Goal: Task Accomplishment & Management: Manage account settings

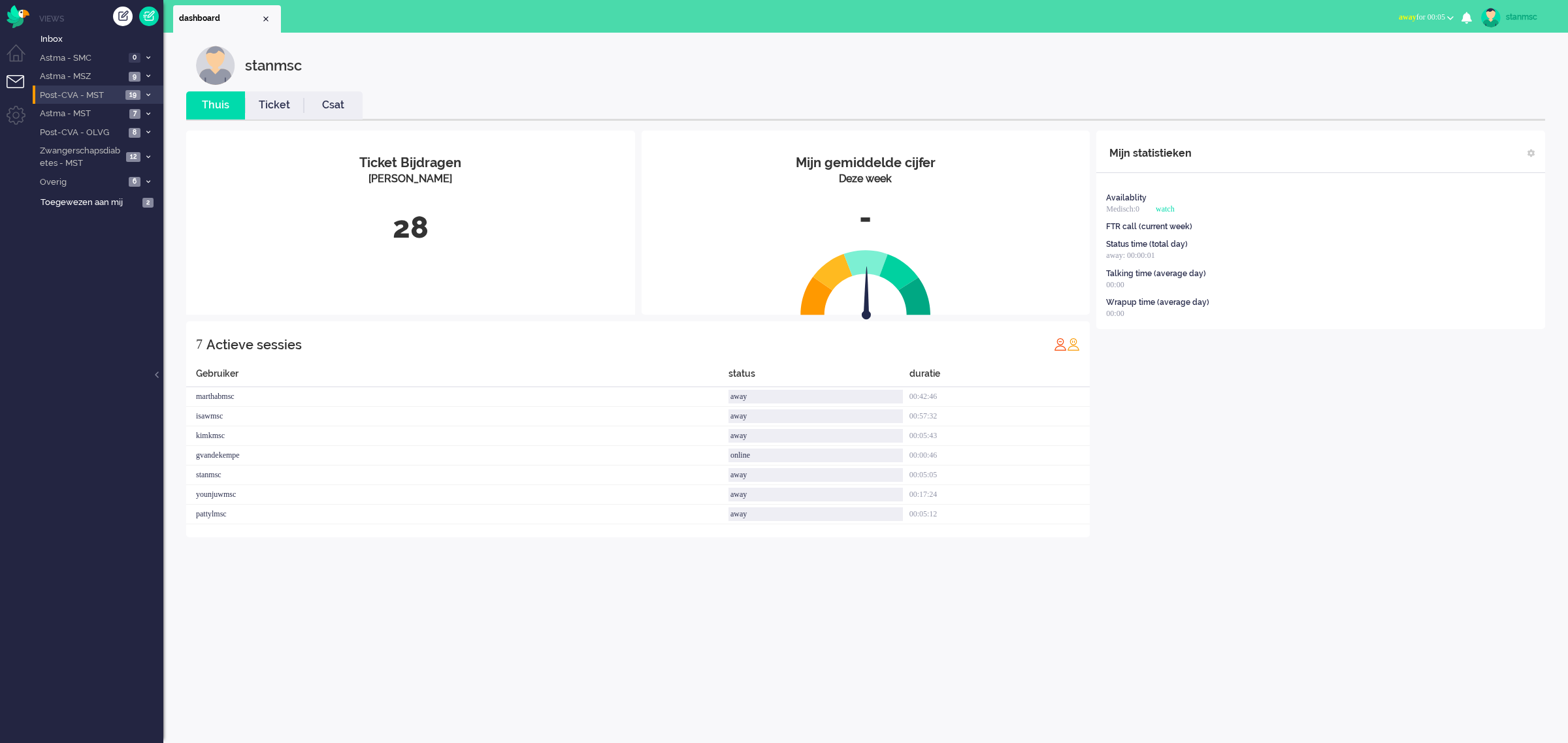
click at [111, 93] on span "Post-CVA - MST" at bounding box center [80, 95] width 83 height 13
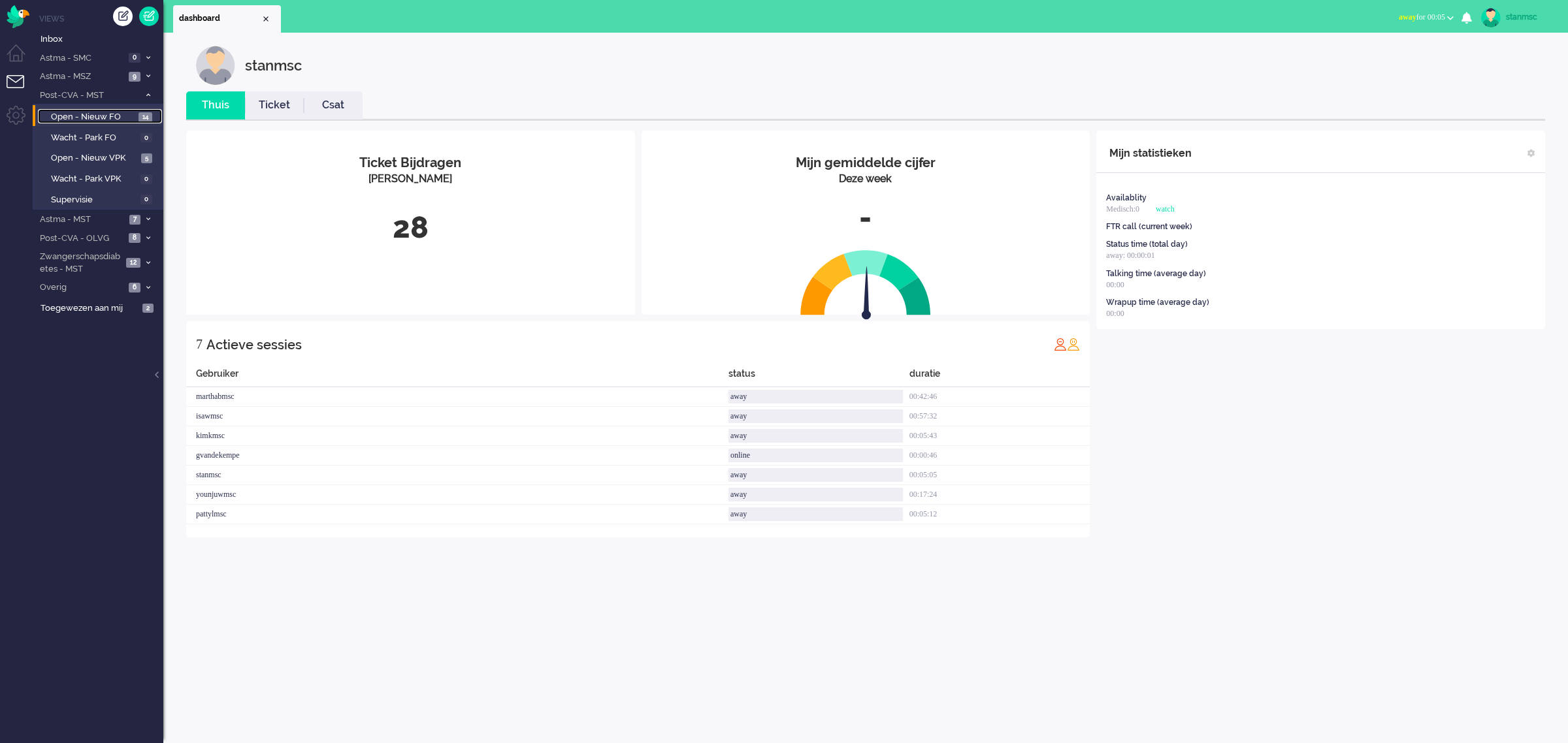
click at [106, 117] on span "Open - Nieuw FO" at bounding box center [93, 117] width 84 height 13
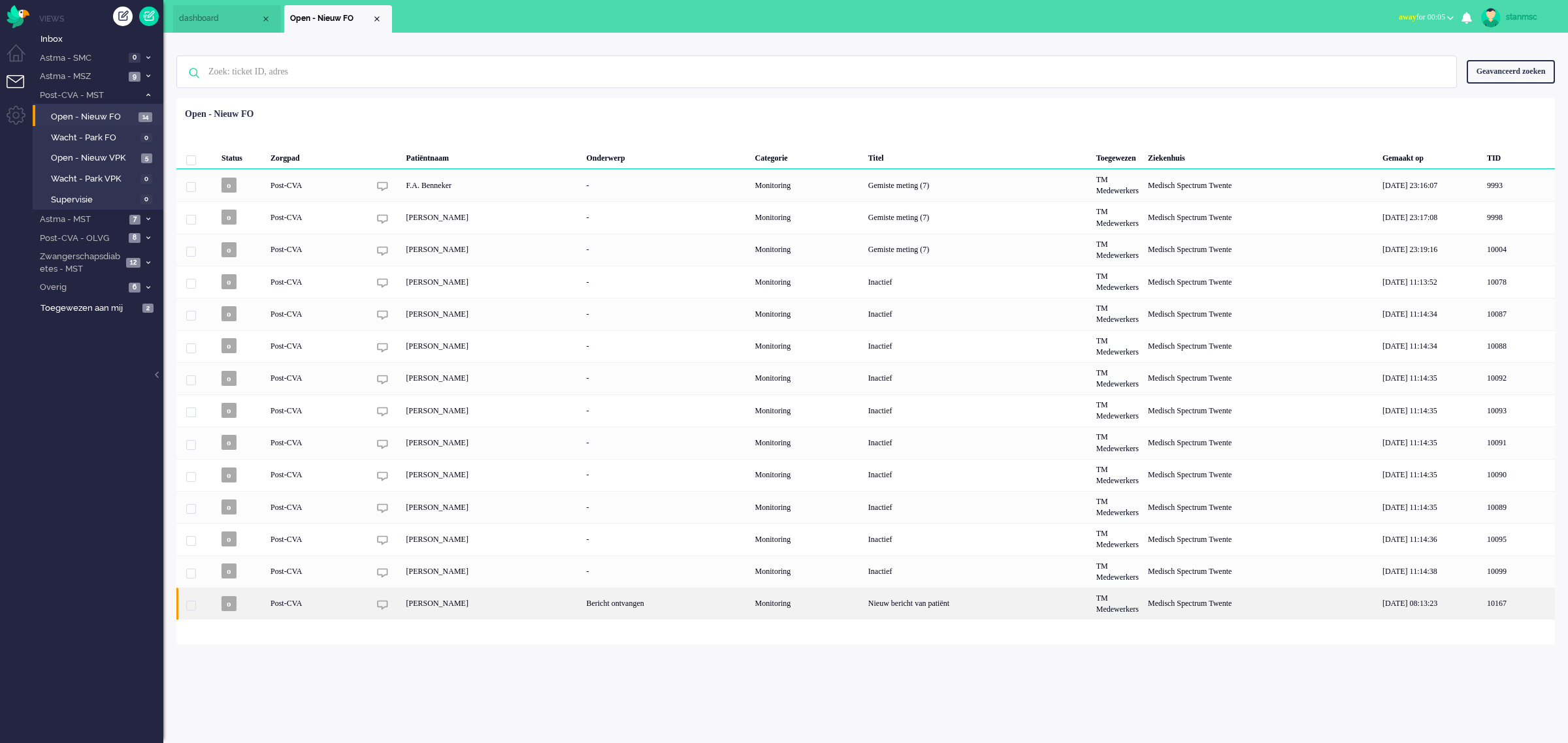
click at [499, 599] on div "[PERSON_NAME]" at bounding box center [492, 604] width 180 height 32
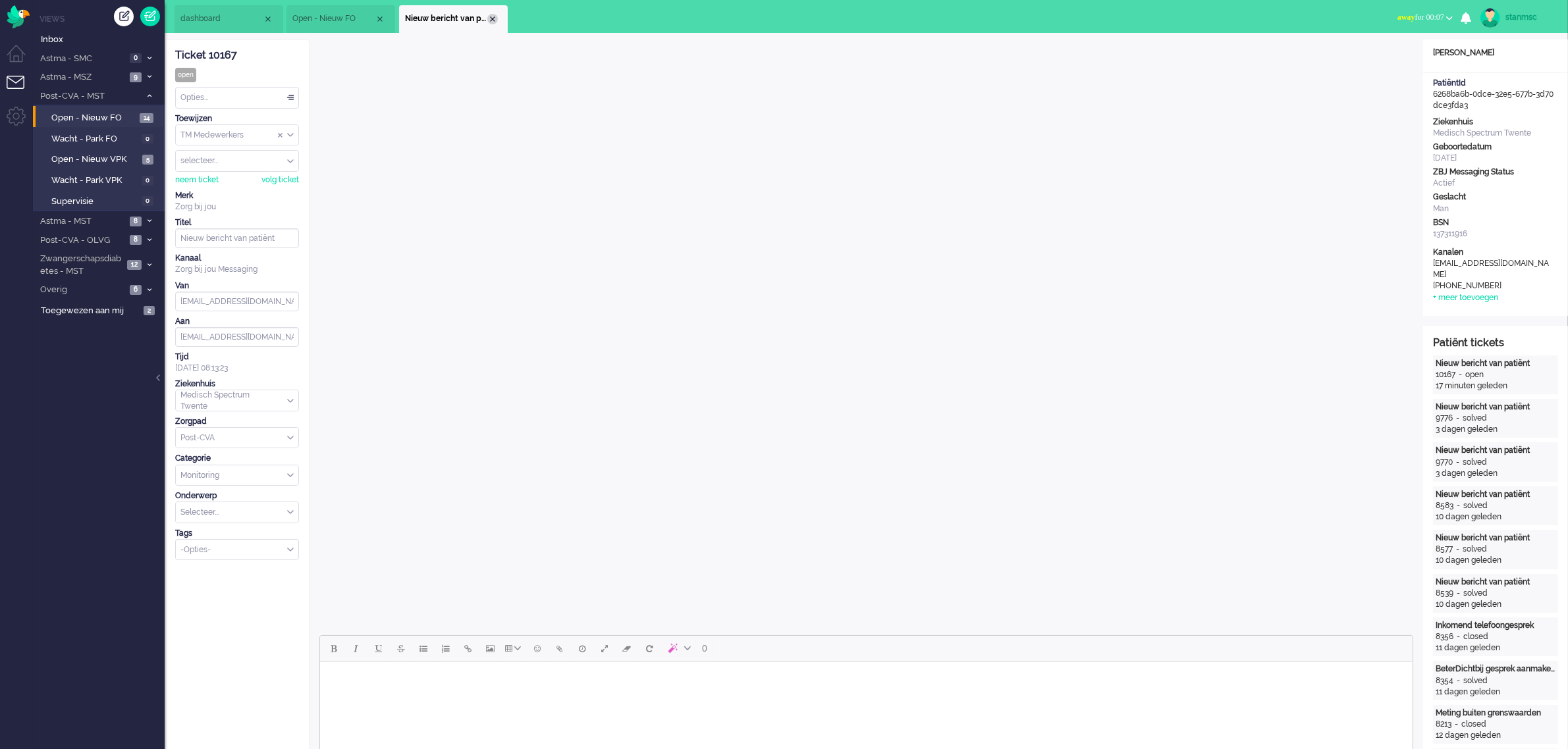
click at [492, 16] on div "Close tab" at bounding box center [492, 19] width 10 height 10
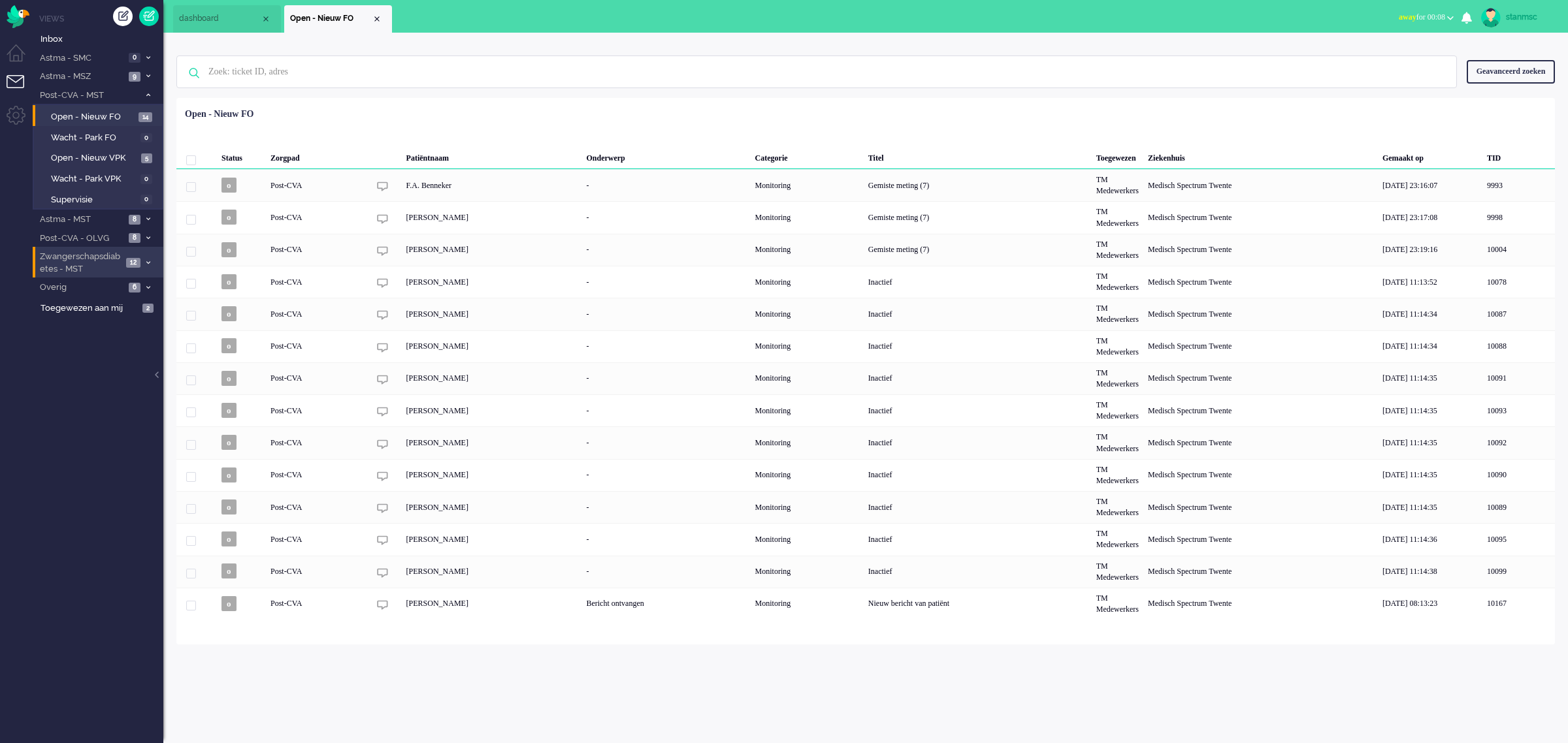
click at [98, 265] on span "Zwangerschapsdiabetes - MST" at bounding box center [80, 262] width 84 height 24
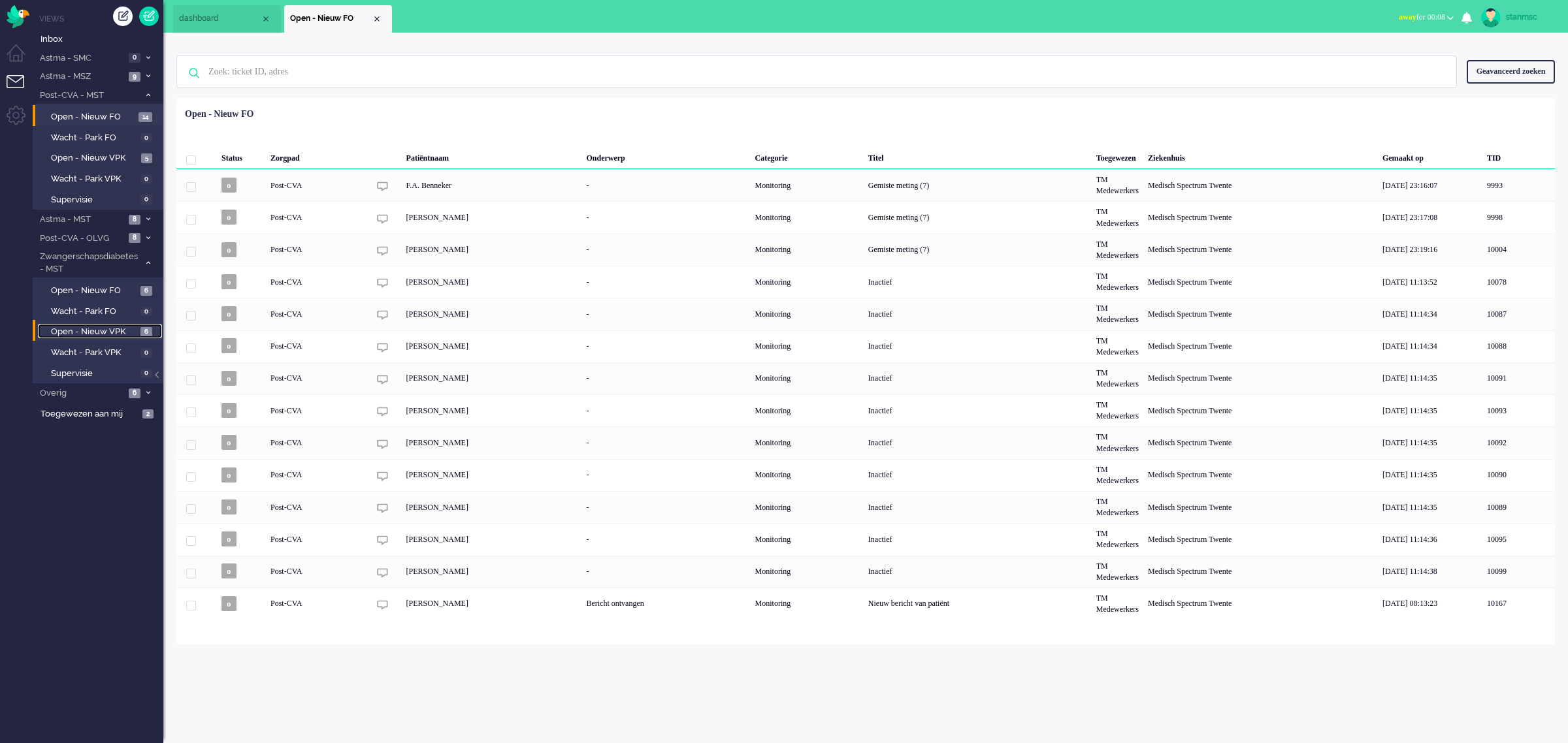
click at [96, 328] on span "Open - Nieuw VPK" at bounding box center [94, 332] width 87 height 13
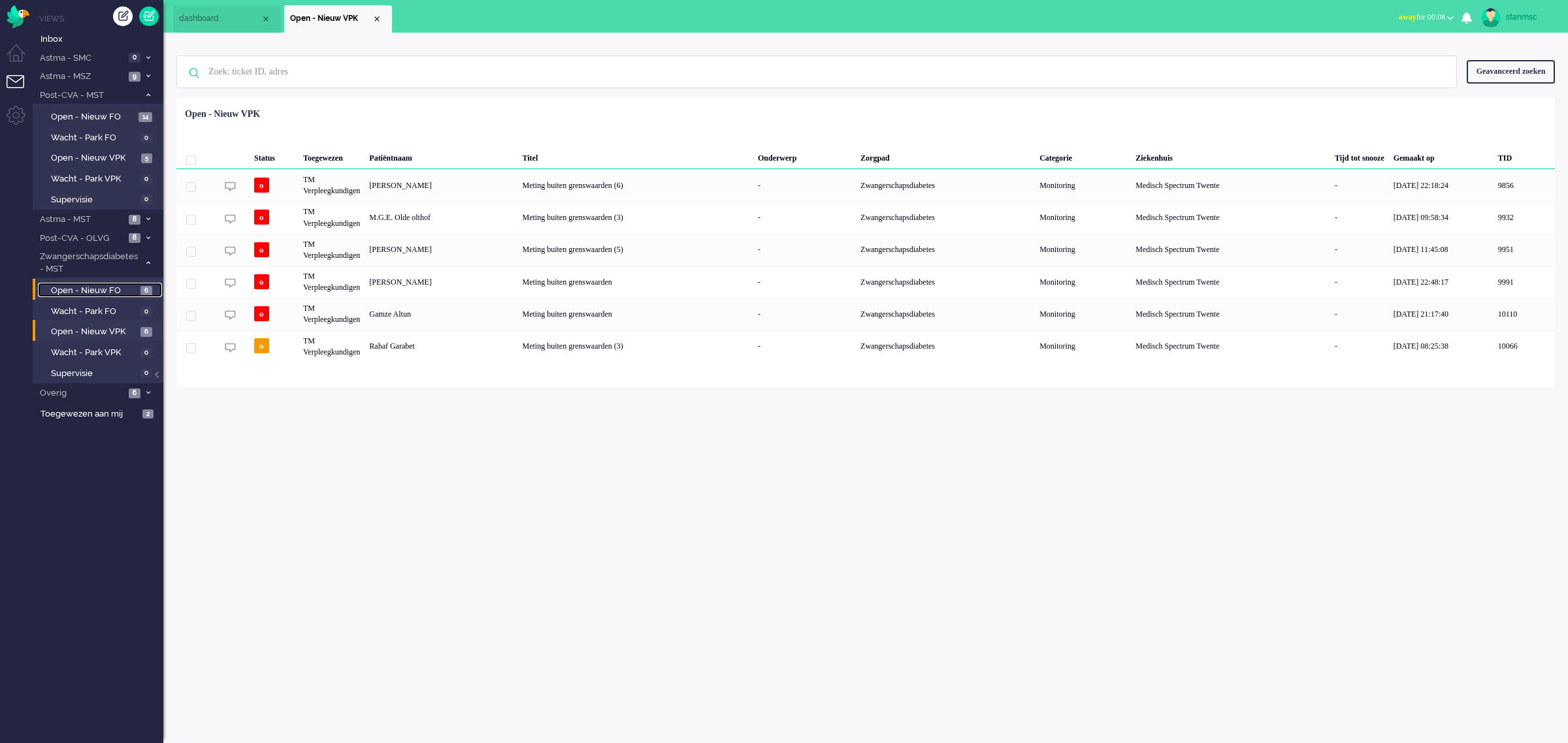
click at [88, 291] on span "Open - Nieuw FO" at bounding box center [94, 290] width 87 height 13
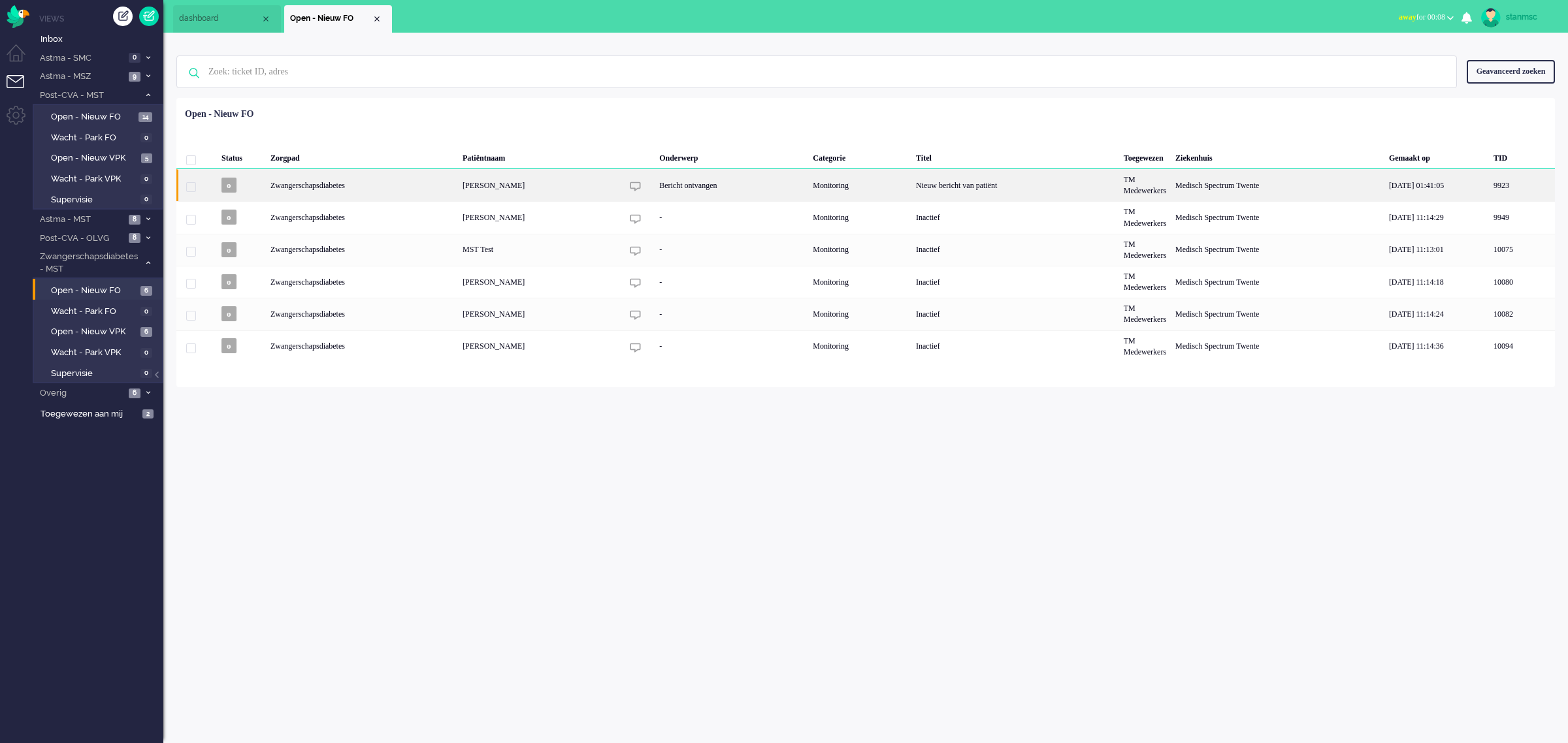
click at [414, 186] on div "Zwangerschapsdiabetes" at bounding box center [362, 185] width 192 height 32
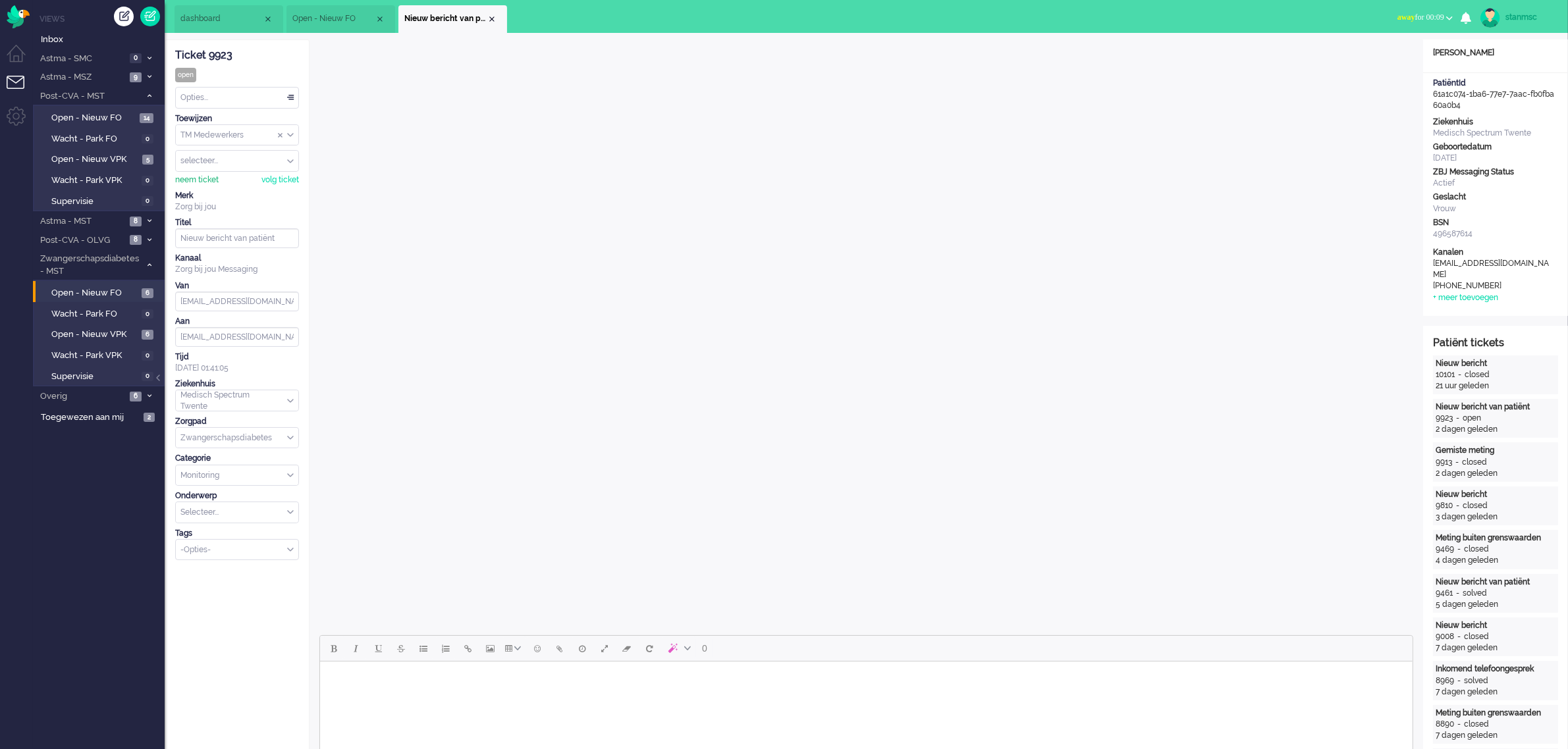
click at [198, 178] on div "neem ticket" at bounding box center [197, 180] width 44 height 11
click at [232, 98] on div "Opties..." at bounding box center [236, 98] width 122 height 21
click at [211, 187] on span "Opgelost" at bounding box center [198, 191] width 33 height 11
click at [492, 15] on div "Close tab" at bounding box center [492, 19] width 10 height 10
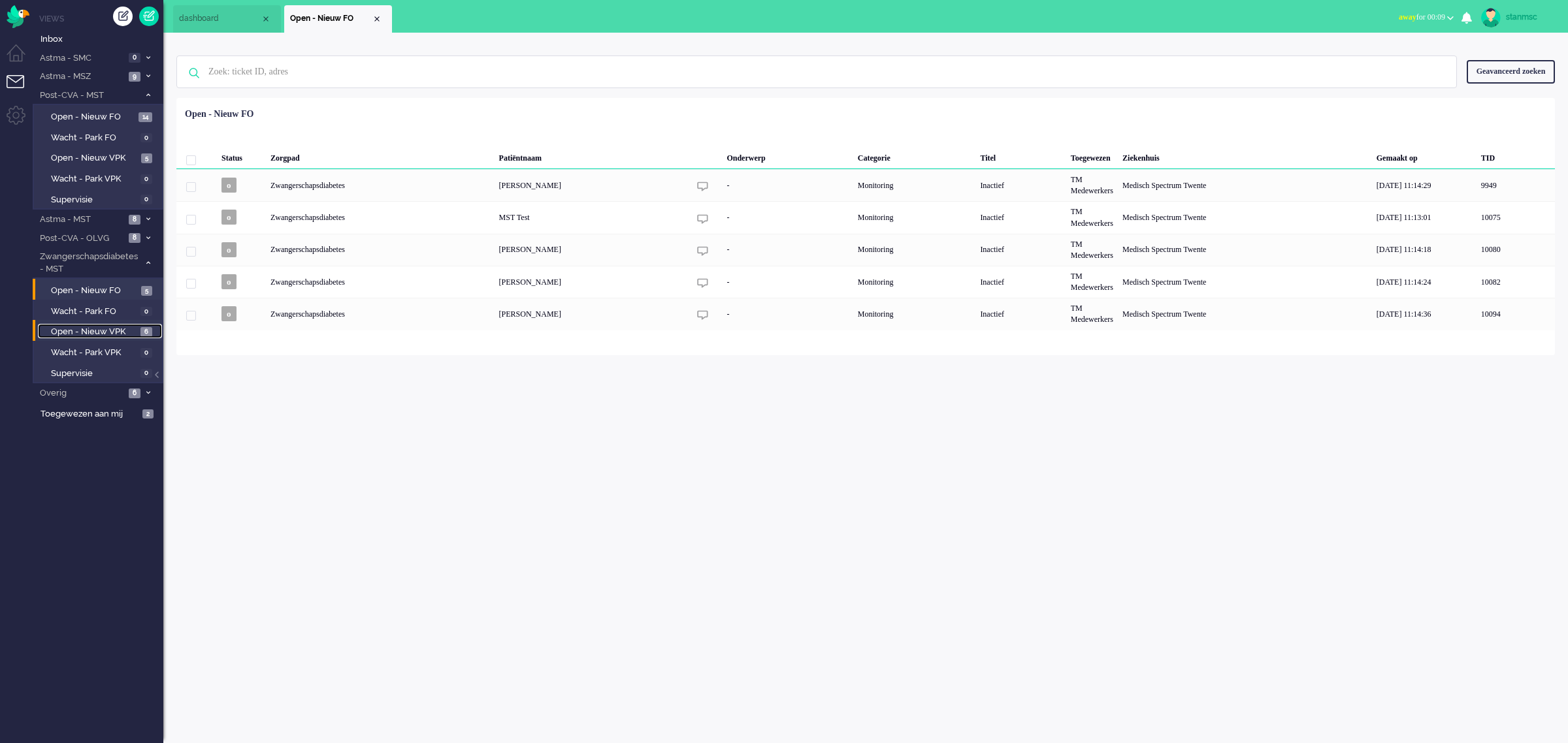
click at [101, 329] on span "Open - Nieuw VPK" at bounding box center [94, 332] width 87 height 13
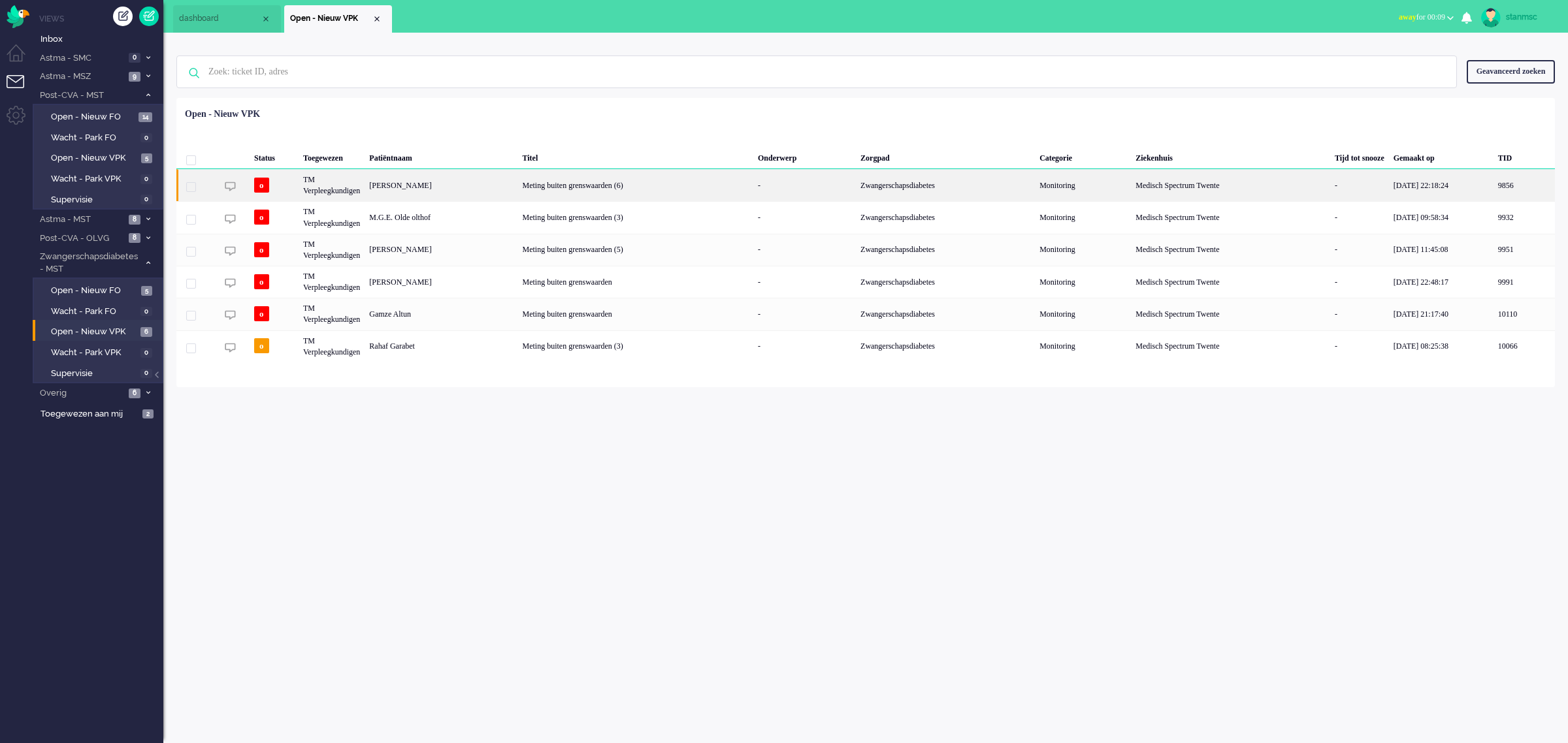
click at [462, 184] on div "[PERSON_NAME]" at bounding box center [441, 185] width 153 height 32
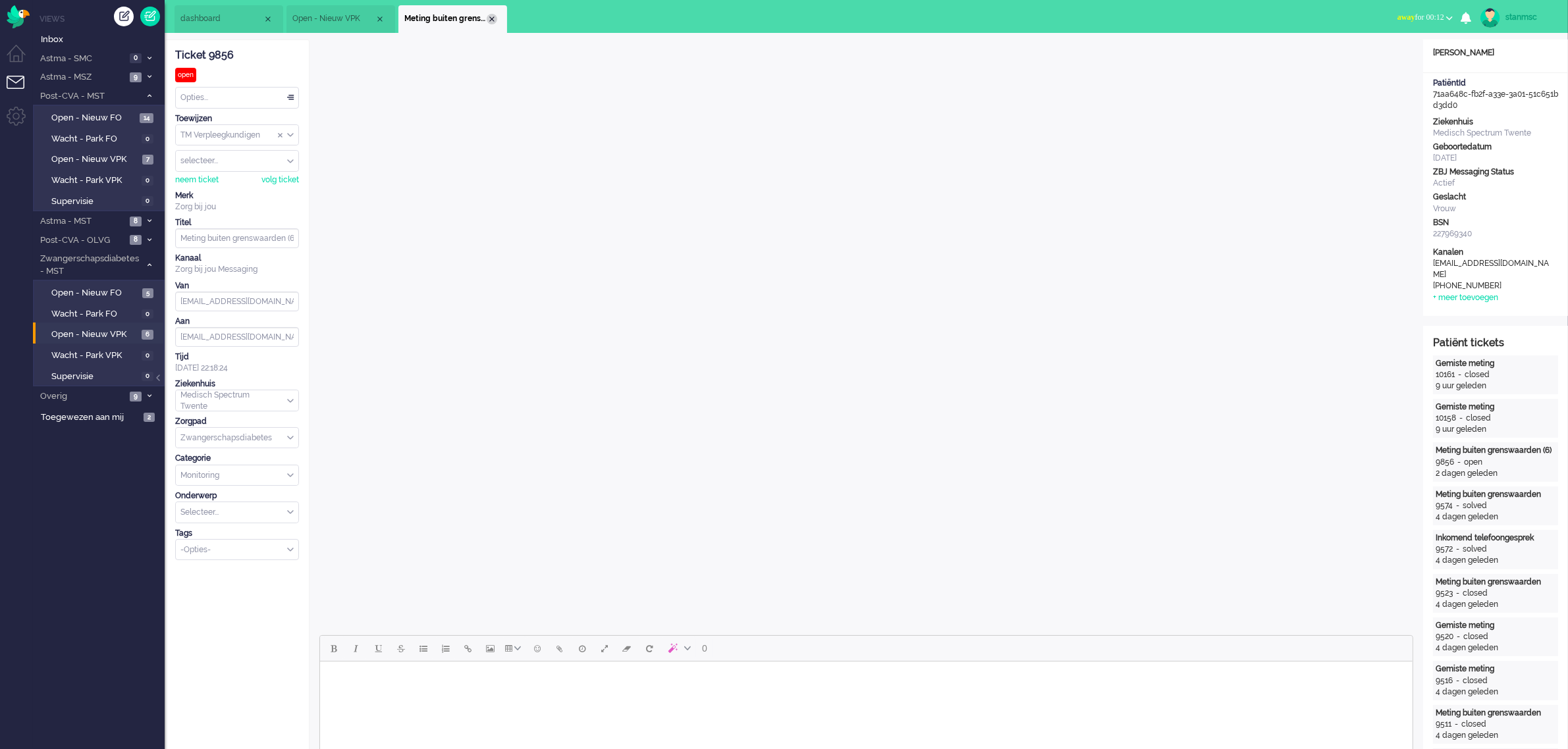
click at [491, 21] on div "Close tab" at bounding box center [492, 19] width 10 height 10
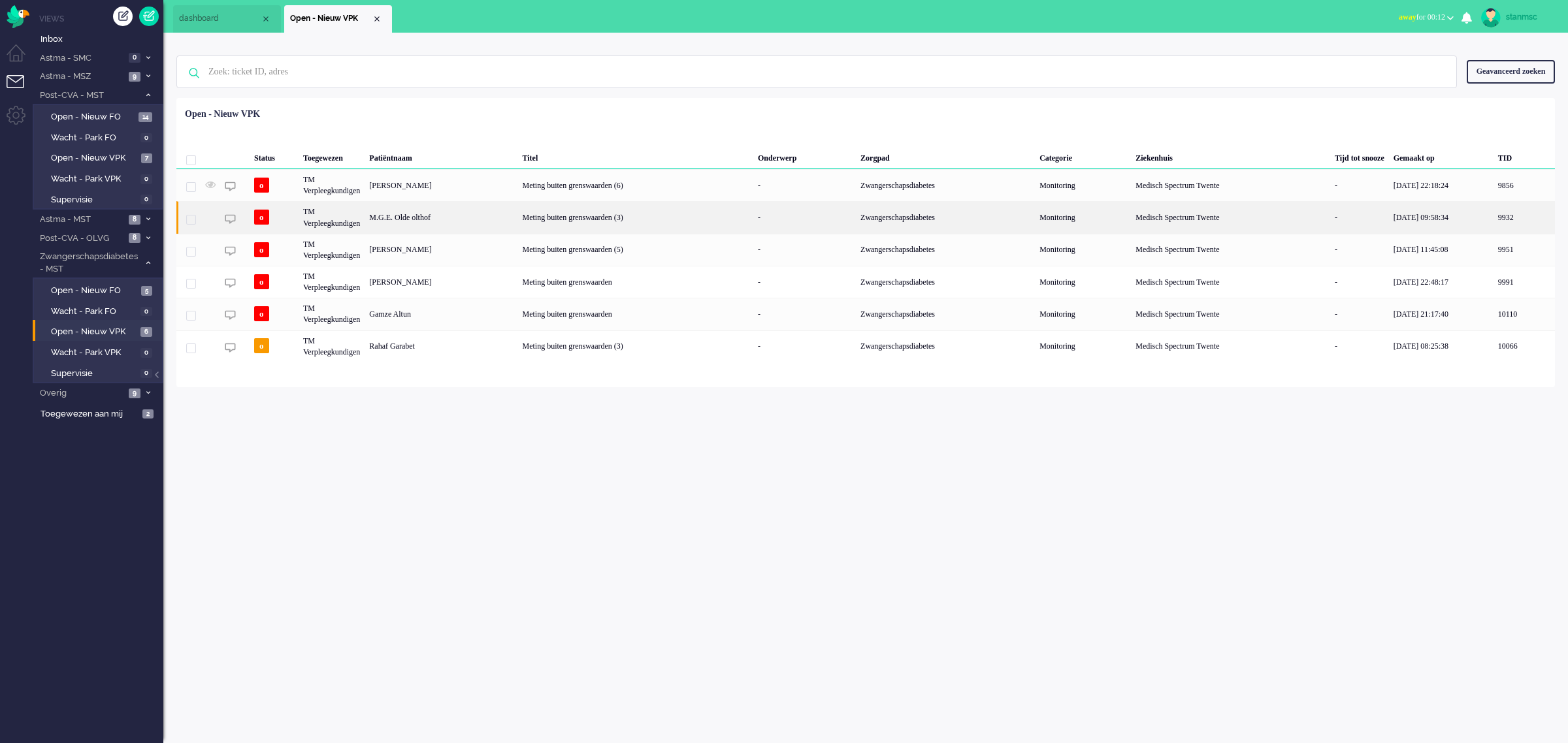
click at [436, 219] on div "M.G.E. Olde olthof" at bounding box center [441, 217] width 153 height 32
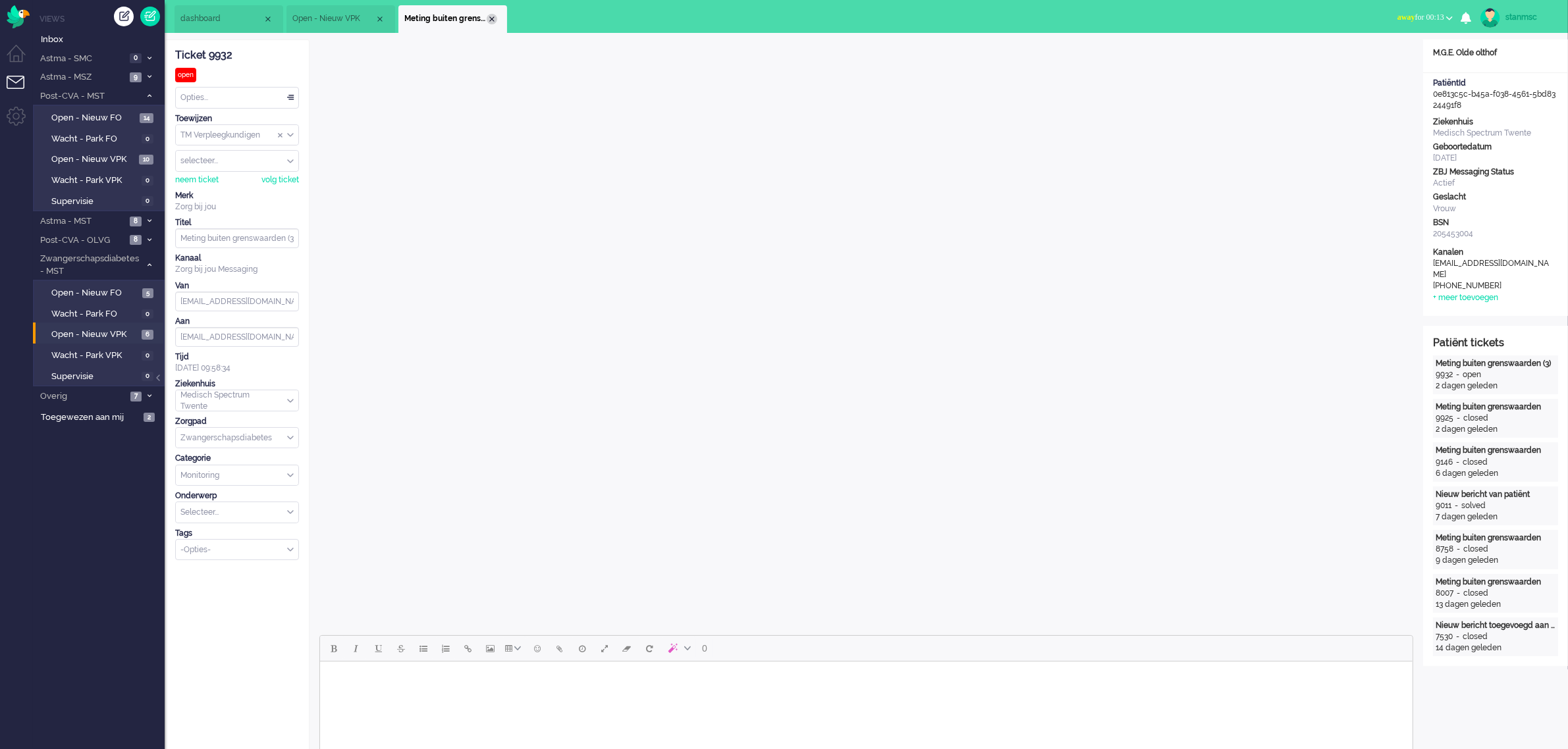
click at [489, 20] on div "Close tab" at bounding box center [492, 19] width 10 height 10
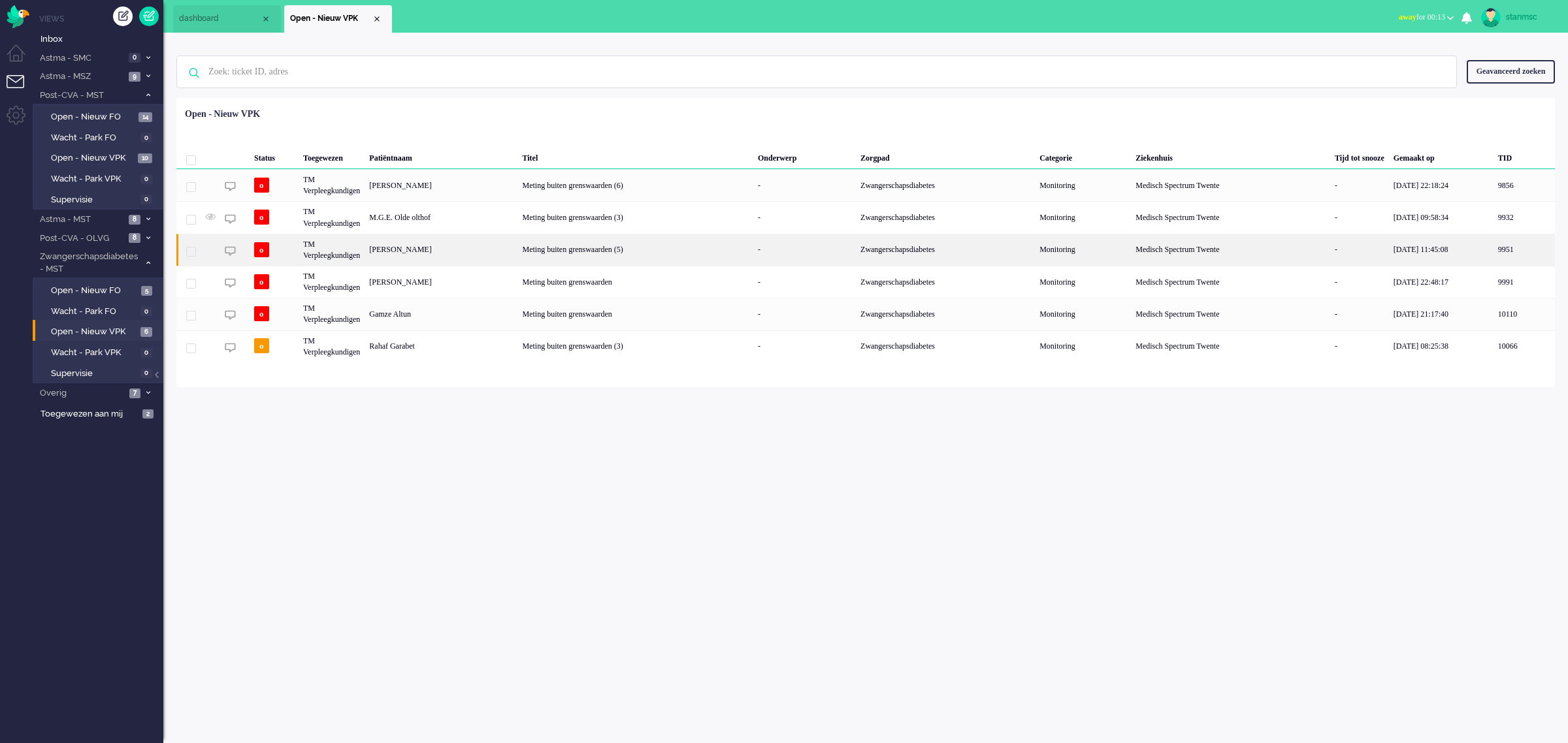
click at [439, 248] on div "[PERSON_NAME]" at bounding box center [441, 250] width 153 height 32
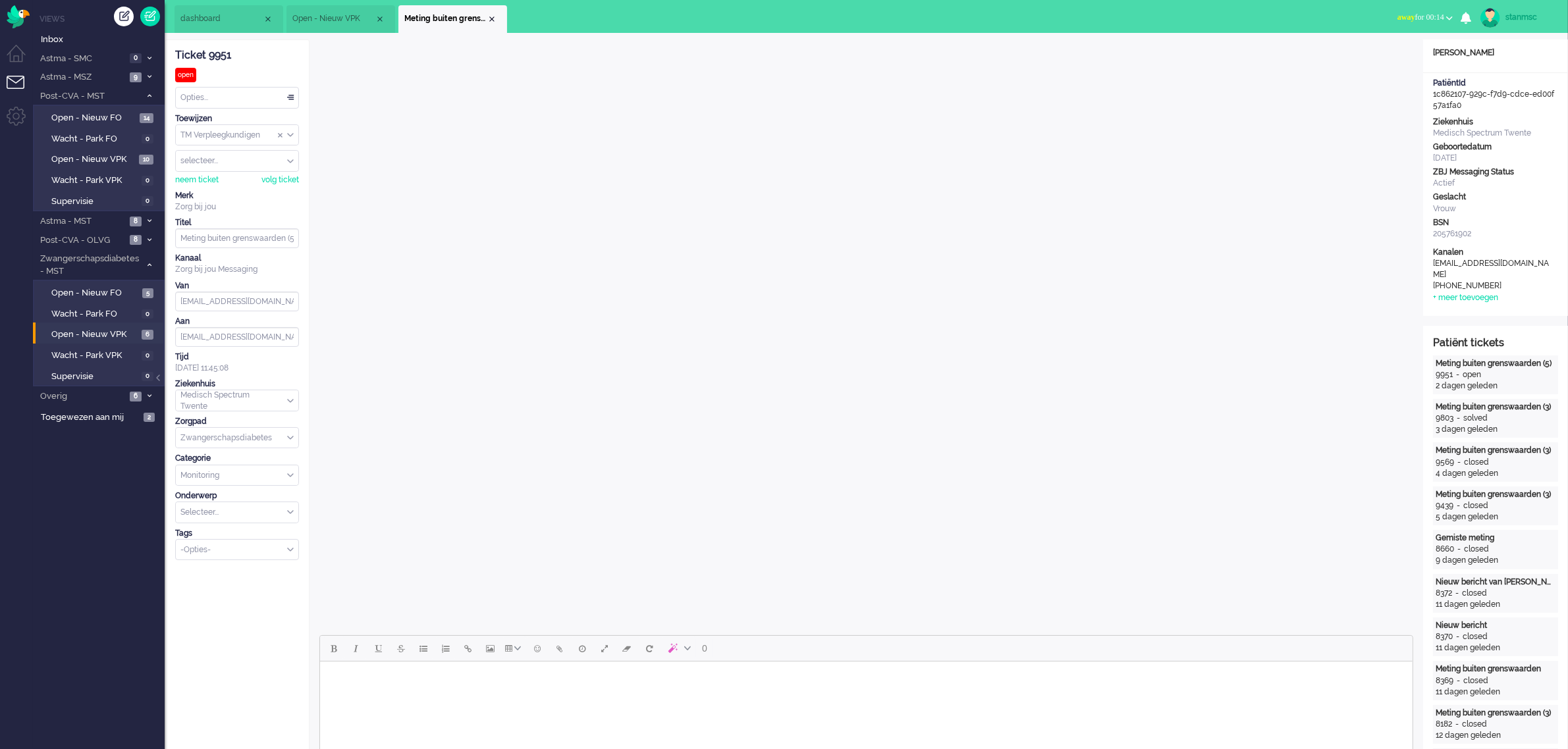
click at [346, 15] on span "Open - Nieuw VPK" at bounding box center [333, 18] width 82 height 11
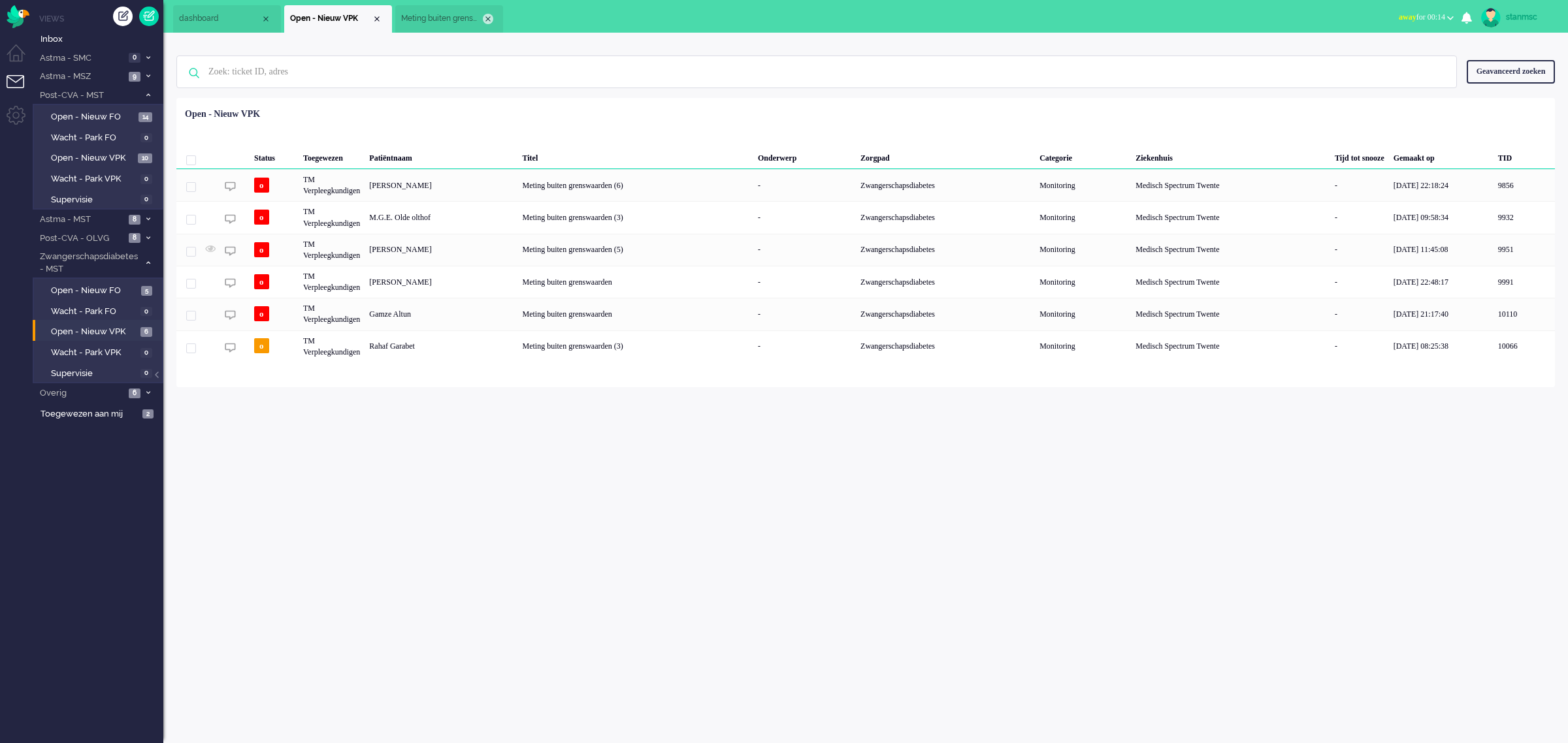
click at [488, 14] on div "Close tab" at bounding box center [488, 19] width 10 height 10
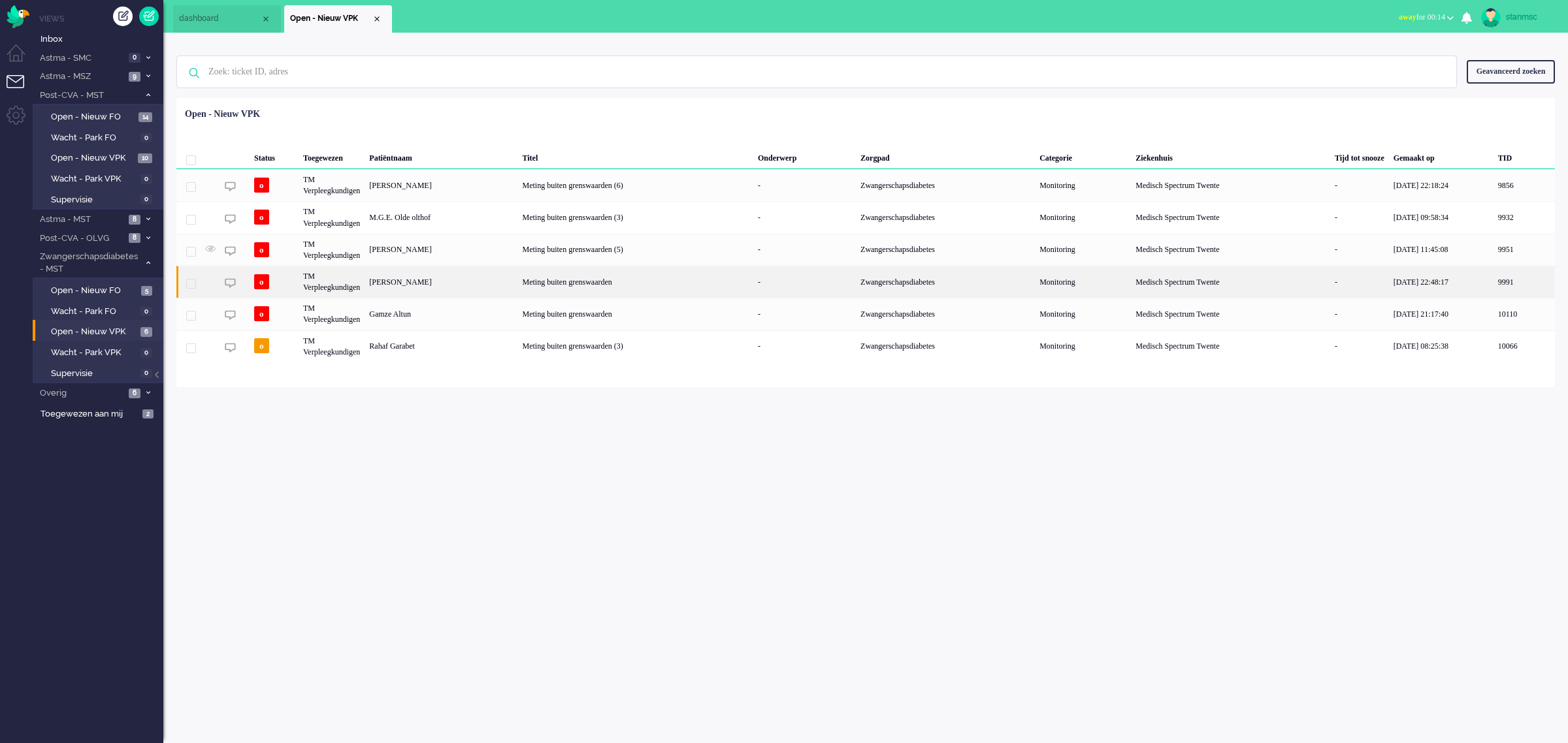
click at [431, 281] on div "[PERSON_NAME]" at bounding box center [441, 282] width 153 height 32
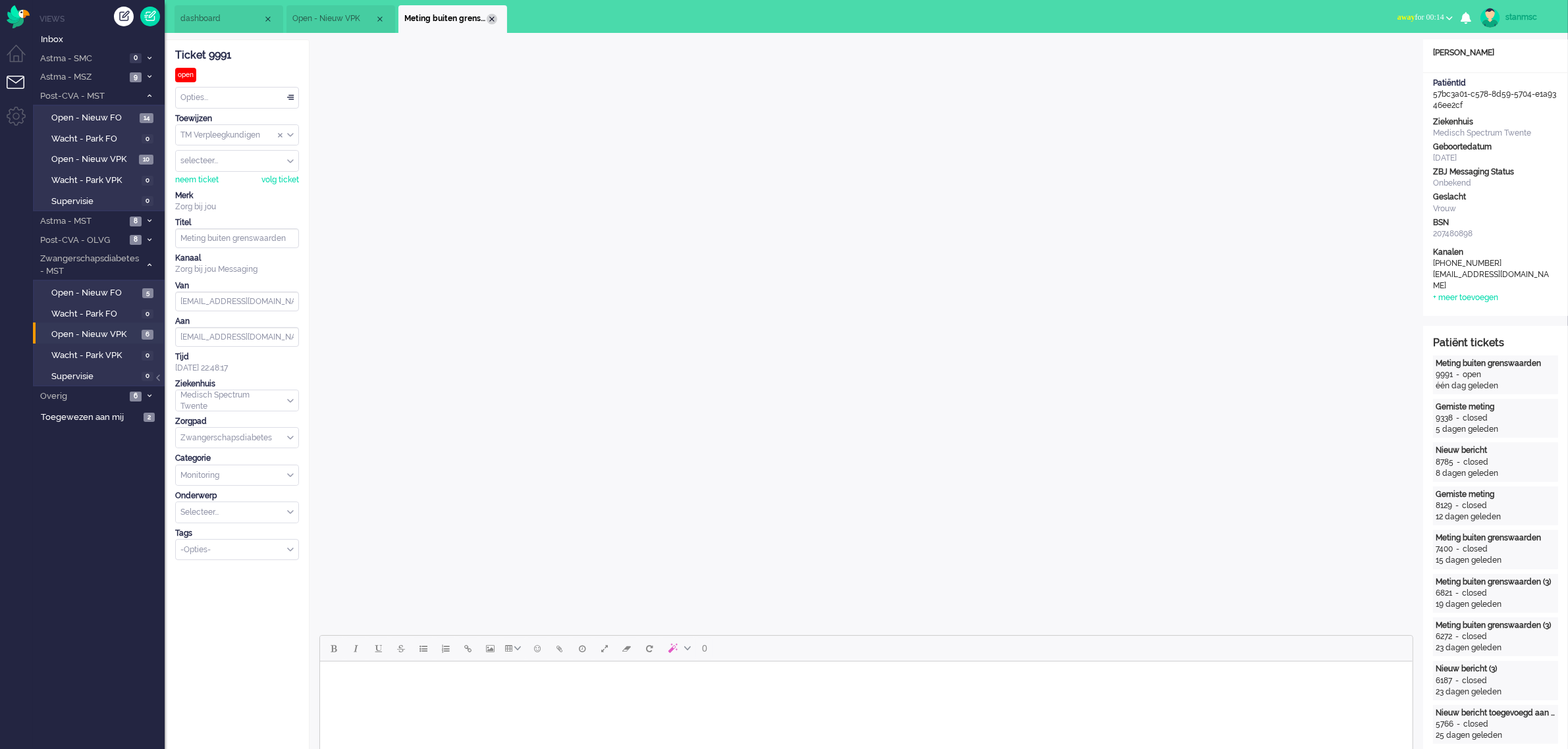
click at [492, 20] on div "Close tab" at bounding box center [492, 19] width 10 height 10
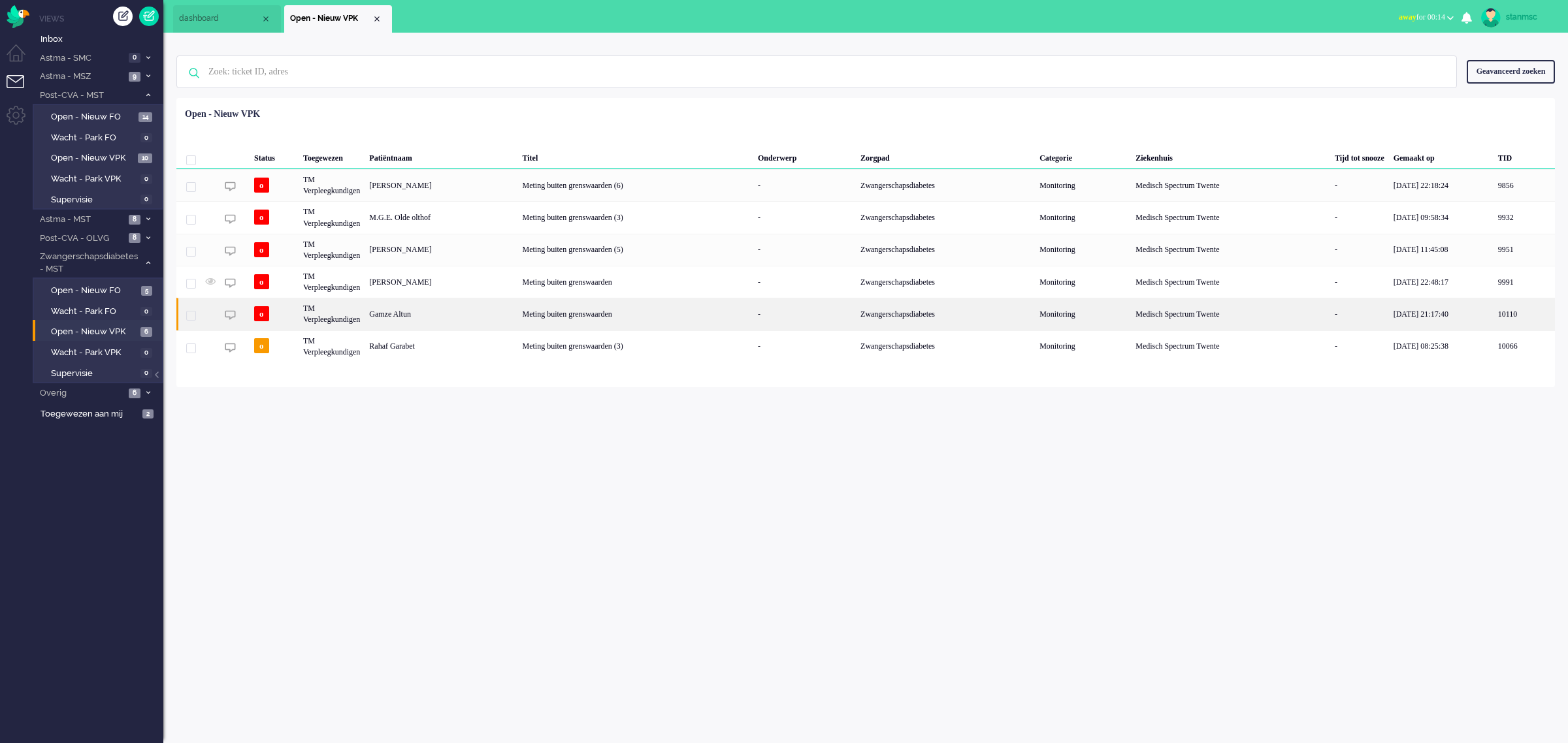
click at [451, 313] on div "Gamze Altun" at bounding box center [441, 314] width 153 height 32
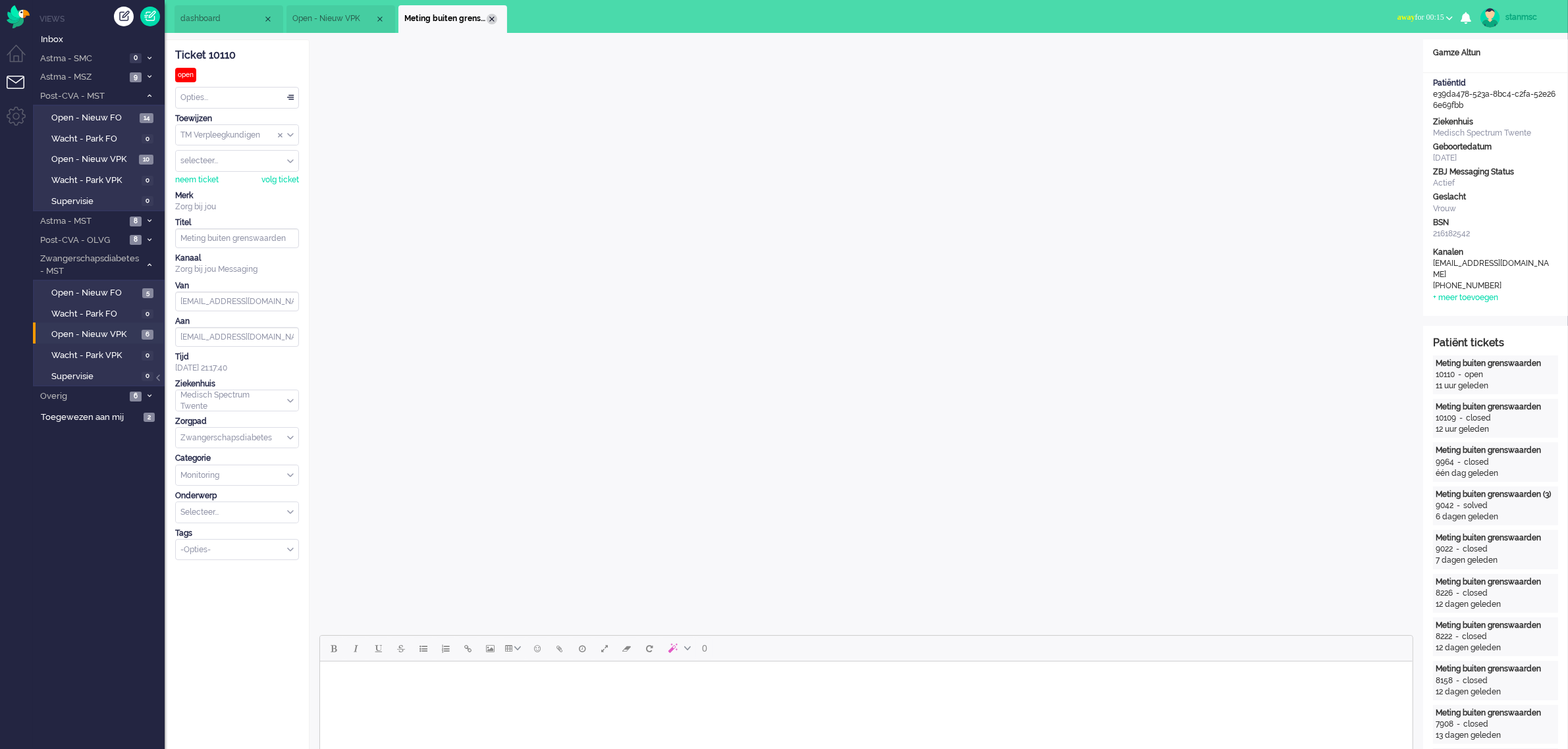
click at [491, 20] on div "Close tab" at bounding box center [492, 19] width 10 height 10
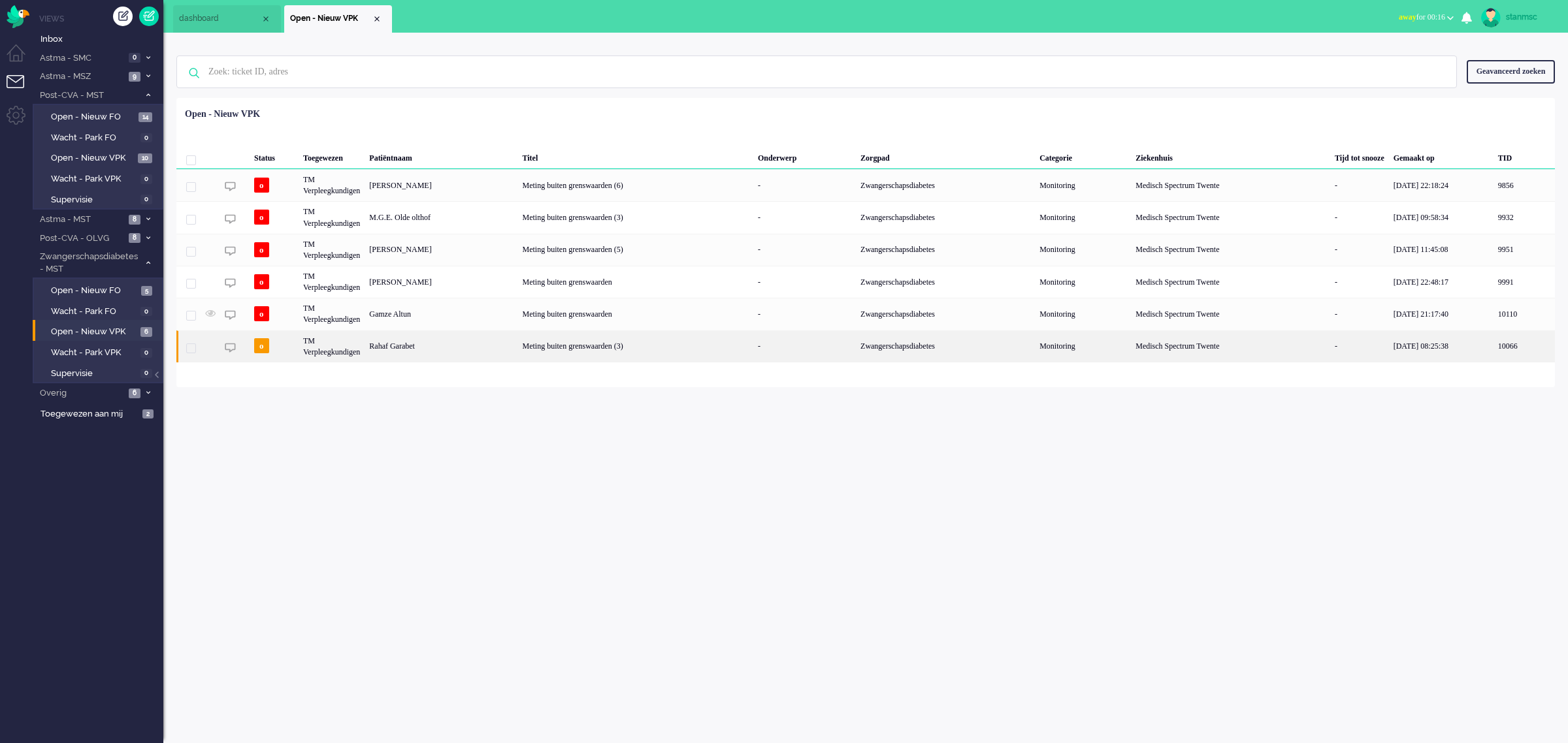
click at [415, 345] on div "Rahaf Garabet" at bounding box center [441, 346] width 153 height 32
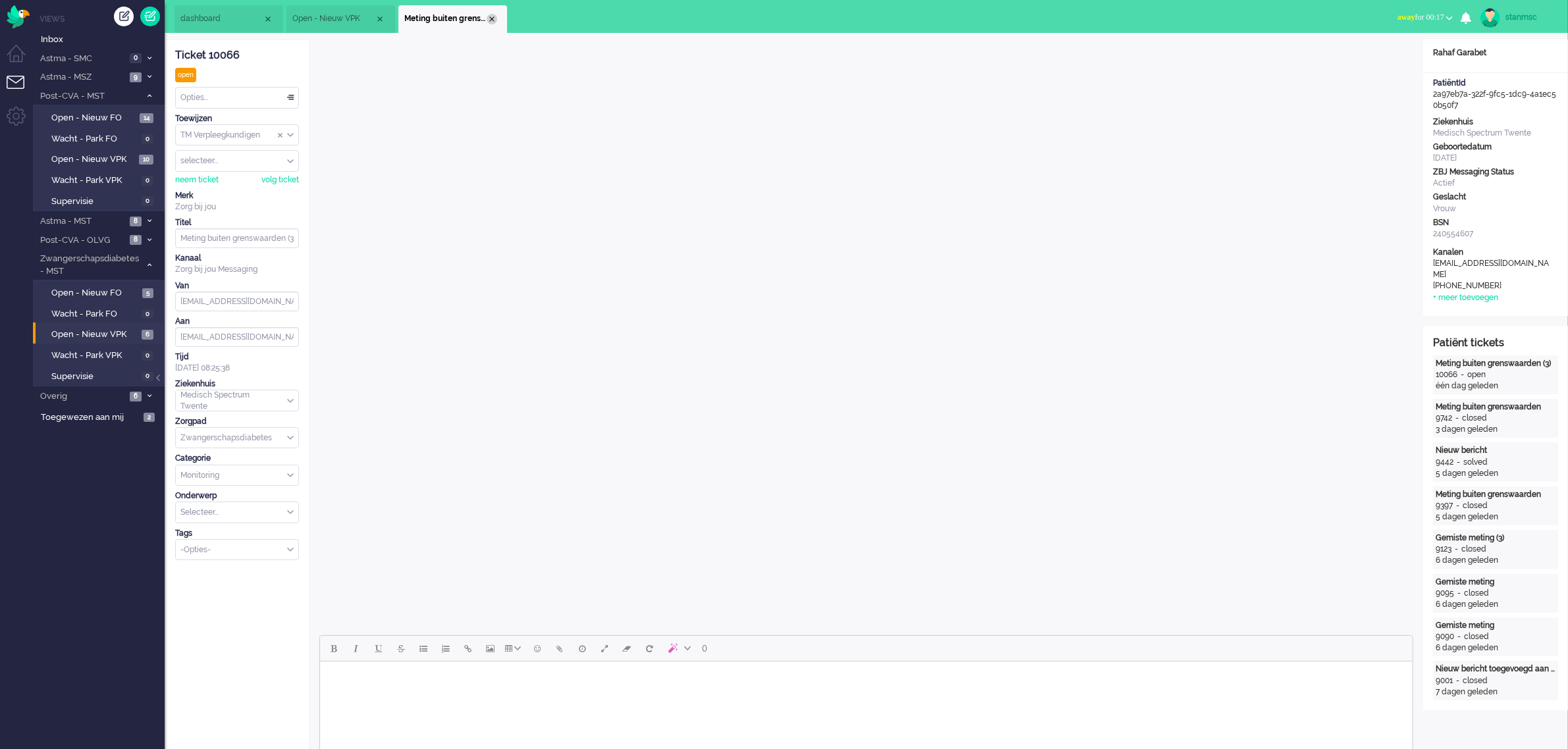
click at [491, 16] on div "Close tab" at bounding box center [492, 19] width 10 height 10
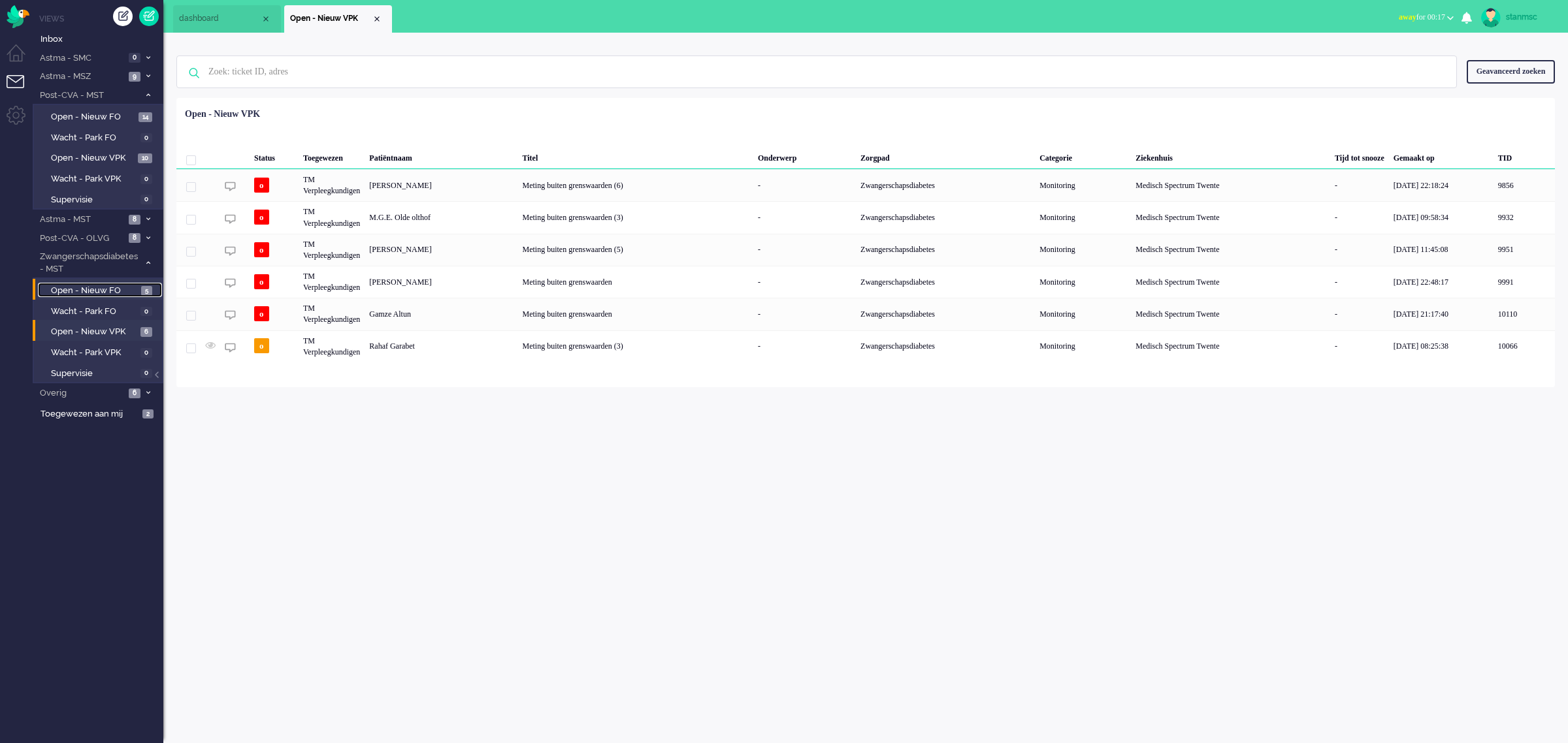
click at [123, 287] on span "Open - Nieuw FO" at bounding box center [94, 290] width 87 height 13
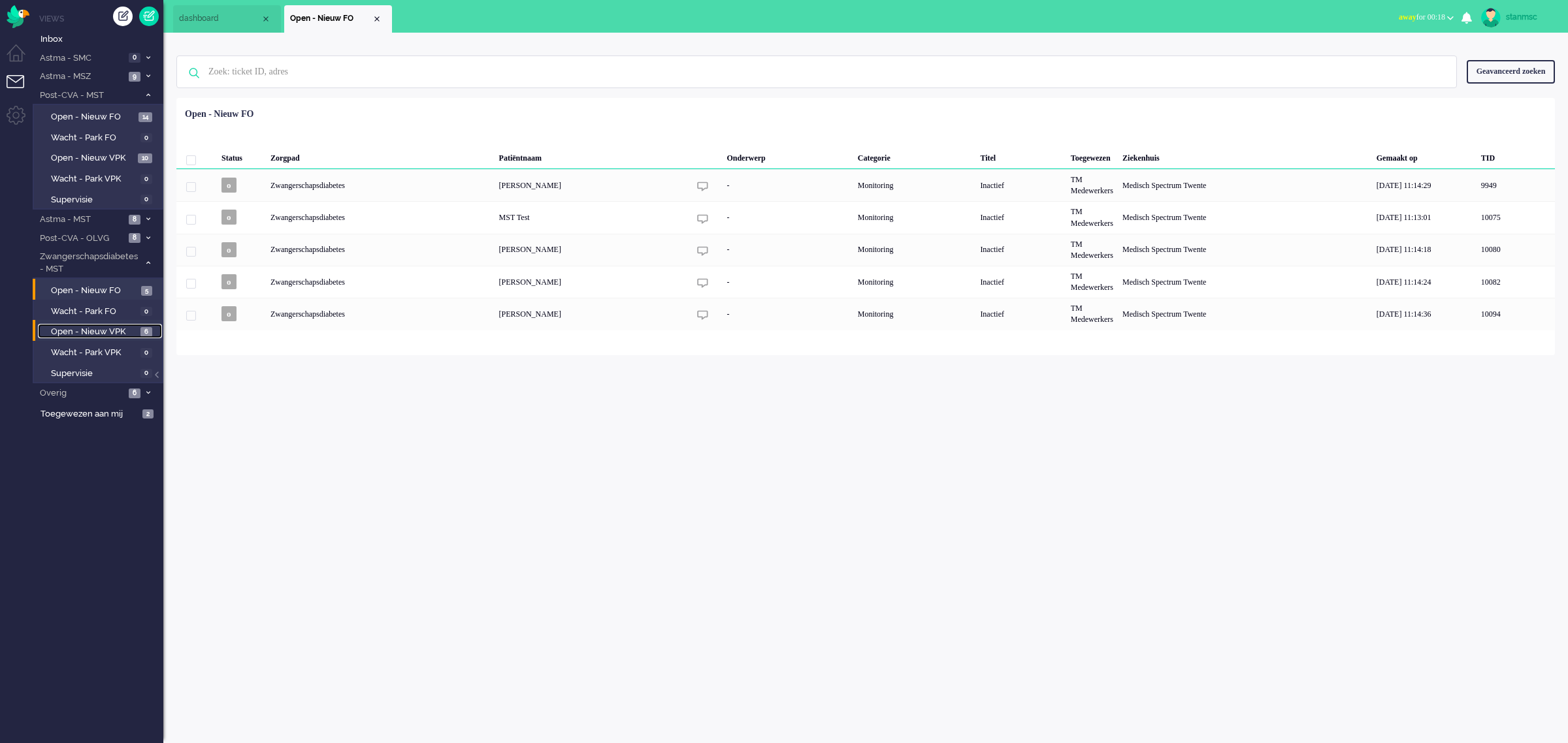
click at [100, 329] on span "Open - Nieuw VPK" at bounding box center [94, 332] width 87 height 13
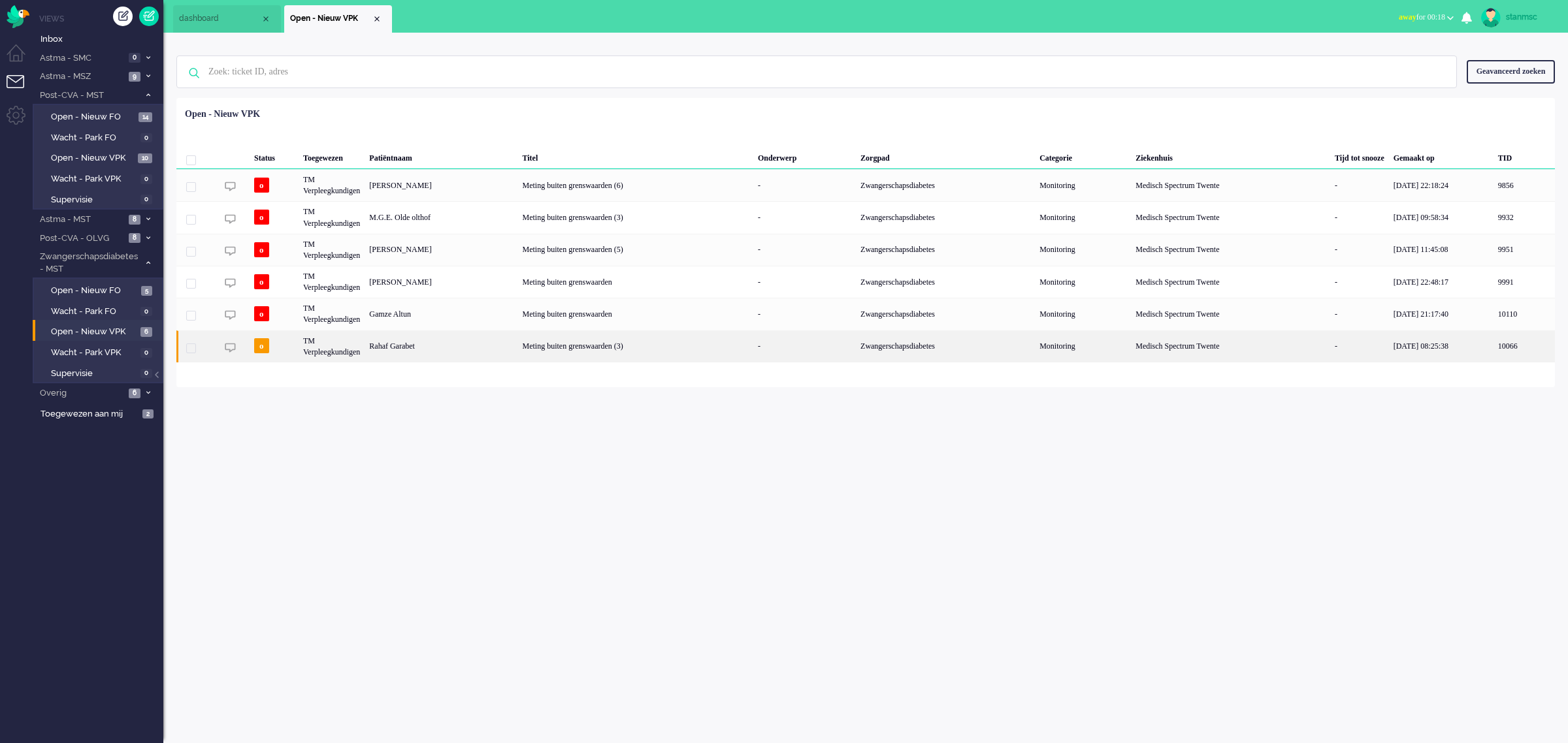
click at [526, 354] on div "Meting buiten grenswaarden (3)" at bounding box center [635, 346] width 235 height 32
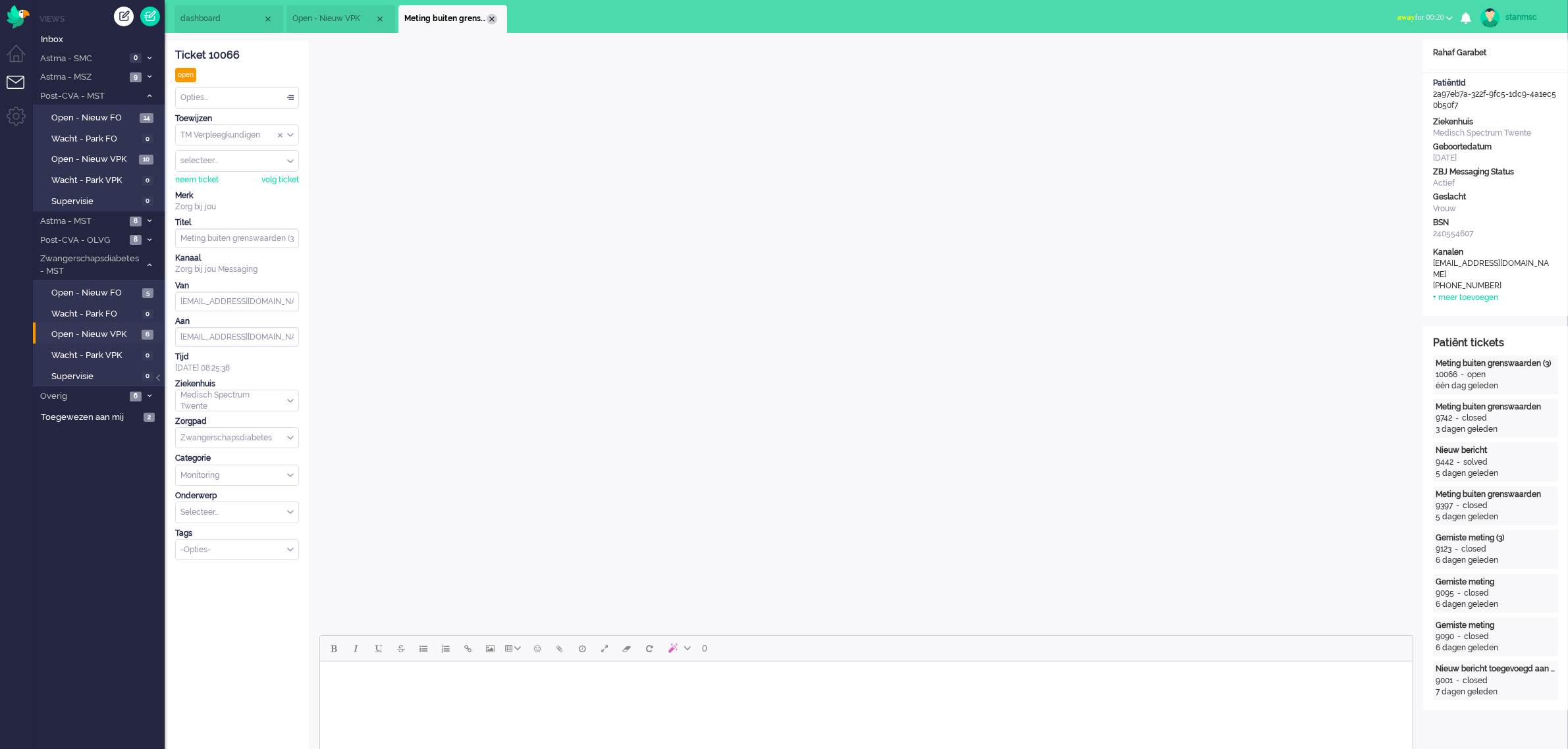
click at [492, 17] on div "Close tab" at bounding box center [492, 19] width 10 height 10
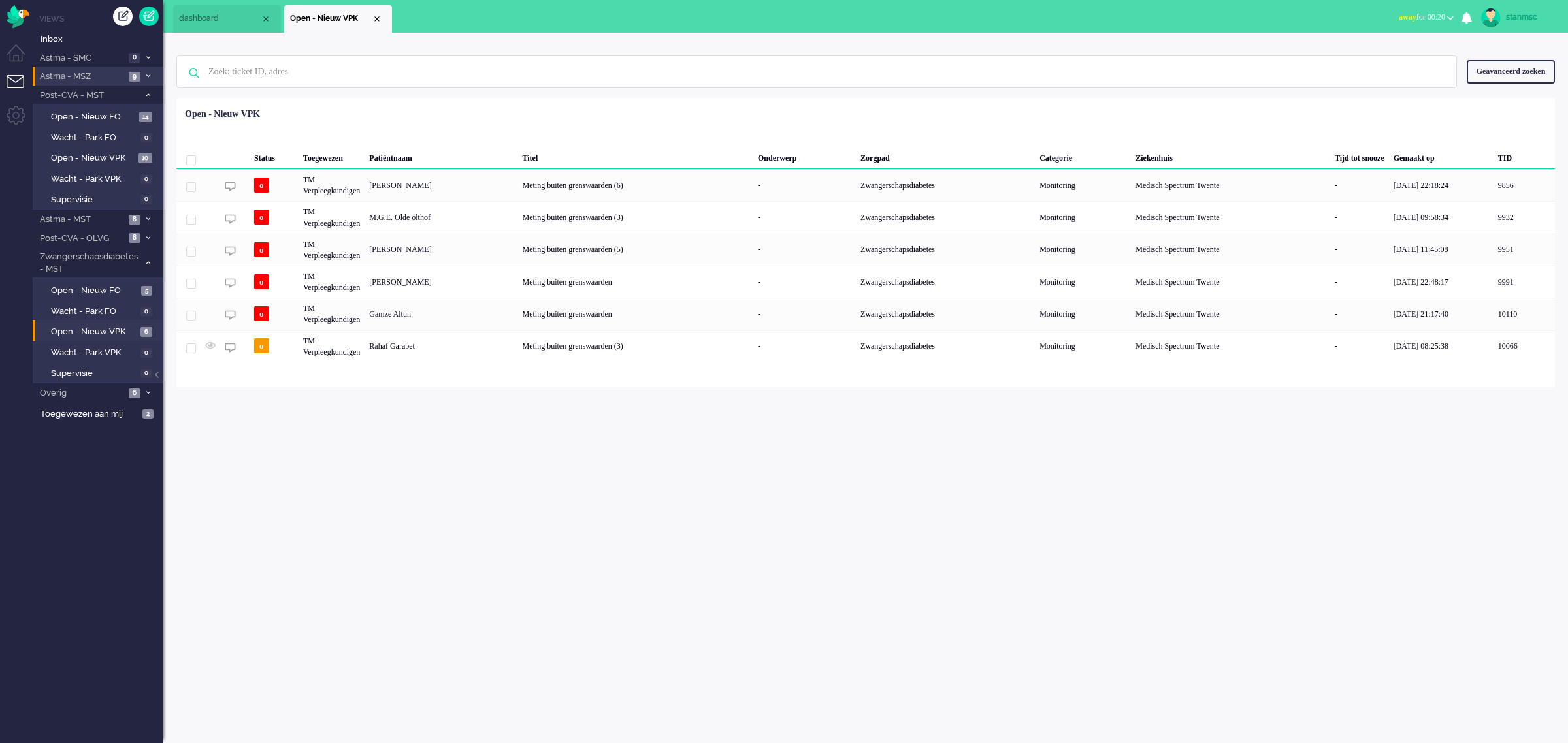
click at [97, 74] on span "Astma - MSZ" at bounding box center [82, 76] width 87 height 13
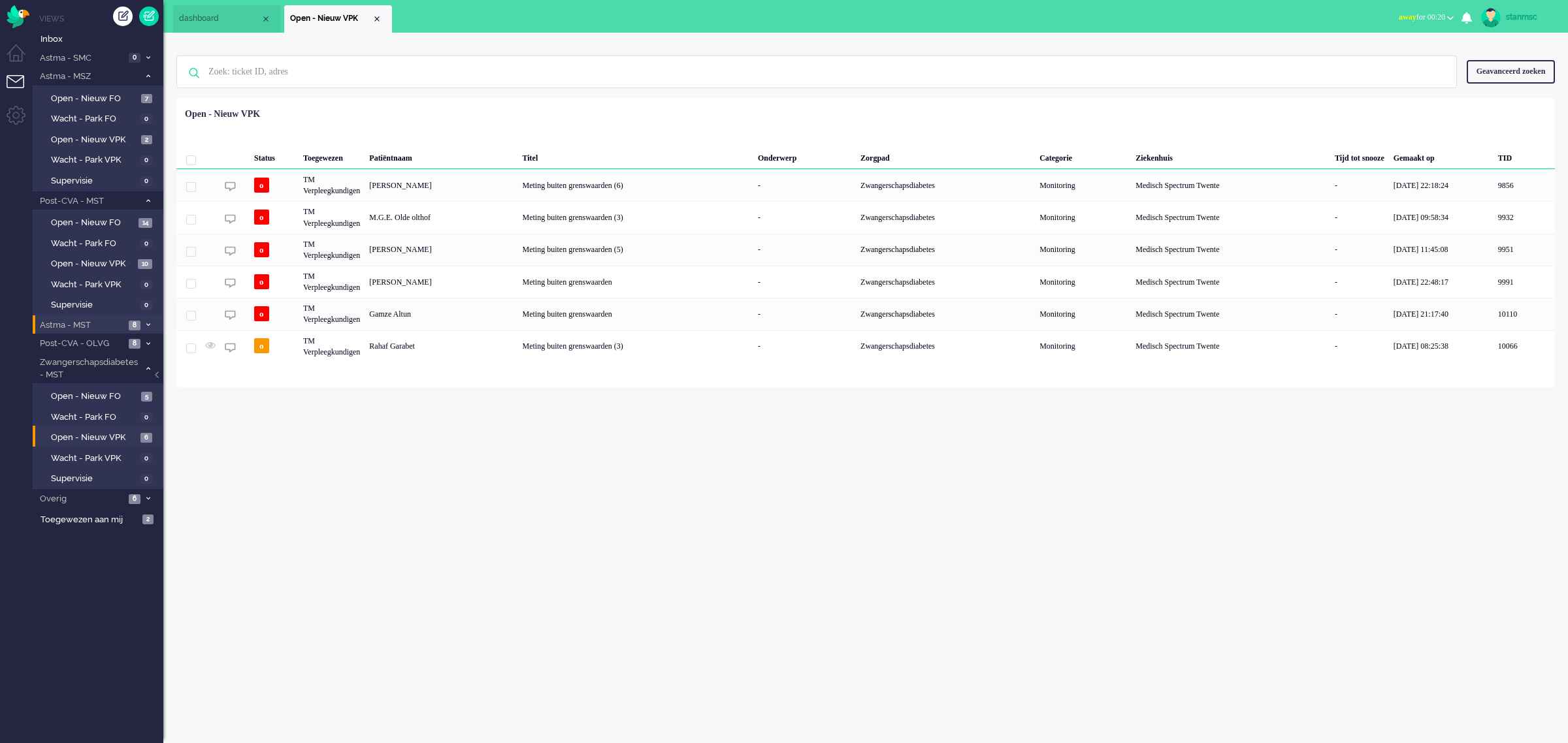
click at [97, 324] on span "Astma - MST" at bounding box center [82, 325] width 87 height 13
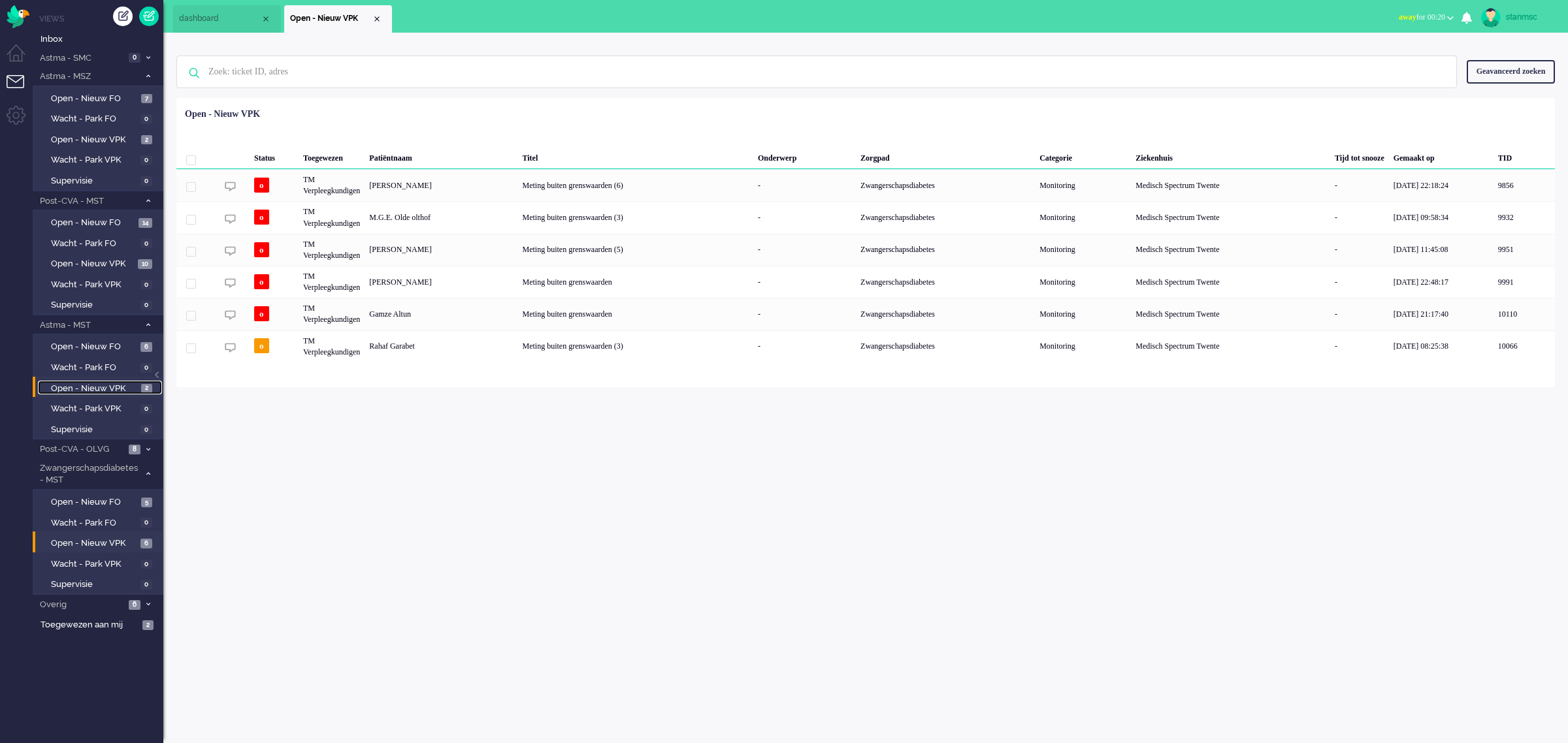
click at [92, 386] on span "Open - Nieuw VPK" at bounding box center [94, 389] width 87 height 13
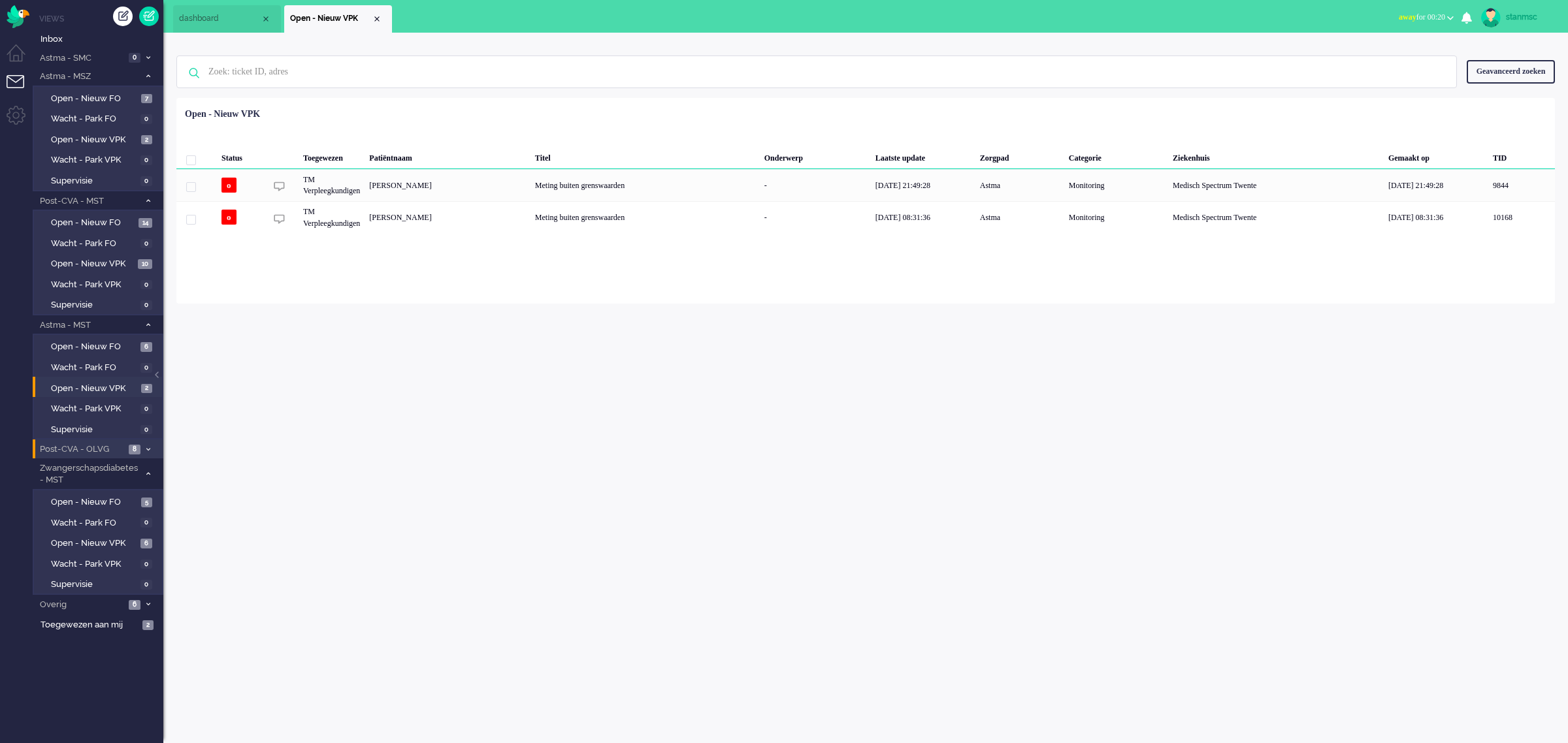
click at [103, 445] on span "Post-CVA - OLVG" at bounding box center [82, 449] width 87 height 13
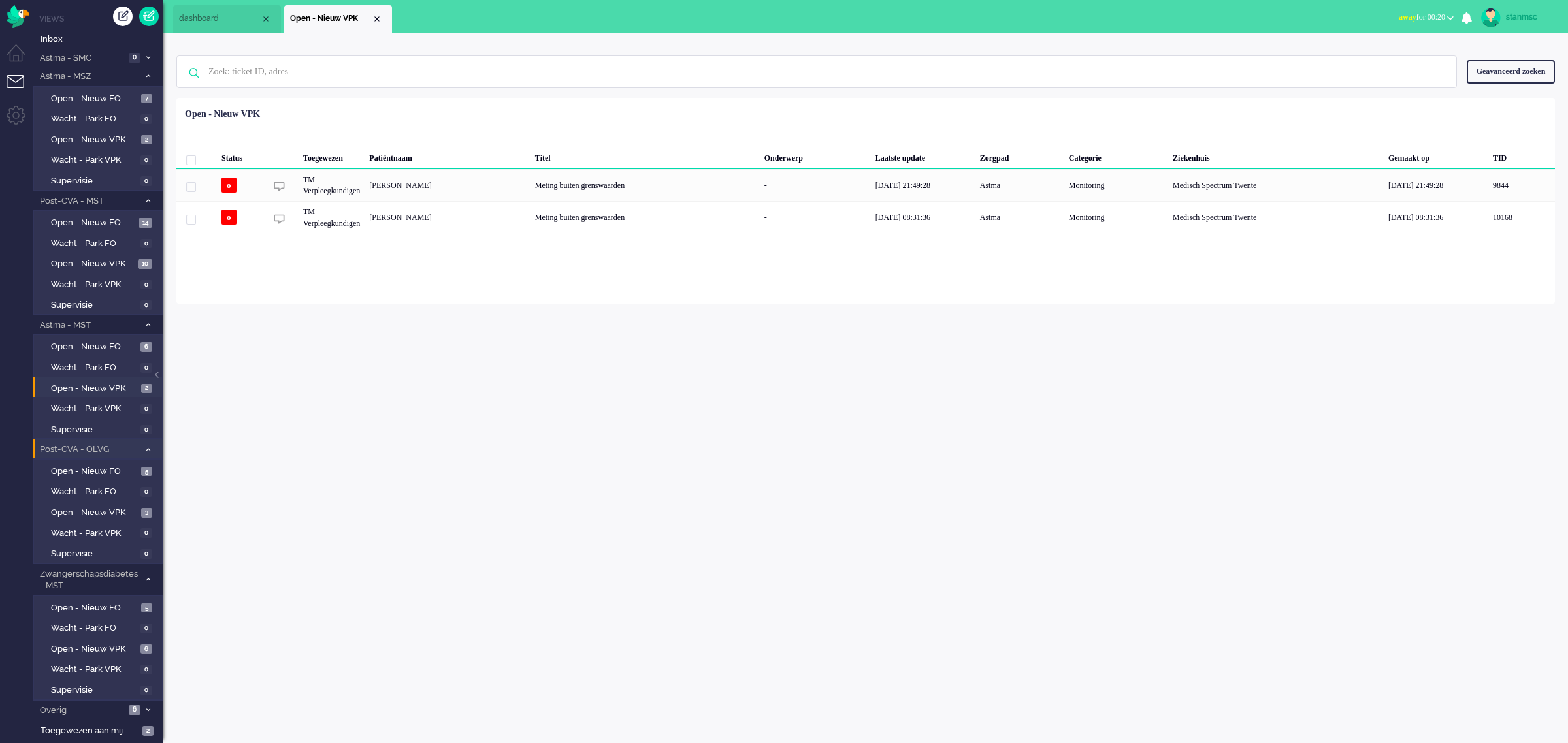
click at [103, 445] on span "Post-CVA - OLVG" at bounding box center [88, 449] width 101 height 13
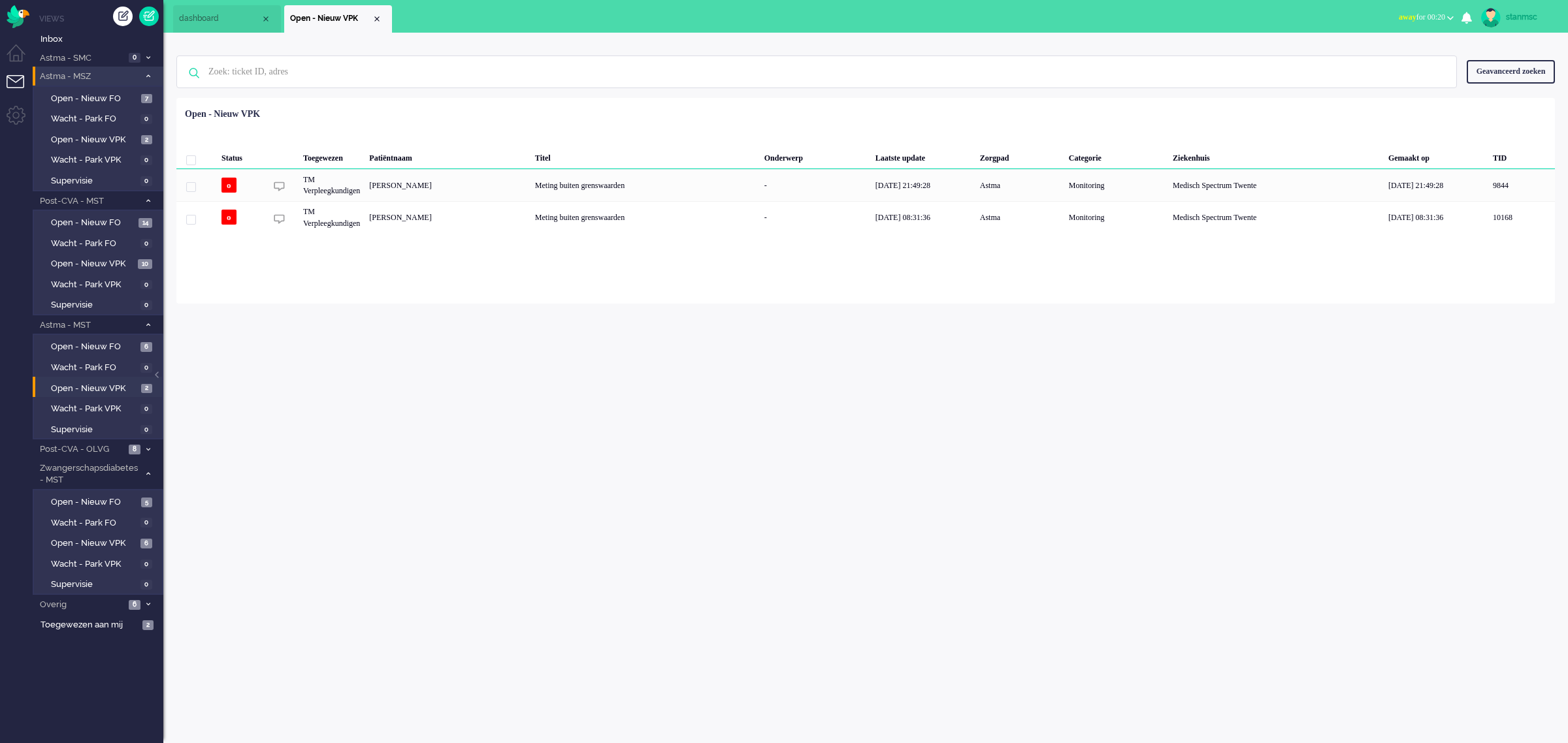
click at [144, 73] on span at bounding box center [148, 76] width 10 height 7
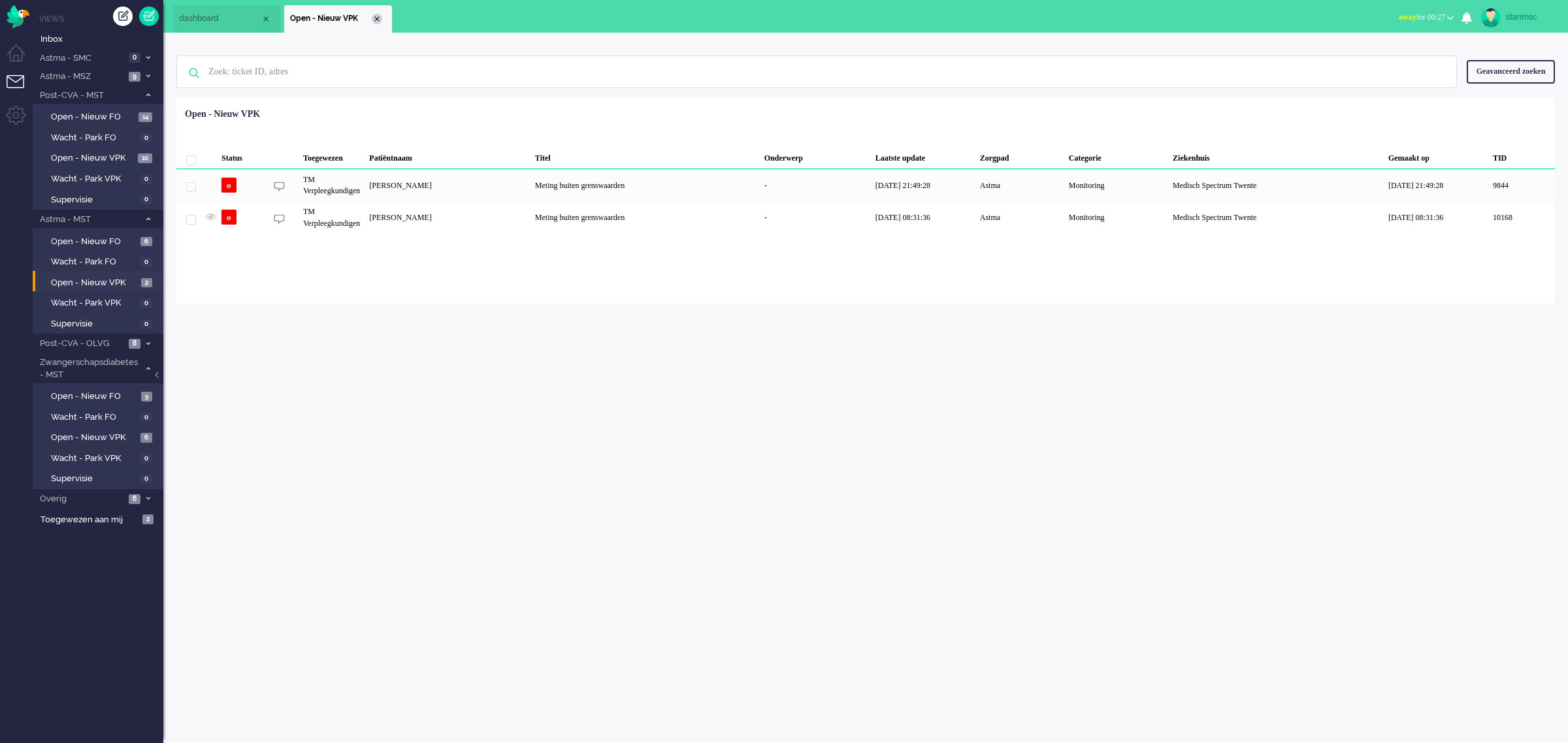
click at [375, 19] on div "Close tab" at bounding box center [377, 19] width 10 height 10
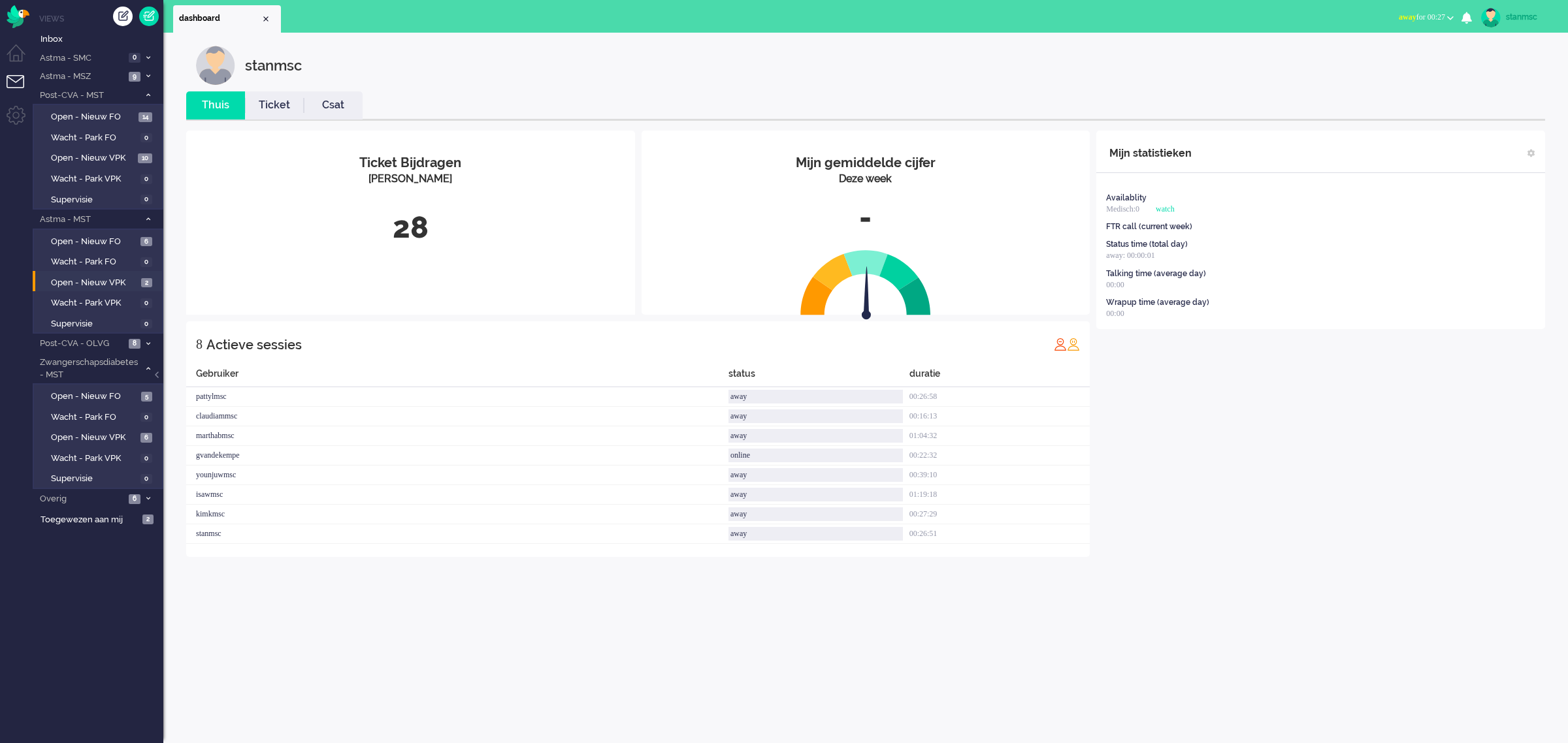
click at [282, 108] on link "Ticket" at bounding box center [274, 105] width 59 height 15
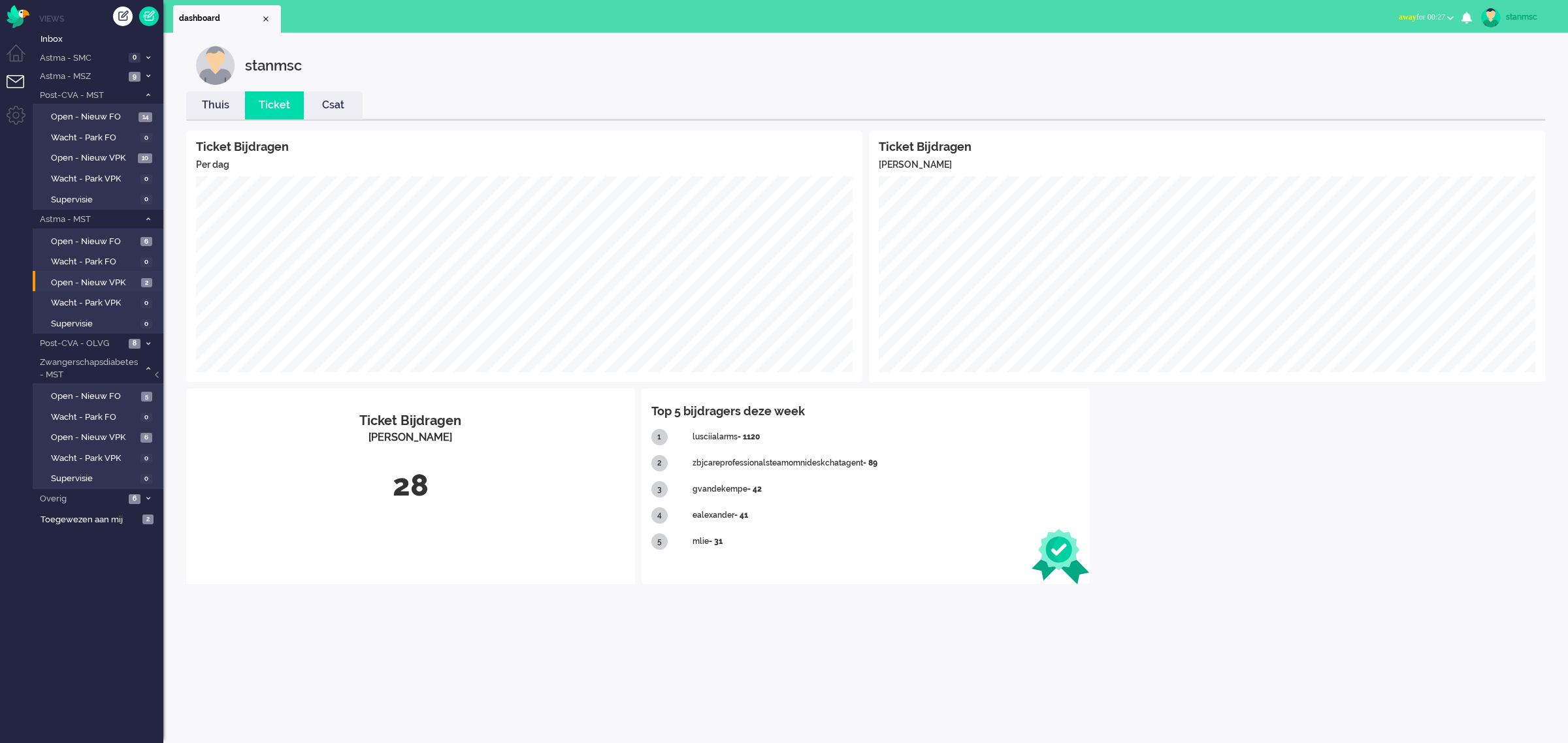
click at [217, 106] on link "Thuis" at bounding box center [215, 105] width 59 height 15
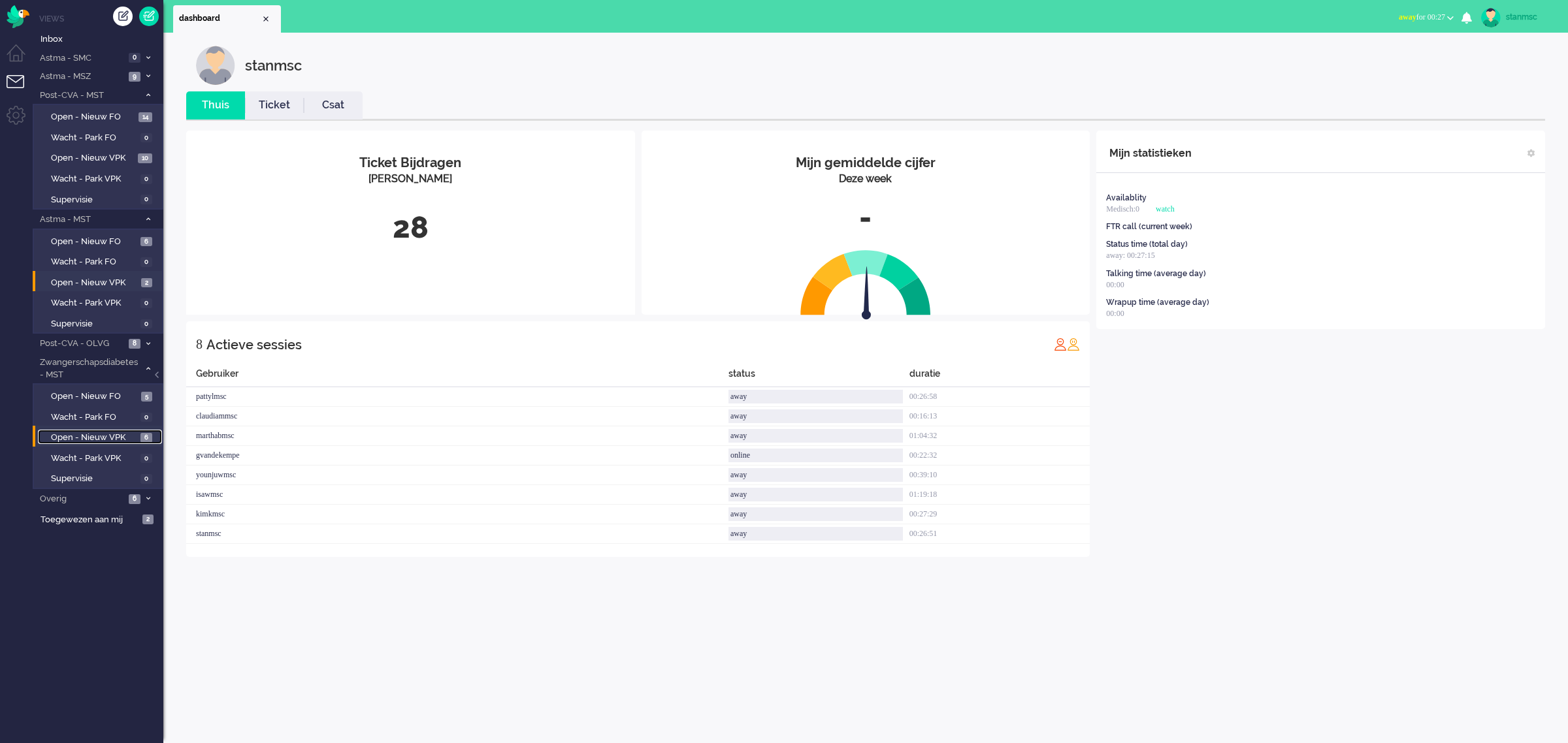
click at [87, 432] on span "Open - Nieuw VPK" at bounding box center [94, 437] width 87 height 13
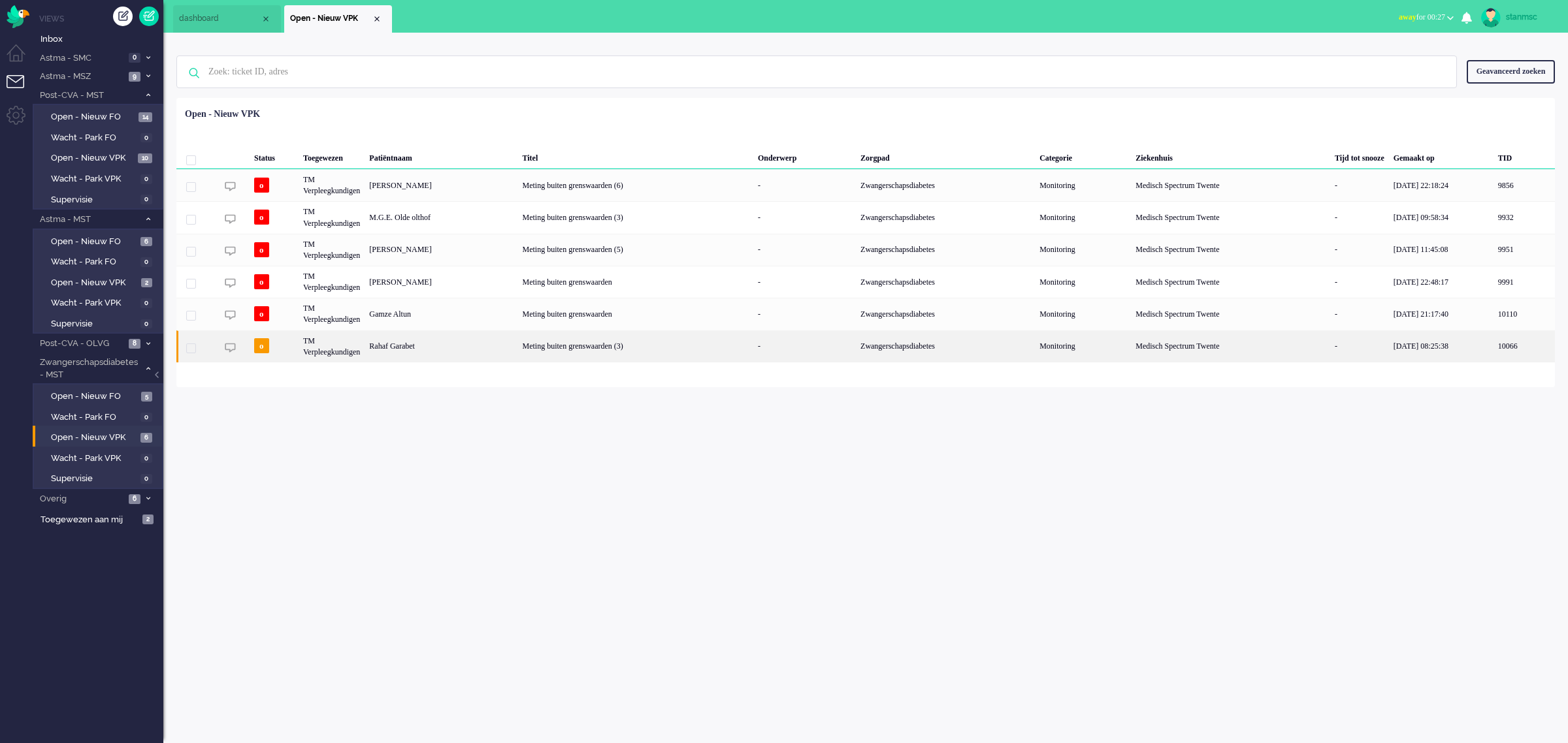
click at [468, 346] on div "Rahaf Garabet" at bounding box center [441, 346] width 153 height 32
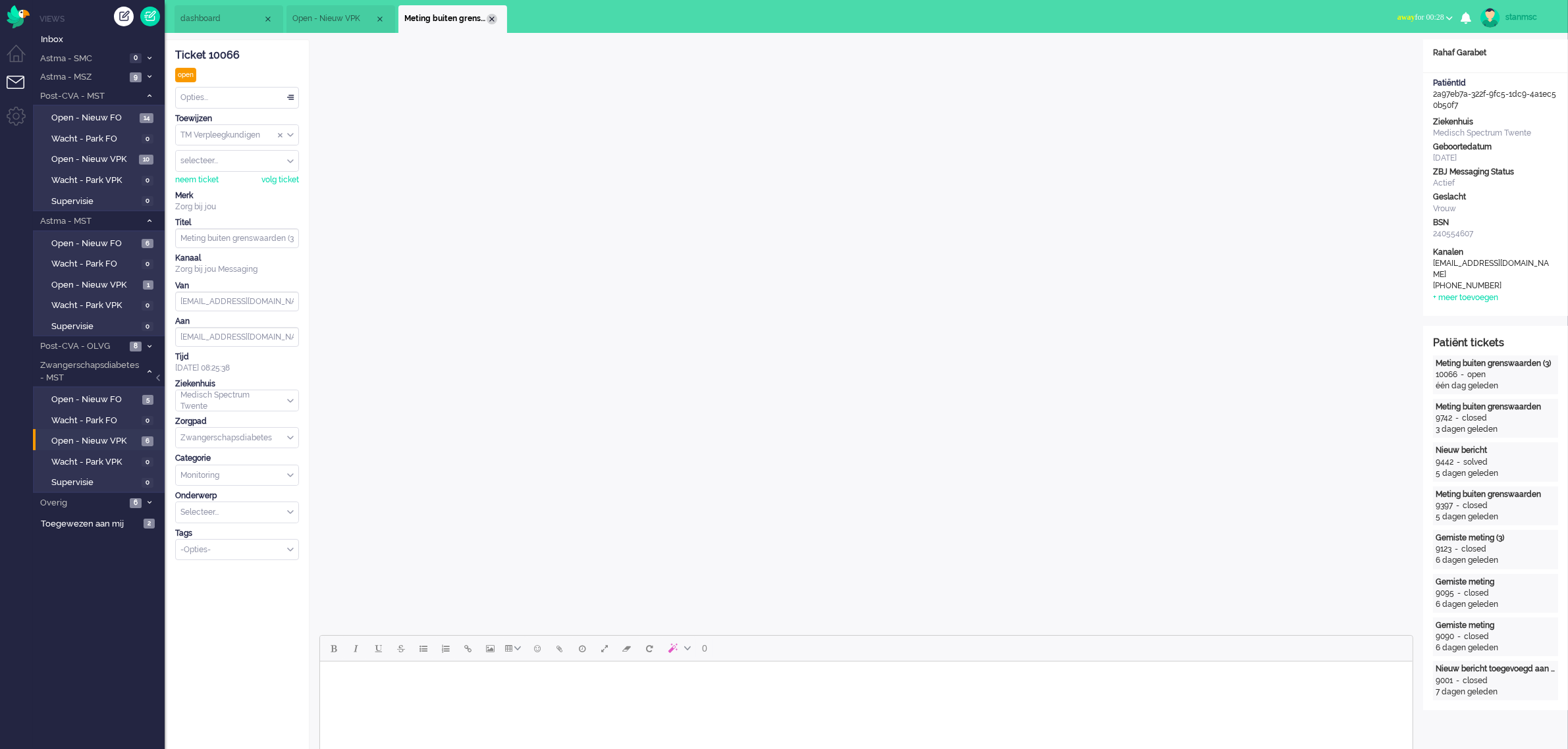
click at [494, 20] on div "Close tab" at bounding box center [492, 19] width 10 height 10
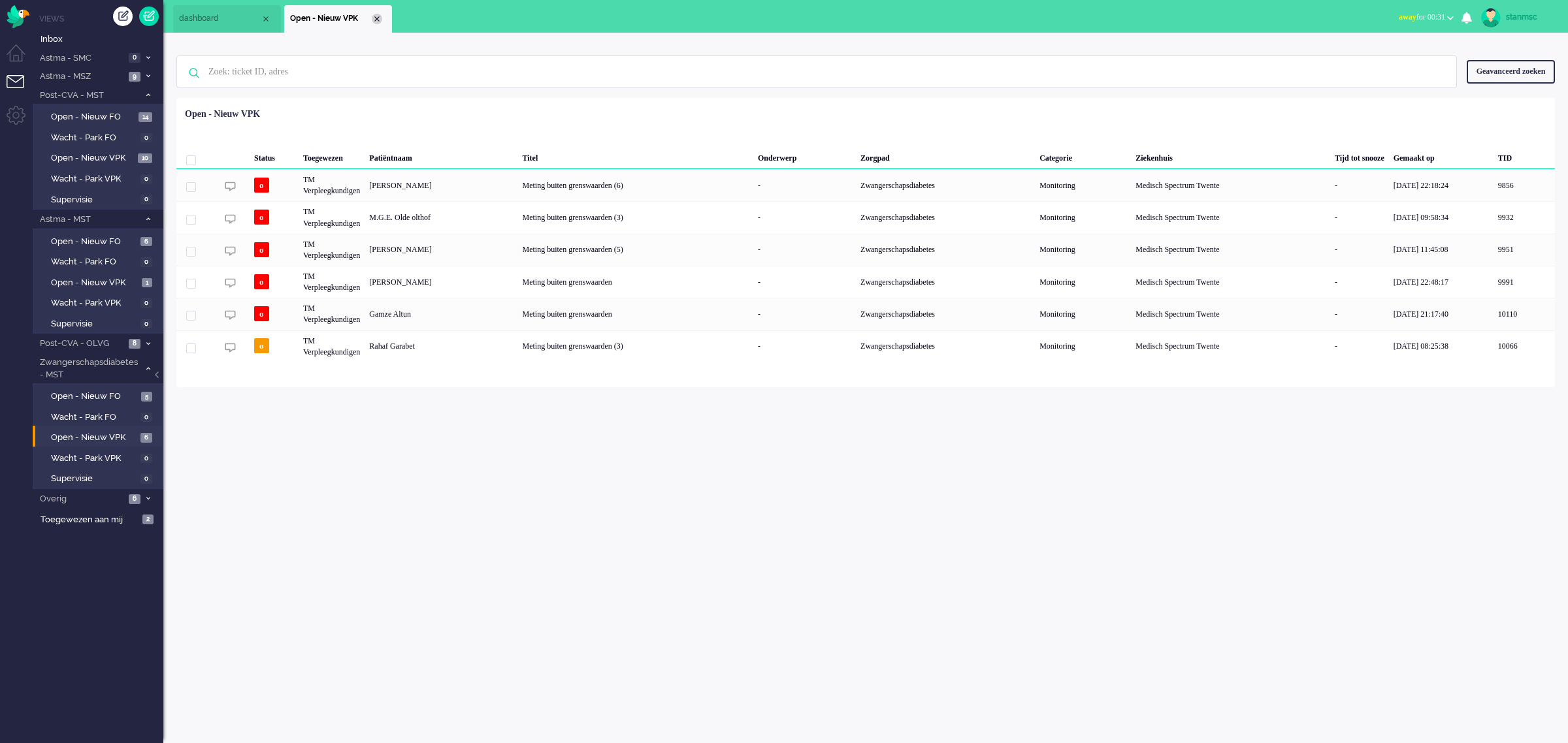
click at [375, 16] on div "Close tab" at bounding box center [377, 19] width 10 height 10
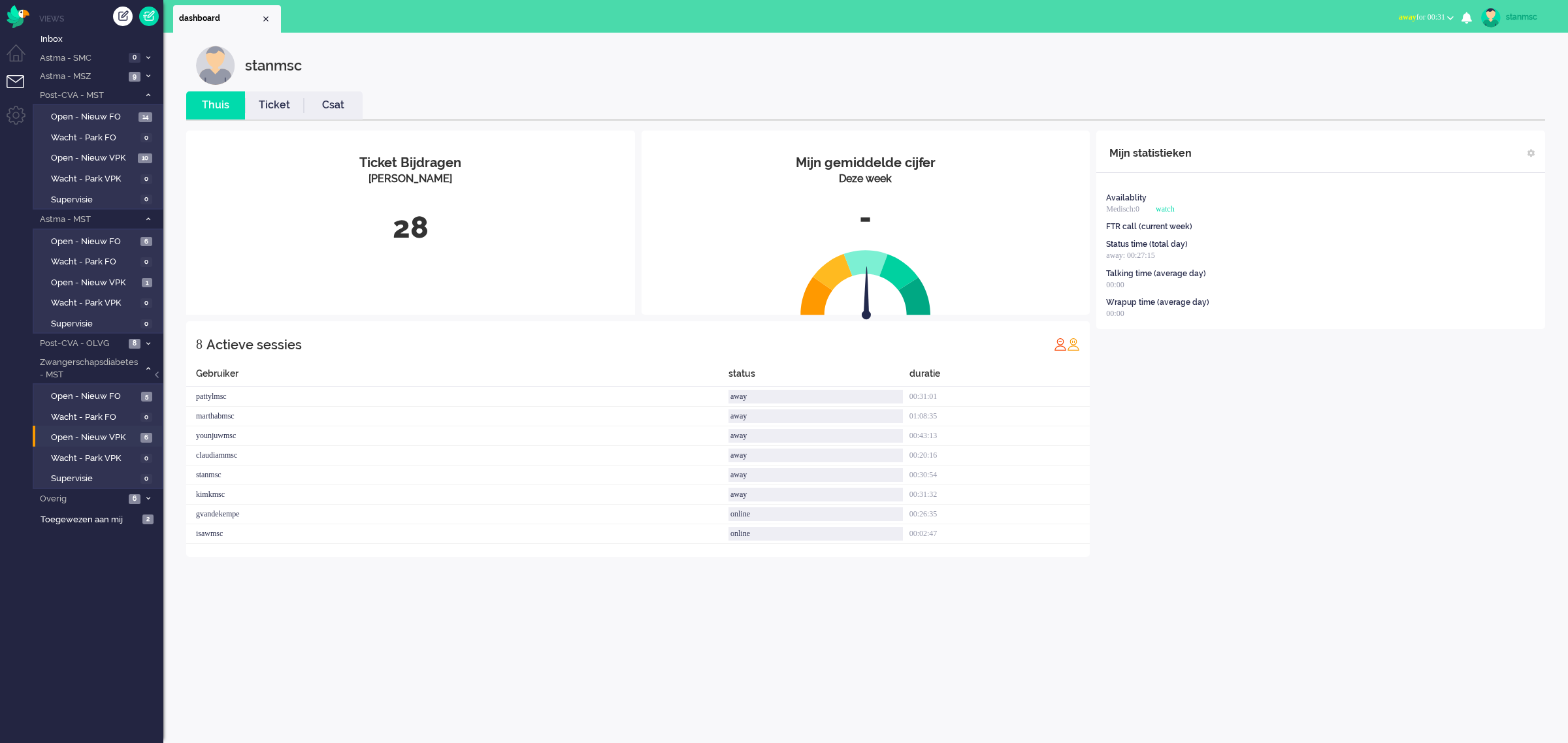
click at [1439, 13] on span "away for 00:31" at bounding box center [1421, 17] width 47 height 9
click at [1377, 56] on label "Online" at bounding box center [1398, 58] width 103 height 11
click at [101, 155] on span "Open - Nieuw VPK" at bounding box center [93, 158] width 83 height 13
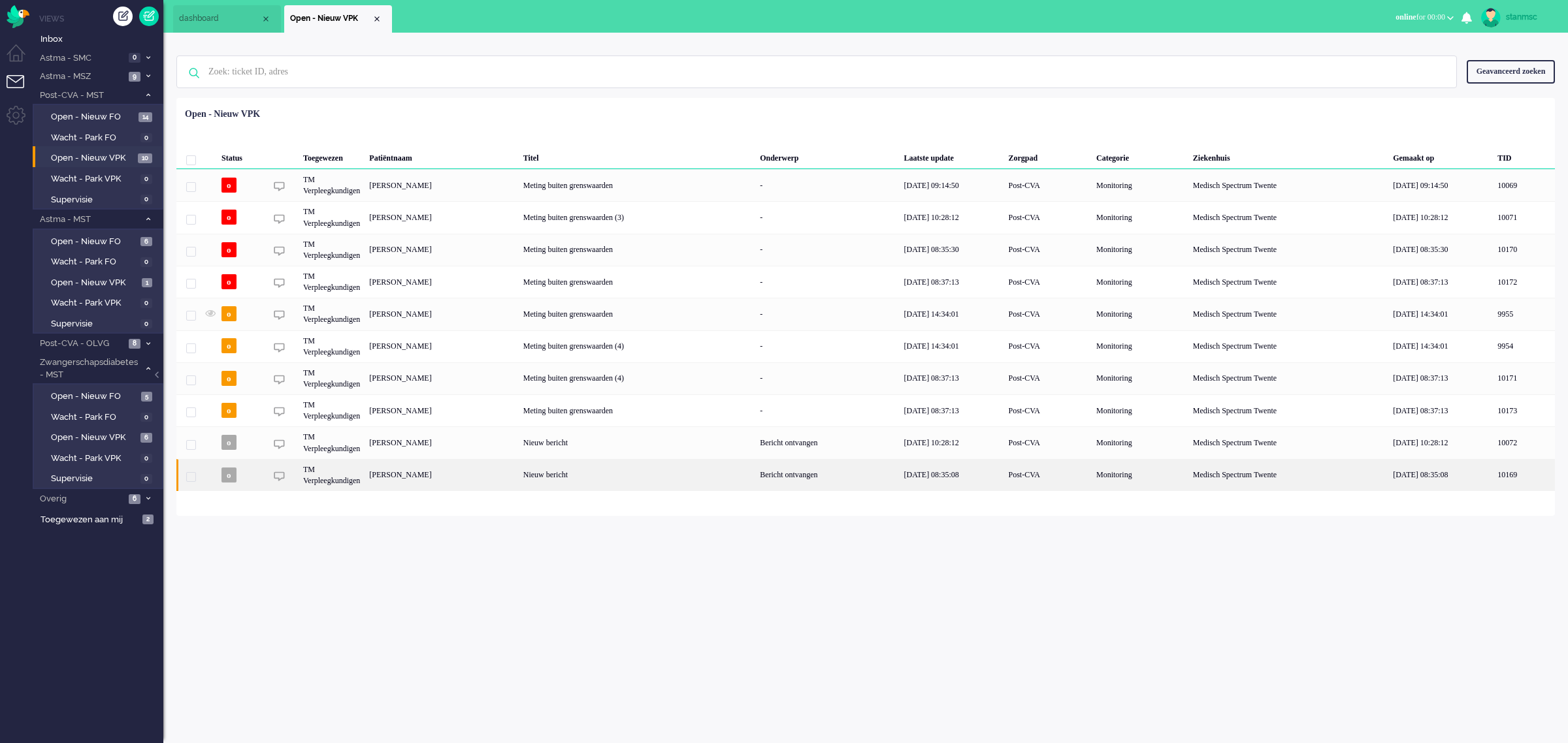
click at [448, 482] on div "[PERSON_NAME]" at bounding box center [441, 476] width 154 height 32
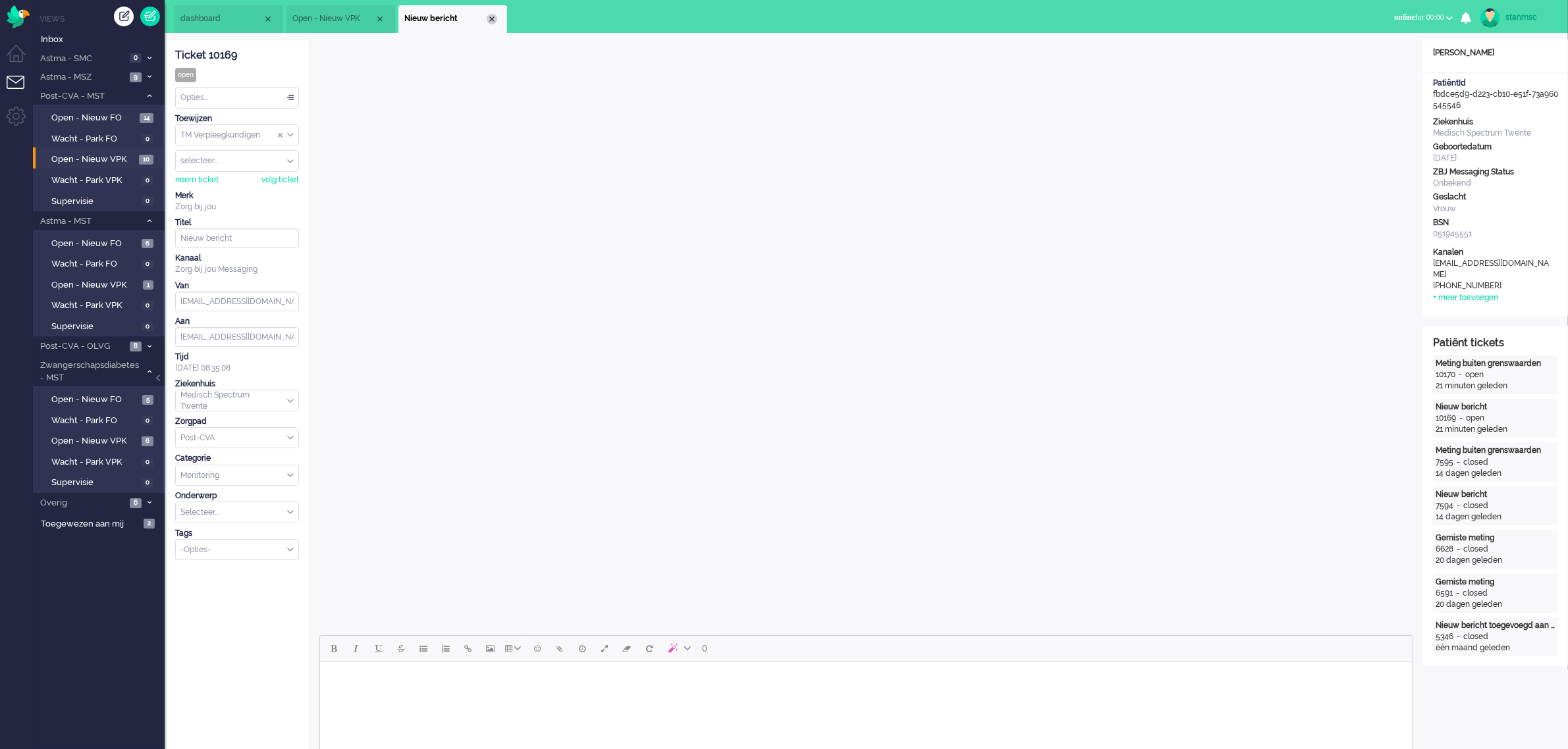
click at [492, 21] on div "Close tab" at bounding box center [492, 19] width 10 height 10
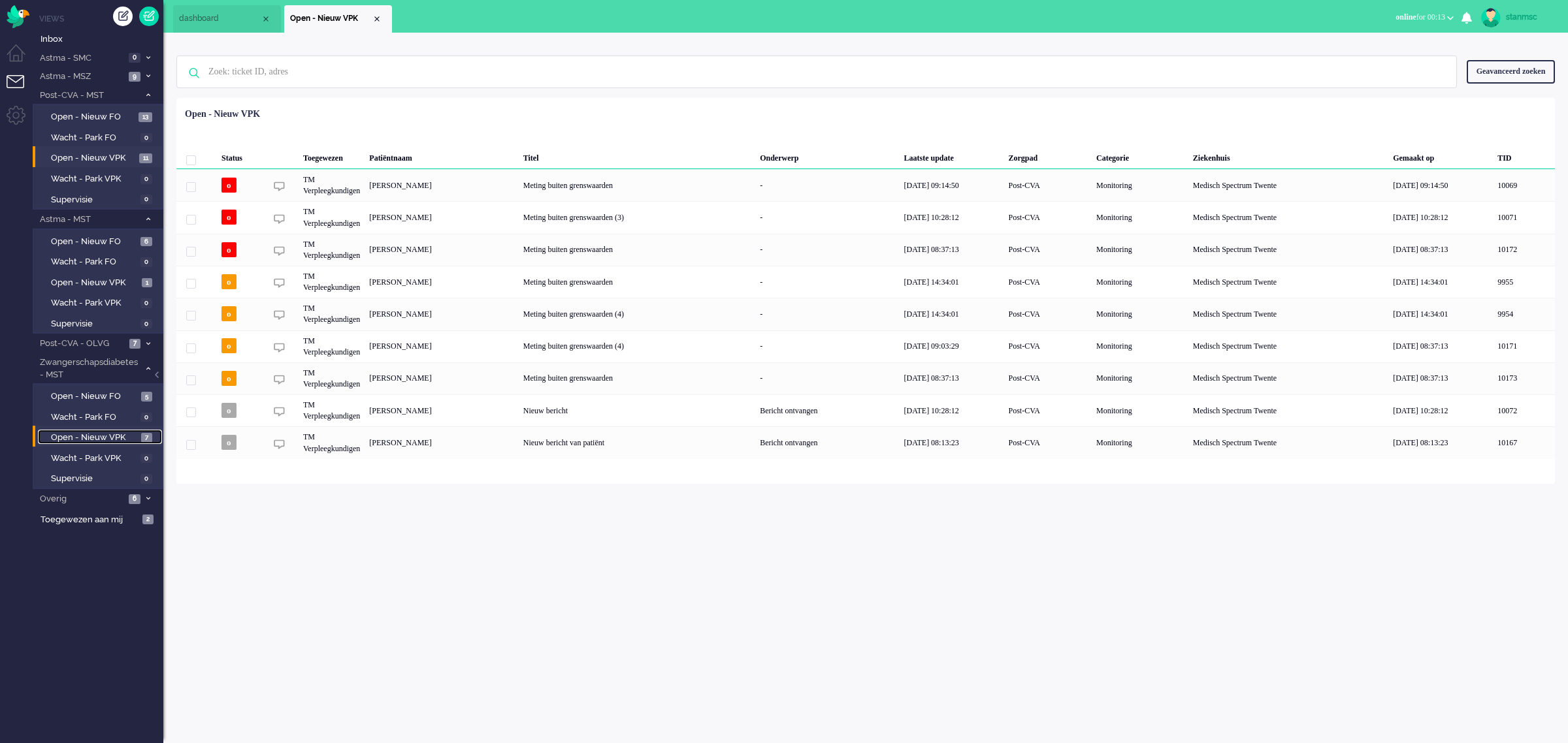
click at [70, 431] on span "Open - Nieuw VPK" at bounding box center [94, 437] width 87 height 13
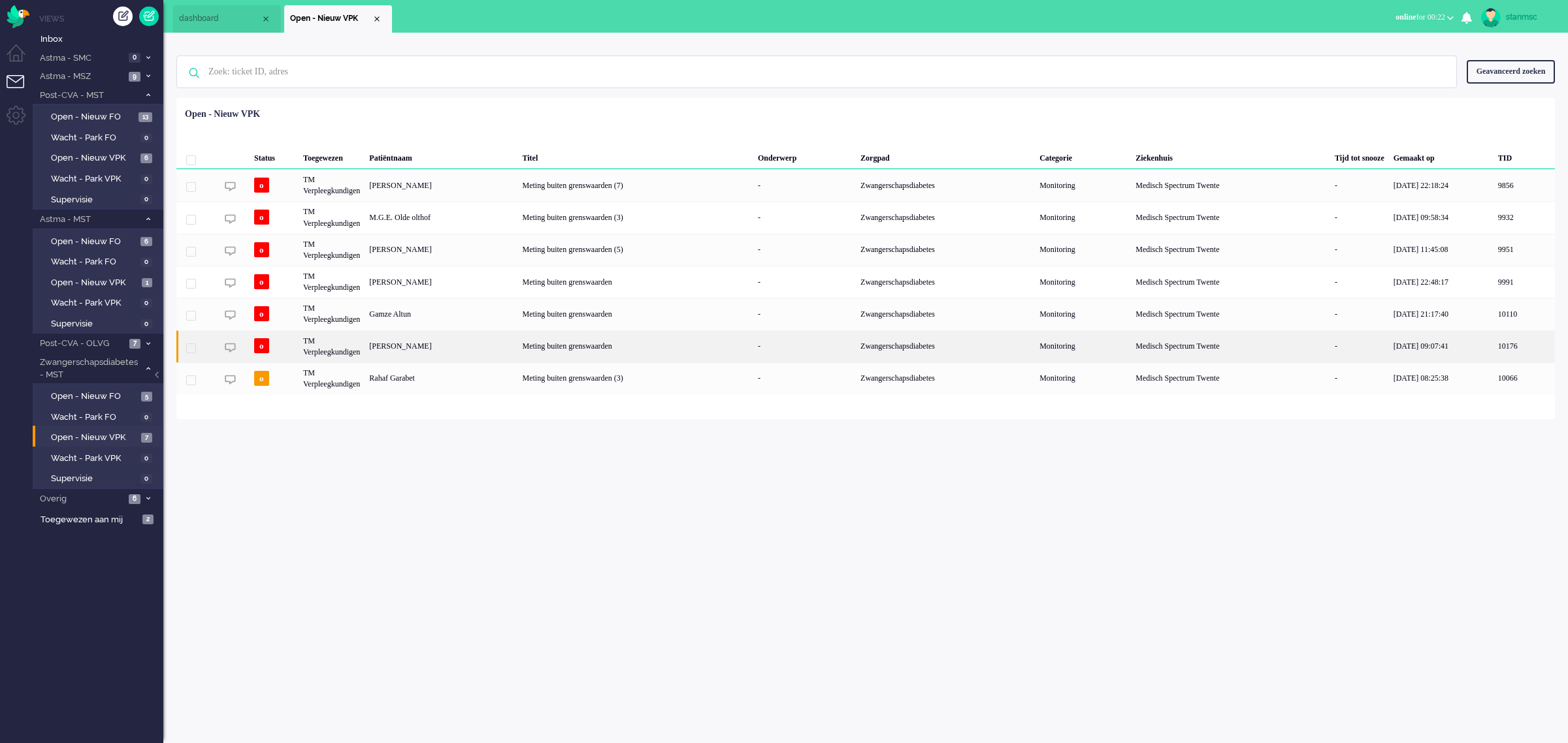
click at [440, 345] on div "[PERSON_NAME]" at bounding box center [441, 346] width 153 height 32
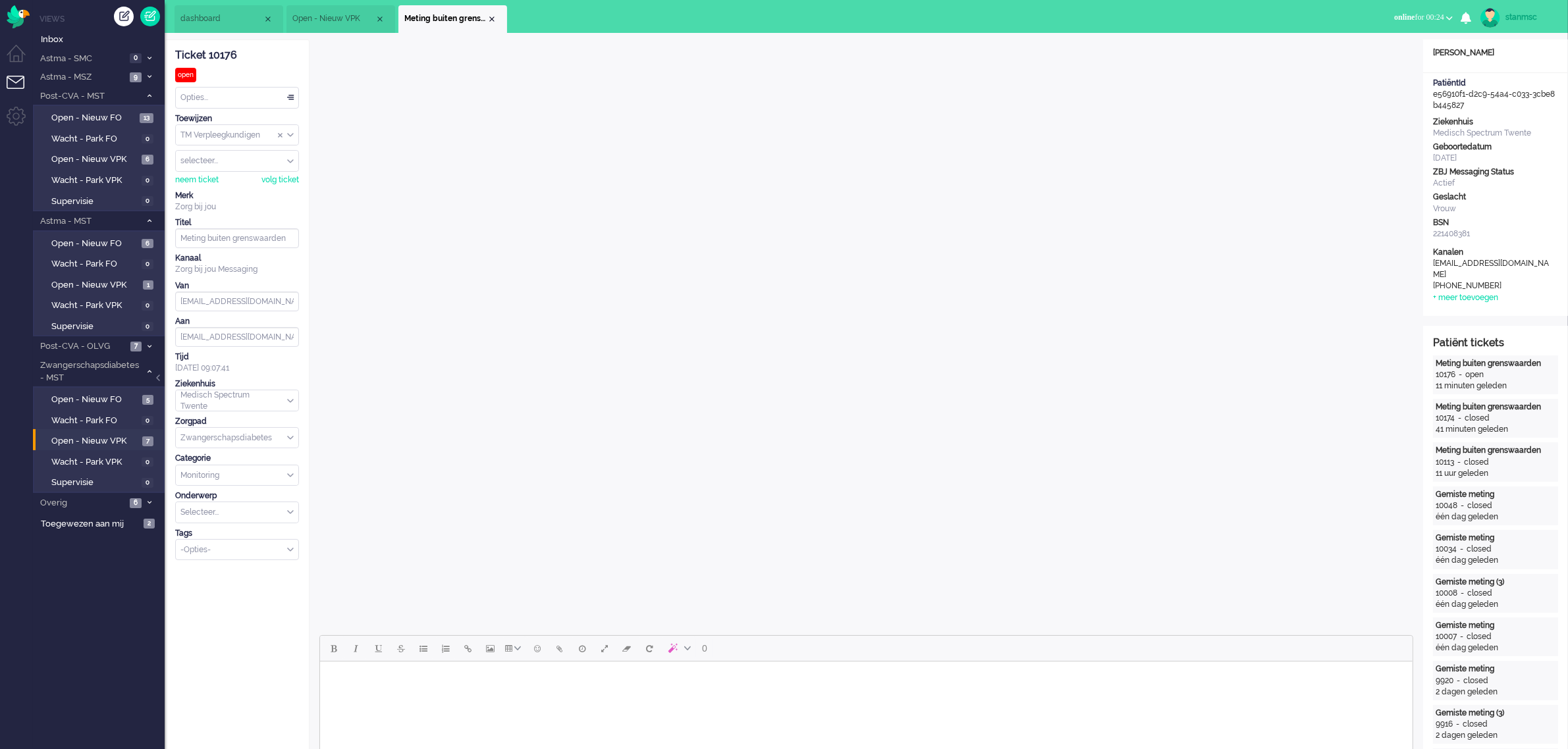
click at [358, 20] on span "Open - Nieuw VPK" at bounding box center [333, 18] width 82 height 11
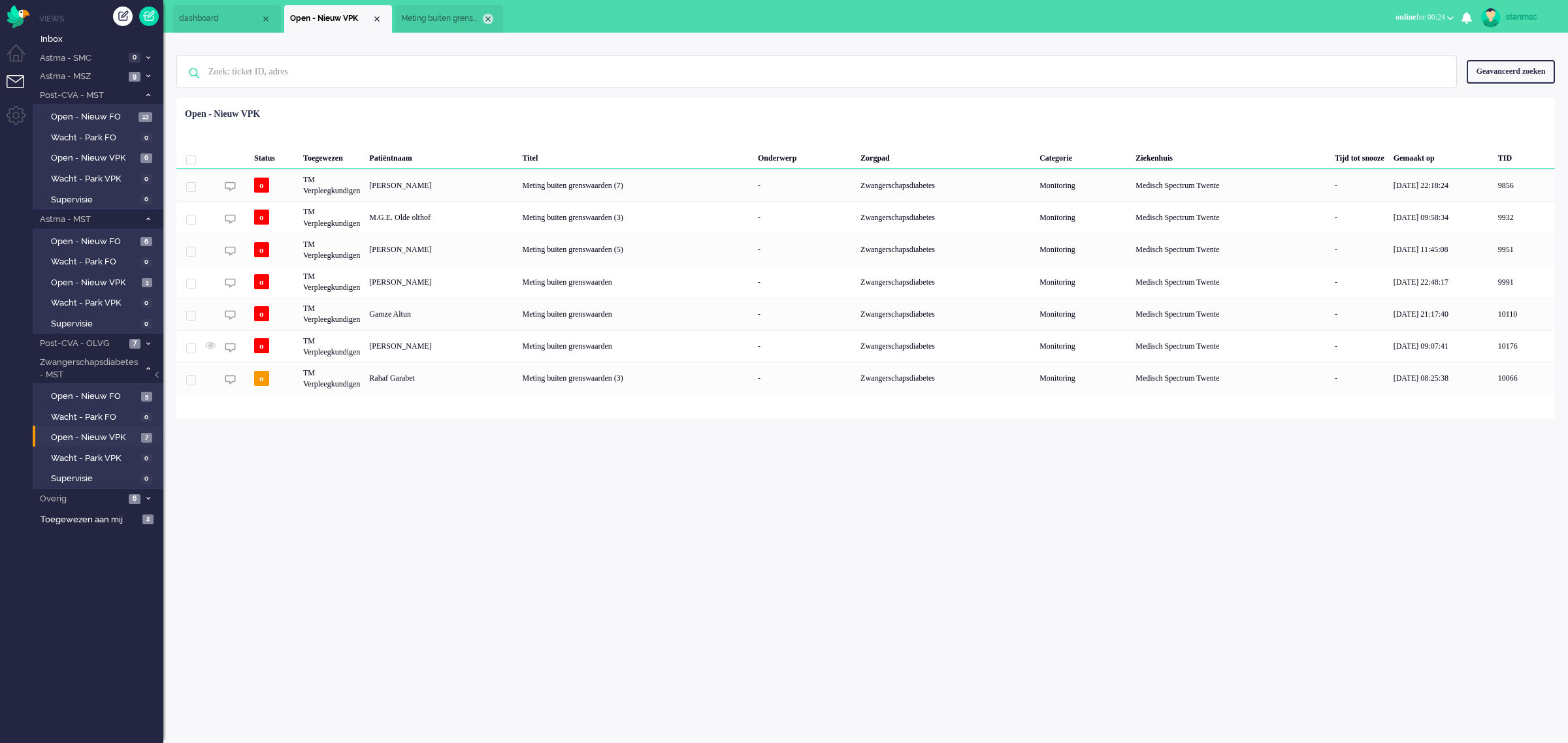
click at [487, 20] on div "Close tab" at bounding box center [488, 19] width 10 height 10
click at [1415, 16] on span "online for 00:24" at bounding box center [1420, 17] width 49 height 9
click at [1373, 41] on label "Away" at bounding box center [1398, 43] width 103 height 11
click at [1419, 16] on span "away for 00:05" at bounding box center [1421, 17] width 47 height 9
click at [1382, 55] on label "Online" at bounding box center [1398, 58] width 103 height 11
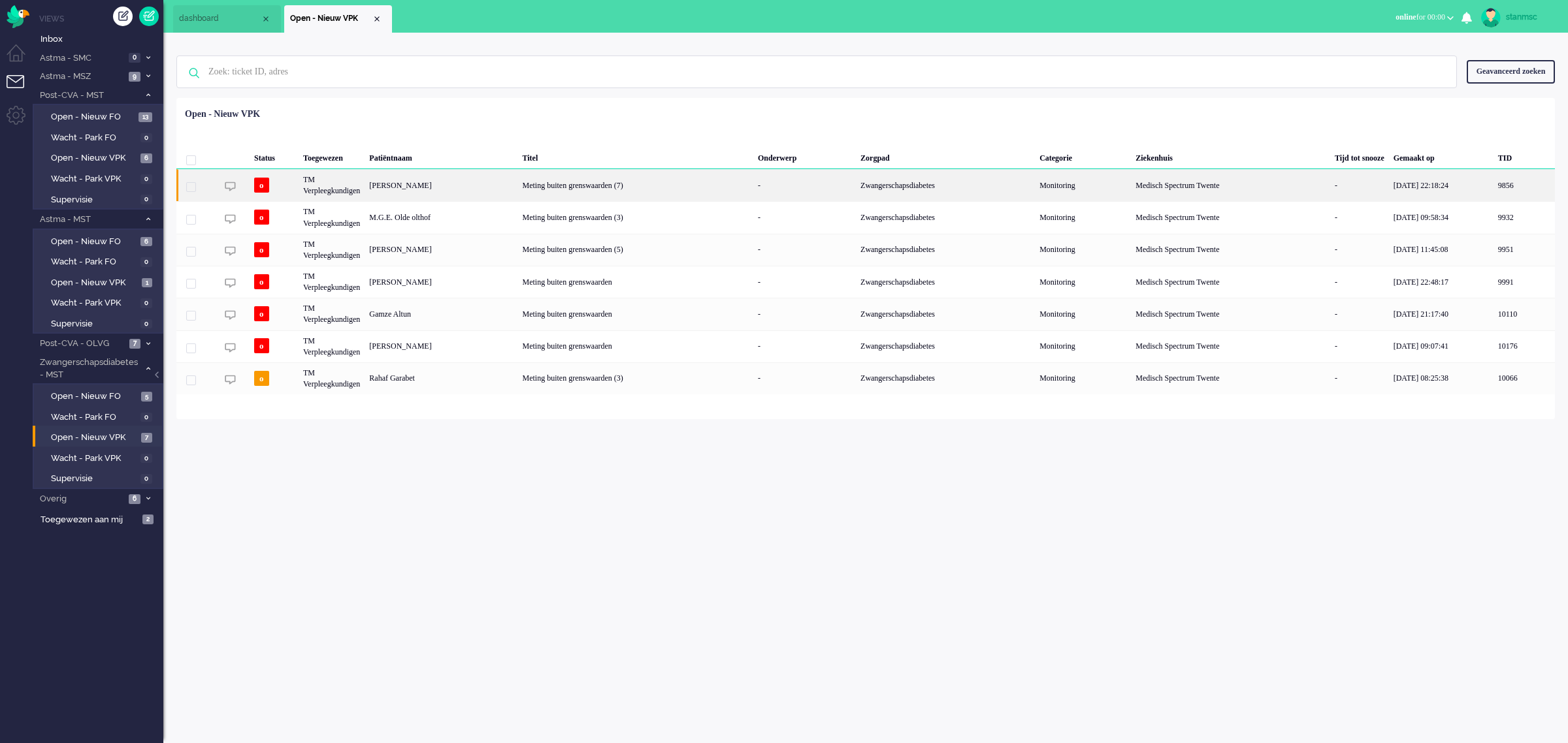
click at [423, 183] on div "[PERSON_NAME]" at bounding box center [441, 185] width 153 height 32
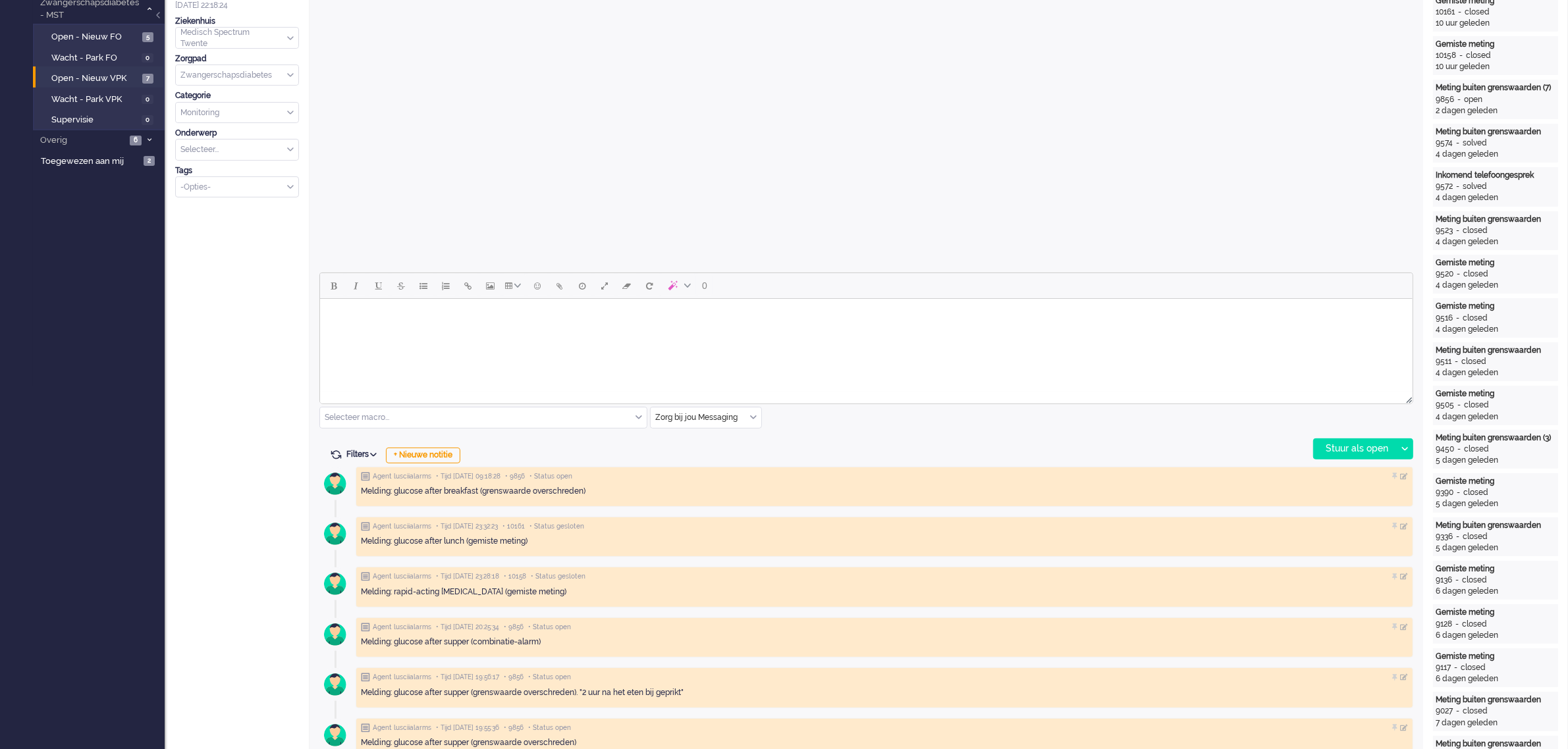
scroll to position [412, 0]
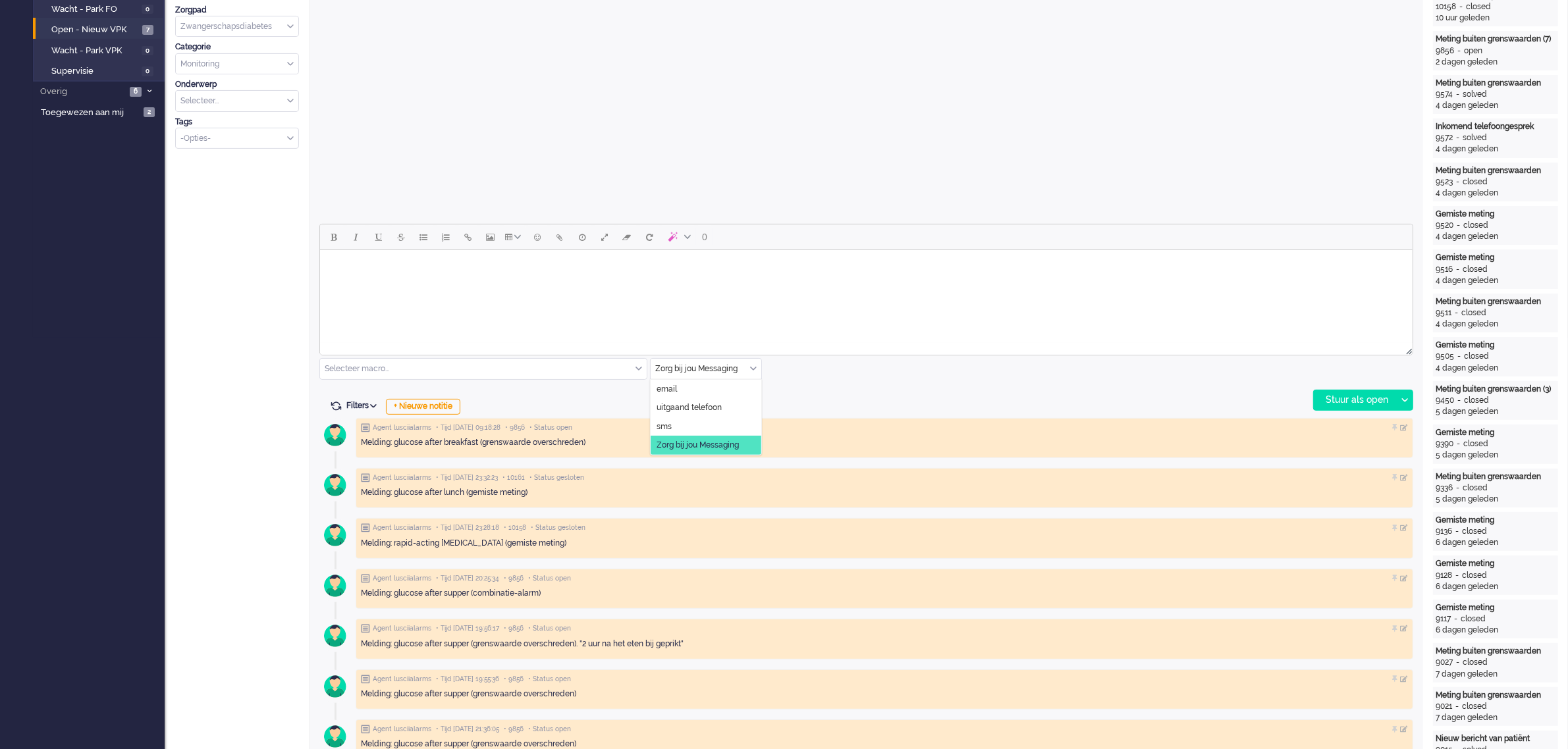
click at [751, 366] on div "Zorg bij jou Messaging" at bounding box center [706, 369] width 110 height 21
click at [708, 407] on span "uitgaand telefoon" at bounding box center [689, 407] width 65 height 11
click at [1367, 396] on div "Stuur als open" at bounding box center [1355, 400] width 82 height 20
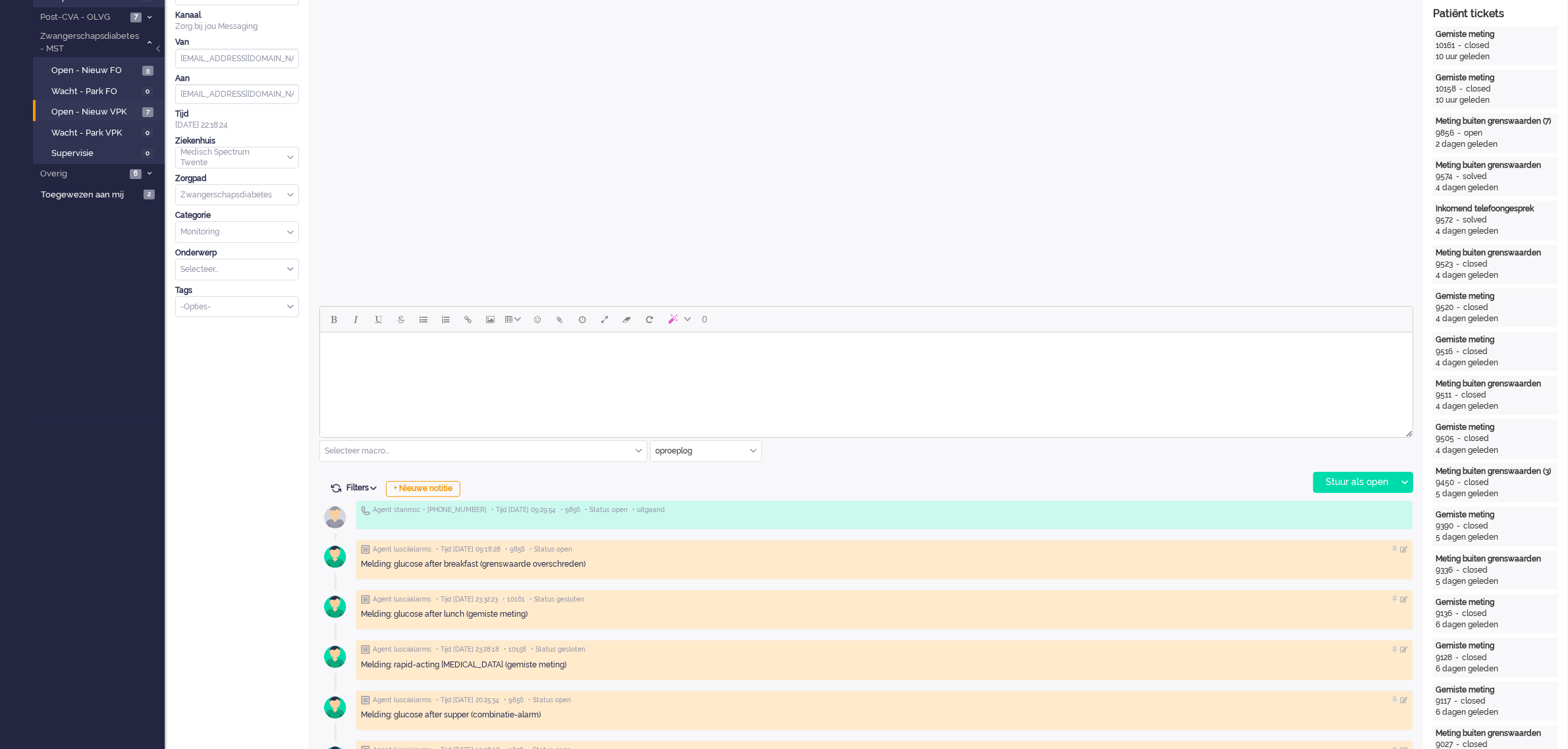
scroll to position [0, 0]
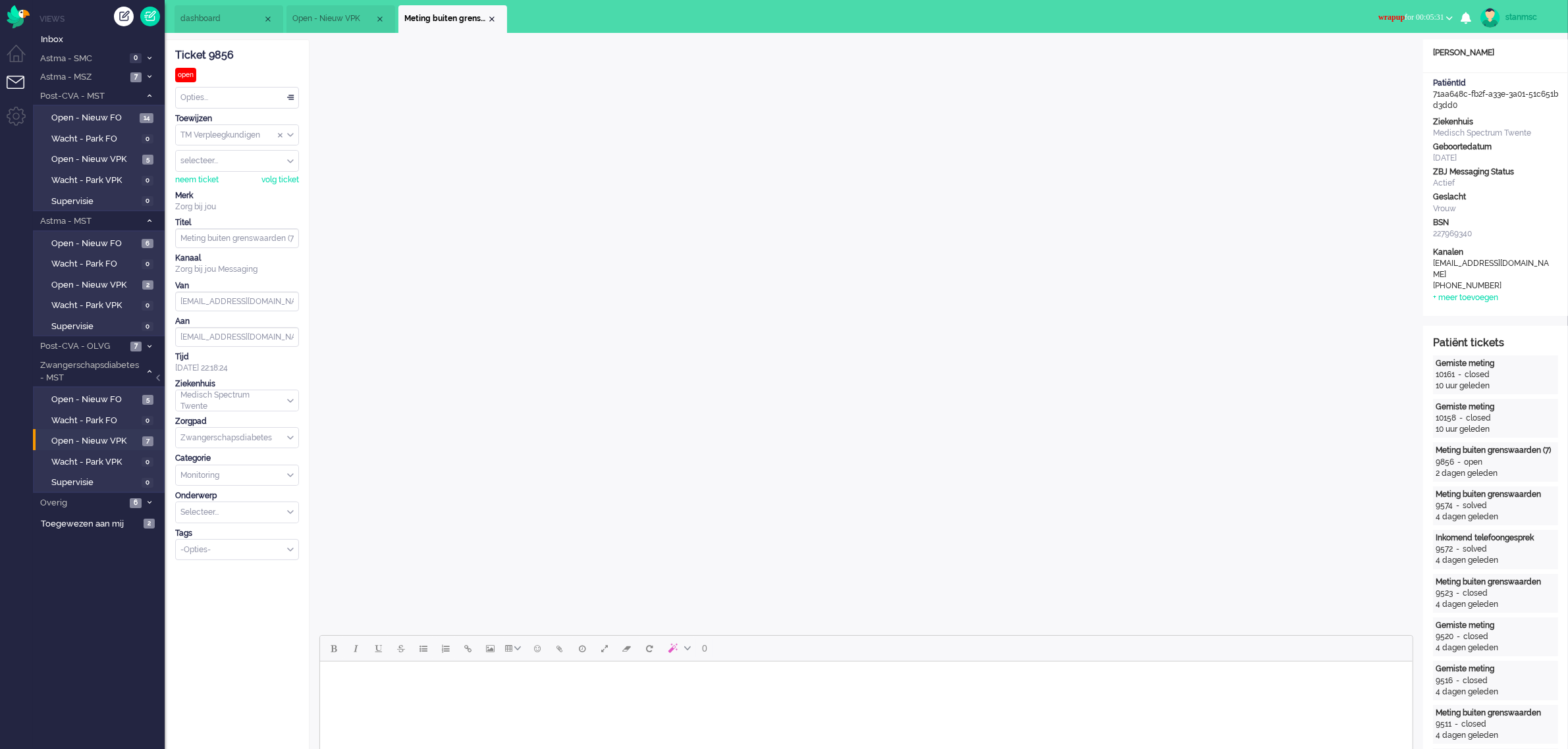
click at [1438, 17] on span "wrapup for 00:05:31" at bounding box center [1410, 17] width 66 height 9
click at [1380, 57] on label "Online" at bounding box center [1398, 58] width 104 height 11
click at [492, 15] on div "Close tab" at bounding box center [492, 19] width 10 height 10
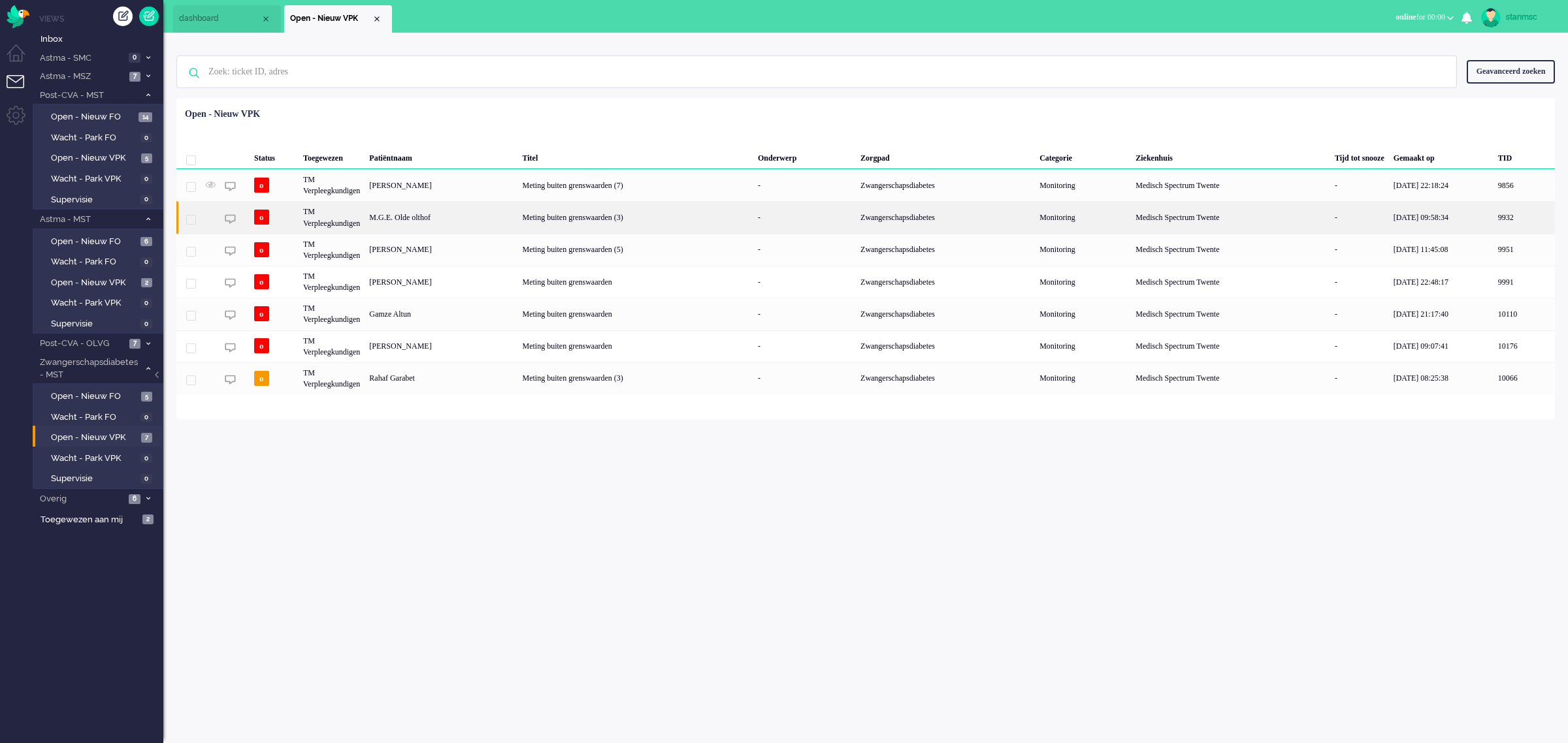
click at [425, 220] on div "M.G.E. Olde olthof" at bounding box center [441, 217] width 153 height 32
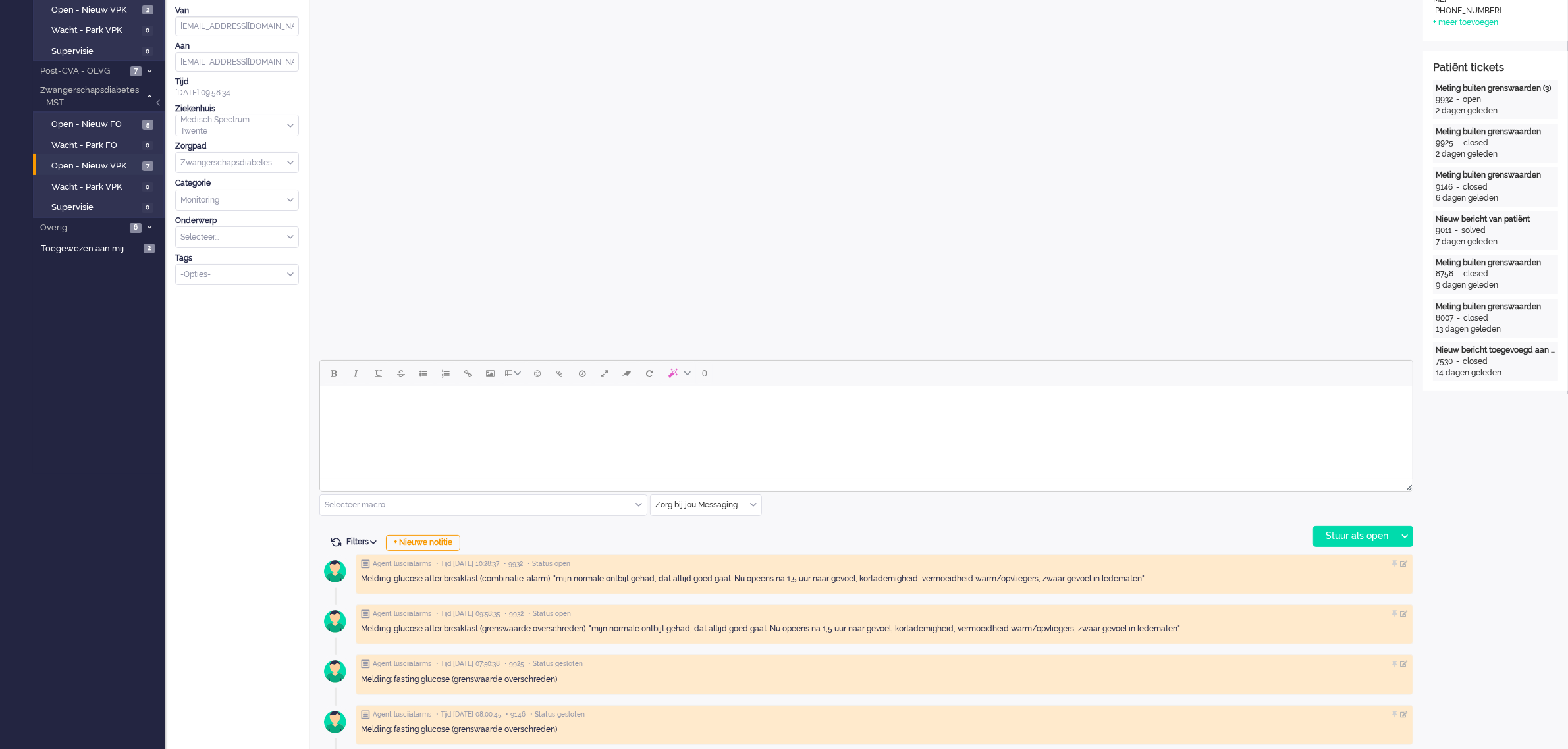
scroll to position [329, 0]
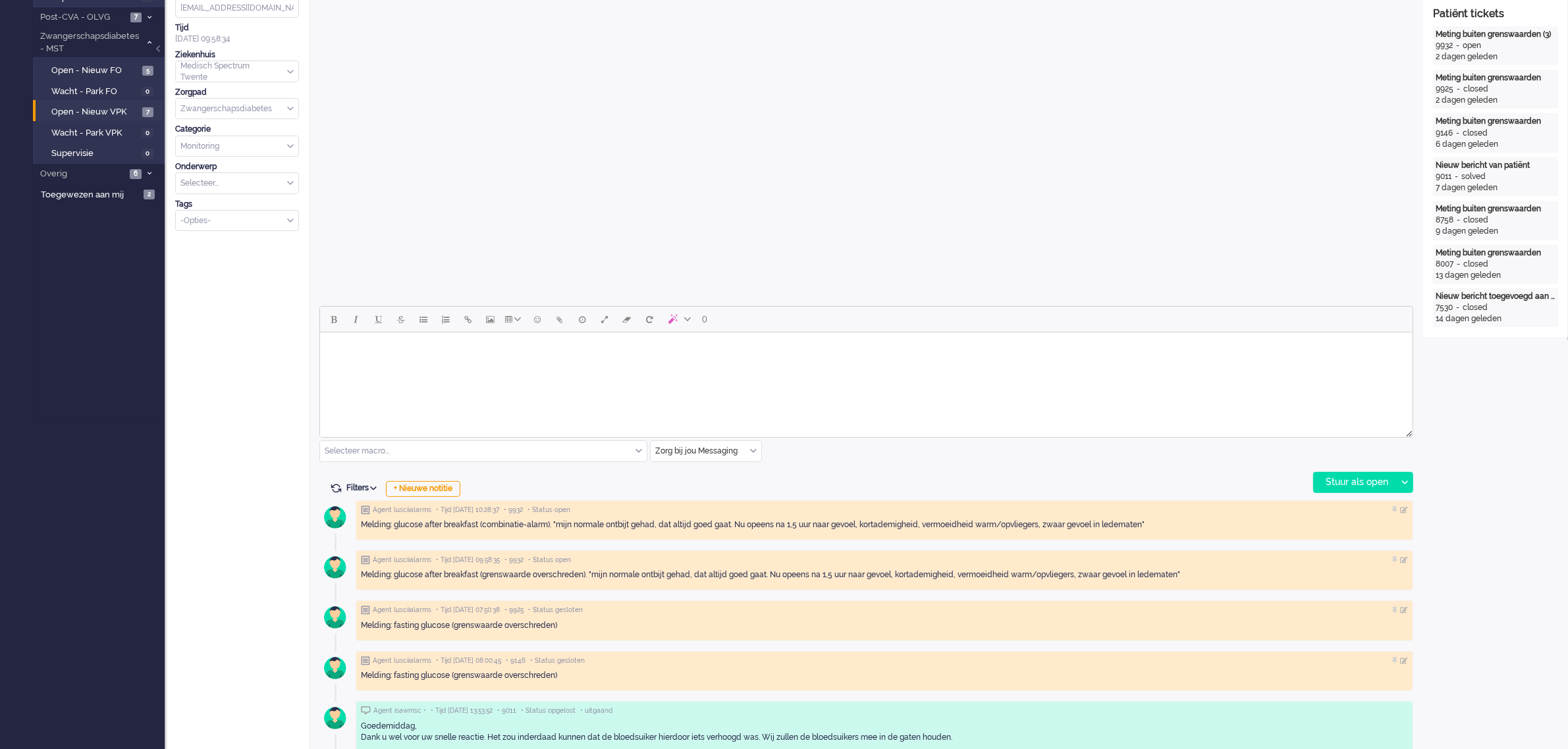
click at [751, 449] on div "Zorg bij jou Messaging" at bounding box center [706, 451] width 110 height 21
click at [699, 492] on span "uitgaand telefoon" at bounding box center [689, 490] width 65 height 11
click at [1352, 483] on div "Stuur als open" at bounding box center [1355, 482] width 82 height 20
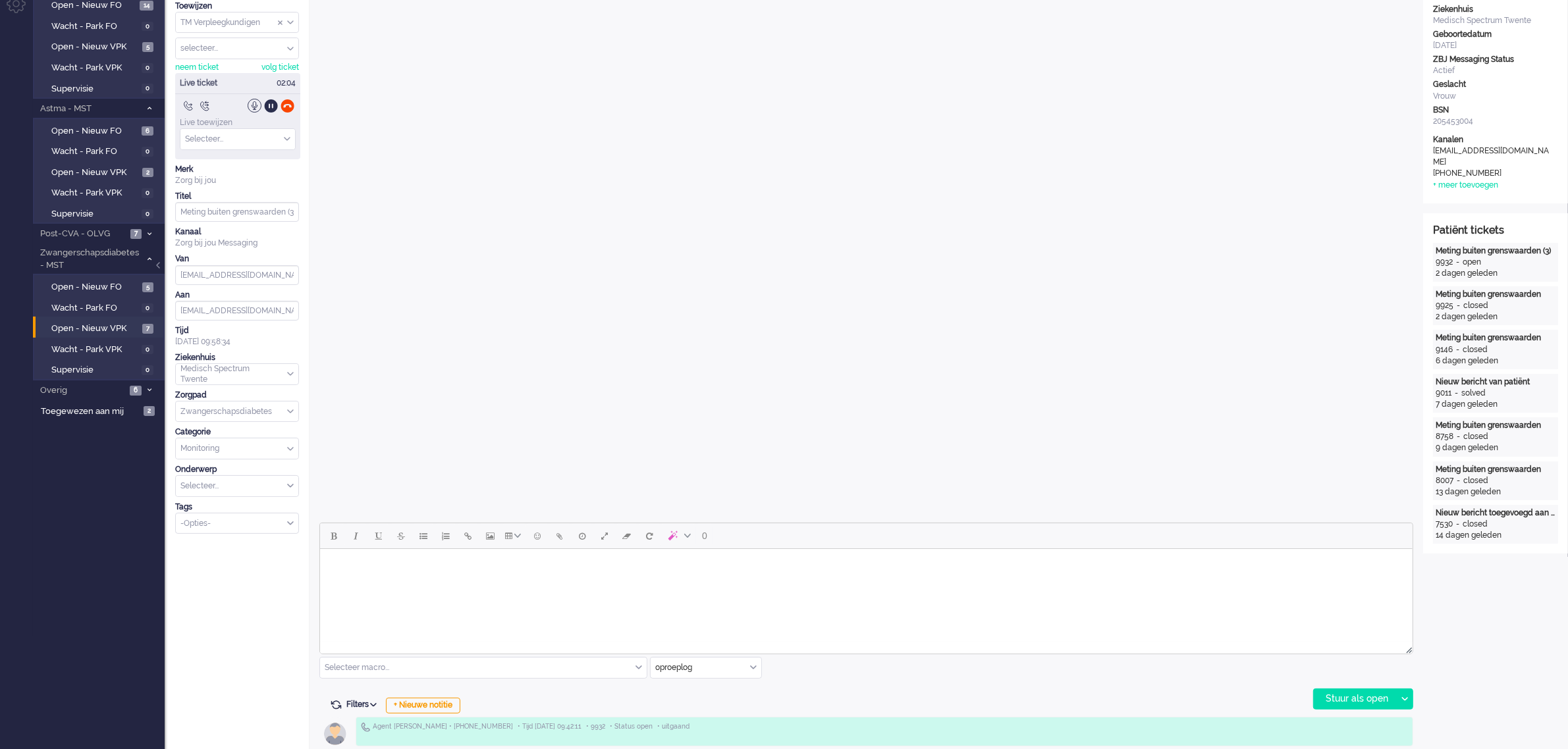
scroll to position [0, 0]
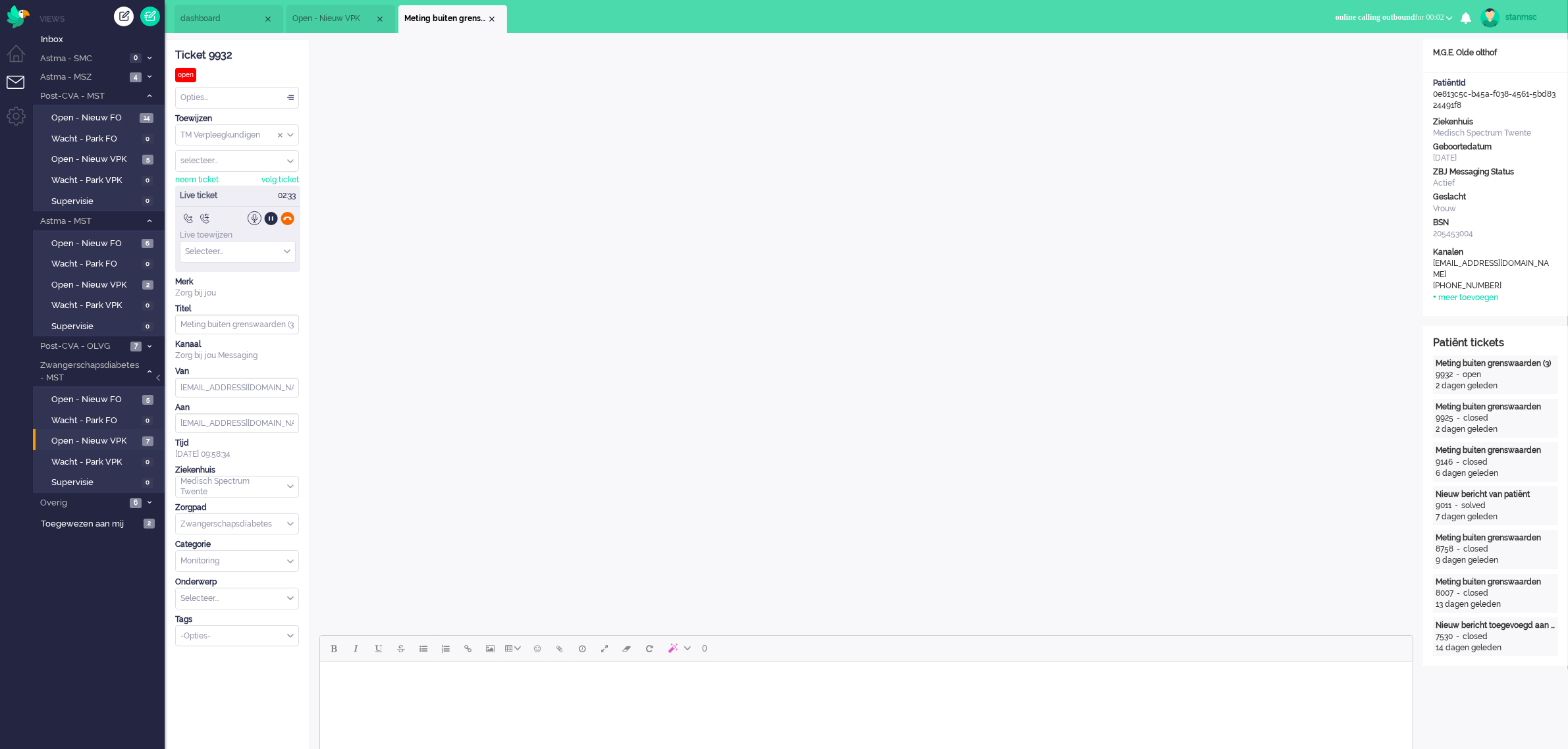
click at [284, 221] on div at bounding box center [288, 218] width 14 height 14
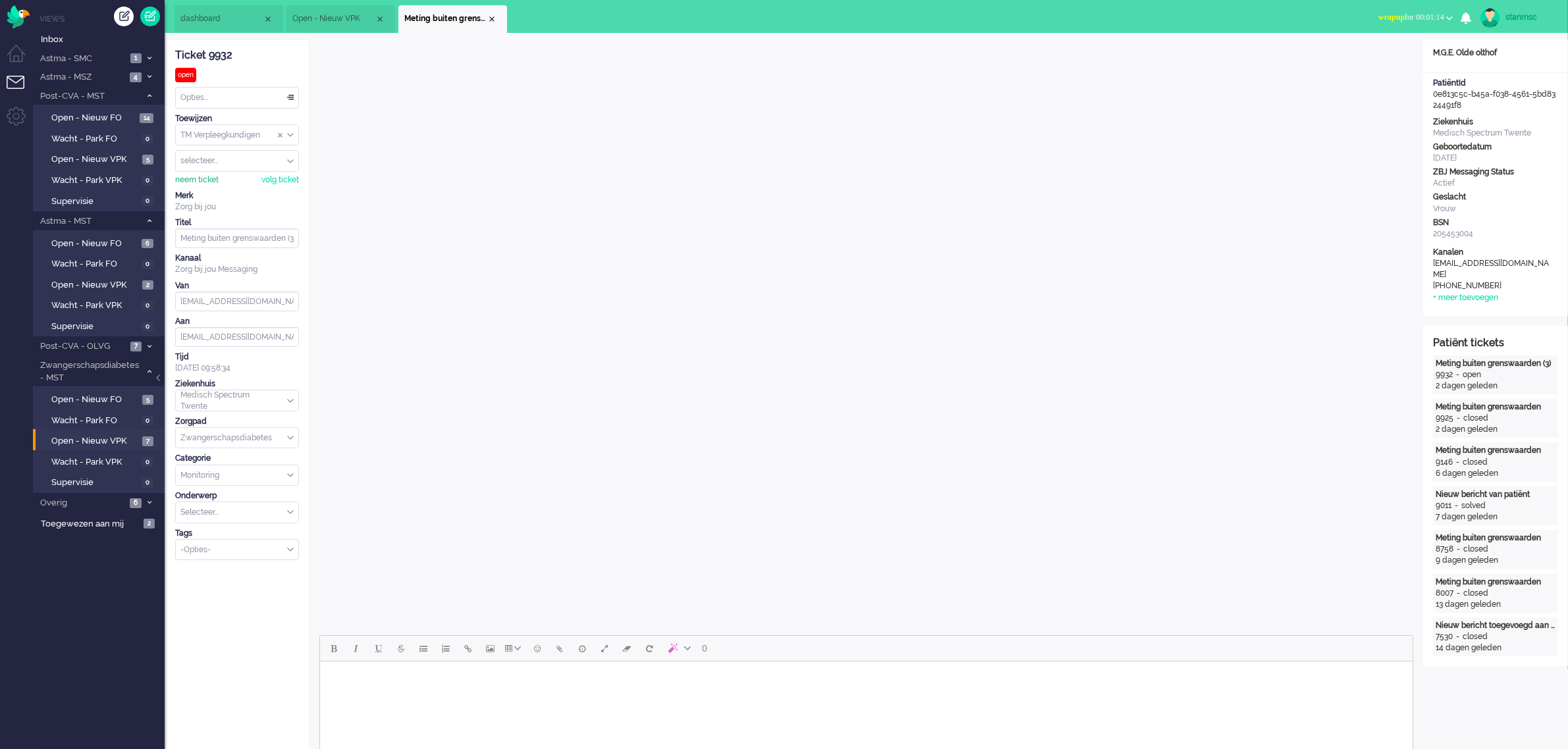
click at [191, 179] on div "neem ticket" at bounding box center [197, 180] width 44 height 11
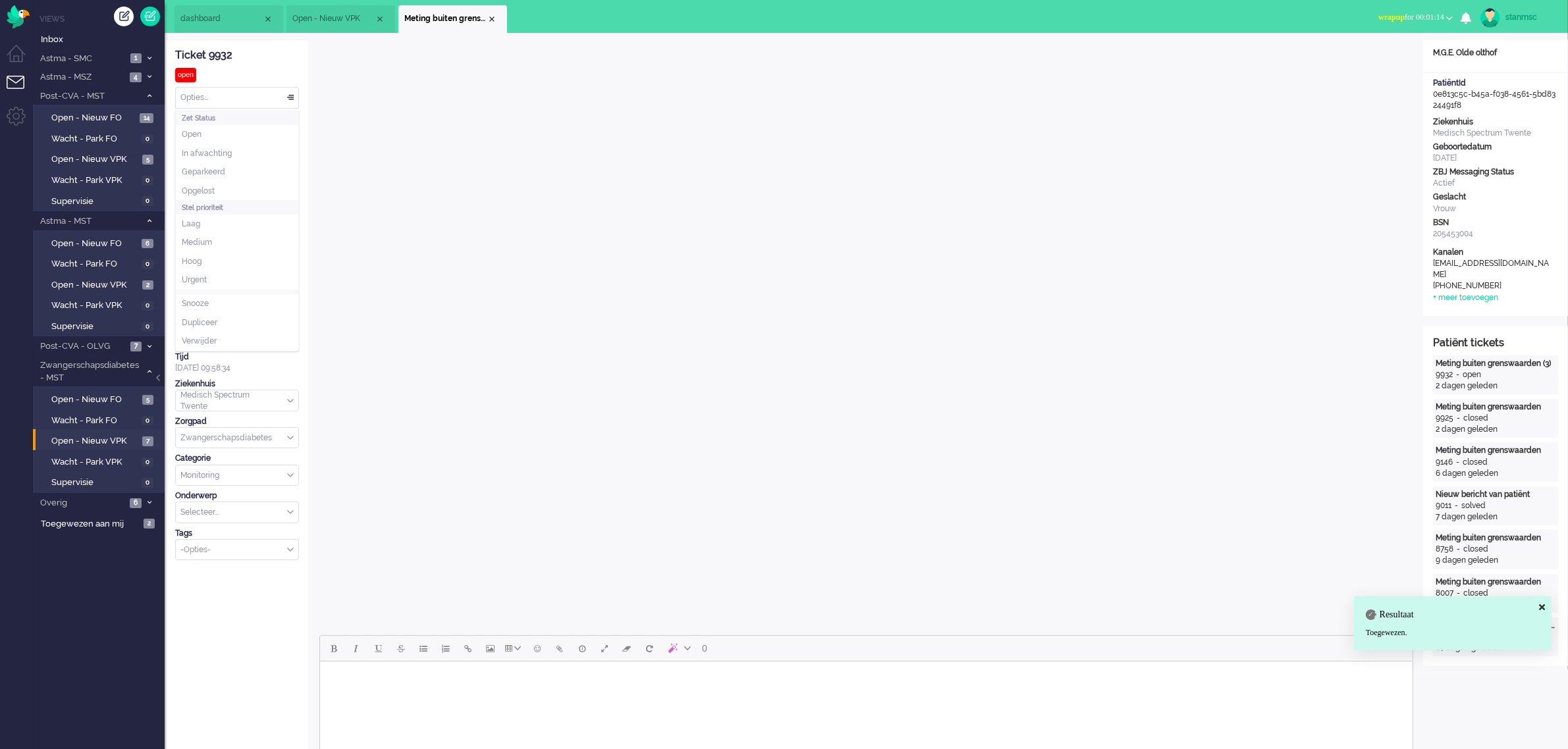
click at [238, 99] on div "Opties..." at bounding box center [236, 98] width 122 height 21
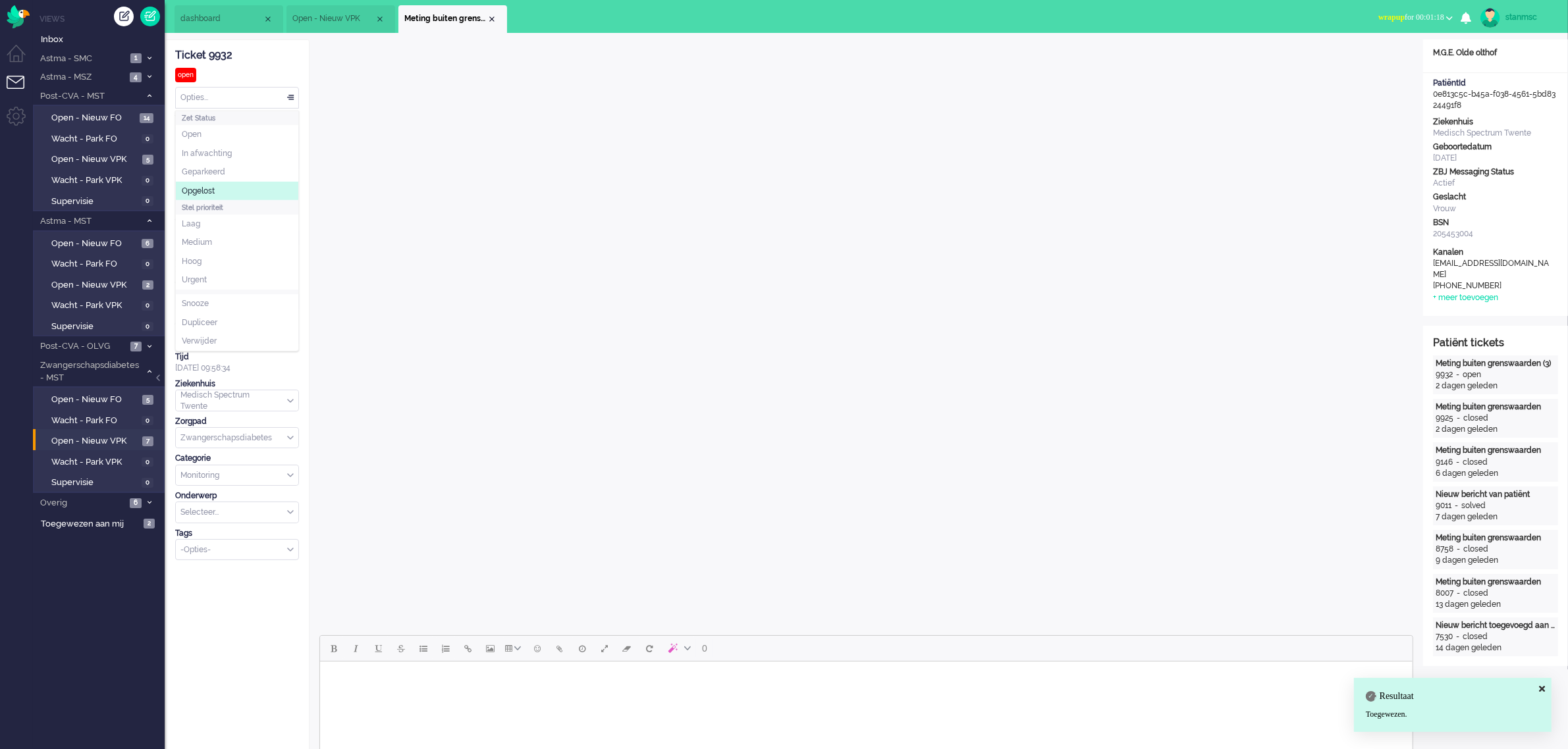
click at [215, 188] on span "Opgelost" at bounding box center [198, 191] width 33 height 11
click at [492, 17] on div "Close tab" at bounding box center [492, 19] width 10 height 10
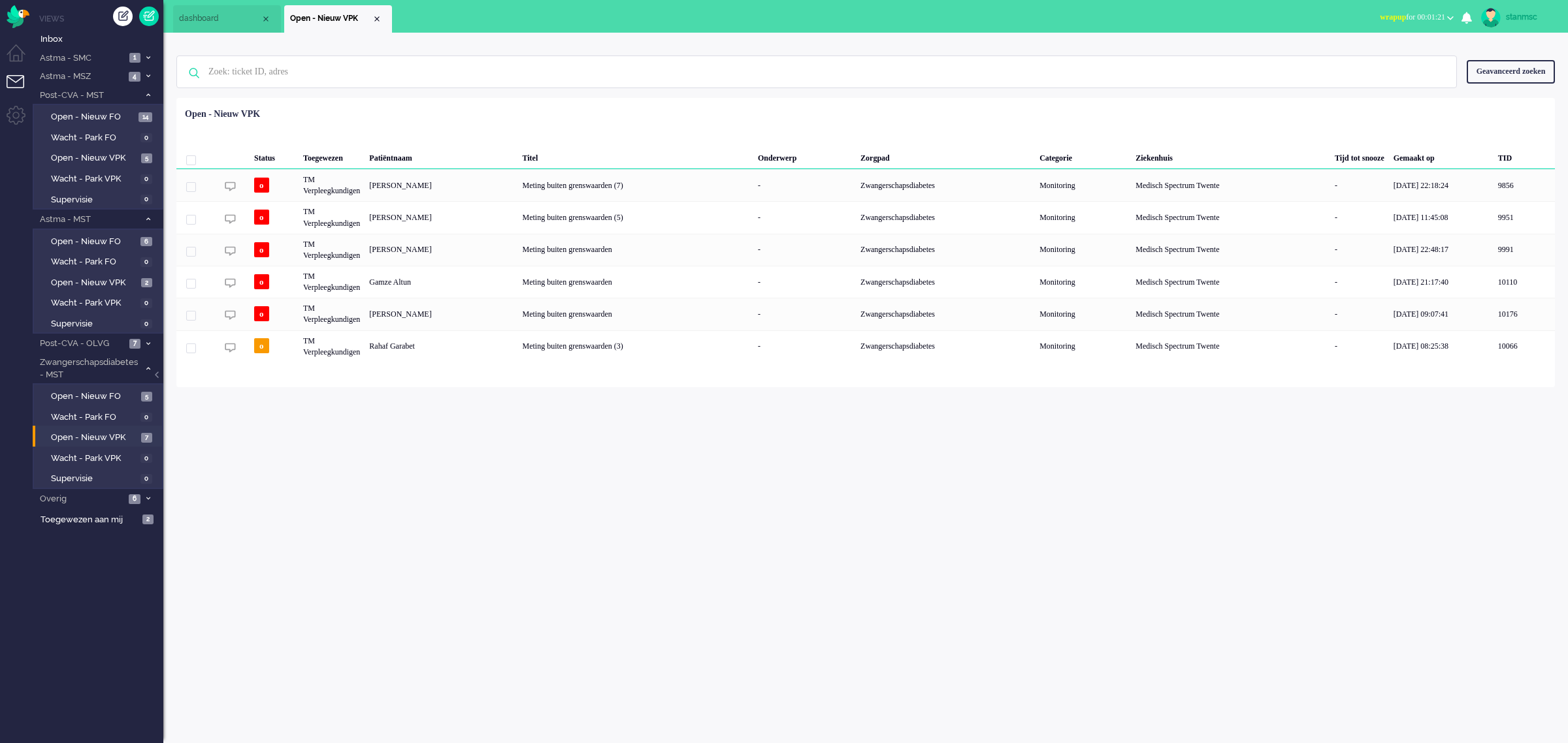
click at [1441, 16] on span "wrapup for 00:01:21" at bounding box center [1412, 17] width 65 height 9
click at [1387, 58] on label "Online" at bounding box center [1398, 58] width 103 height 11
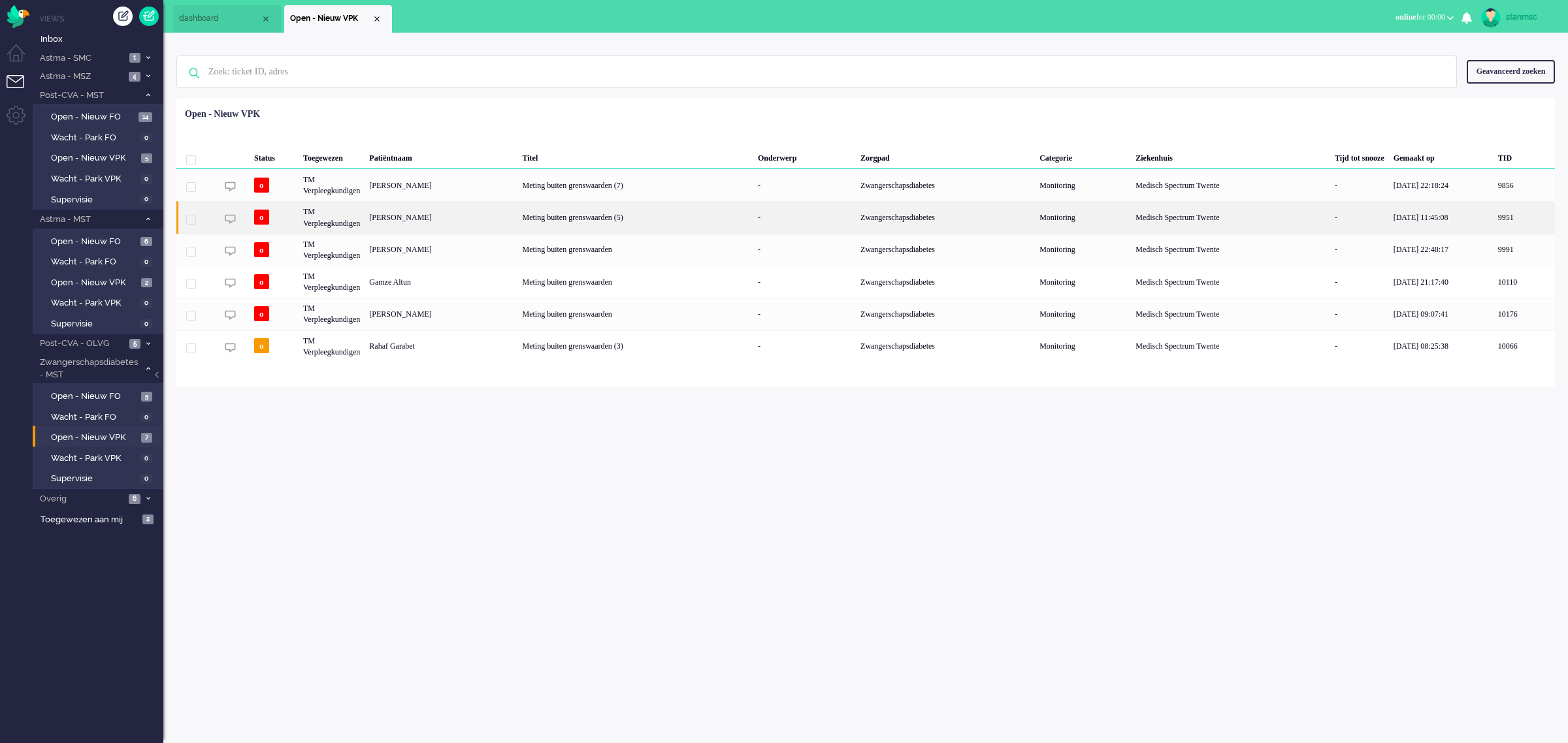
click at [437, 216] on div "[PERSON_NAME]" at bounding box center [441, 217] width 153 height 32
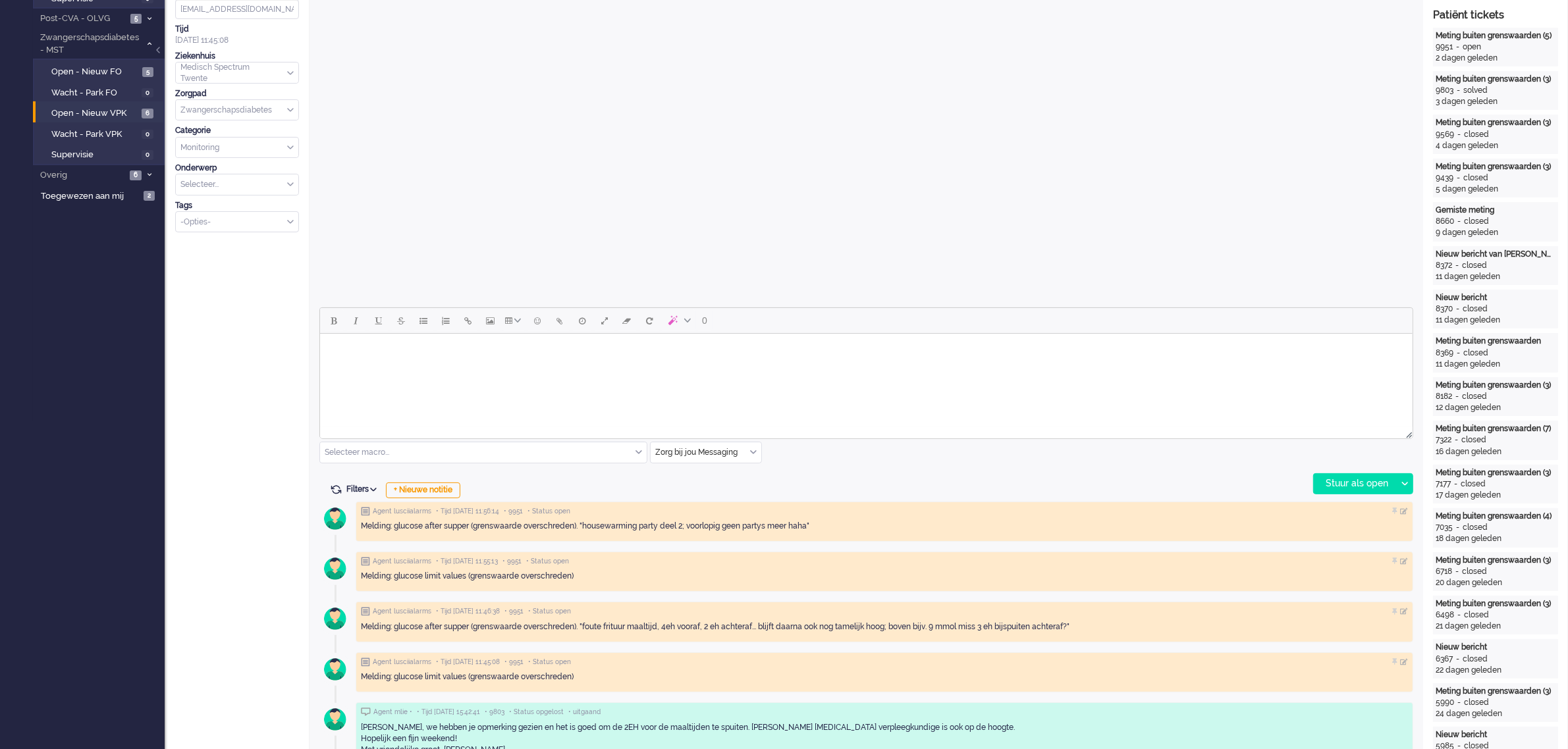
scroll to position [329, 0]
click at [752, 455] on div "Zorg bij jou Messaging" at bounding box center [706, 451] width 110 height 21
click at [696, 492] on span "uitgaand telefoon" at bounding box center [689, 490] width 65 height 11
click at [1358, 478] on div "Stuur als open" at bounding box center [1355, 482] width 82 height 20
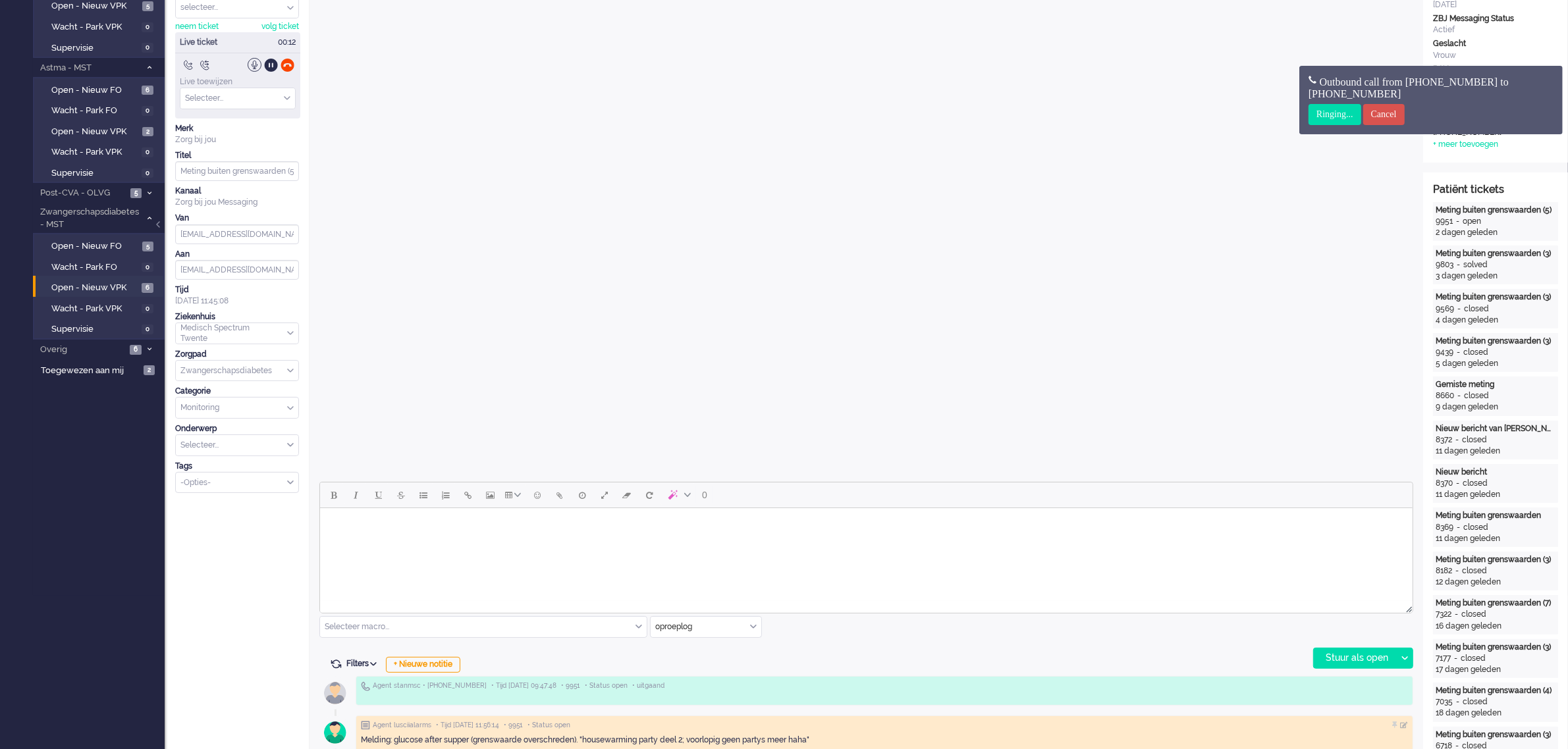
scroll to position [0, 0]
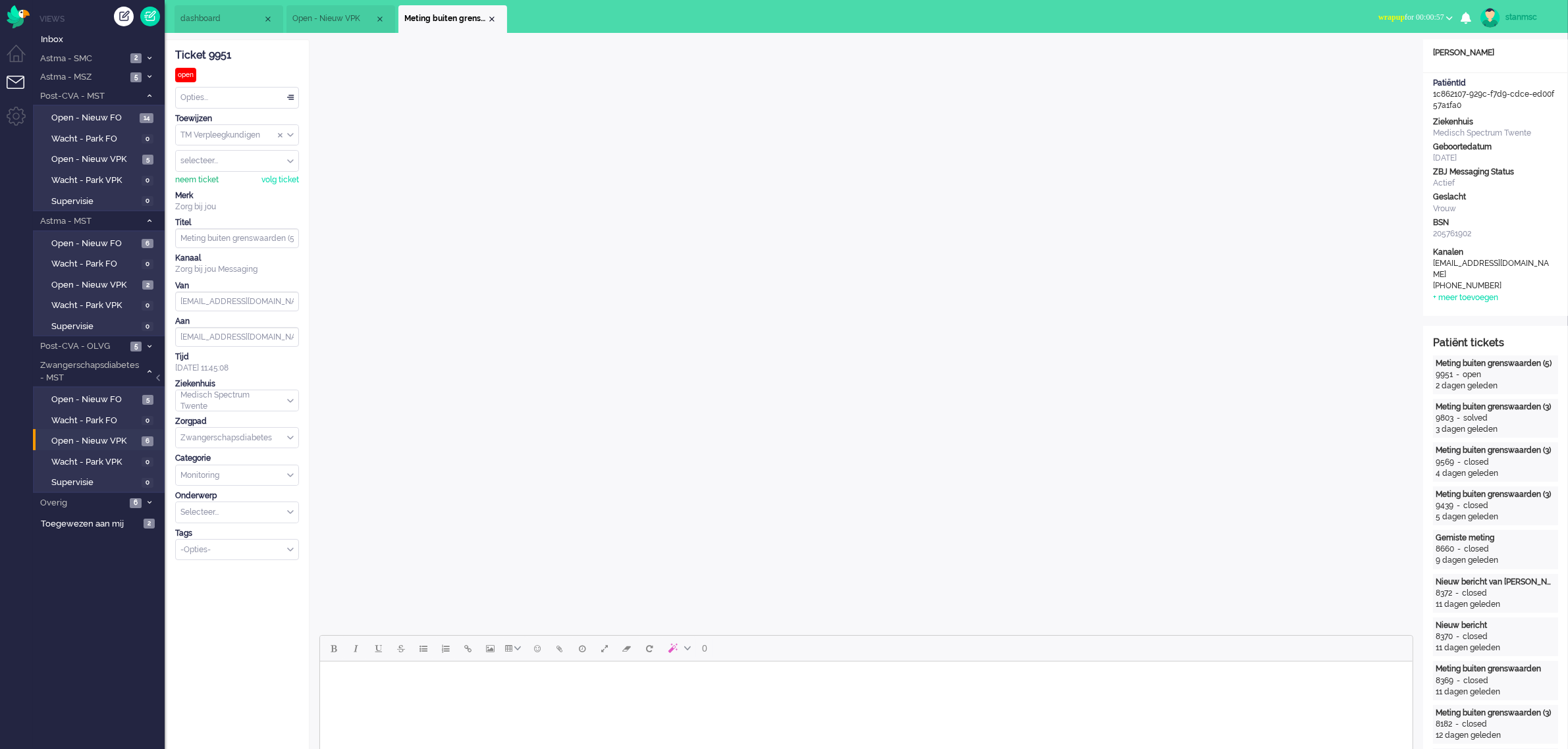
click at [198, 179] on div "neem ticket" at bounding box center [197, 180] width 44 height 11
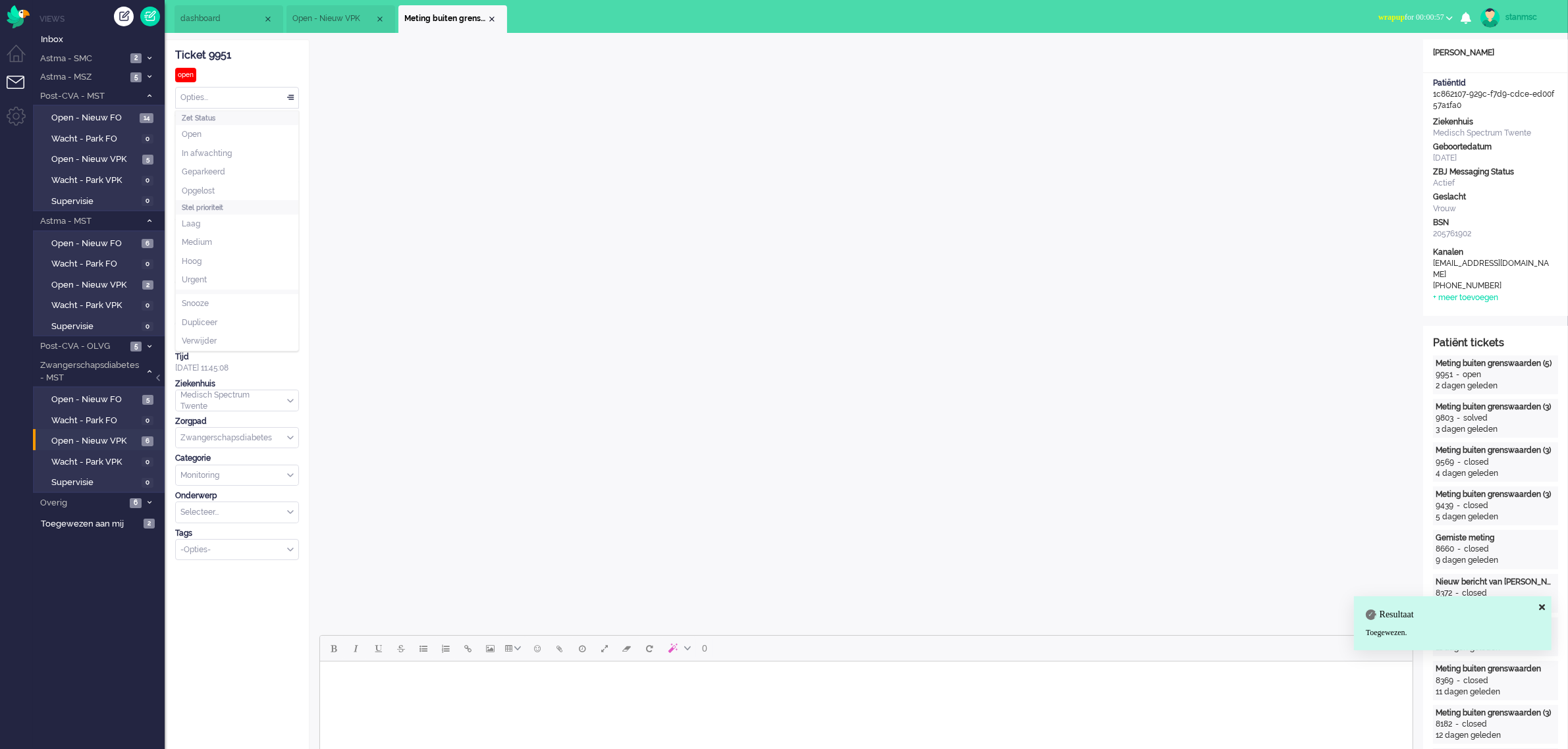
click at [205, 98] on div "Opties..." at bounding box center [236, 98] width 122 height 21
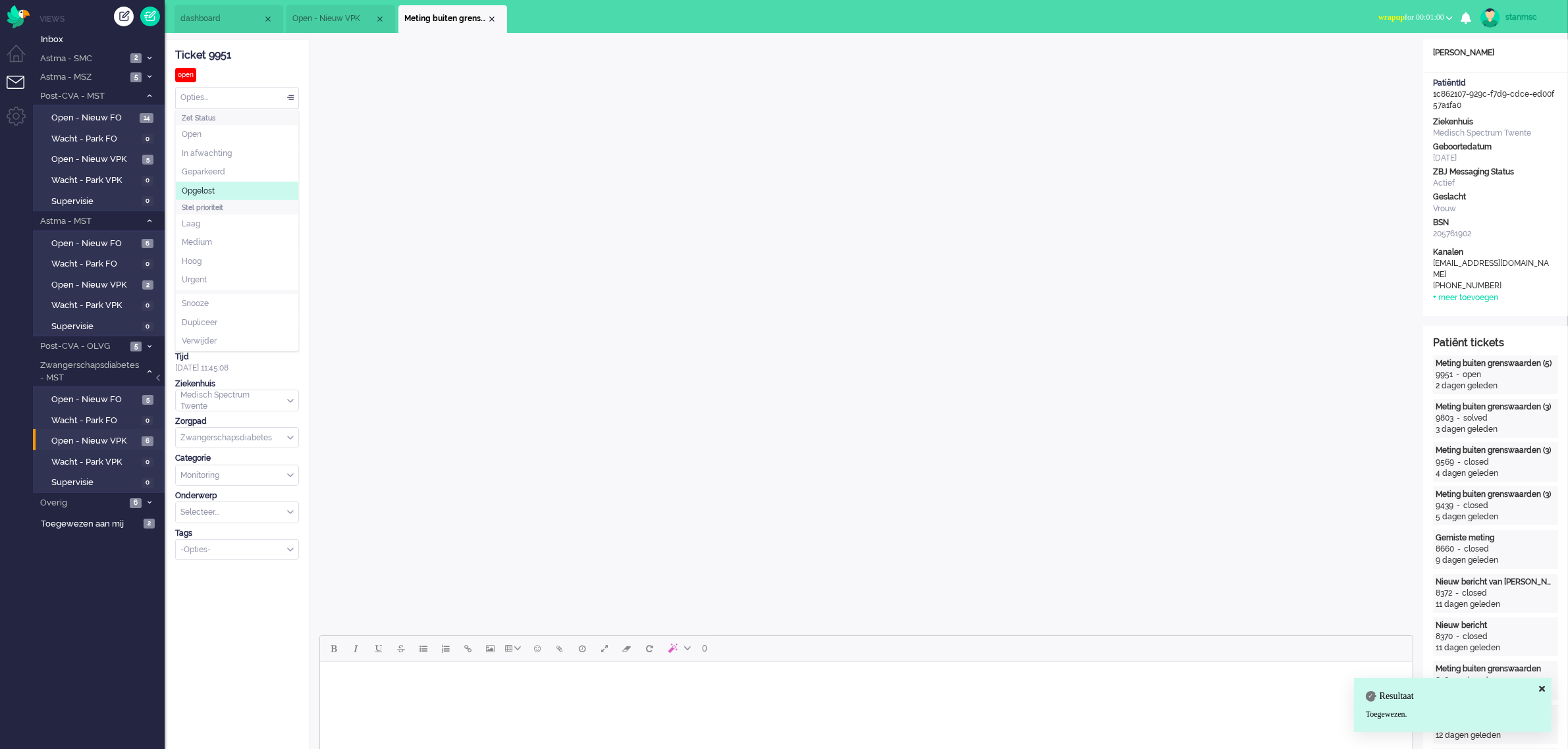
click at [212, 187] on span "Opgelost" at bounding box center [198, 191] width 33 height 11
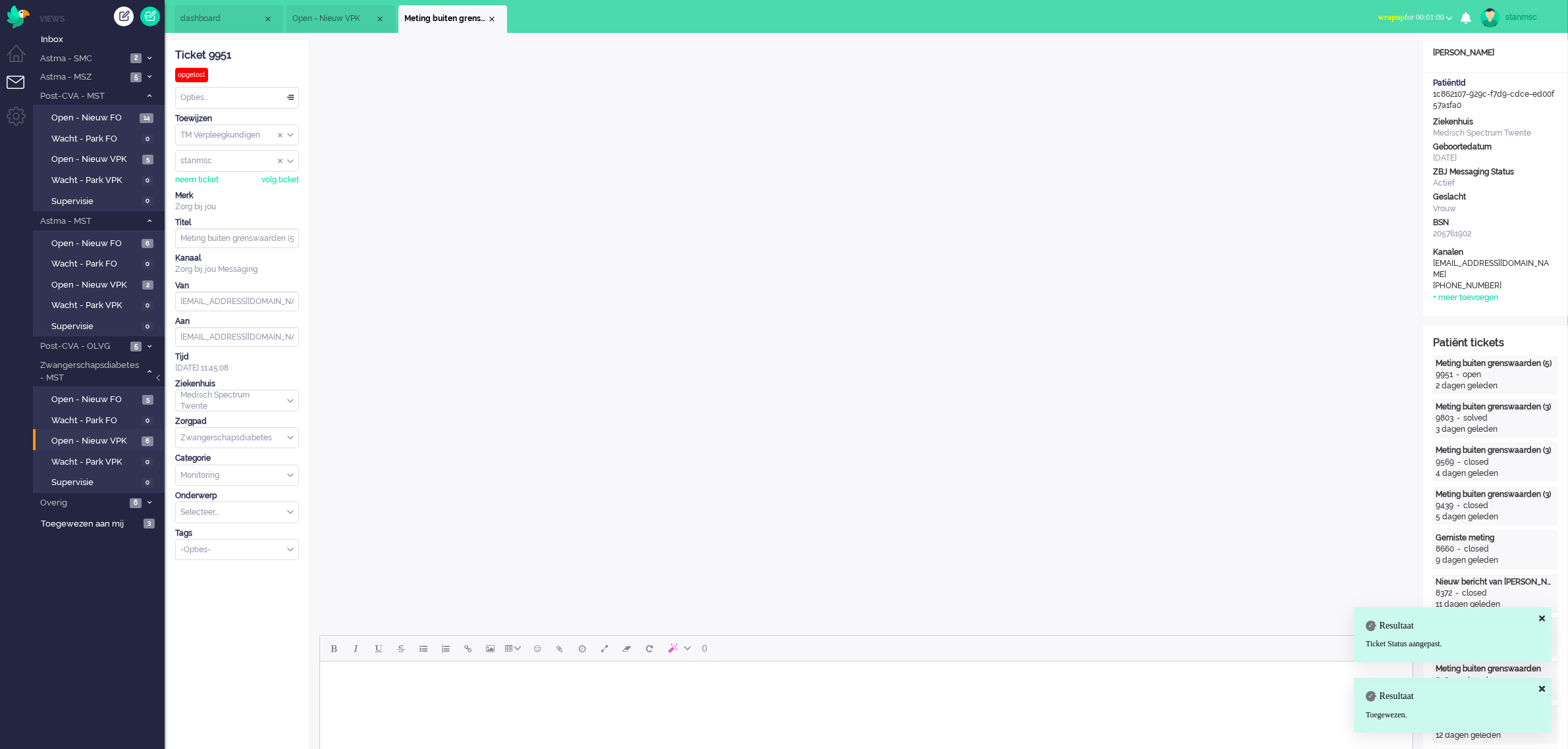
click at [488, 17] on div "Close tab" at bounding box center [492, 19] width 10 height 10
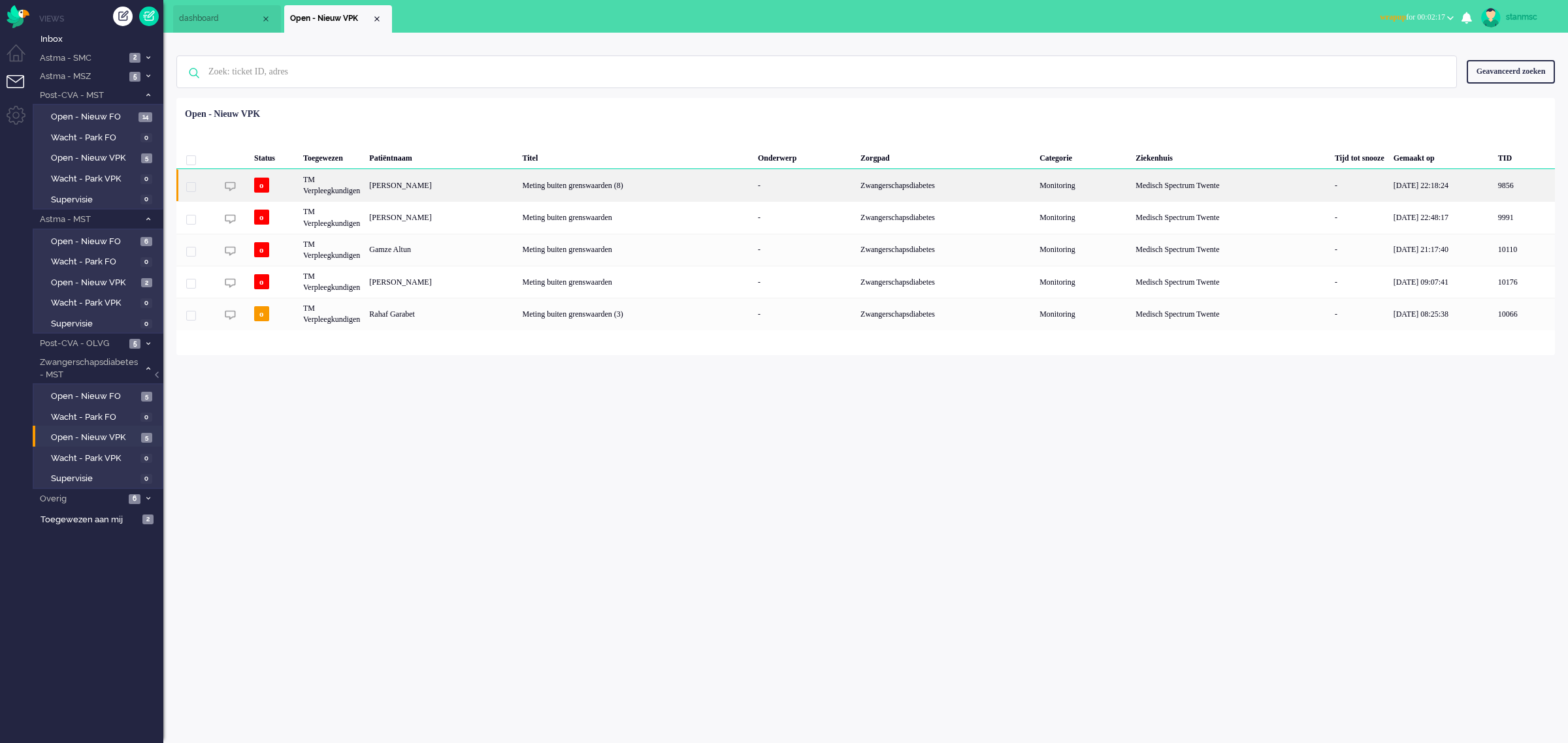
click at [455, 185] on div "[PERSON_NAME]" at bounding box center [441, 185] width 153 height 32
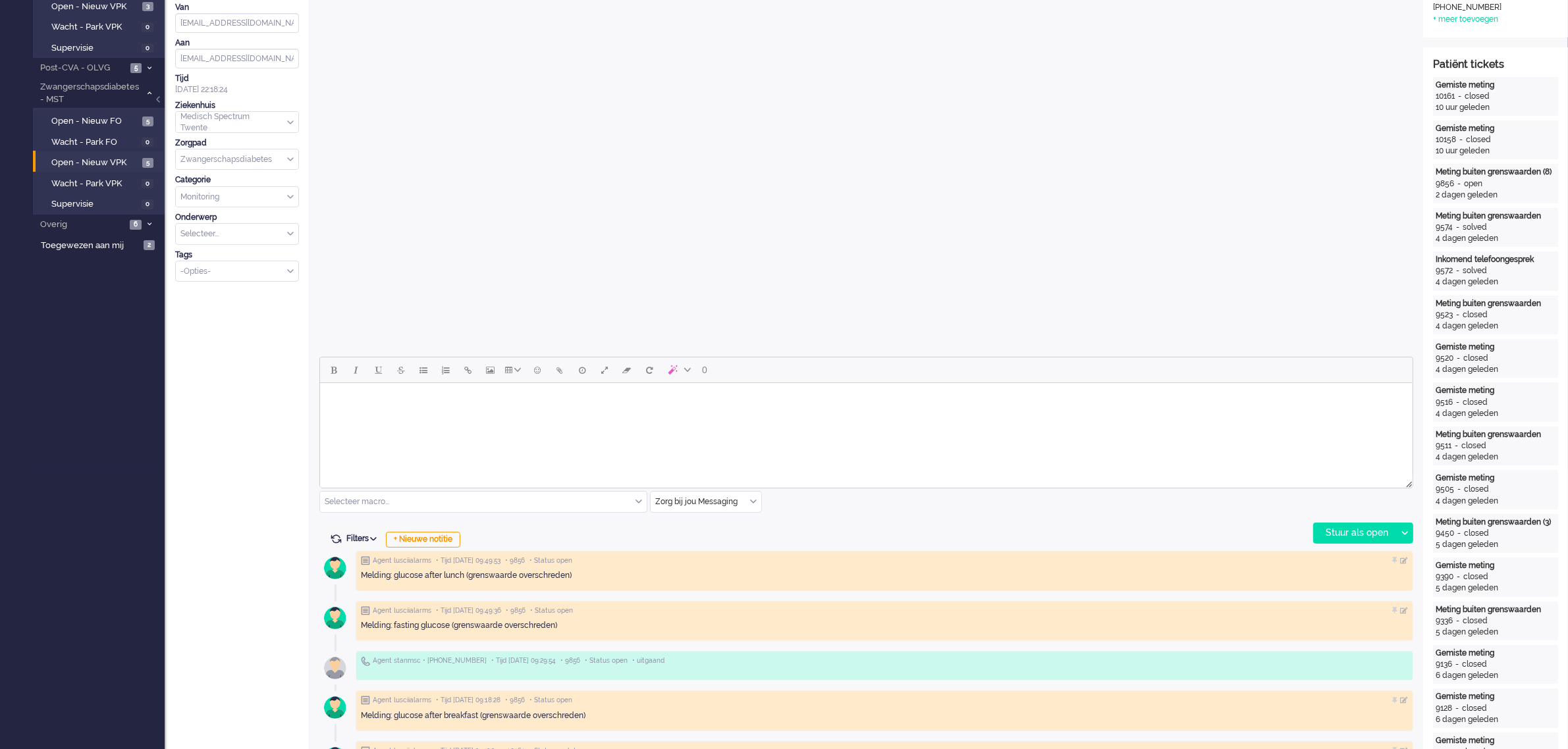
scroll to position [329, 0]
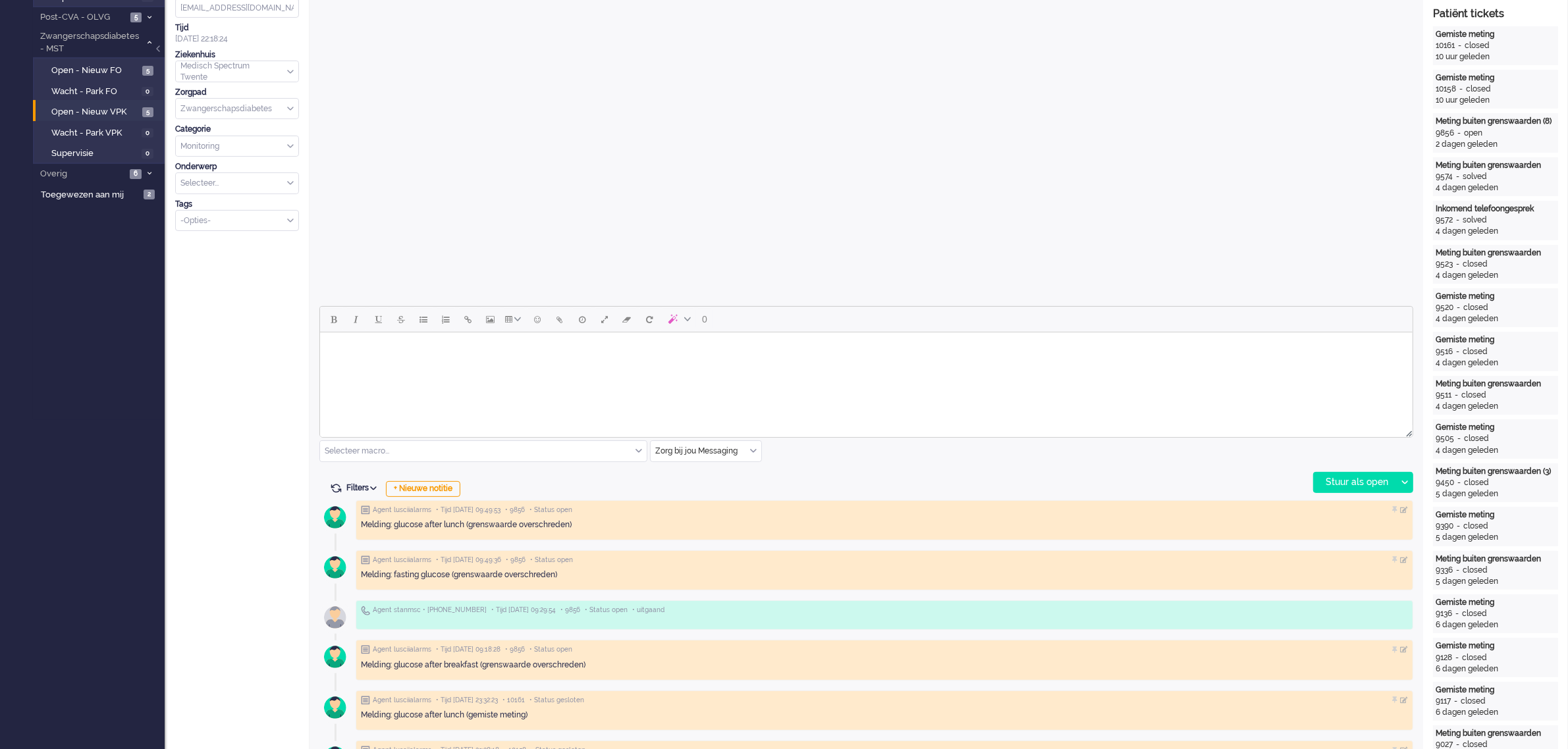
click at [778, 366] on html at bounding box center [866, 348] width 1093 height 33
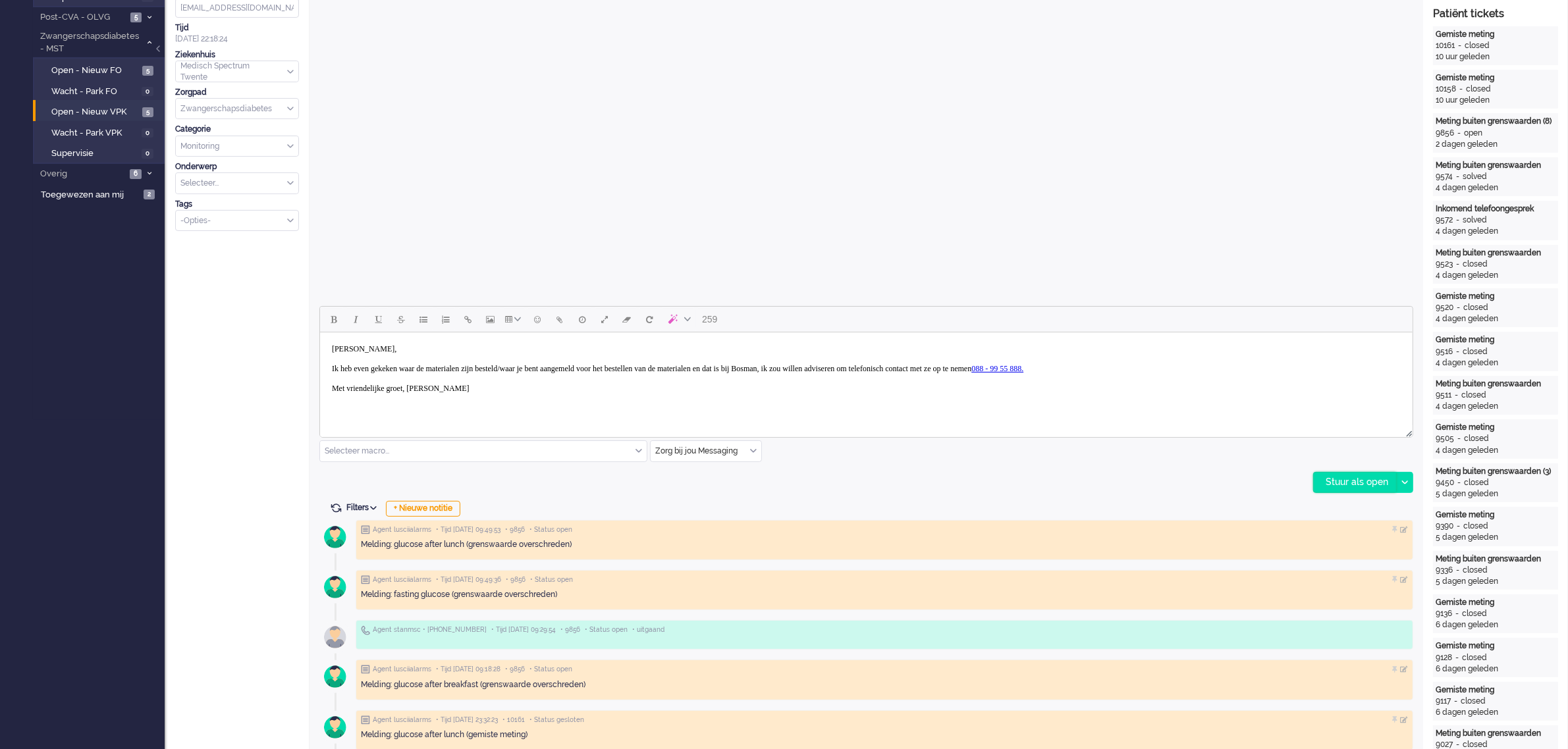
click at [1347, 484] on div "Stuur als open" at bounding box center [1355, 482] width 82 height 20
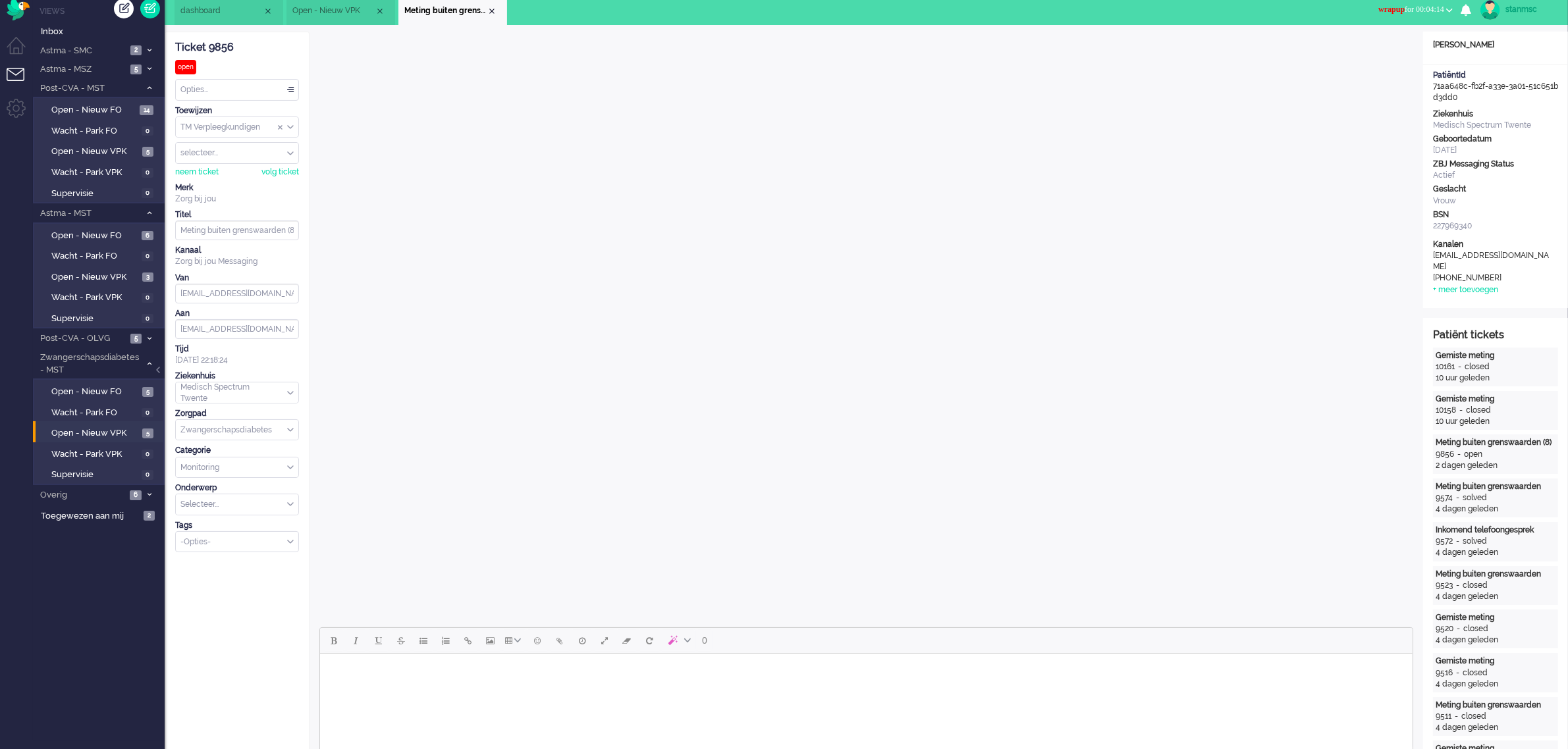
scroll to position [0, 0]
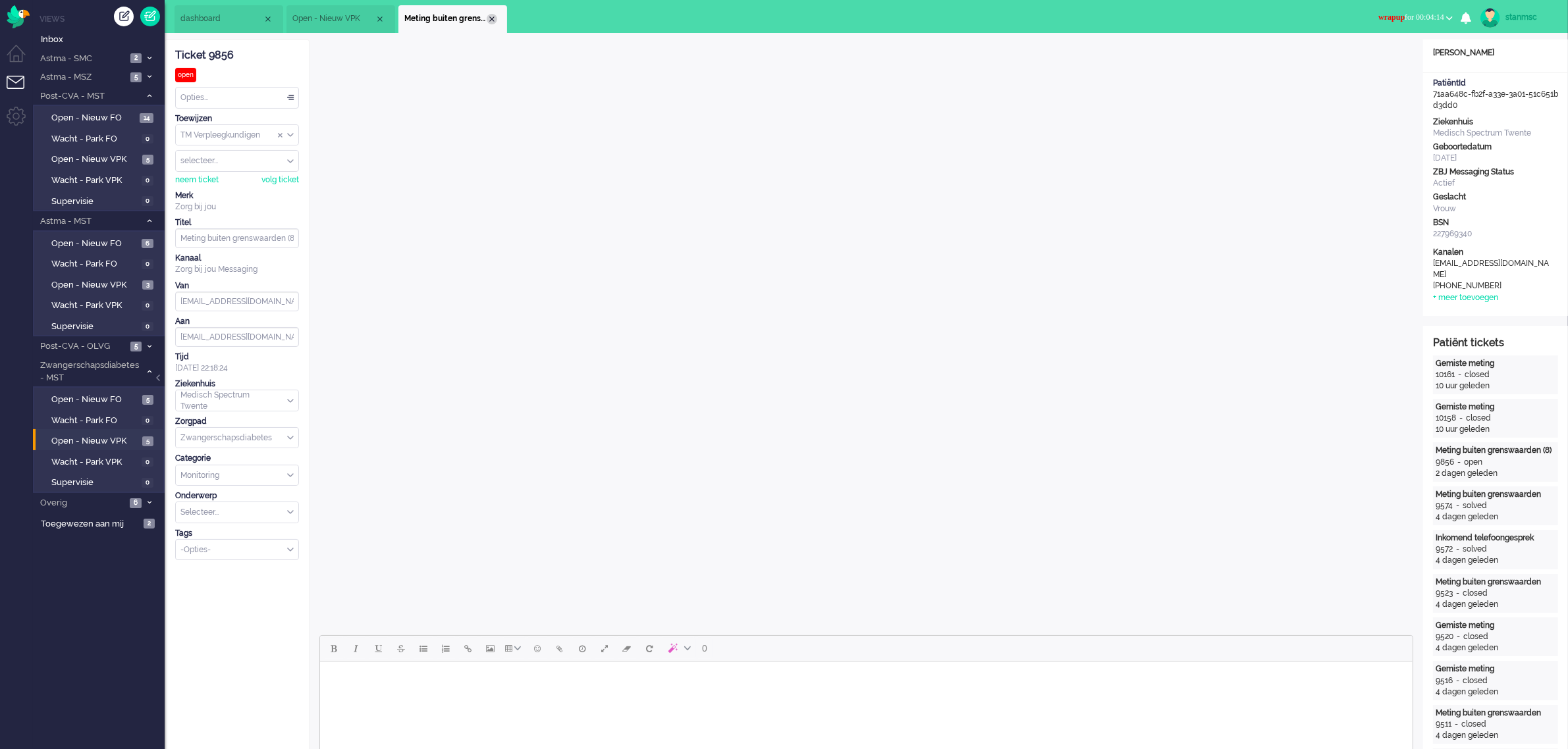
click at [492, 17] on div "Close tab" at bounding box center [492, 19] width 10 height 10
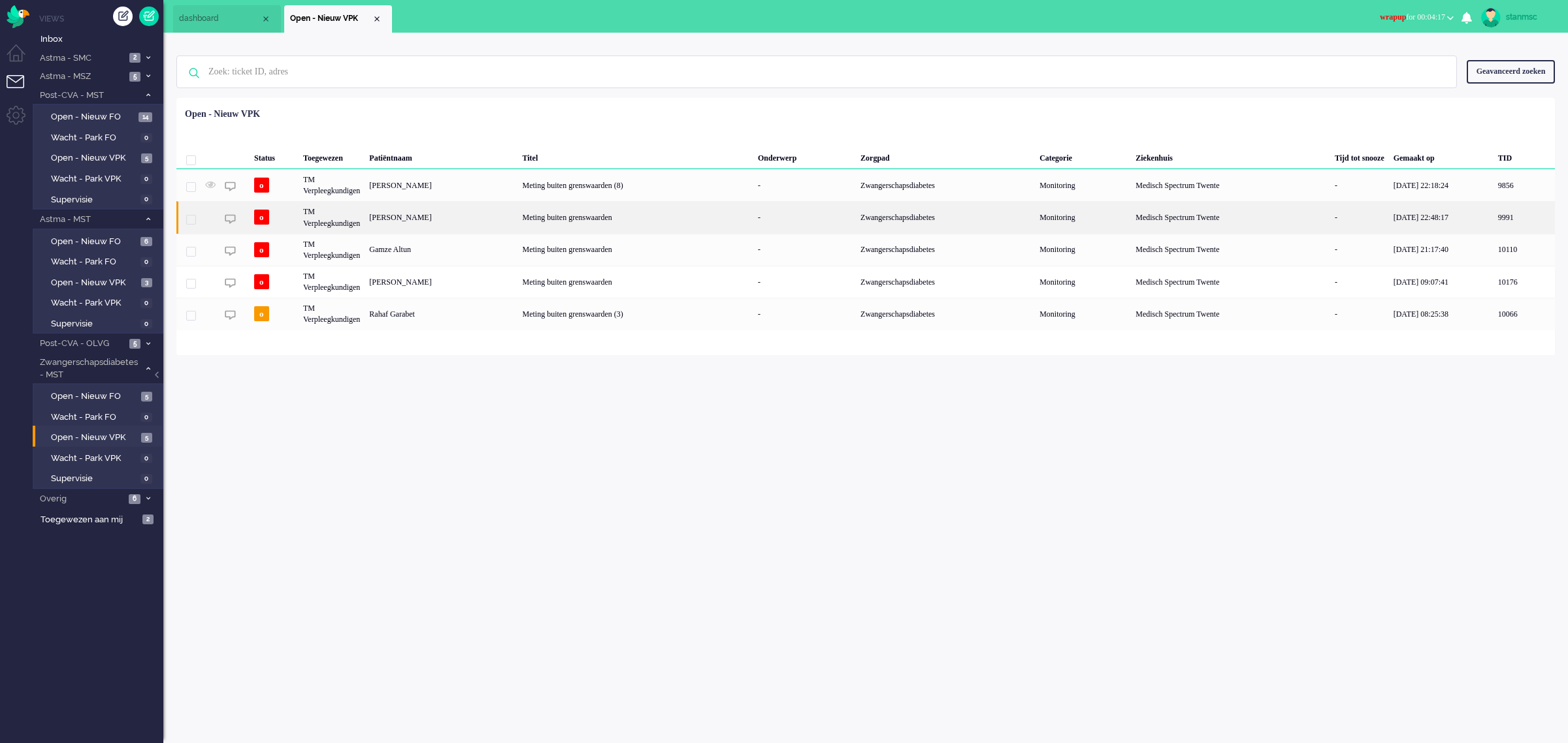
click at [432, 219] on div "[PERSON_NAME]" at bounding box center [441, 217] width 153 height 32
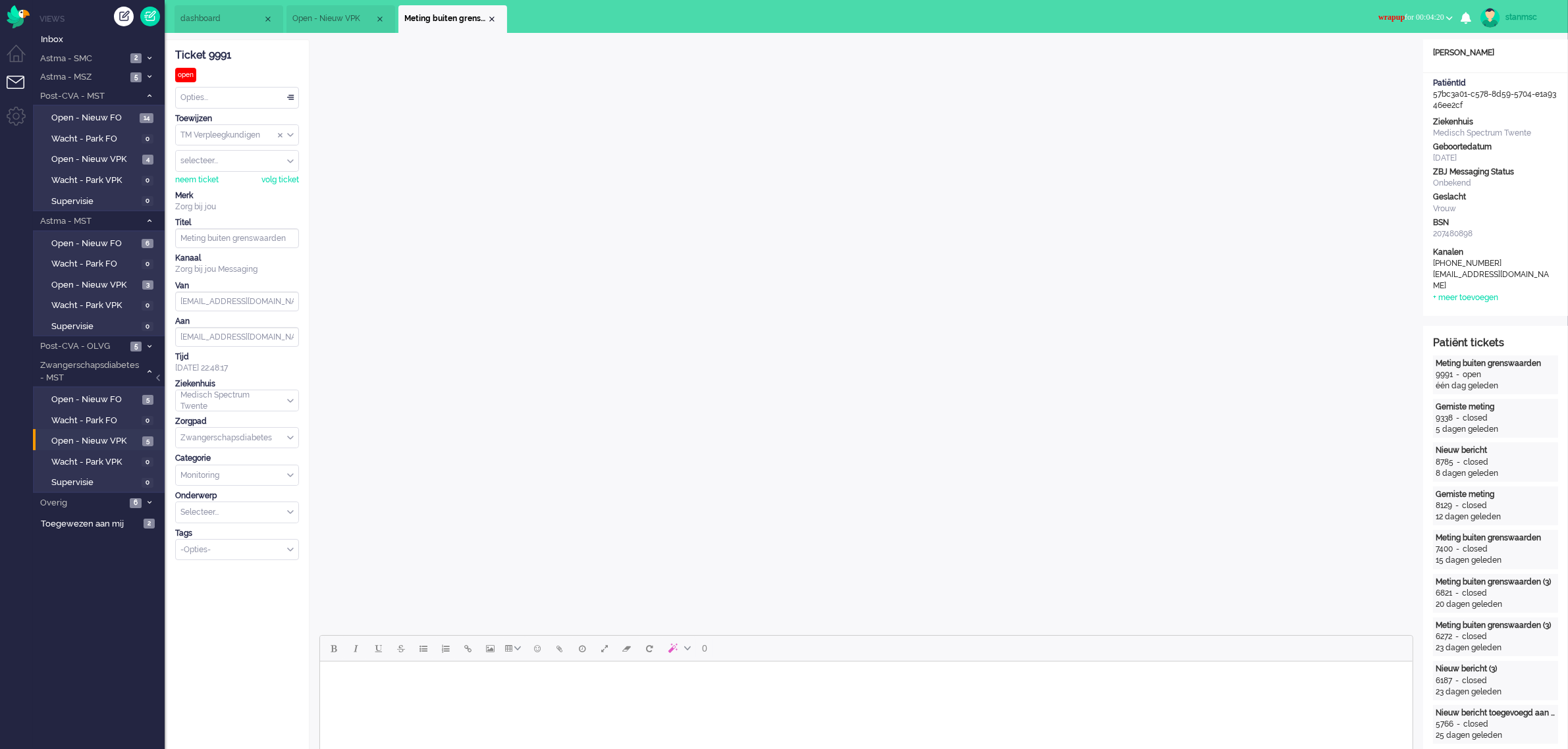
click at [1426, 13] on span "wrapup for 00:04:20" at bounding box center [1410, 17] width 66 height 9
click at [1377, 58] on label "Online" at bounding box center [1398, 58] width 104 height 11
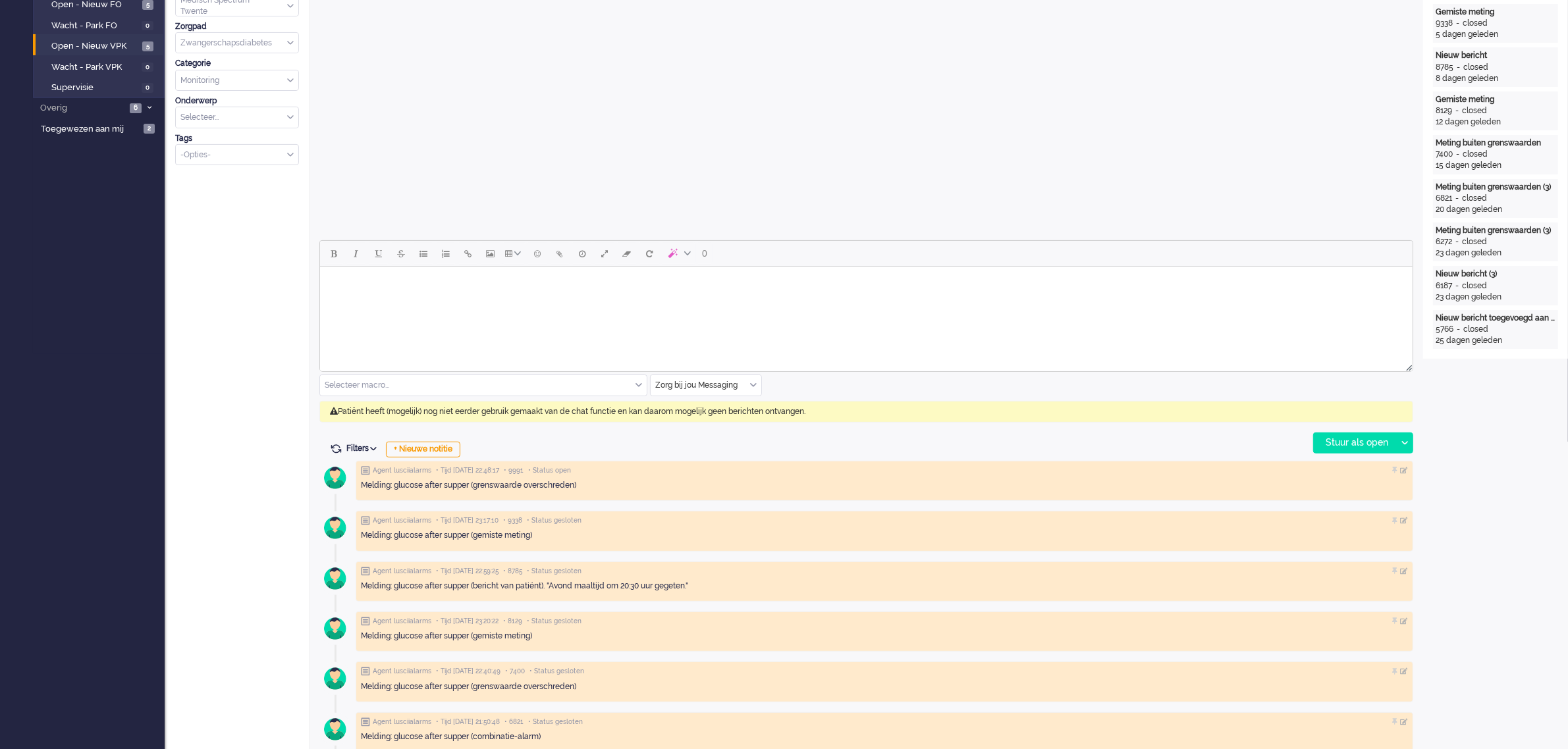
scroll to position [412, 0]
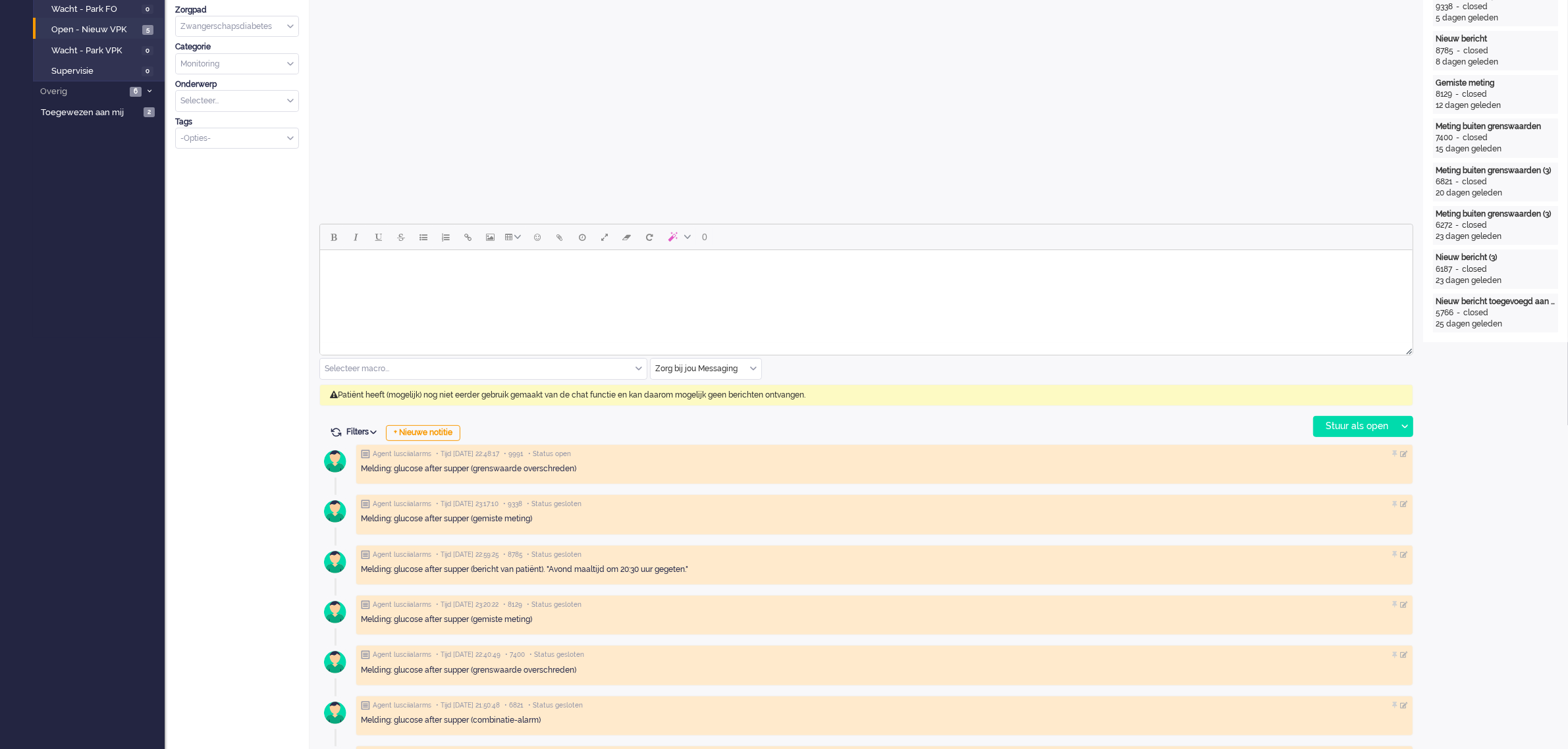
click at [751, 364] on div "Zorg bij jou Messaging" at bounding box center [706, 369] width 110 height 21
click at [706, 406] on span "uitgaand telefoon" at bounding box center [689, 407] width 65 height 11
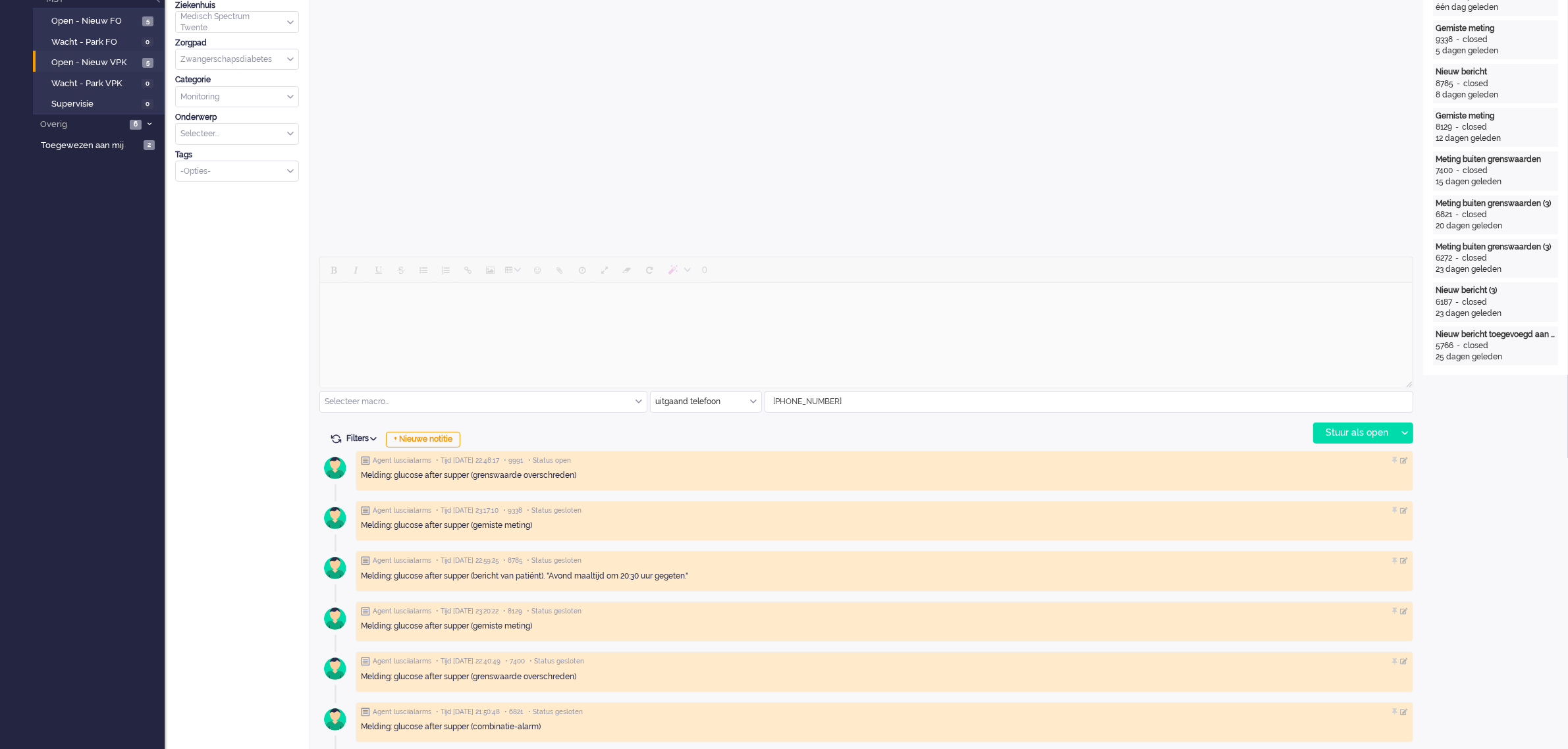
scroll to position [494, 0]
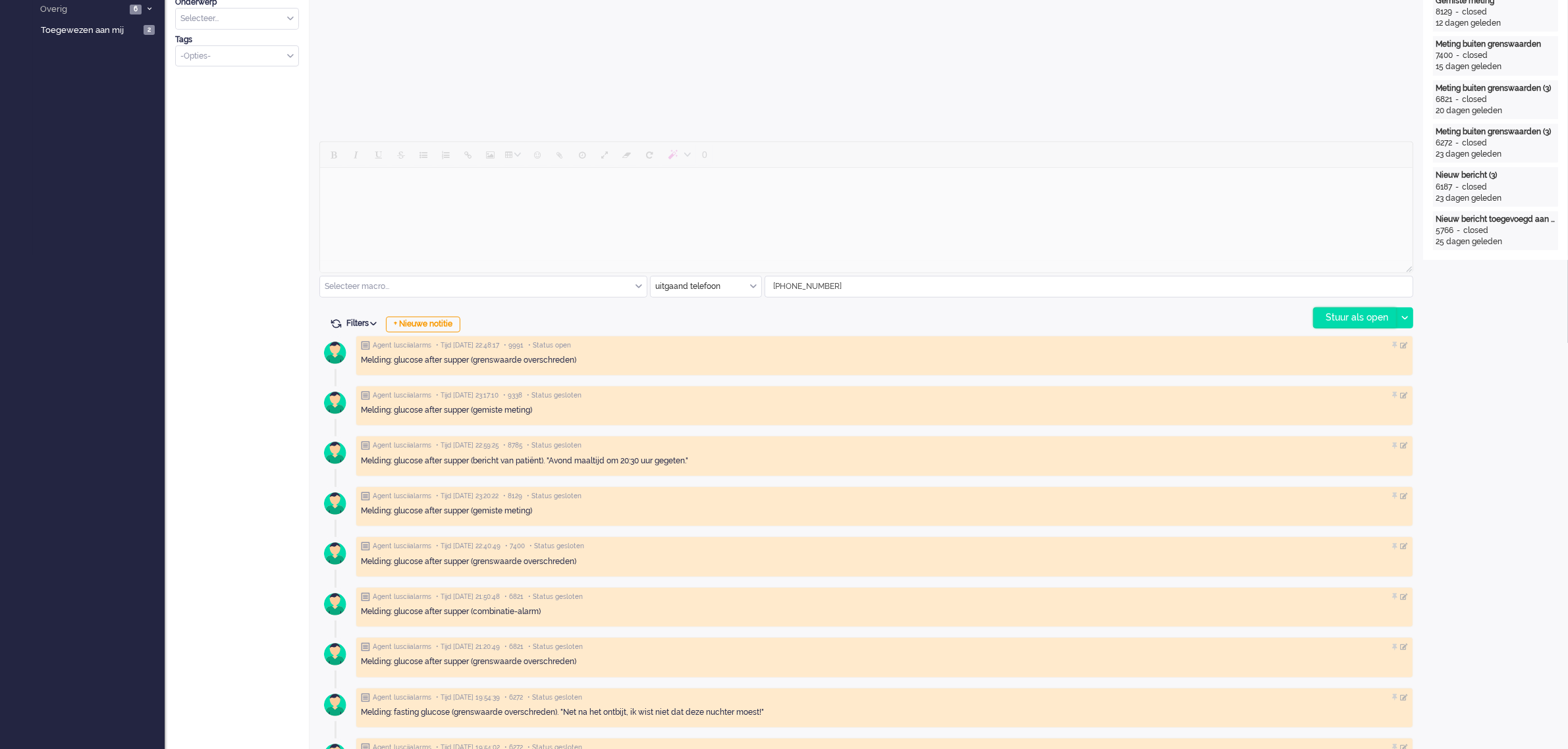
click at [1358, 313] on div "Stuur als open" at bounding box center [1355, 318] width 82 height 20
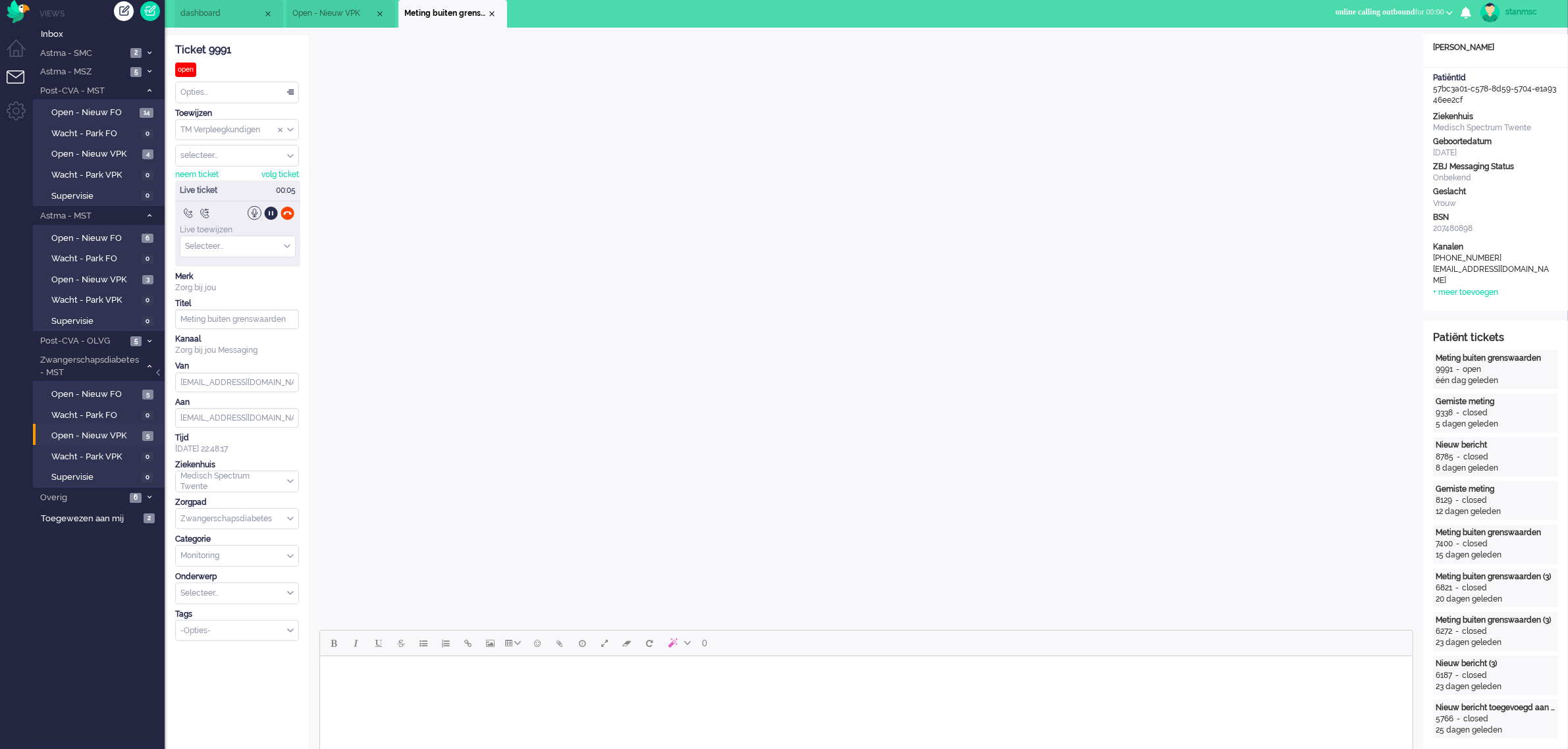
scroll to position [0, 0]
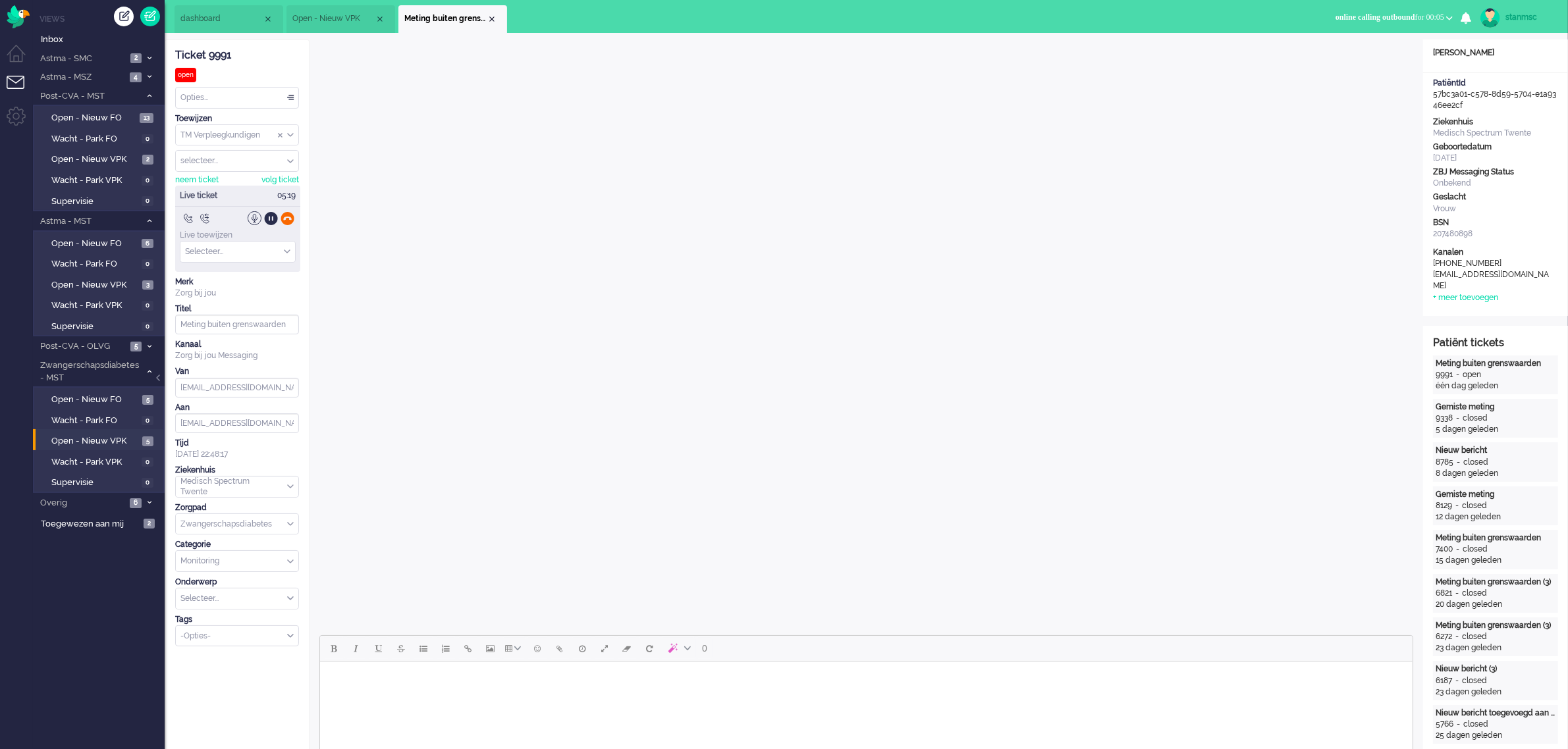
click at [291, 215] on div at bounding box center [288, 218] width 14 height 14
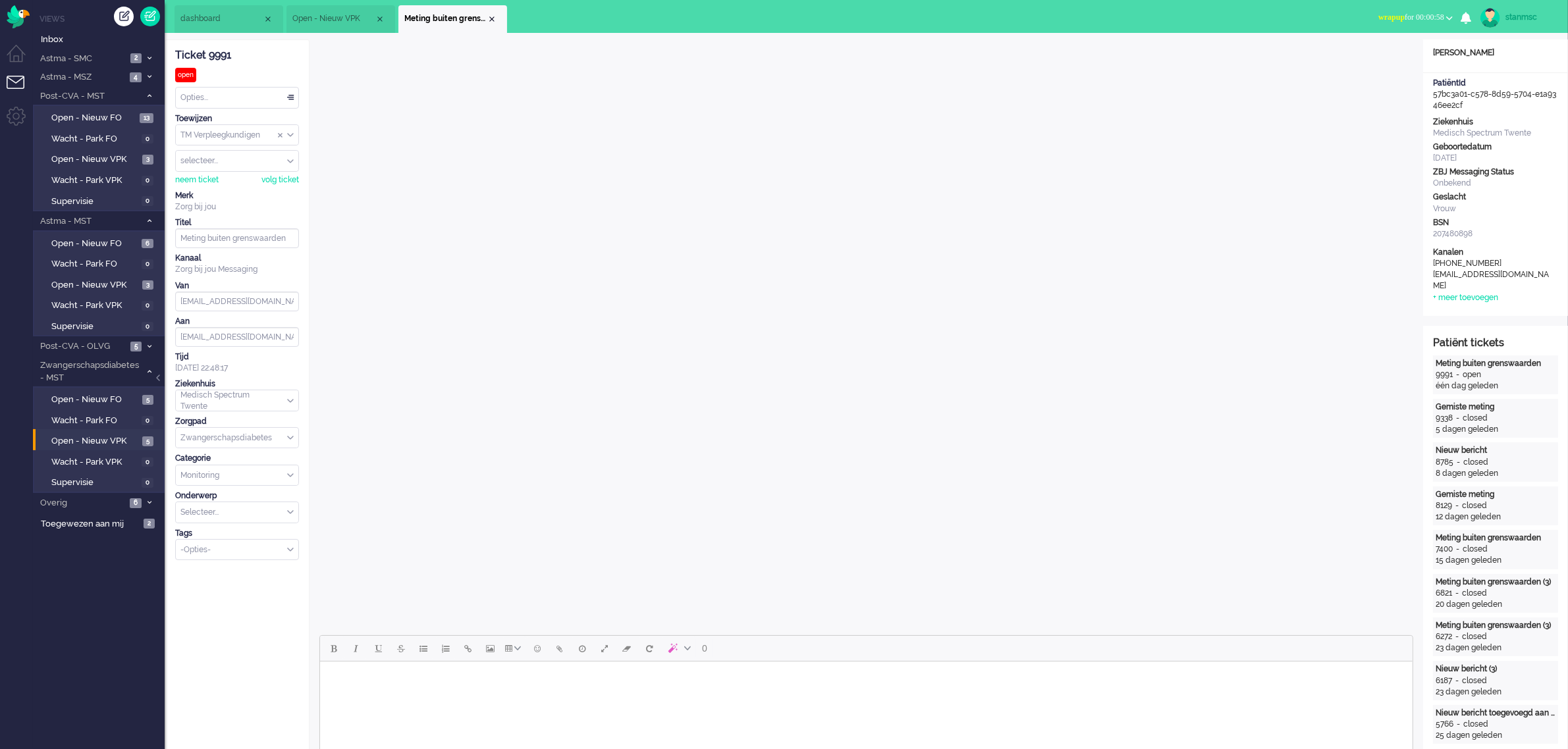
click at [193, 176] on div "neem ticket" at bounding box center [197, 180] width 44 height 11
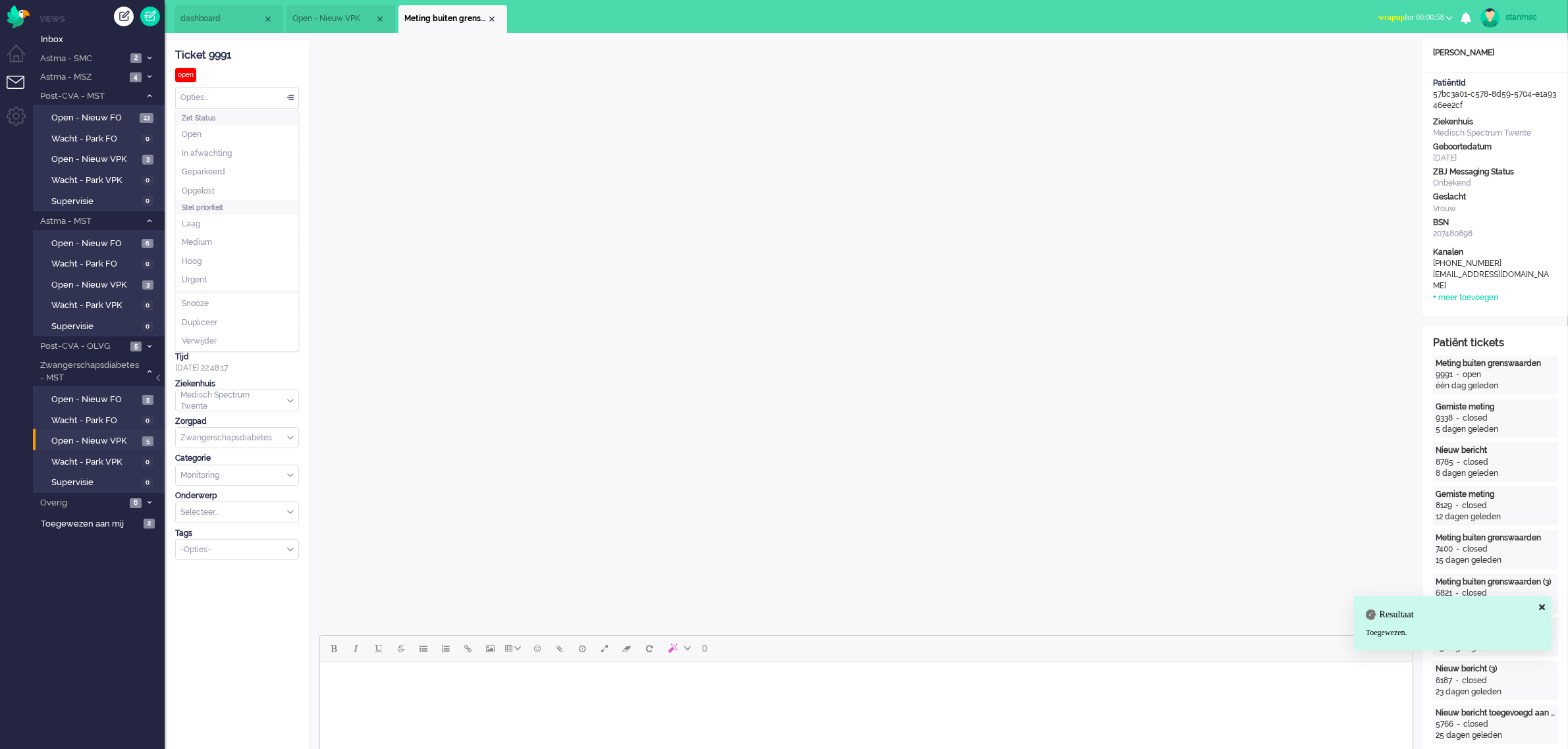
click at [237, 98] on div "Opties..." at bounding box center [236, 98] width 122 height 21
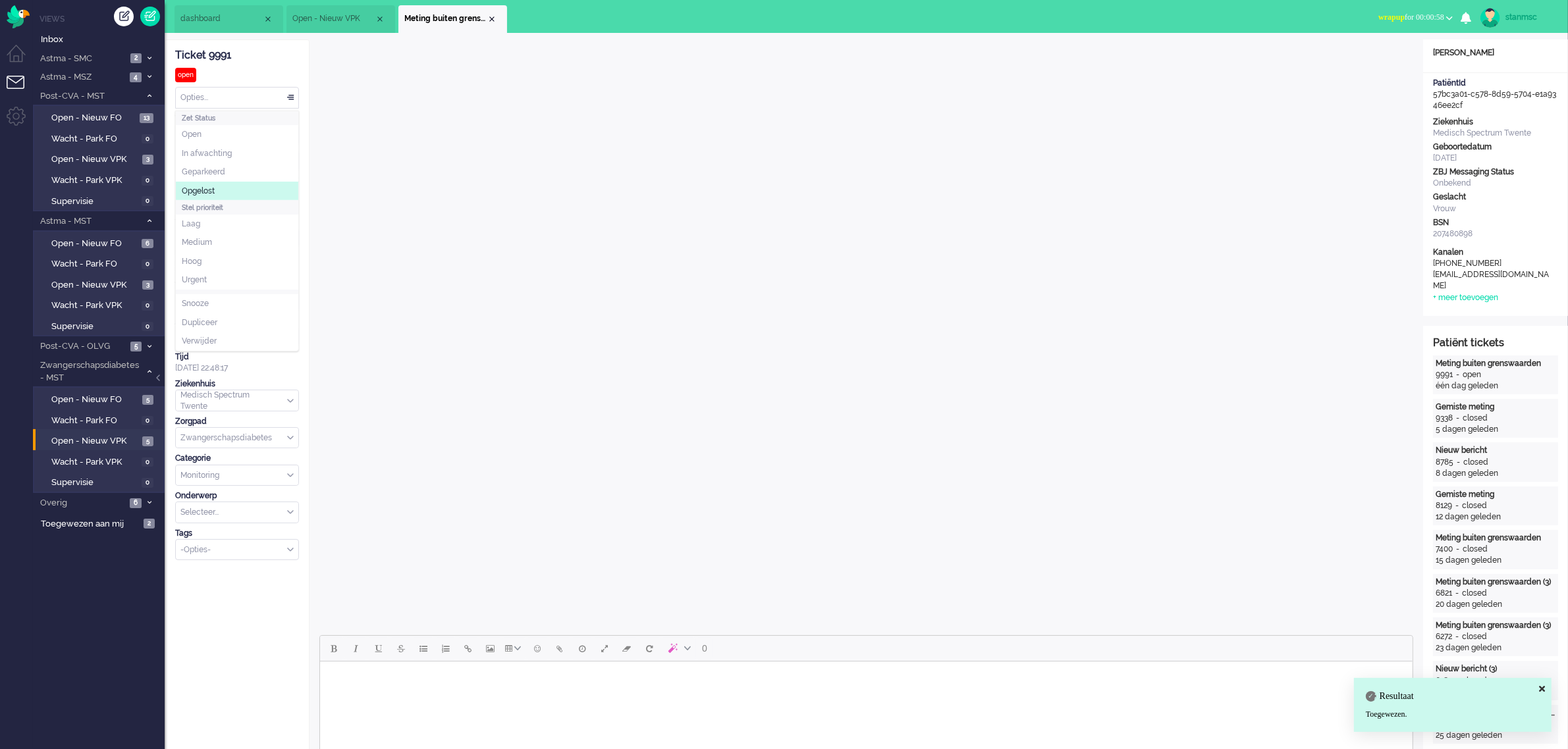
click at [212, 188] on span "Opgelost" at bounding box center [198, 191] width 33 height 11
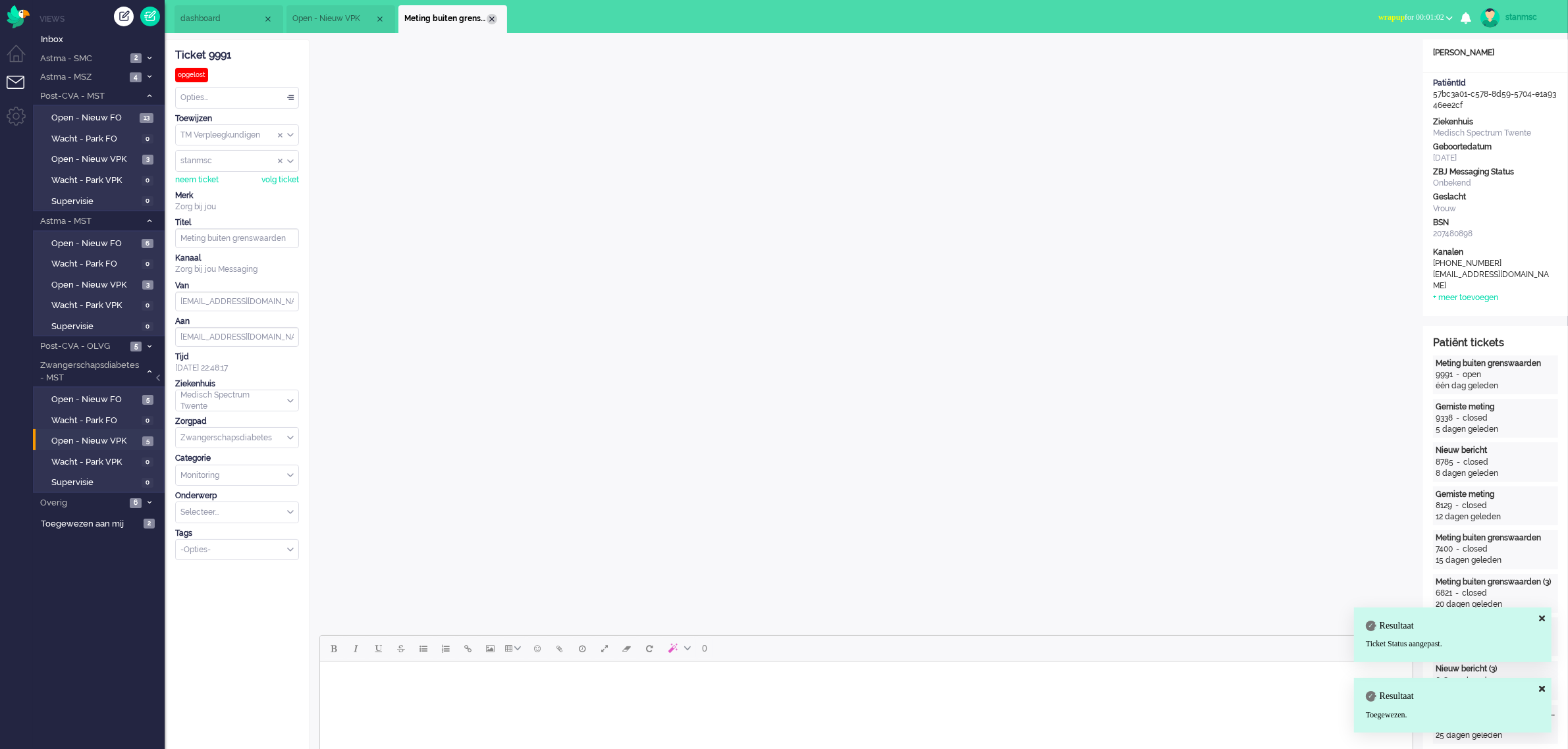
click at [492, 15] on div "Close tab" at bounding box center [492, 19] width 10 height 10
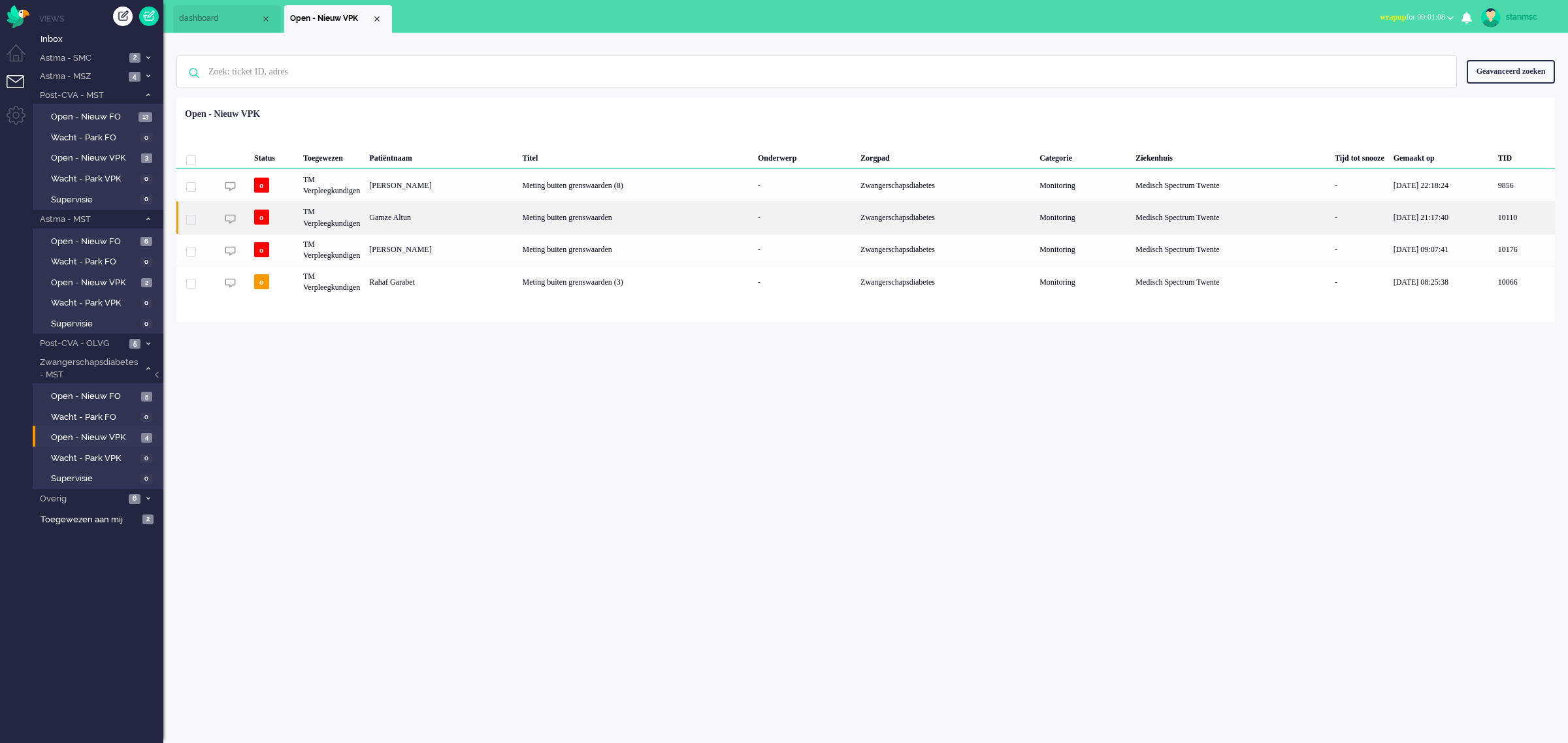
click at [437, 219] on div "Gamze Altun" at bounding box center [441, 217] width 153 height 32
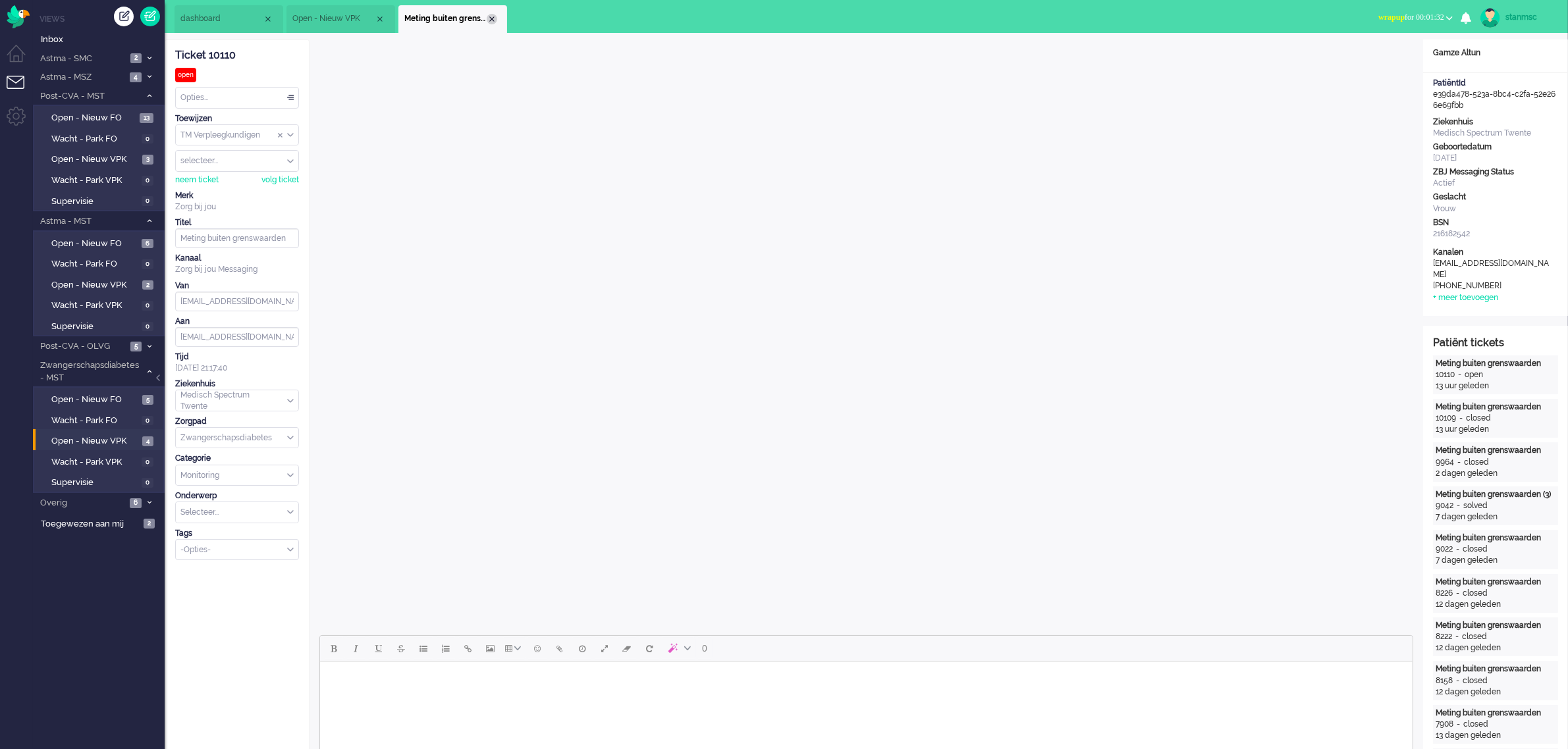
click at [496, 15] on div "Close tab" at bounding box center [492, 19] width 10 height 10
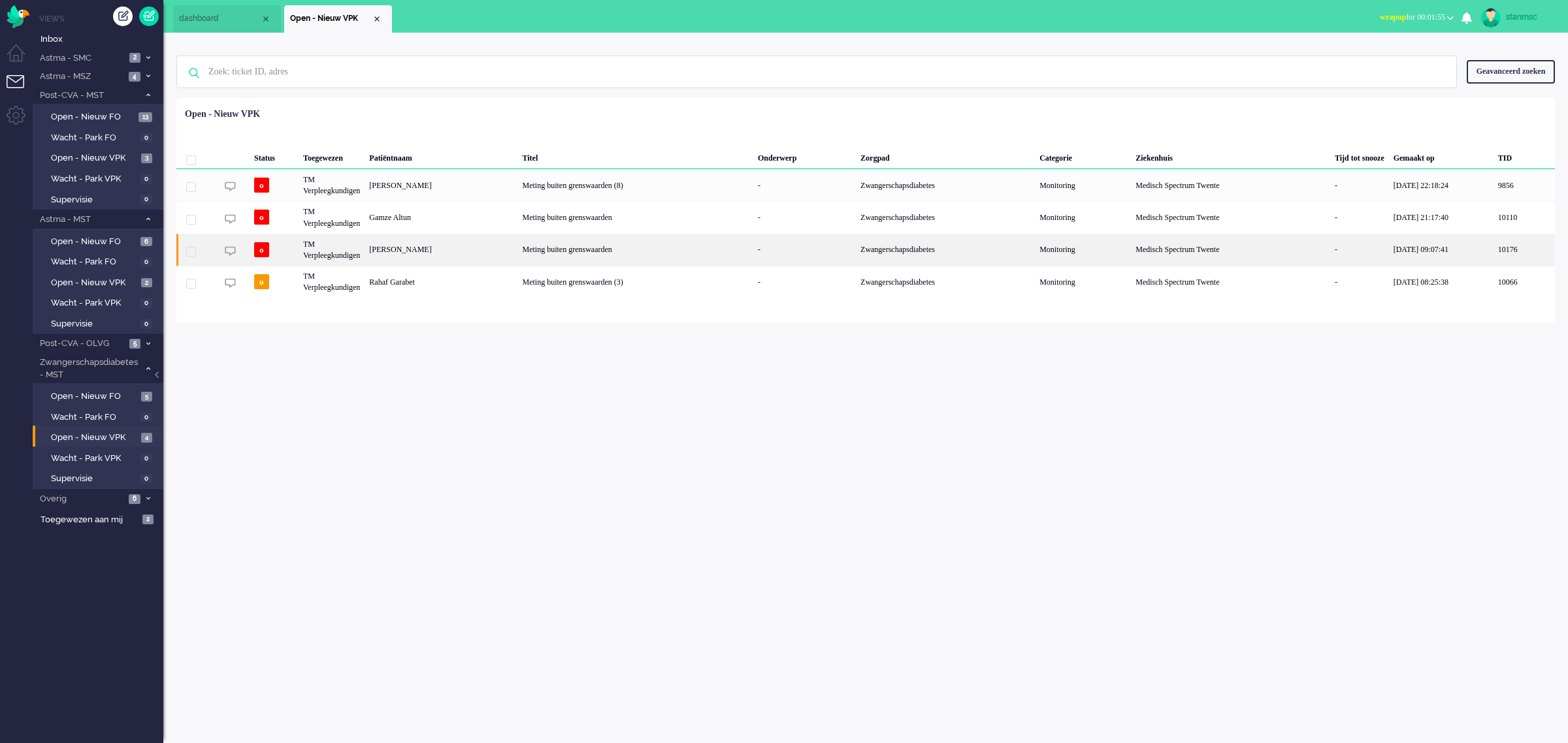
click at [459, 250] on div "[PERSON_NAME]" at bounding box center [441, 250] width 153 height 32
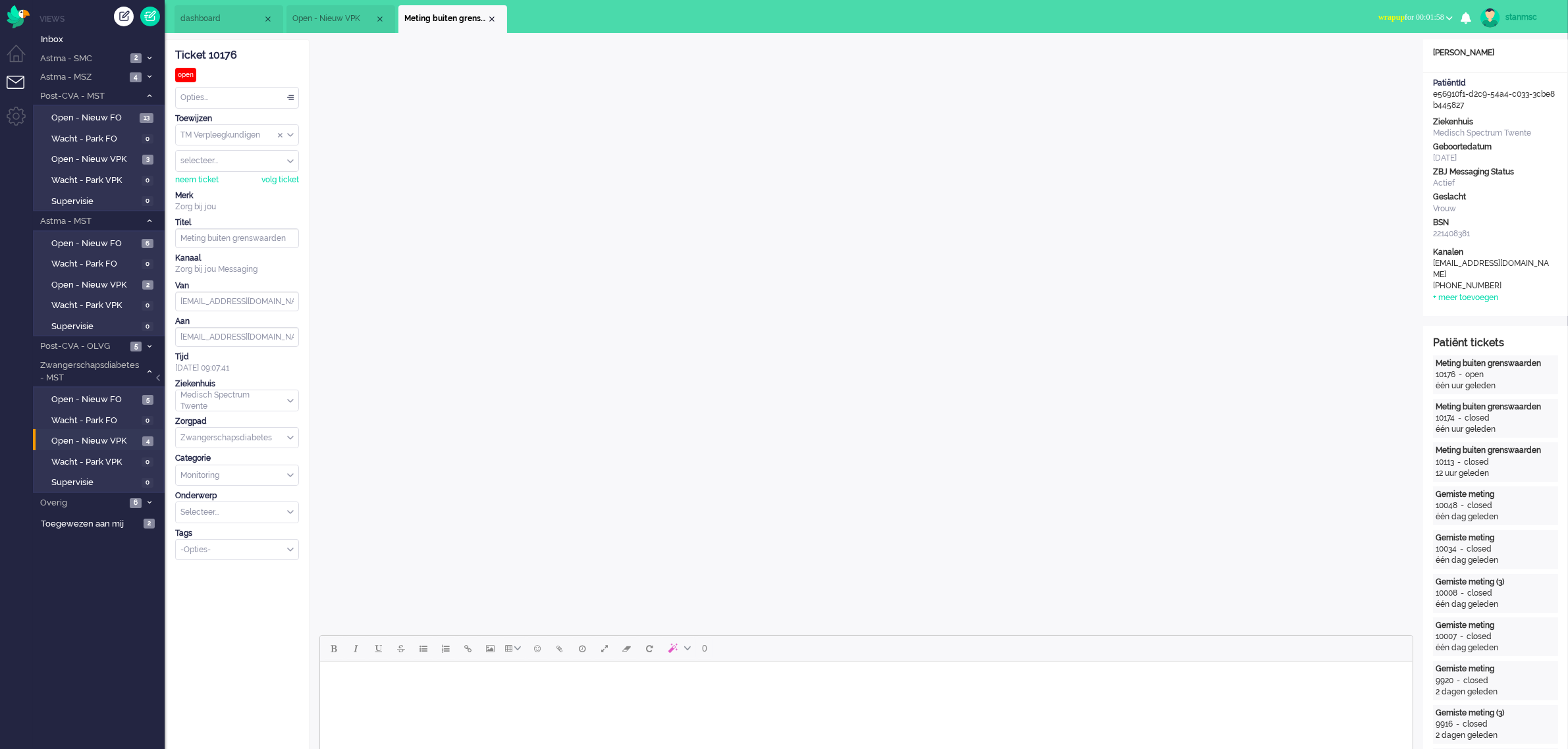
click at [1441, 15] on span "wrapup for 00:01:58" at bounding box center [1410, 17] width 66 height 9
click at [1384, 54] on label "Online" at bounding box center [1398, 58] width 104 height 11
click at [337, 14] on span "Open - Nieuw VPK" at bounding box center [333, 18] width 82 height 11
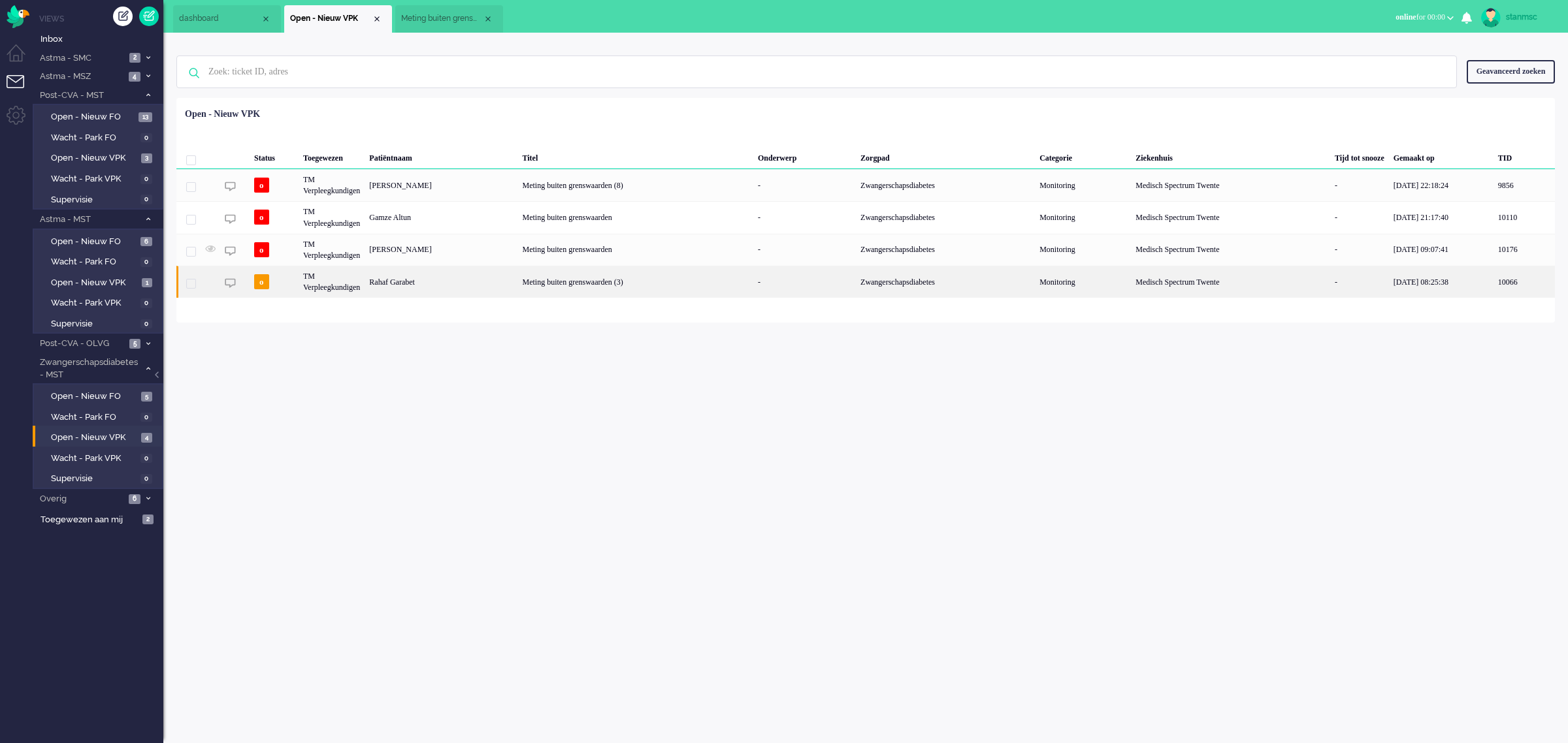
click at [457, 279] on div "Rahaf Garabet" at bounding box center [441, 282] width 153 height 32
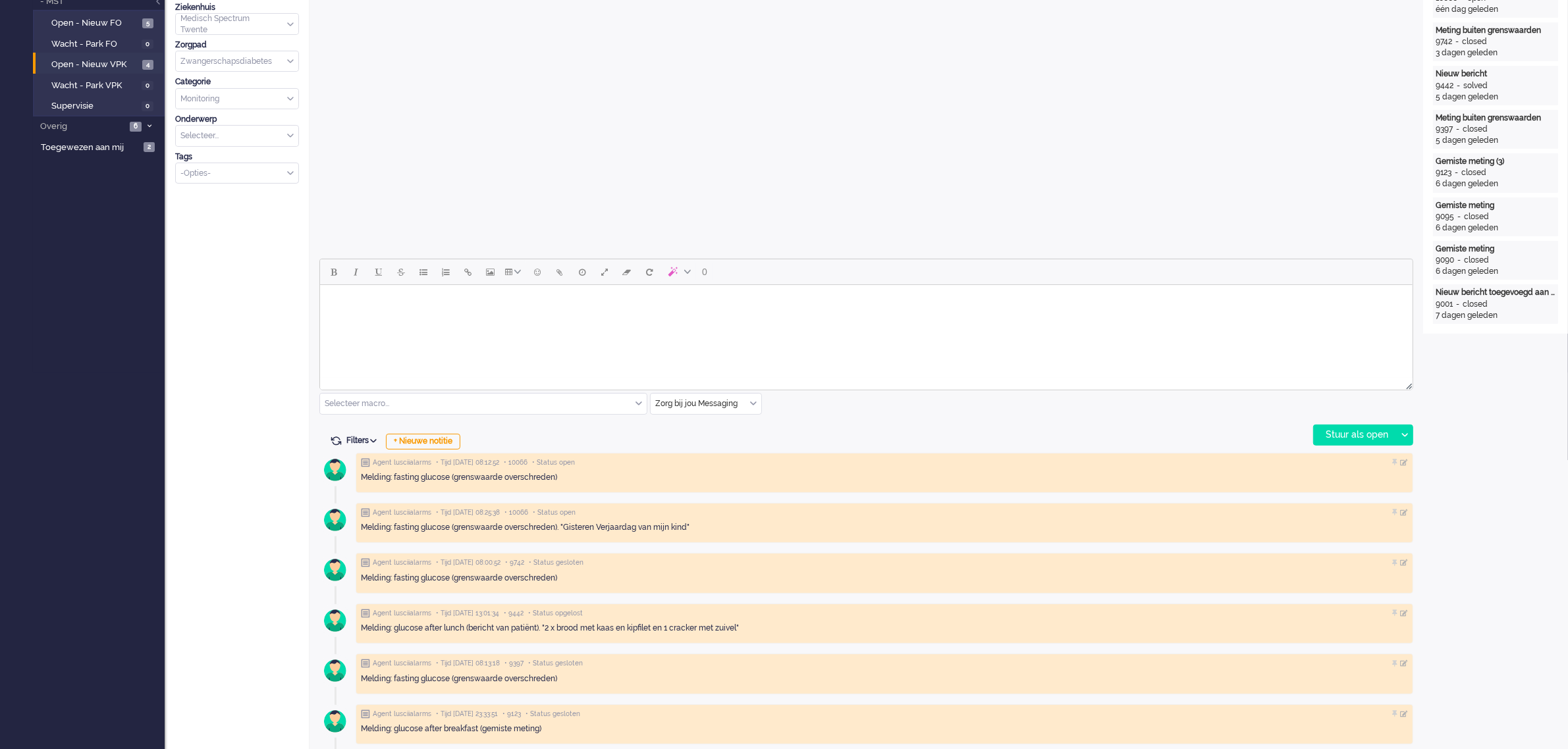
scroll to position [494, 0]
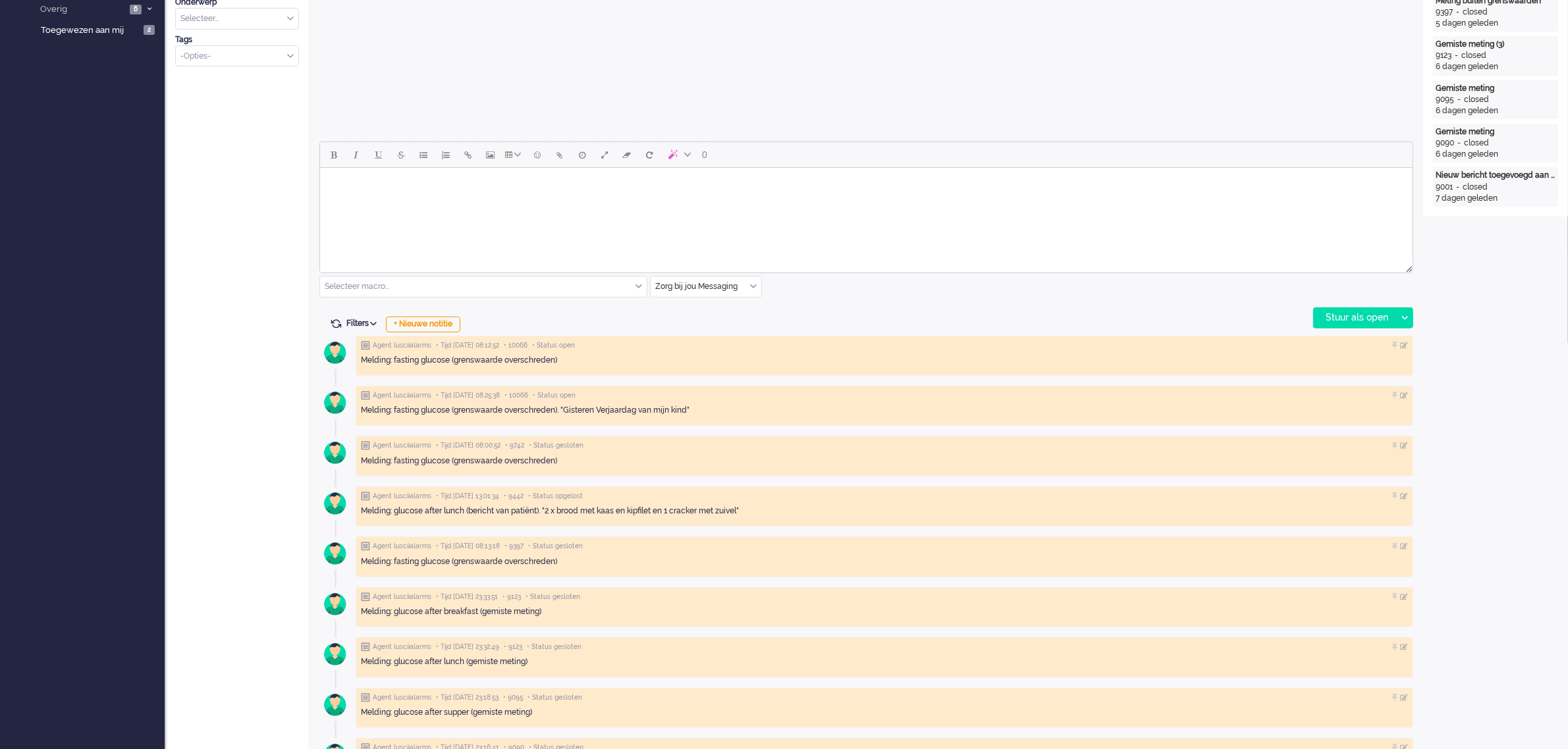
click at [443, 194] on body "Rich Text Area. Press ALT-0 for help." at bounding box center [865, 184] width 1082 height 23
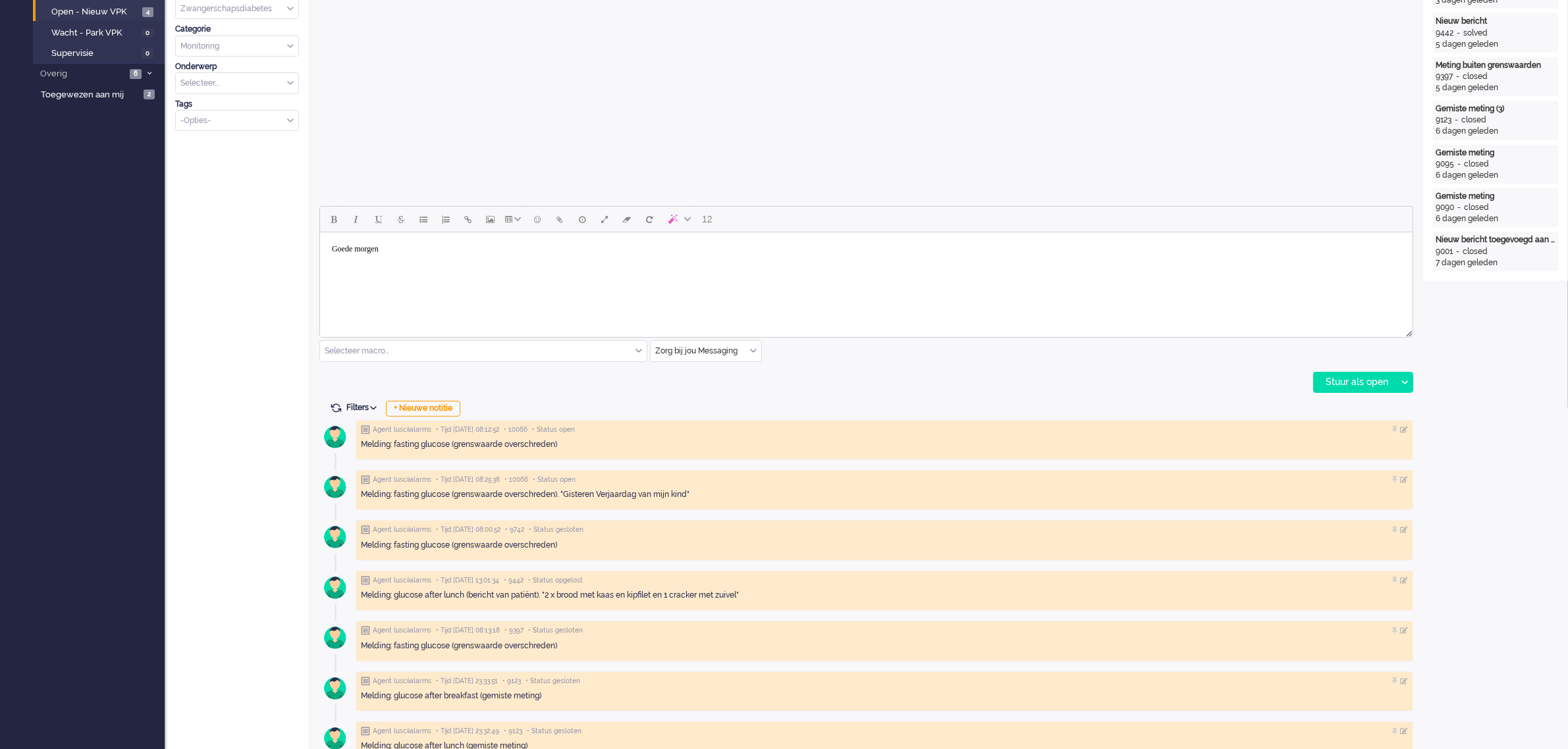
scroll to position [0, 0]
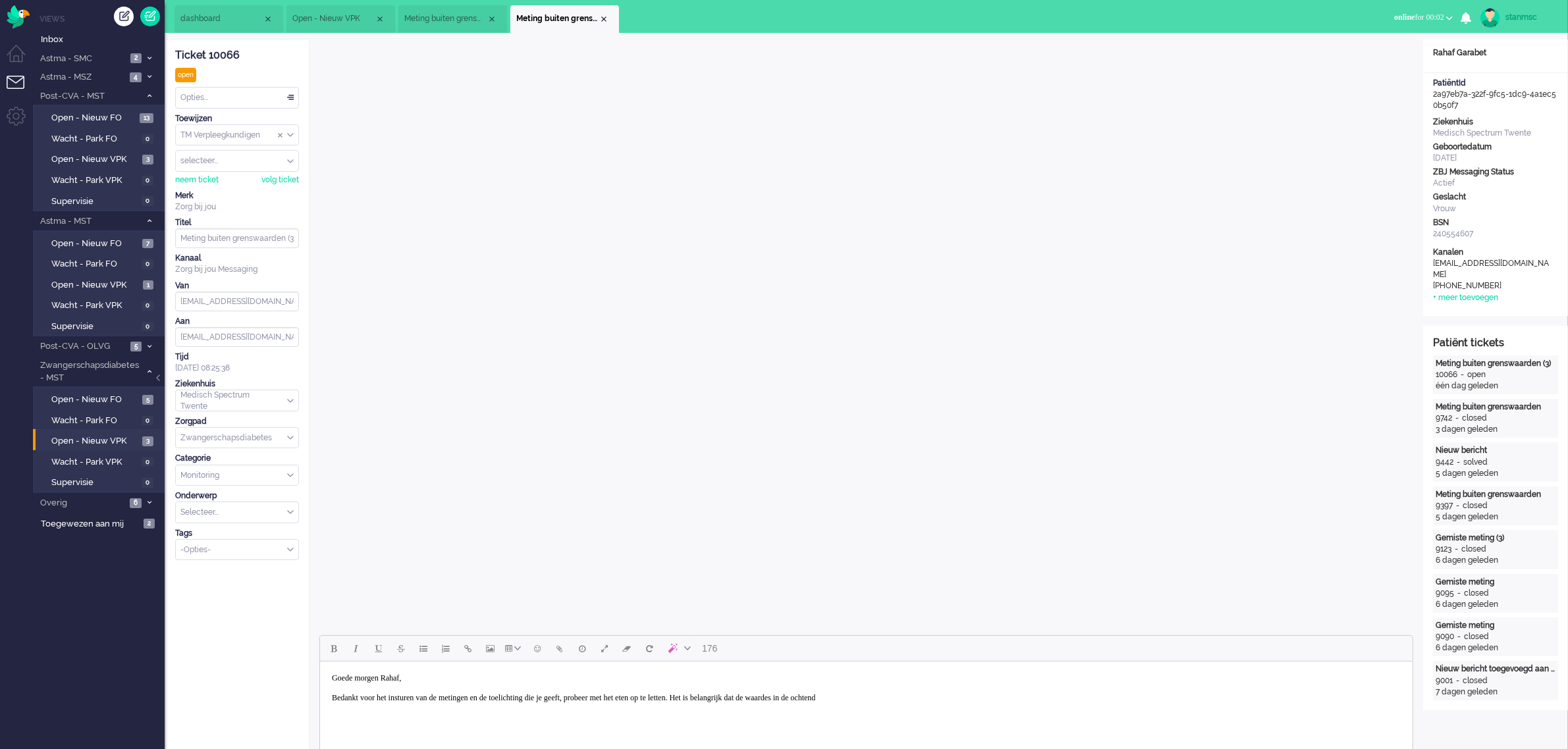
click at [963, 703] on body "Goede morgen Rahaf, Bedankt voor het insturen van de metingen en de toelichting…" at bounding box center [865, 688] width 1082 height 43
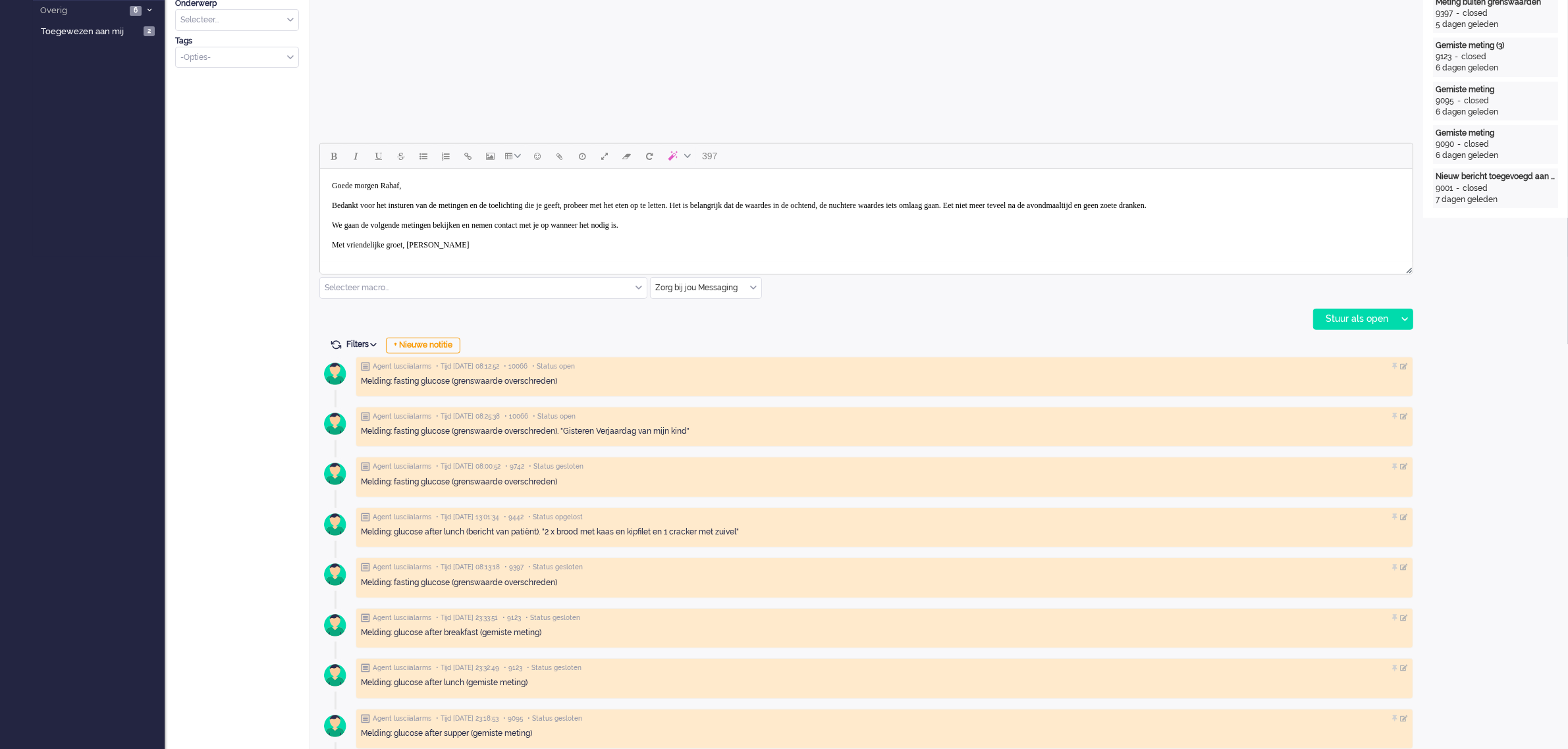
scroll to position [494, 0]
click at [1347, 312] on div "Stuur als open" at bounding box center [1355, 318] width 82 height 20
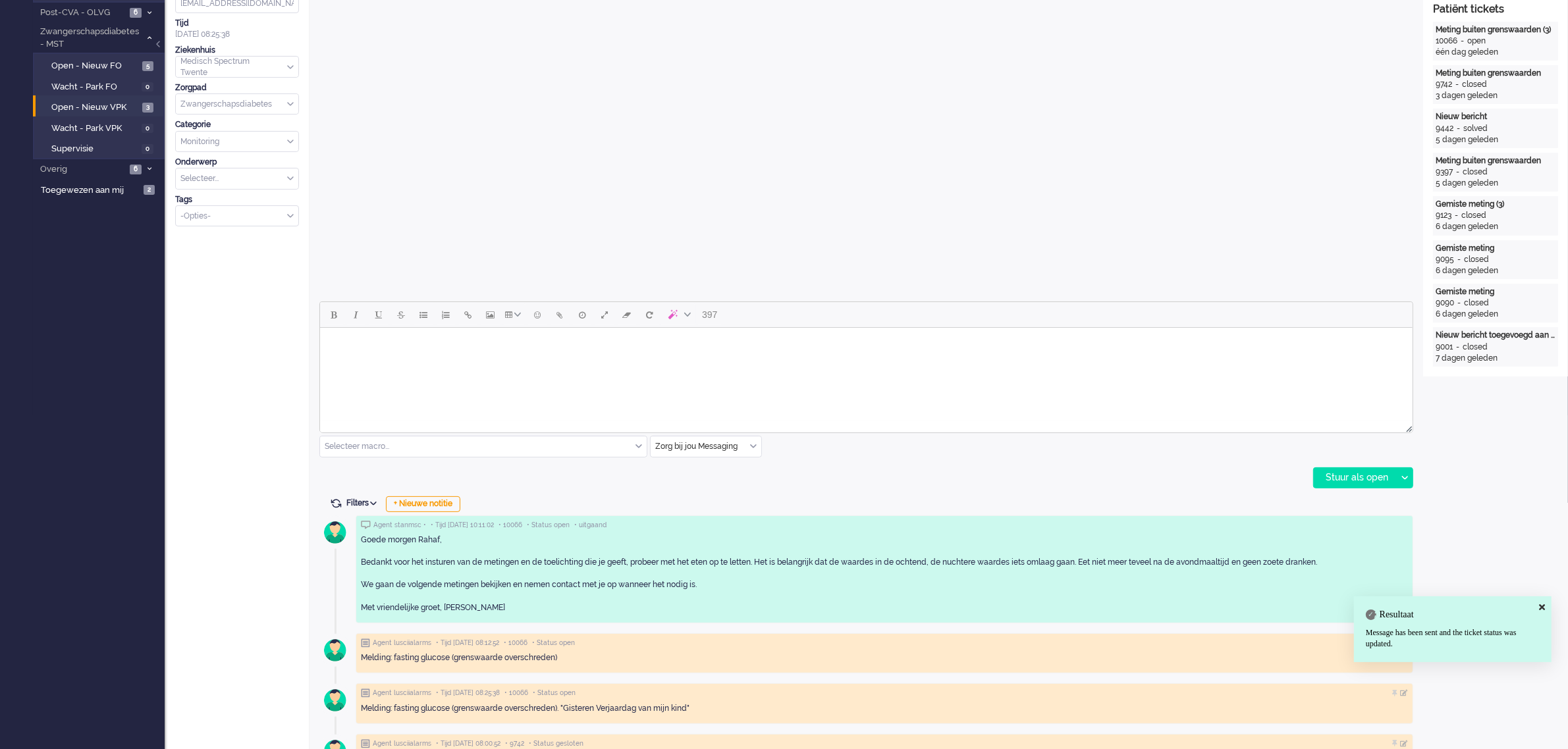
scroll to position [0, 0]
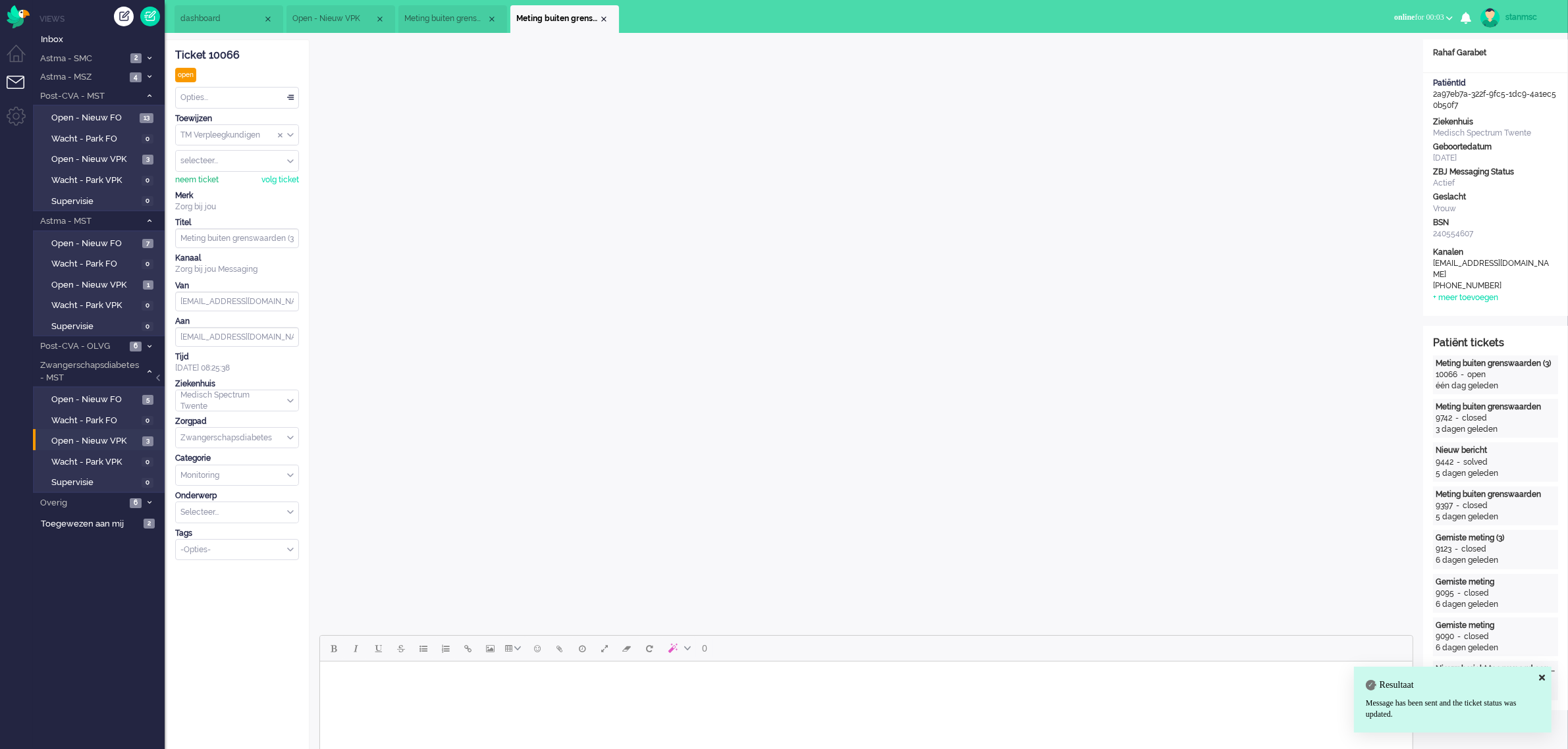
click at [202, 180] on div "neem ticket" at bounding box center [197, 180] width 44 height 11
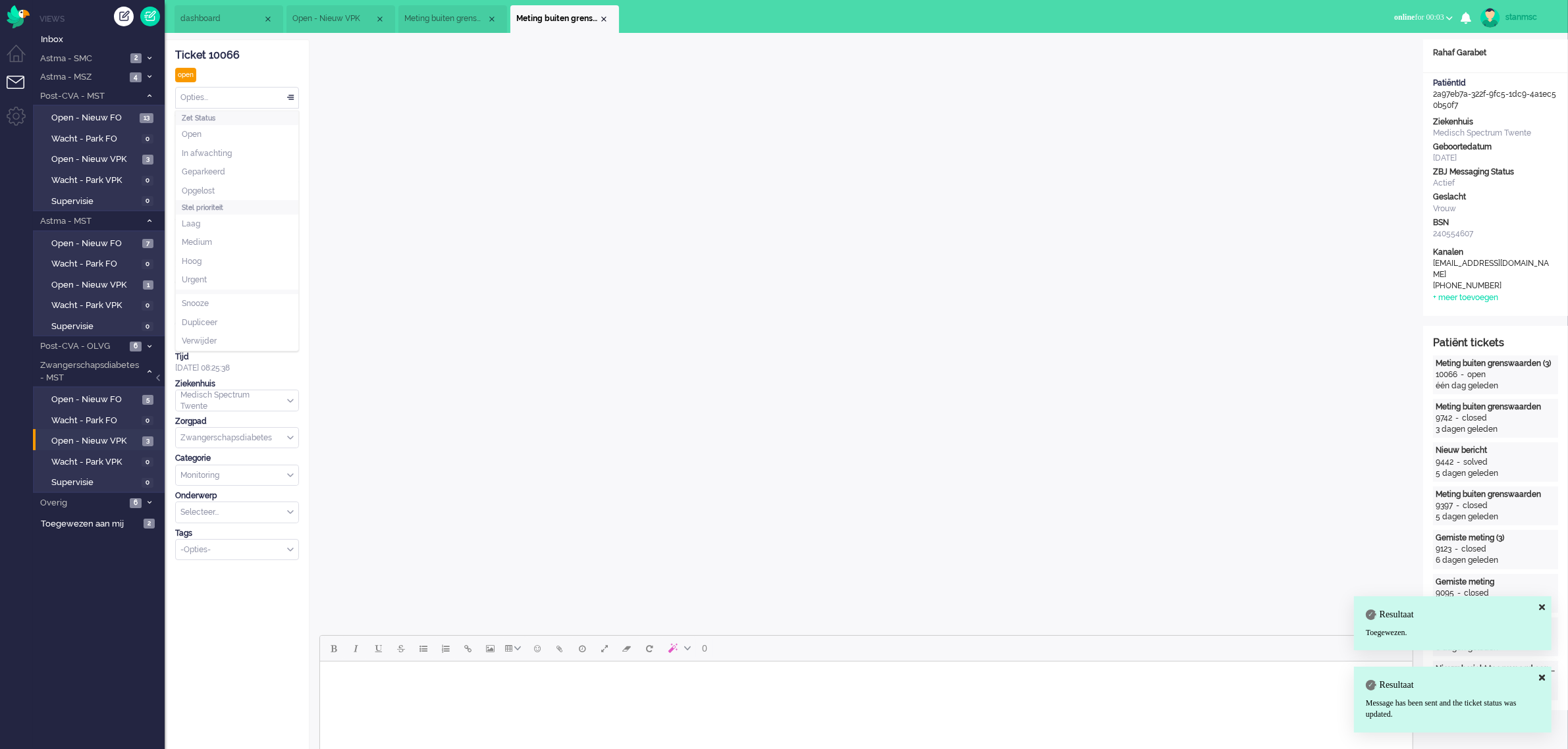
click at [221, 97] on div "Opties..." at bounding box center [236, 98] width 122 height 21
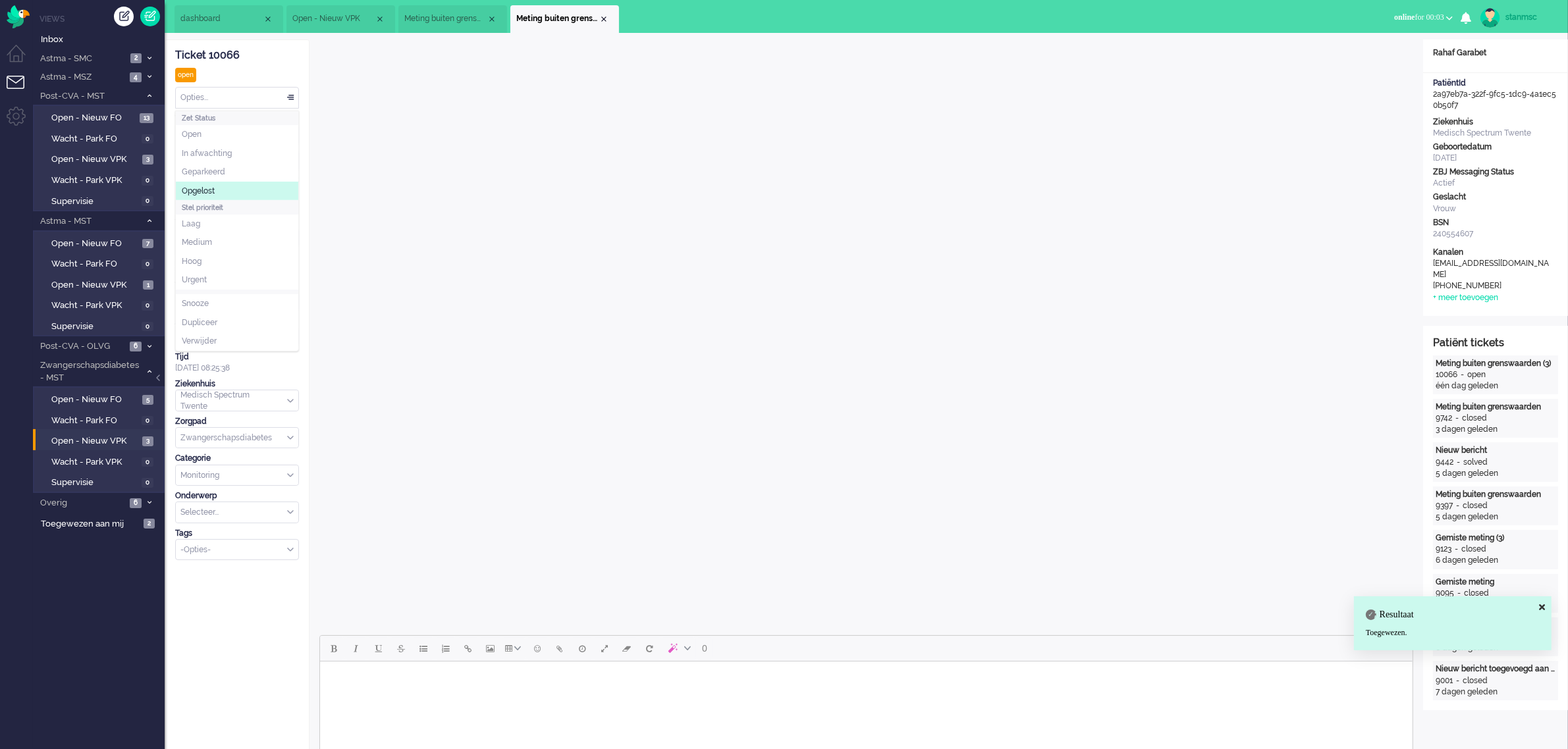
click at [212, 187] on span "Opgelost" at bounding box center [198, 191] width 33 height 11
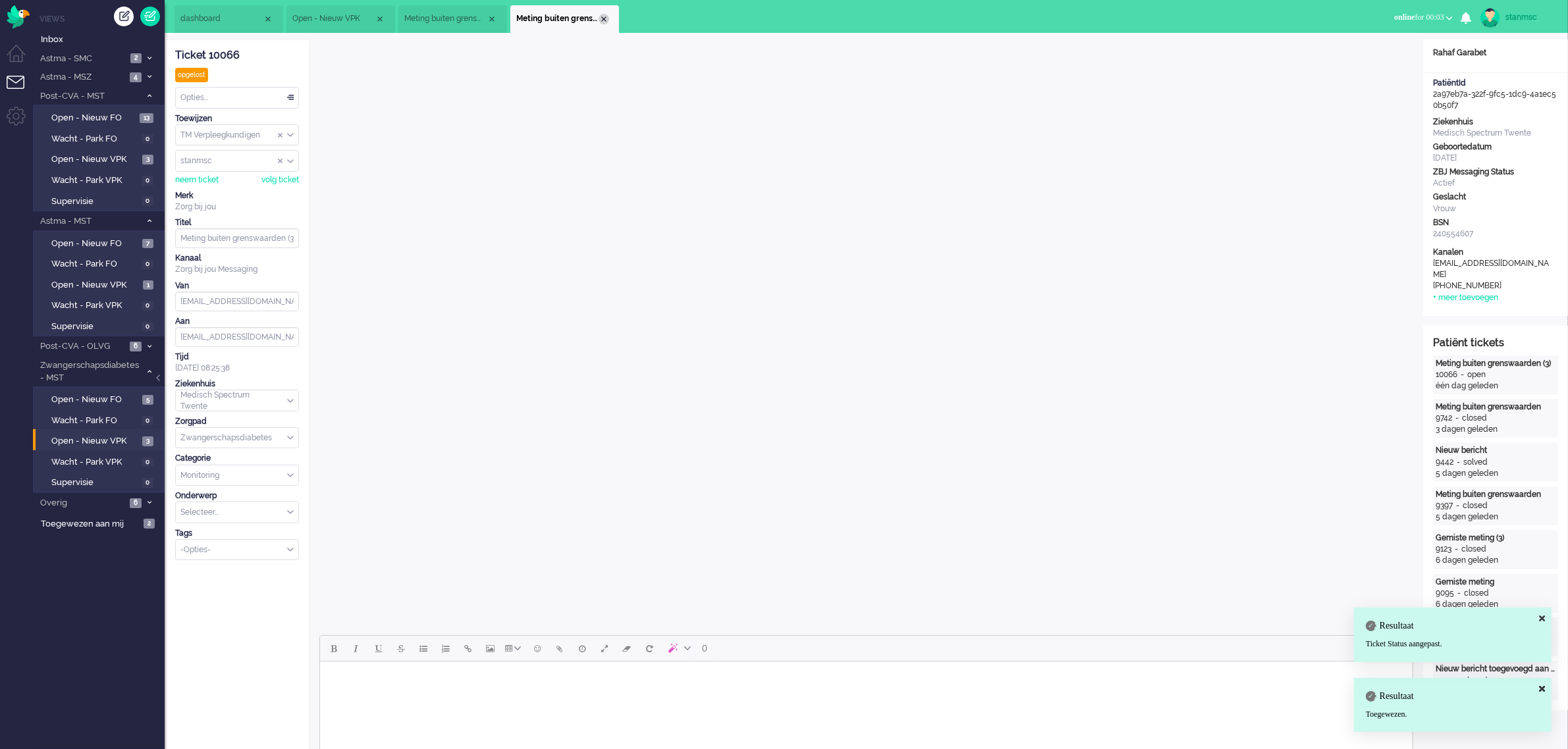
click at [603, 21] on div "Close tab" at bounding box center [604, 19] width 10 height 10
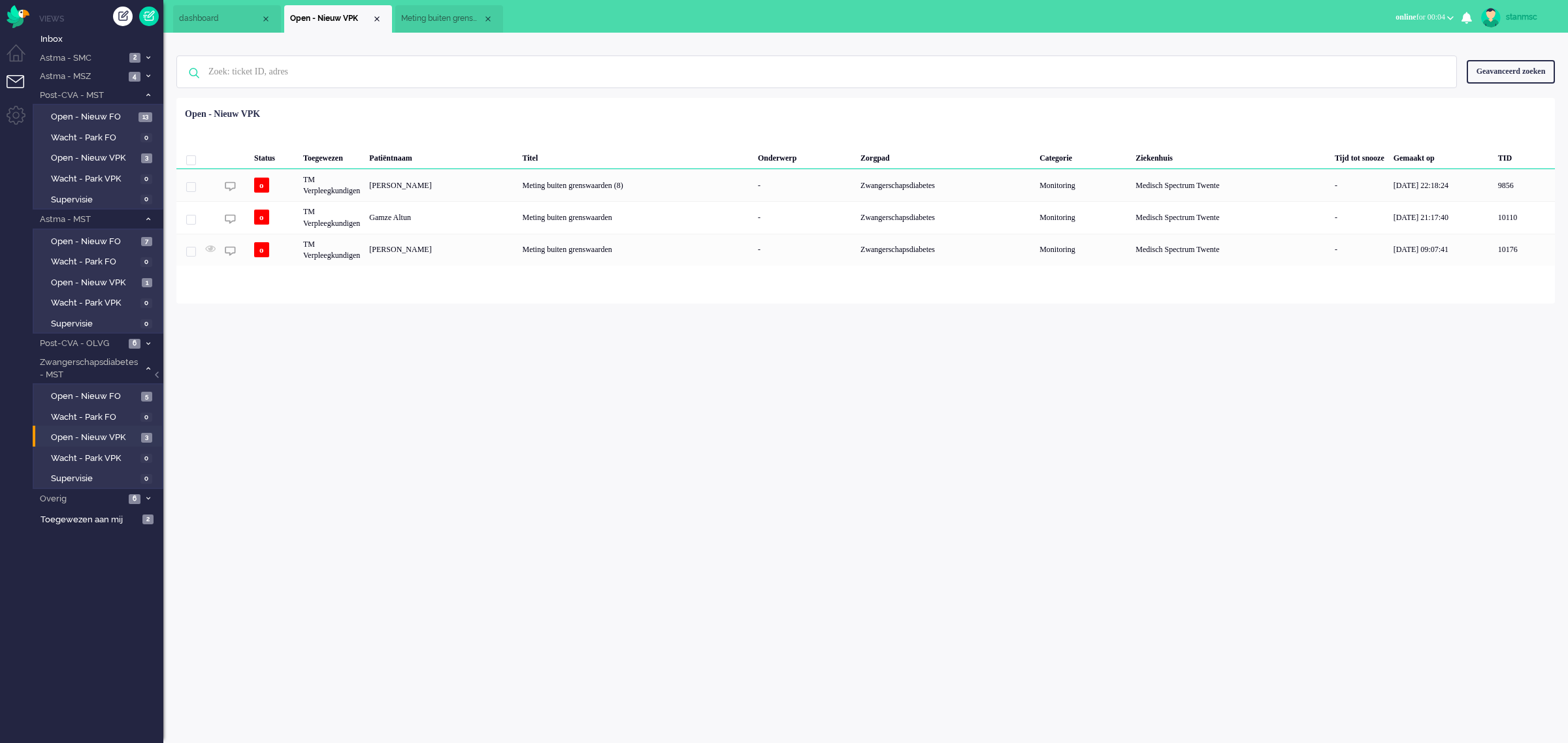
click at [456, 18] on span "Meting buiten grenswaarden" at bounding box center [442, 18] width 82 height 11
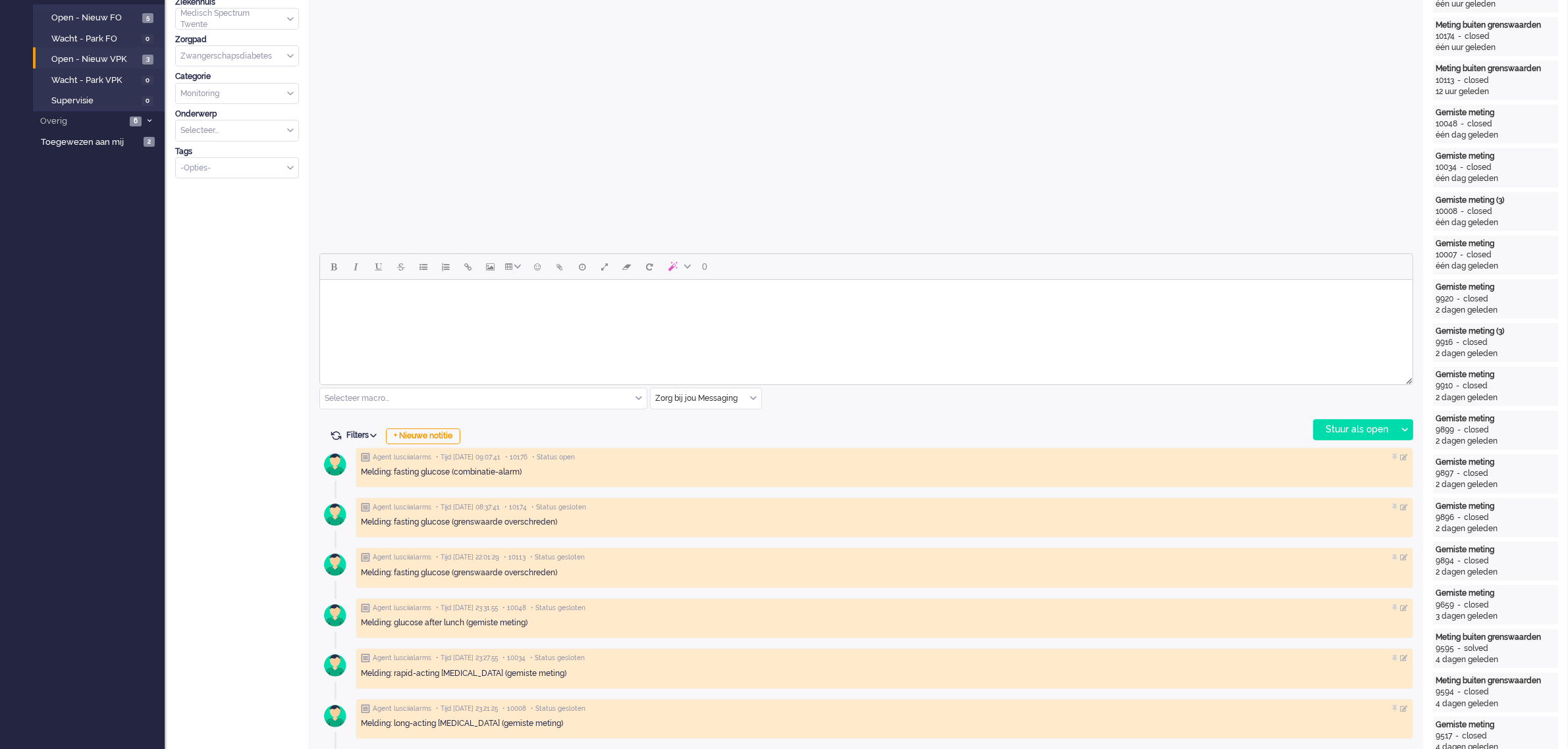
scroll to position [412, 0]
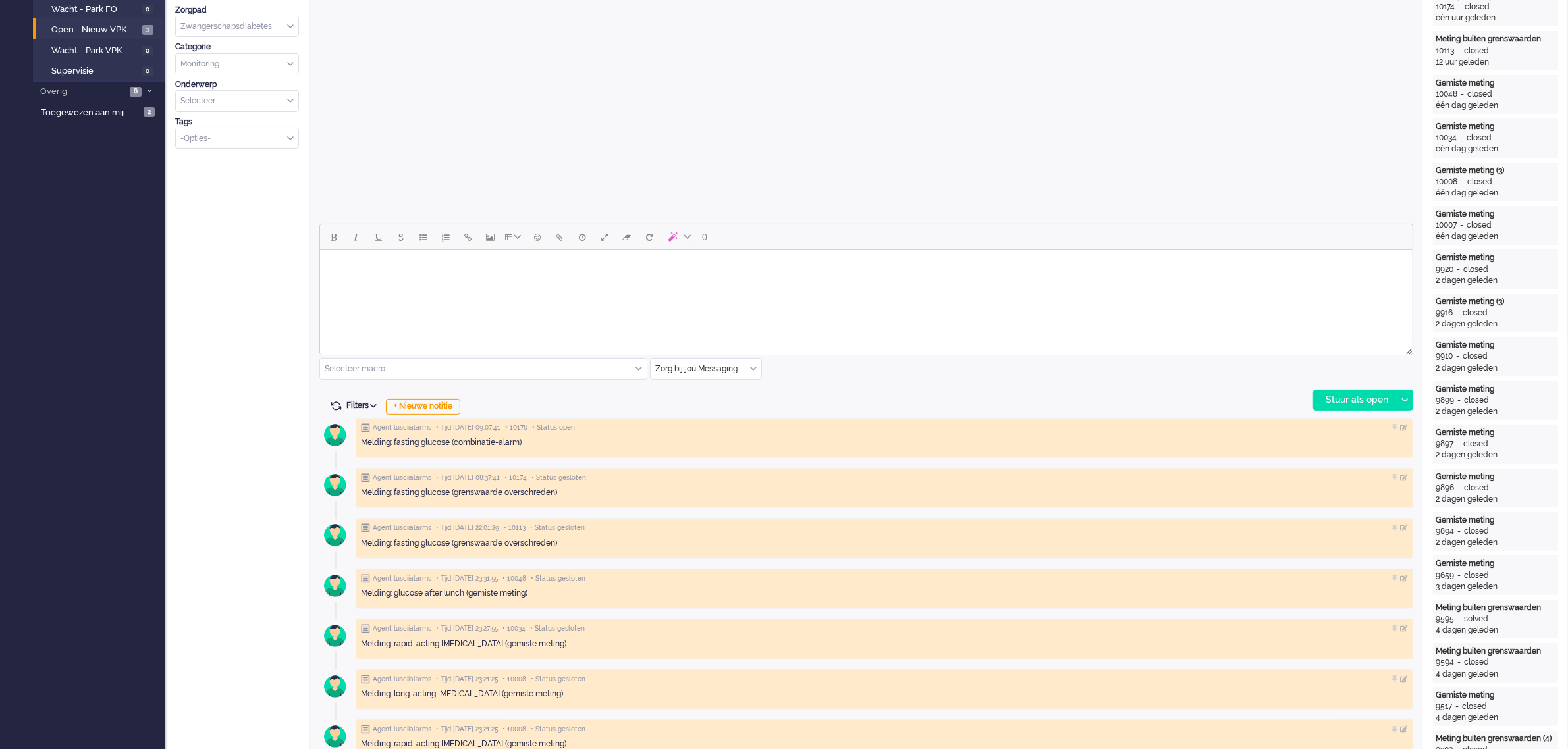
click at [752, 370] on div "Zorg bij jou Messaging" at bounding box center [706, 369] width 110 height 21
click at [712, 405] on span "uitgaand telefoon" at bounding box center [689, 407] width 65 height 11
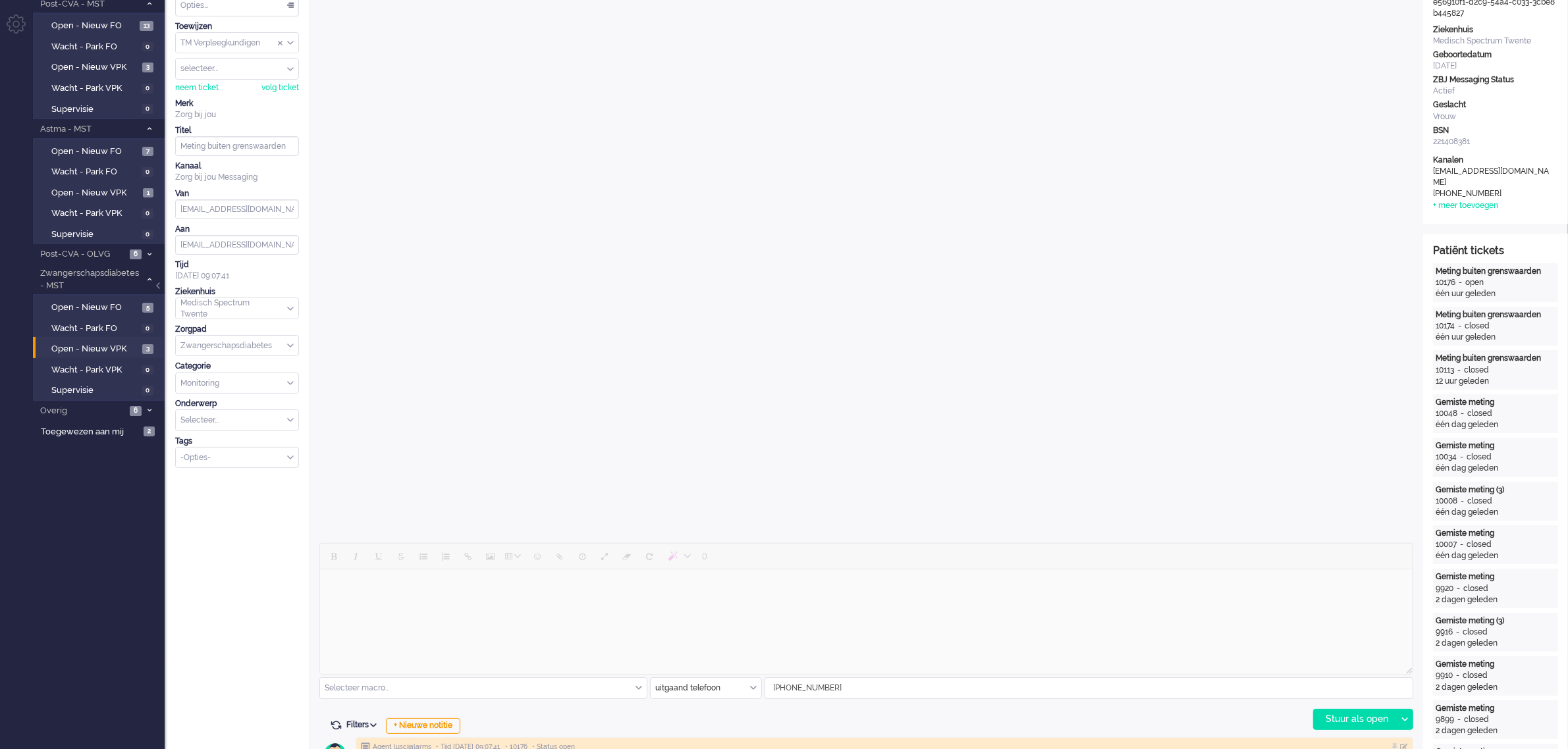
scroll to position [82, 0]
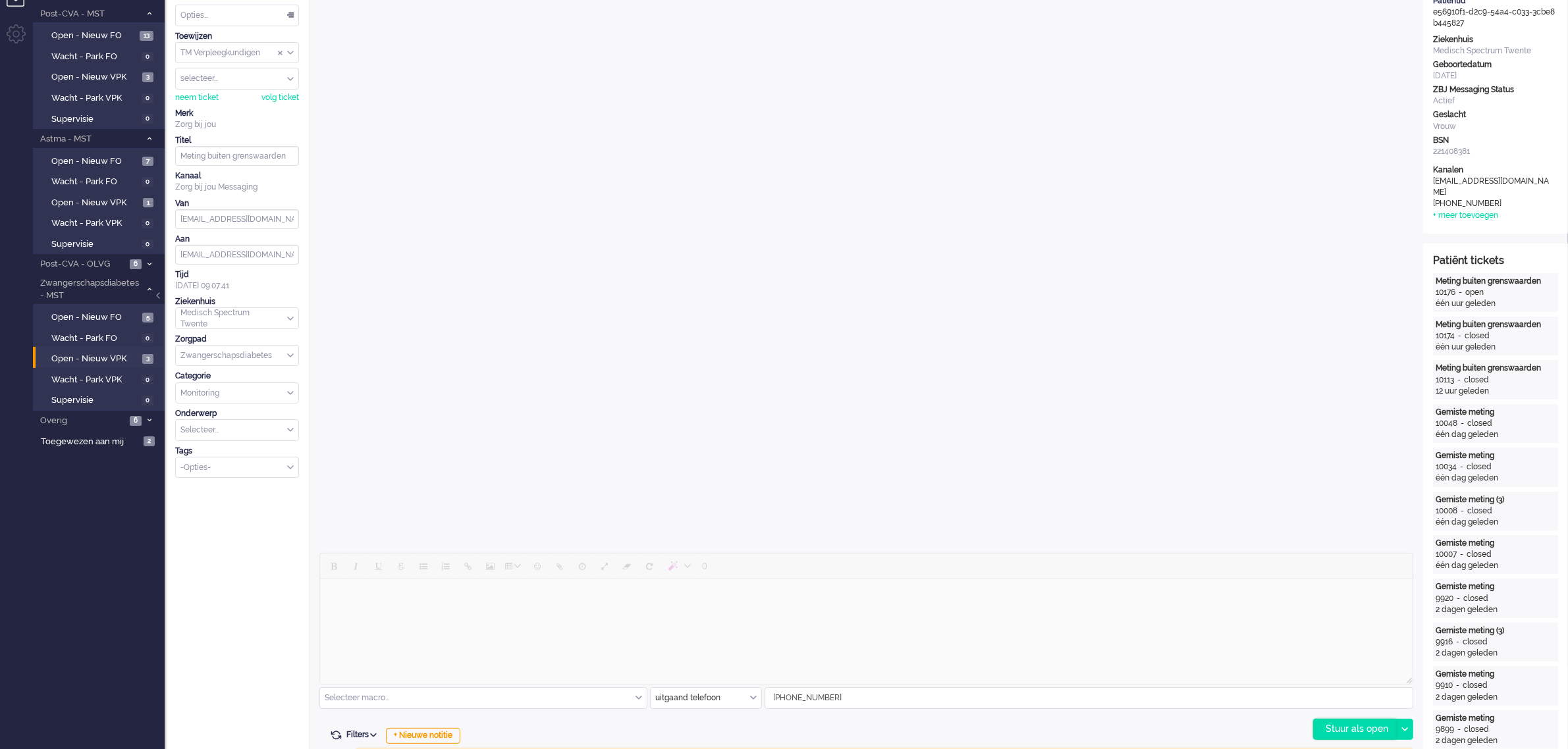
click at [1345, 731] on div "Stuur als open" at bounding box center [1355, 729] width 82 height 20
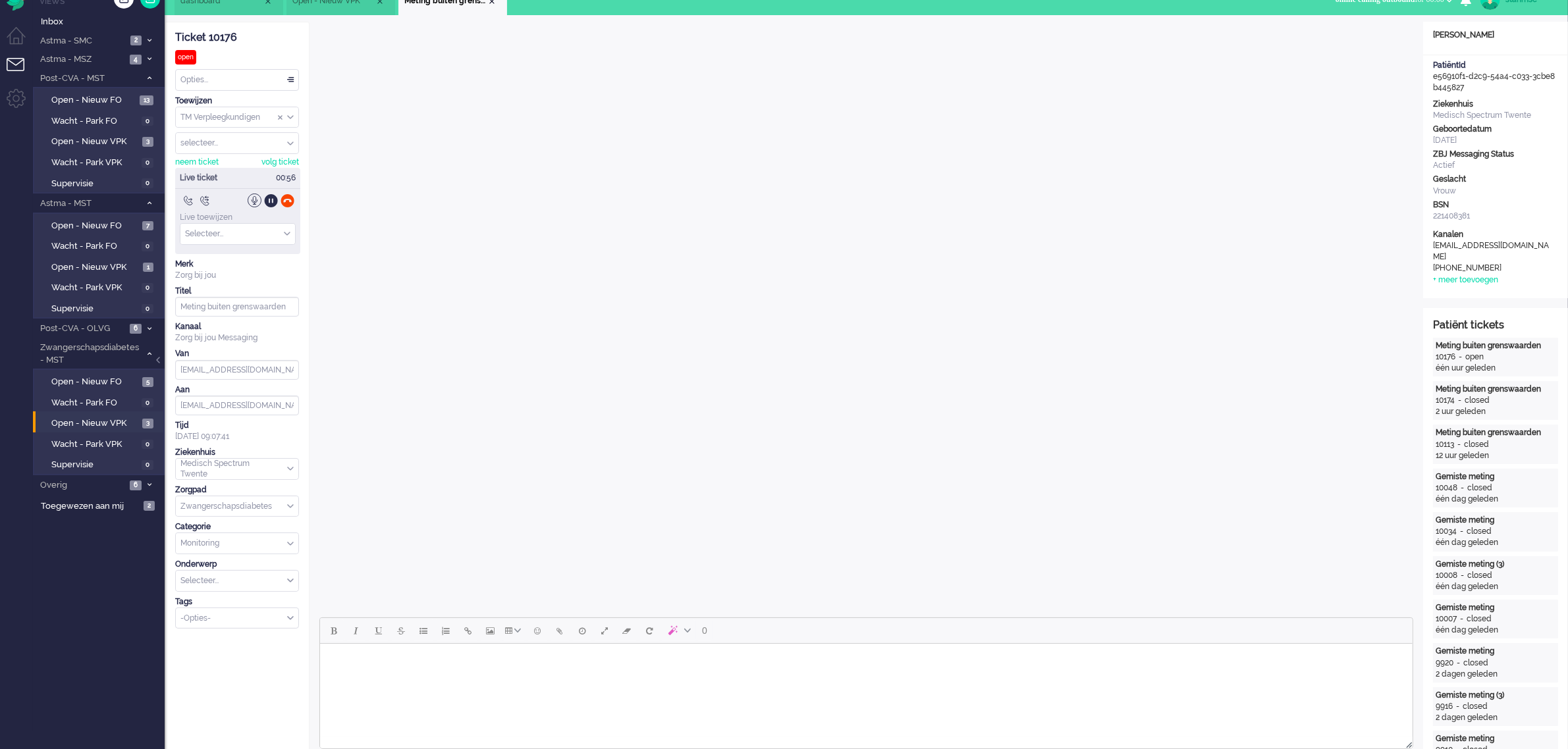
scroll to position [0, 0]
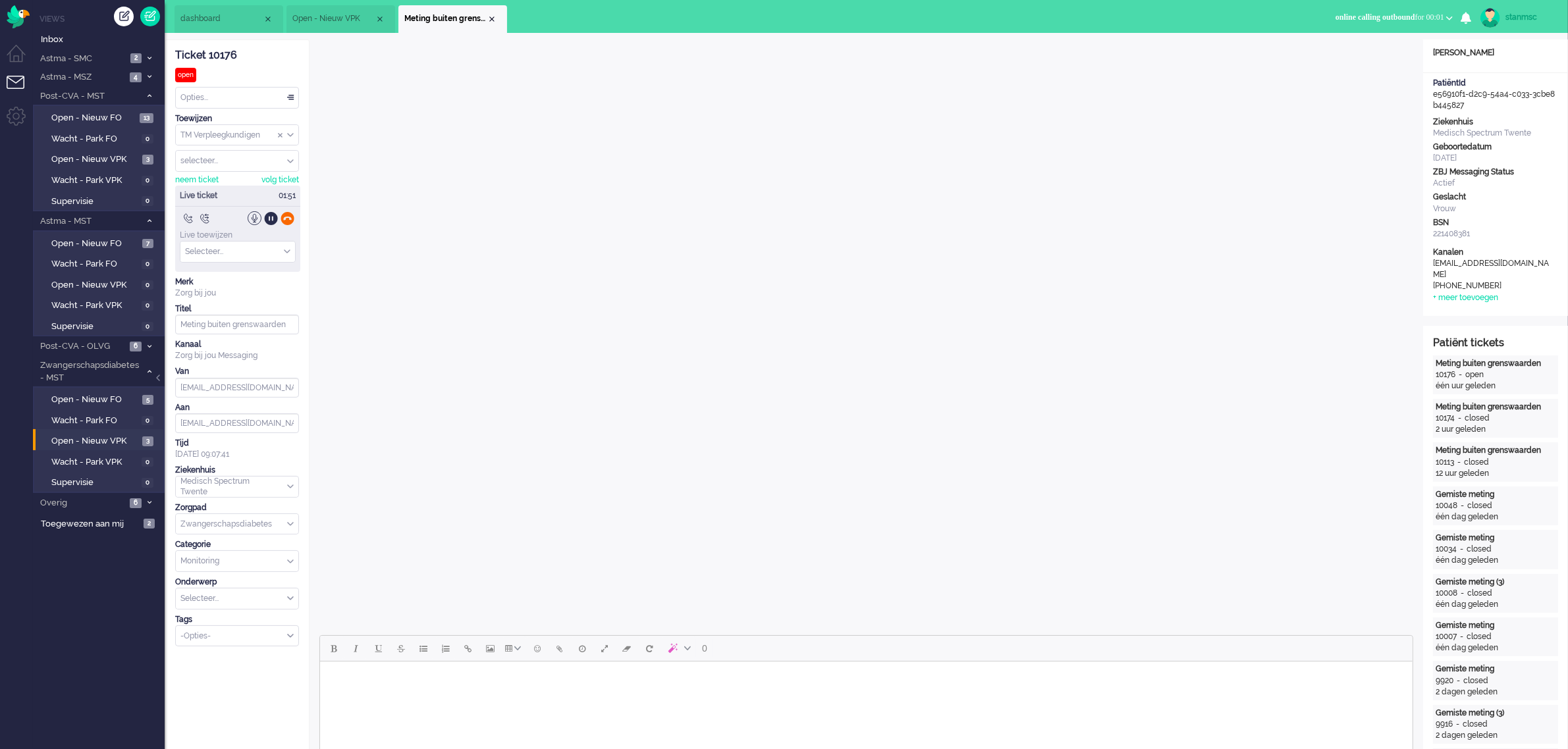
click at [281, 221] on div at bounding box center [288, 218] width 14 height 14
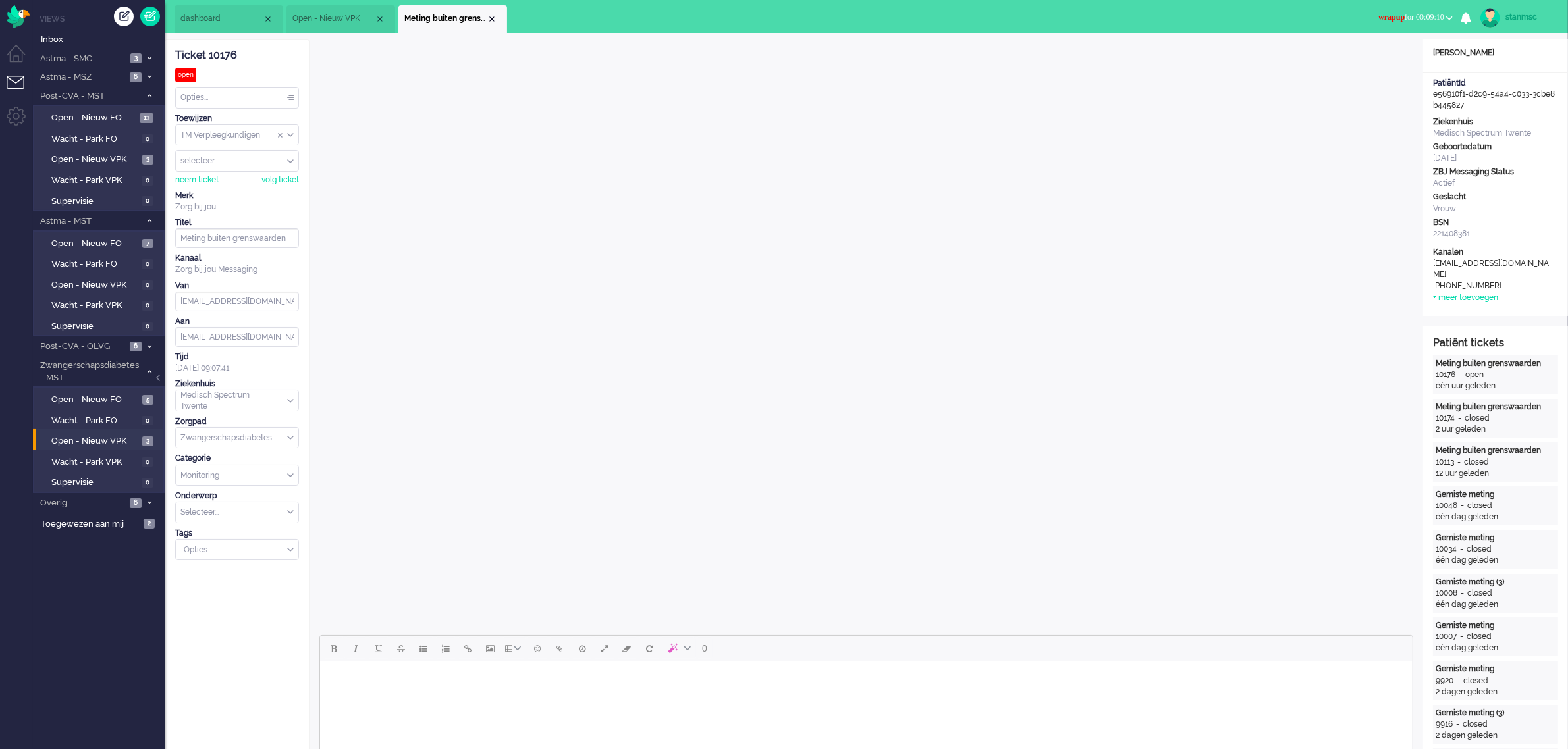
click at [1434, 15] on span "wrapup for 00:09:10" at bounding box center [1410, 17] width 66 height 9
click at [1365, 58] on label "Online" at bounding box center [1398, 58] width 104 height 11
click at [489, 17] on div "Close tab" at bounding box center [492, 19] width 10 height 10
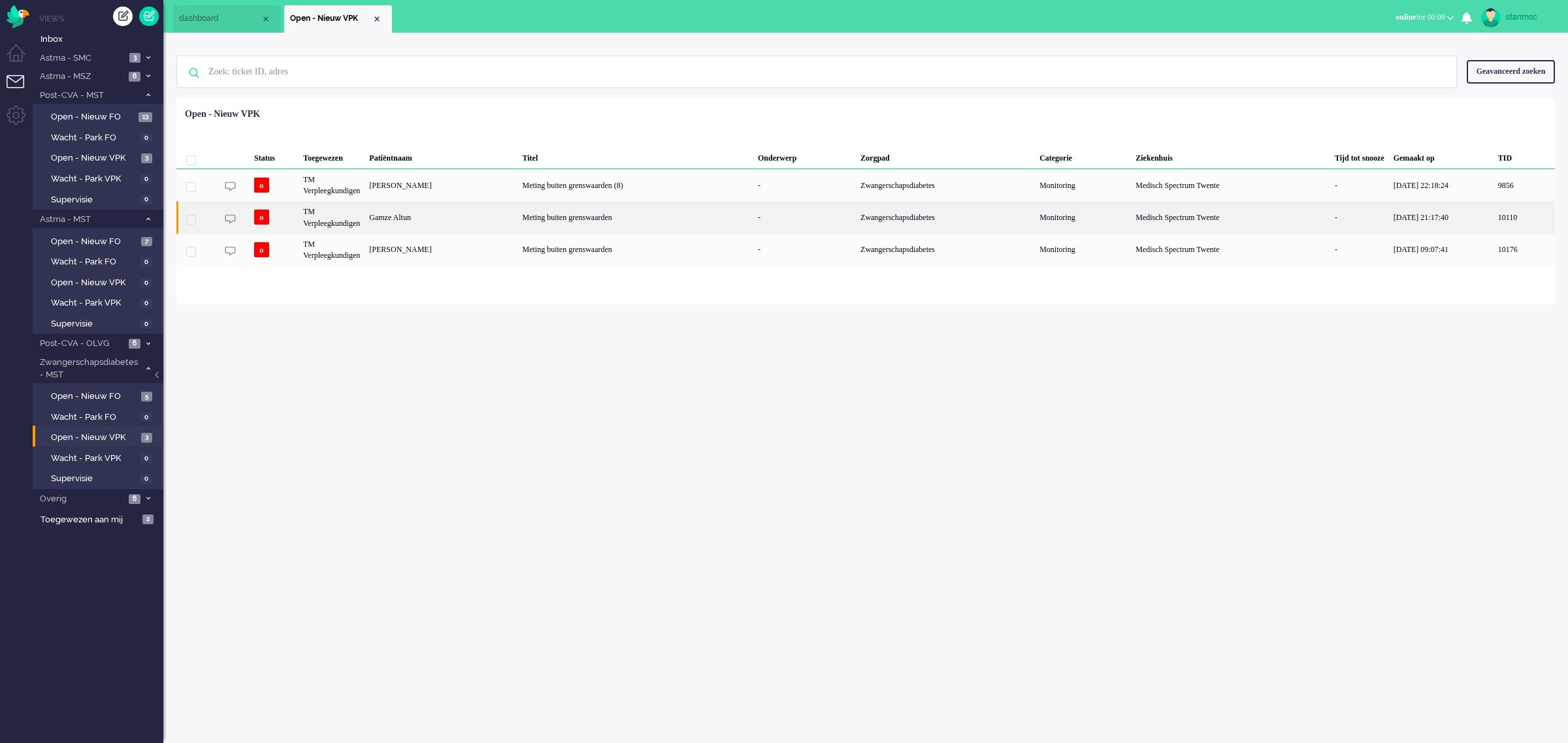
click at [422, 214] on div "Gamze Altun" at bounding box center [441, 217] width 153 height 32
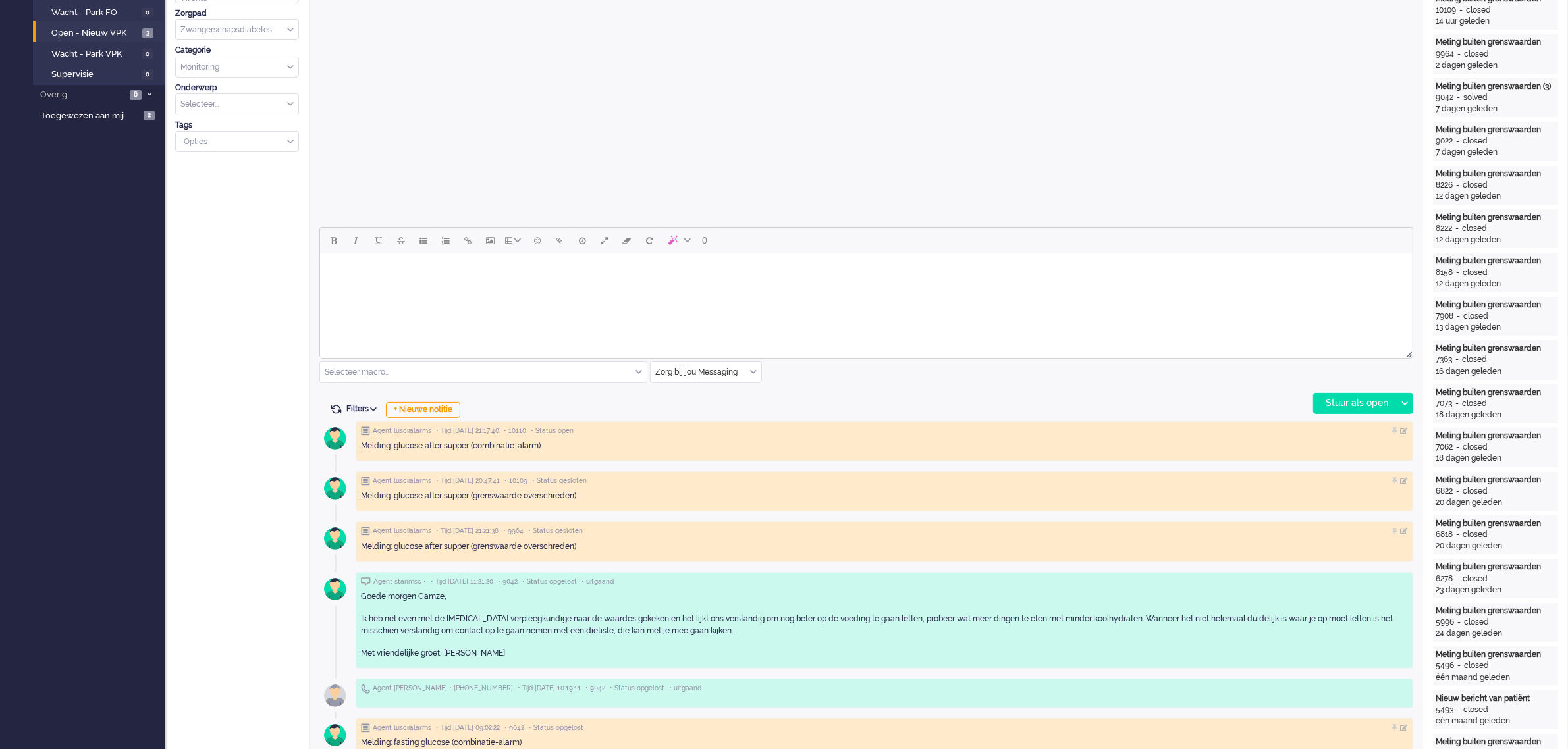
scroll to position [412, 0]
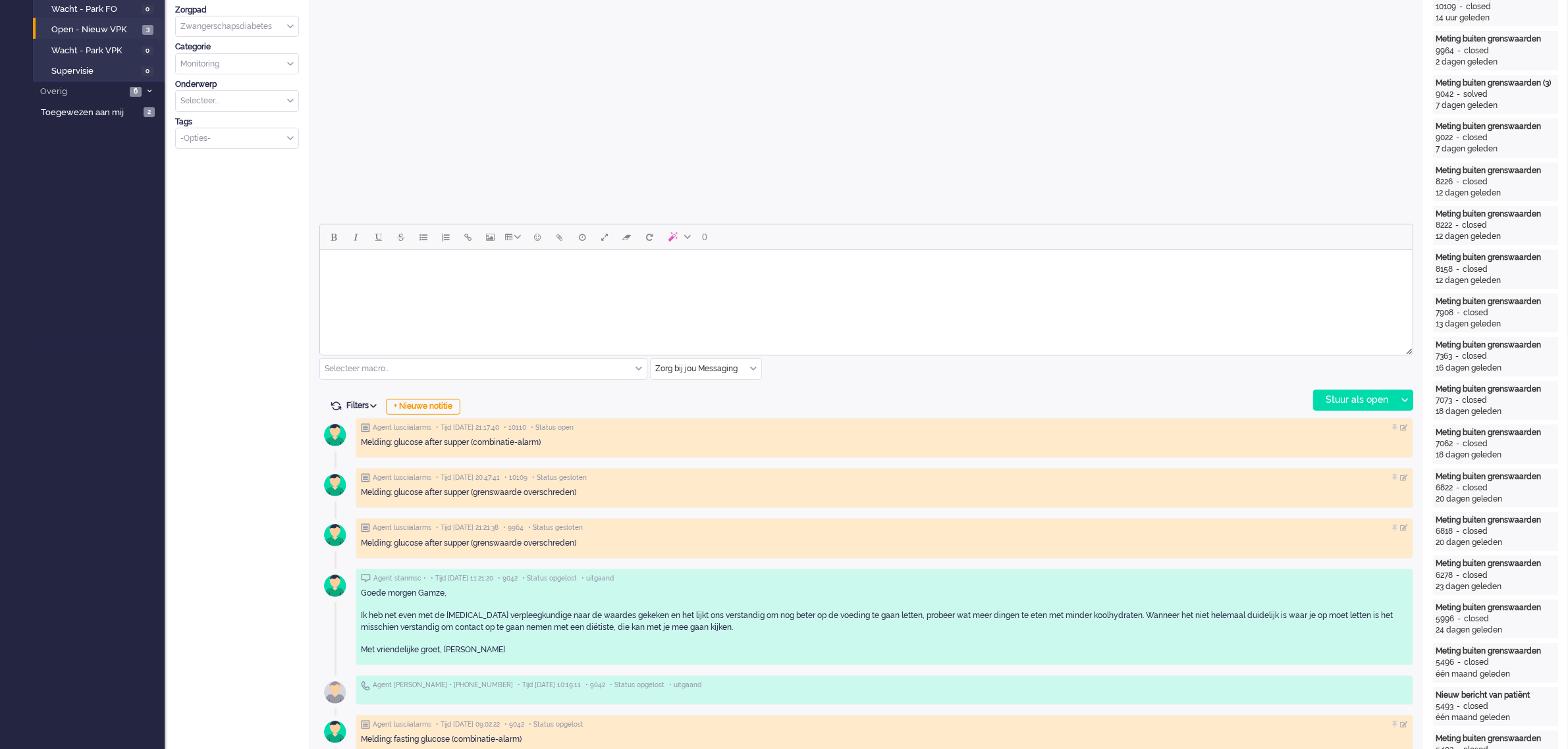
click at [754, 369] on div "Zorg bij jou Messaging" at bounding box center [706, 369] width 110 height 21
click at [721, 408] on span "uitgaand telefoon" at bounding box center [689, 407] width 65 height 11
click at [1364, 402] on div "Stuur als open" at bounding box center [1355, 400] width 82 height 20
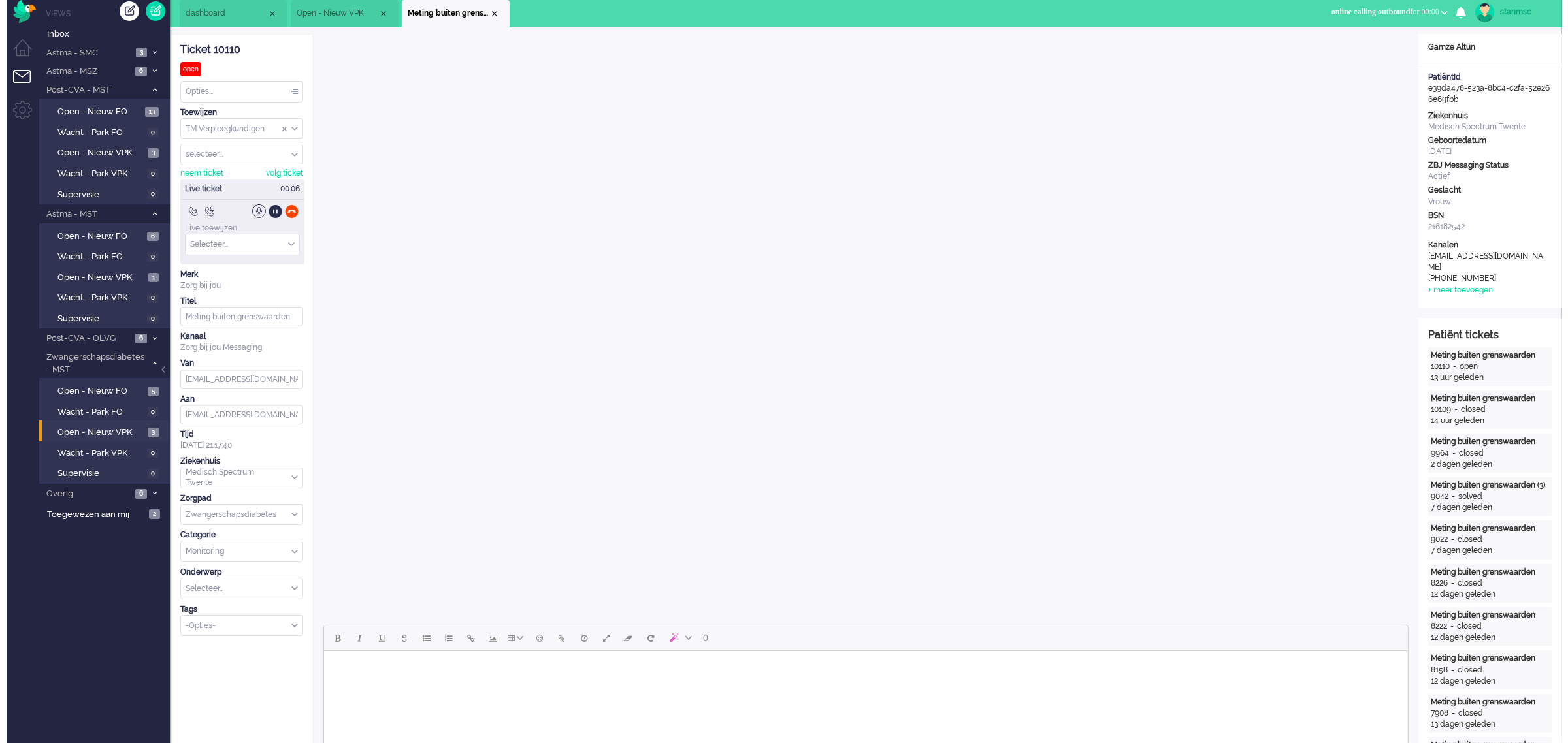
scroll to position [0, 0]
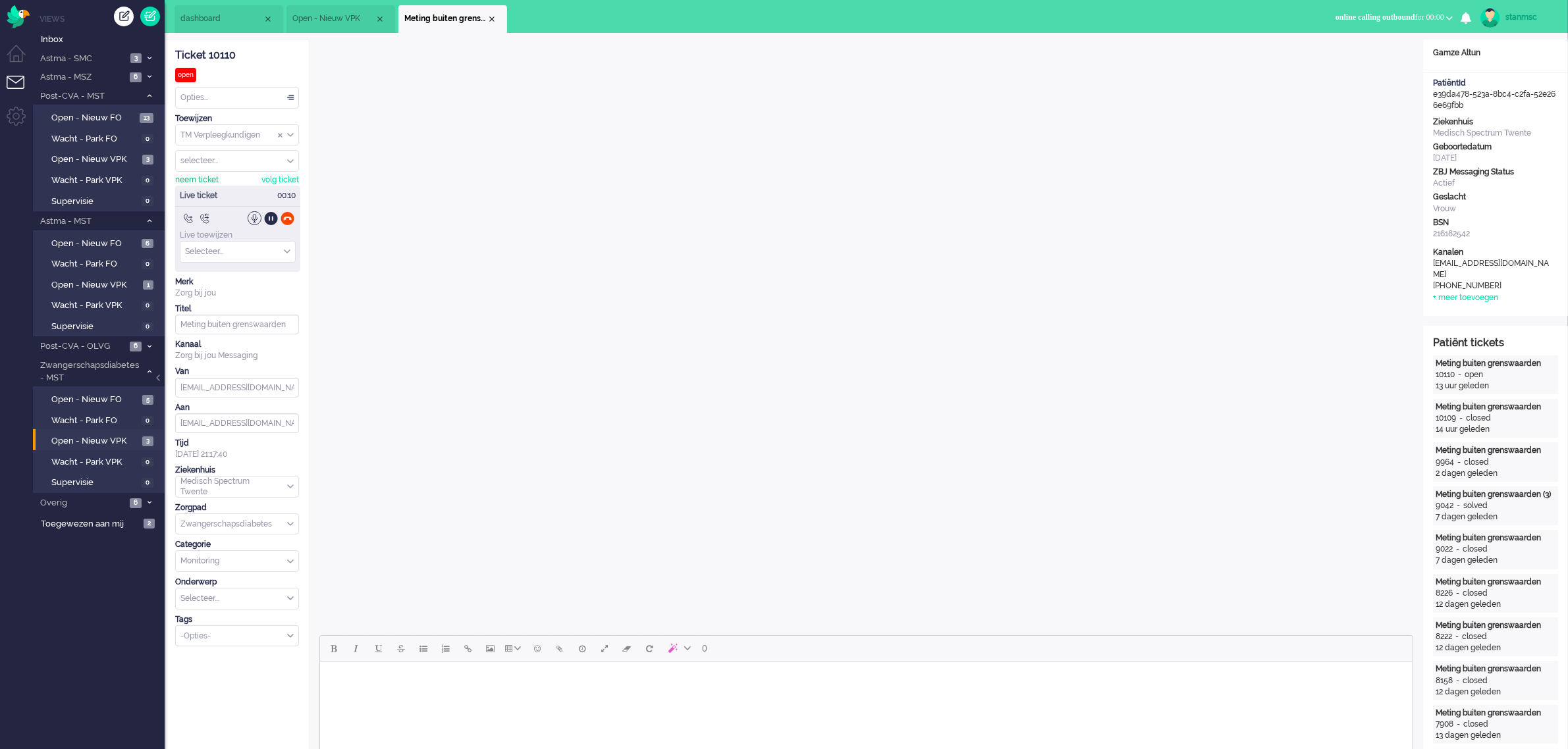
click at [199, 181] on div "neem ticket" at bounding box center [197, 180] width 44 height 11
click at [289, 221] on div at bounding box center [288, 218] width 14 height 14
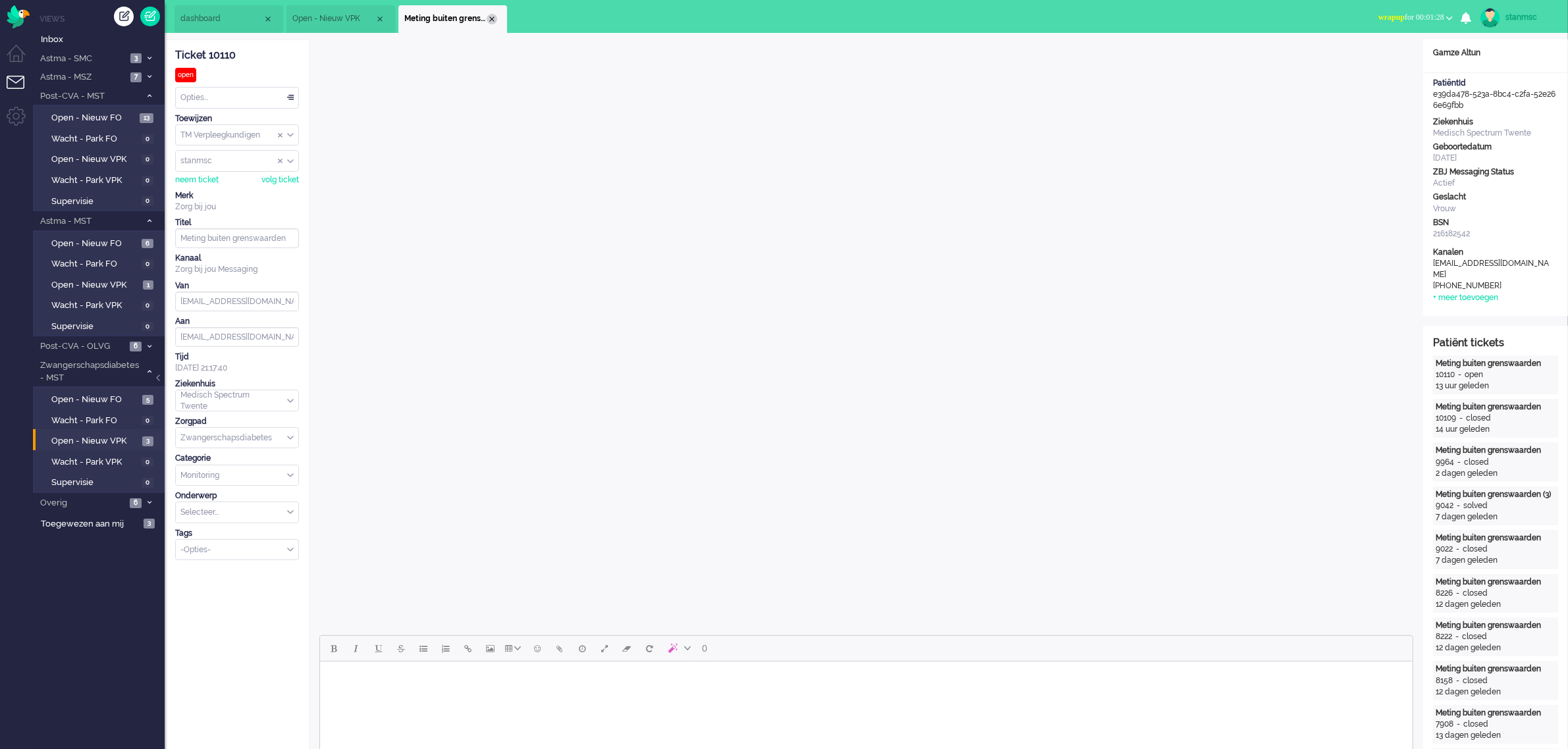
click at [495, 18] on div "Close tab" at bounding box center [492, 19] width 10 height 10
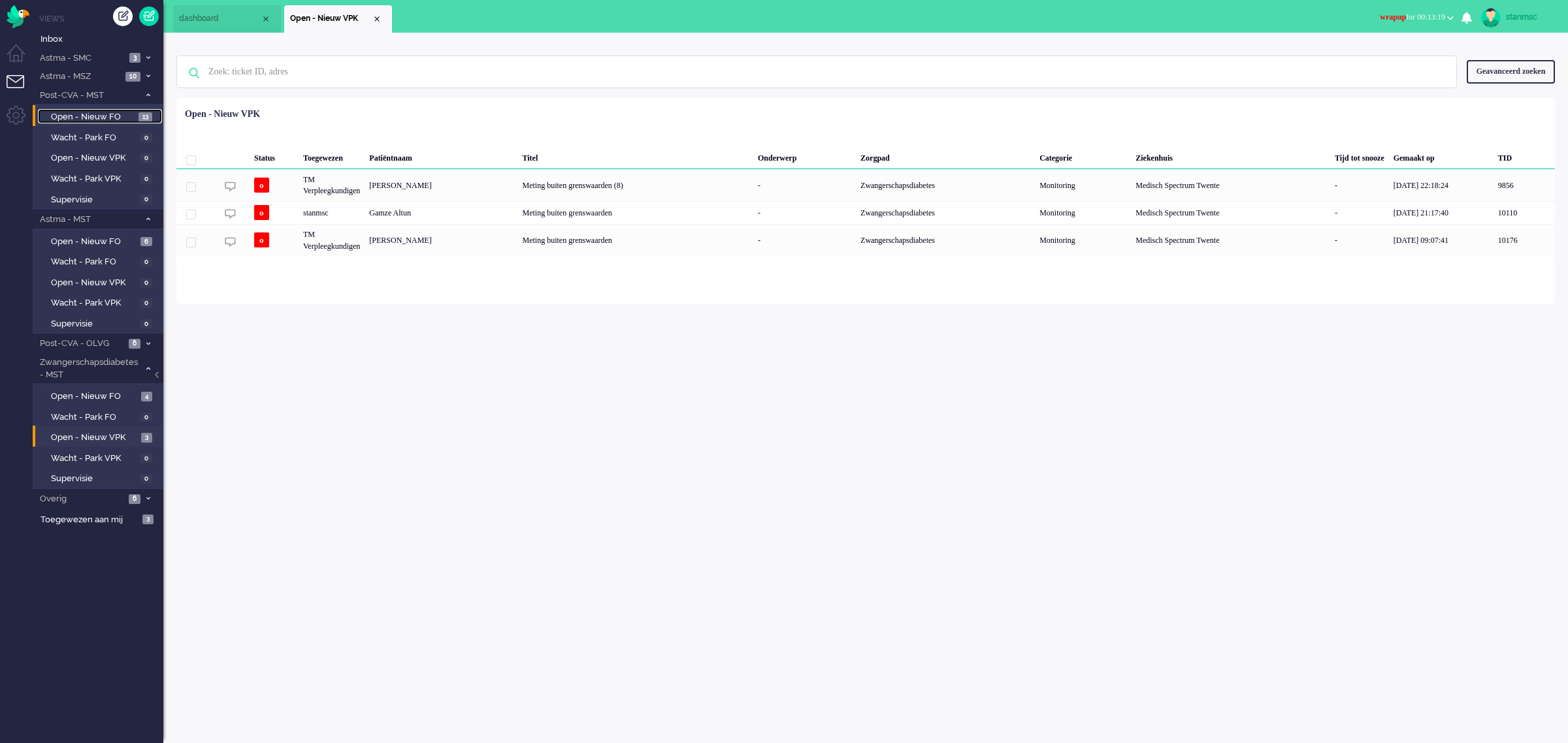
click at [109, 111] on span "Open - Nieuw FO" at bounding box center [93, 117] width 84 height 13
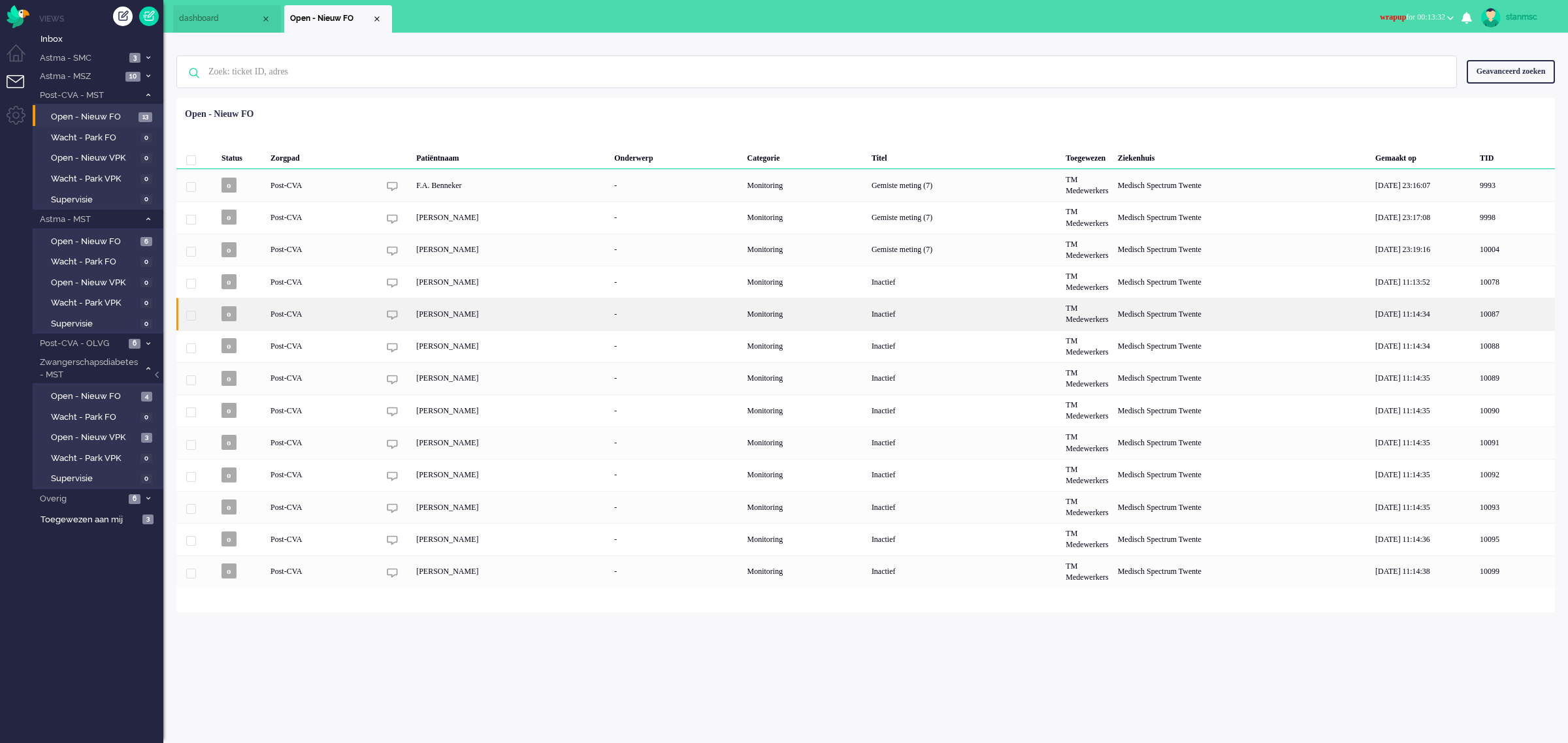
click at [460, 317] on div "[PERSON_NAME]" at bounding box center [510, 314] width 198 height 32
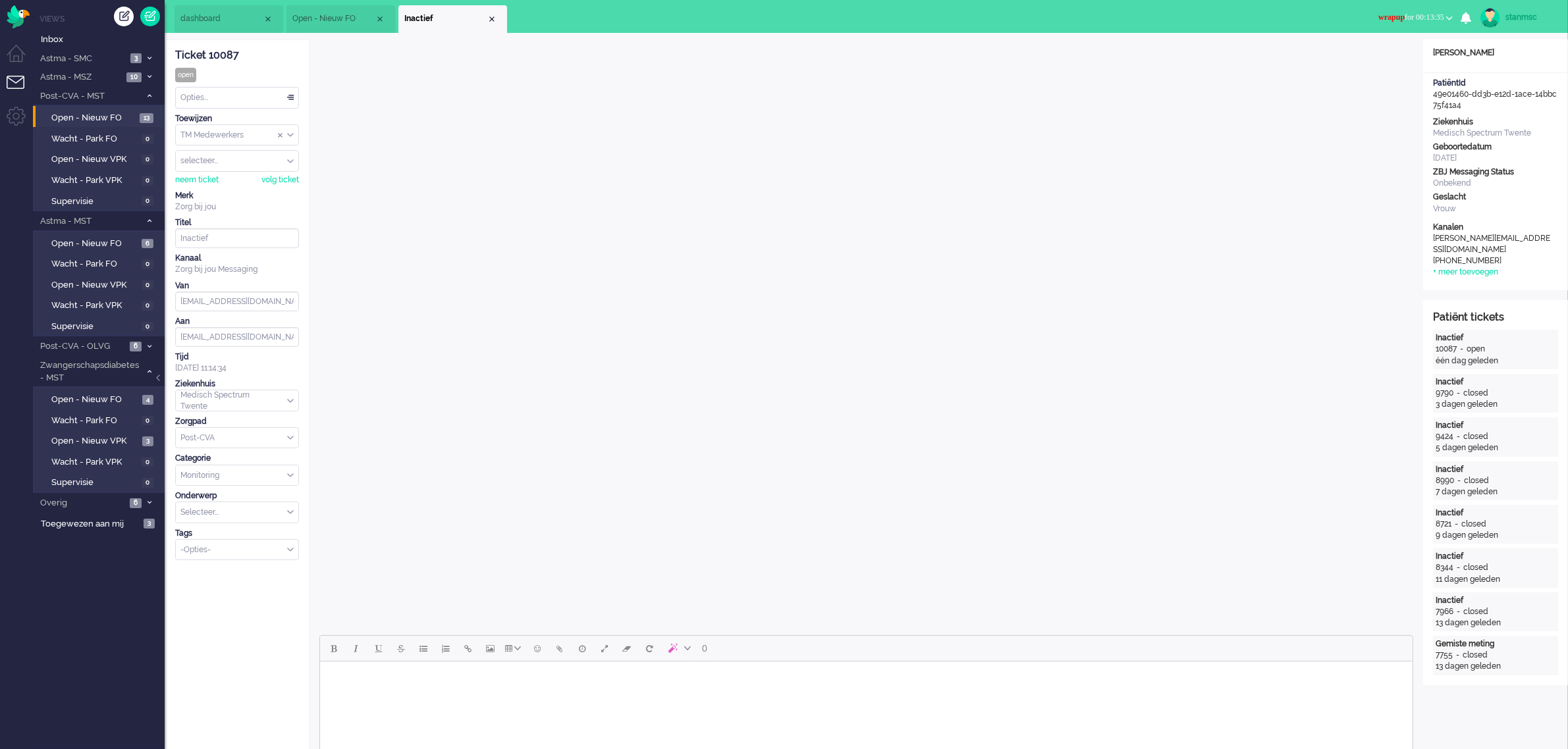
click at [1433, 15] on span "wrapup for 00:13:35" at bounding box center [1410, 17] width 66 height 9
click at [1388, 56] on label "Online" at bounding box center [1398, 58] width 104 height 11
click at [489, 18] on div "Close tab" at bounding box center [492, 19] width 10 height 10
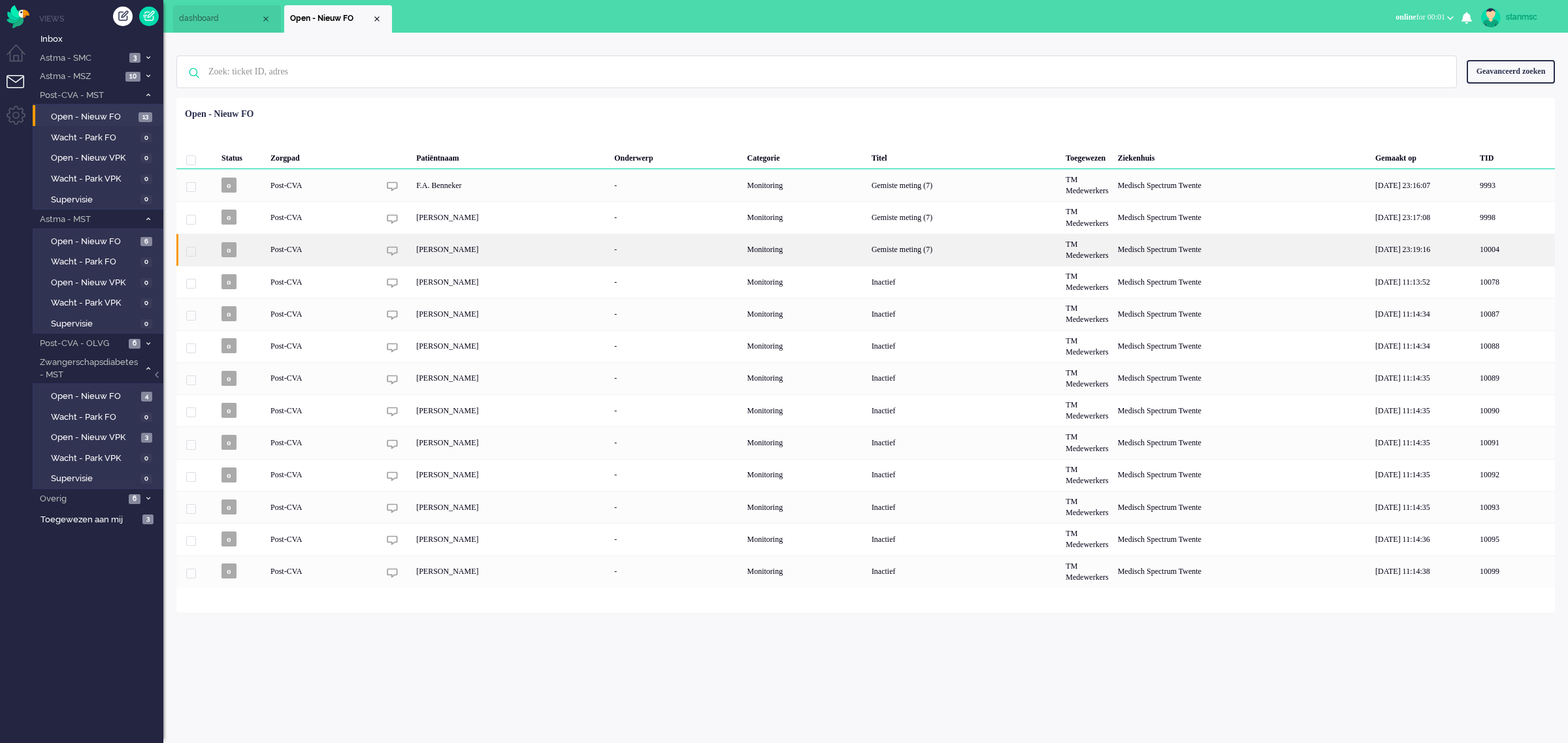
click at [437, 248] on div "[PERSON_NAME]" at bounding box center [510, 250] width 198 height 32
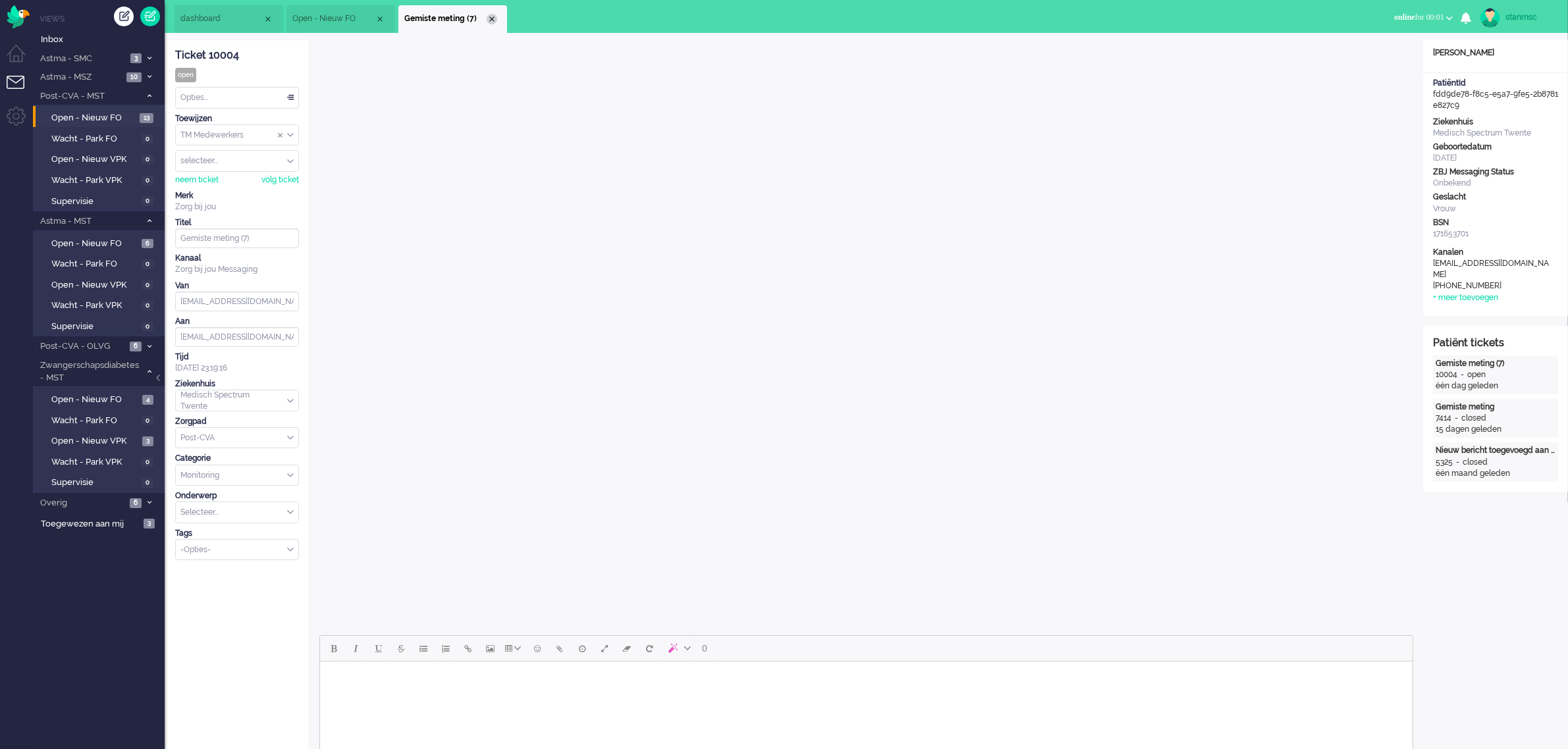
click at [489, 16] on div "Close tab" at bounding box center [492, 19] width 10 height 10
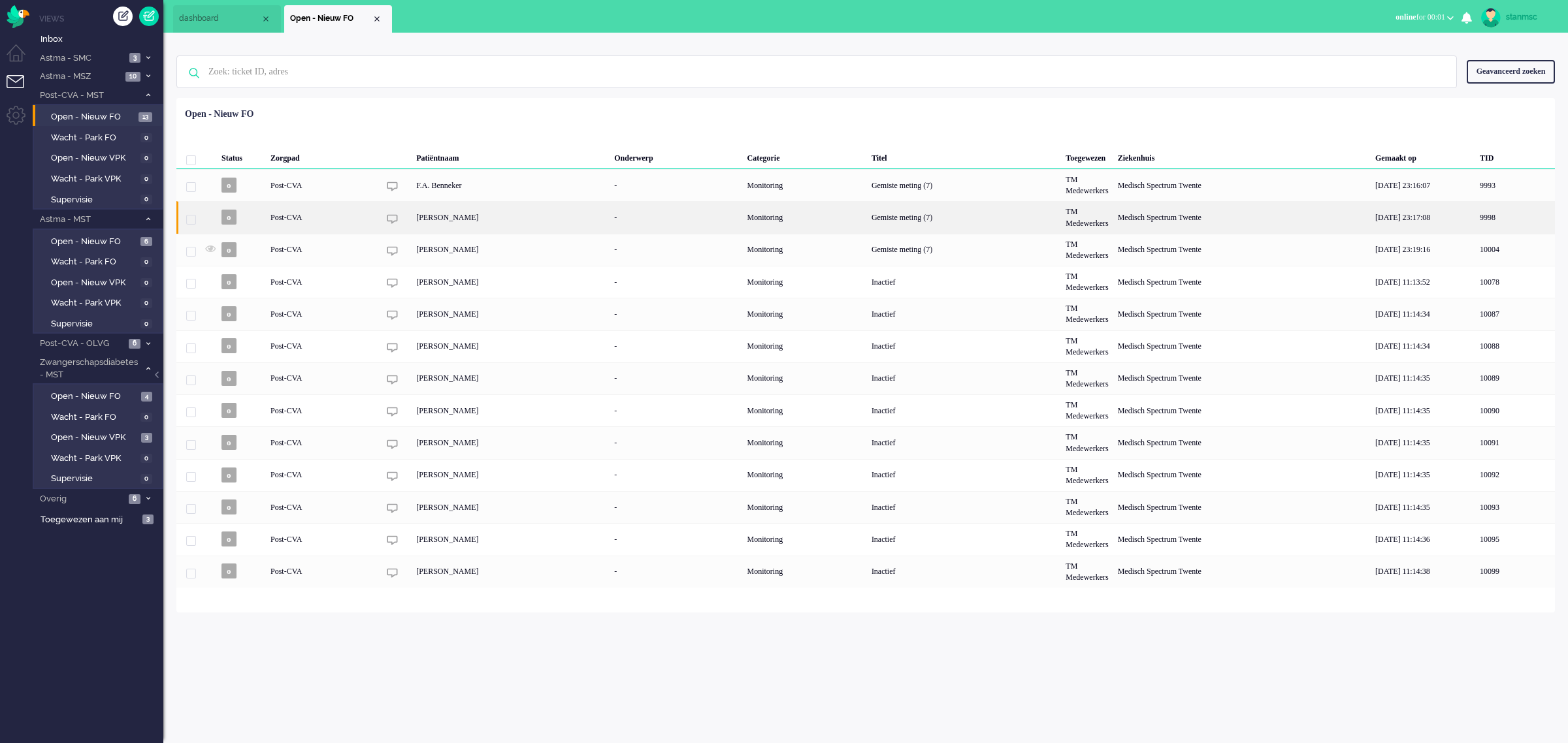
click at [472, 214] on div "[PERSON_NAME]" at bounding box center [510, 217] width 198 height 32
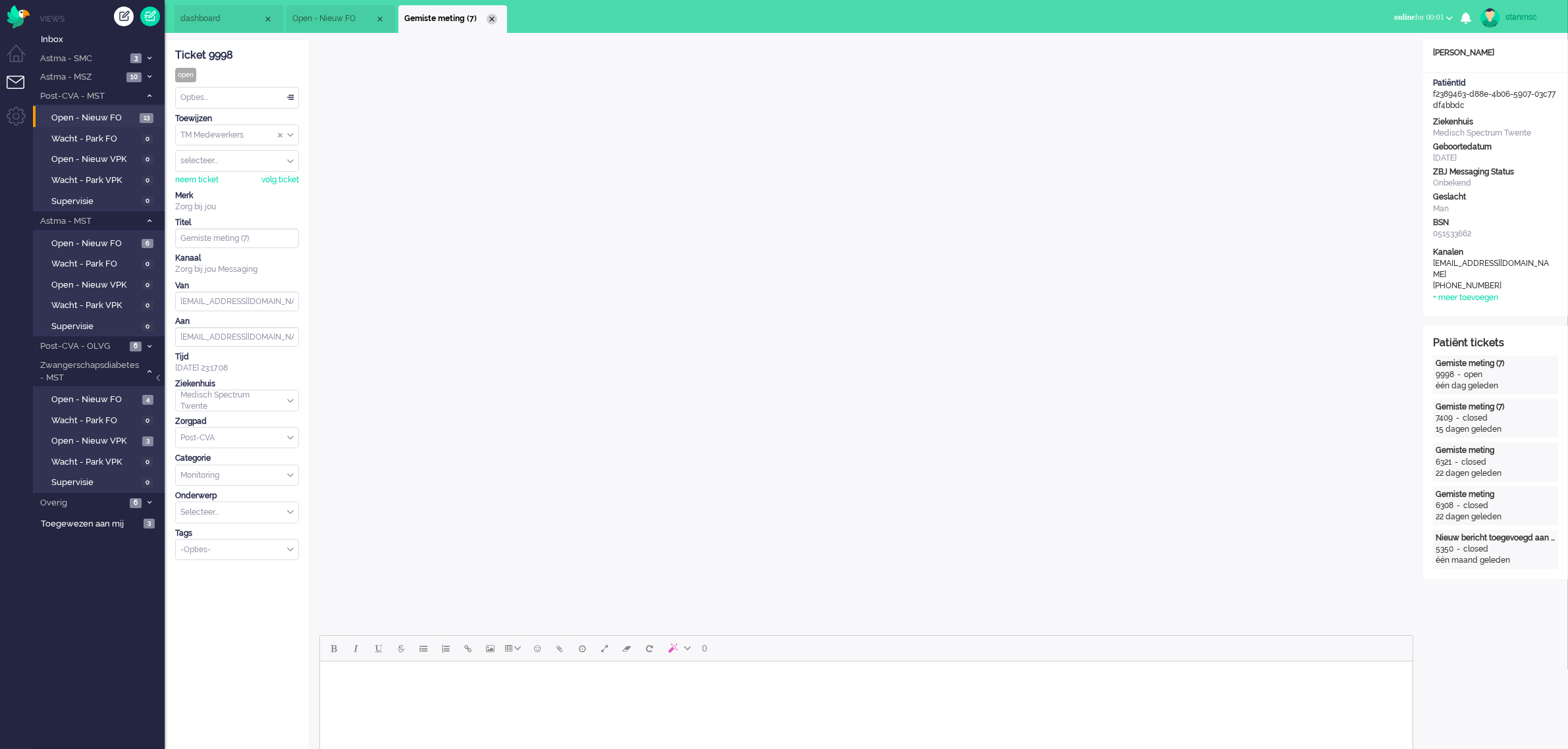
click at [492, 18] on div "Close tab" at bounding box center [492, 19] width 10 height 10
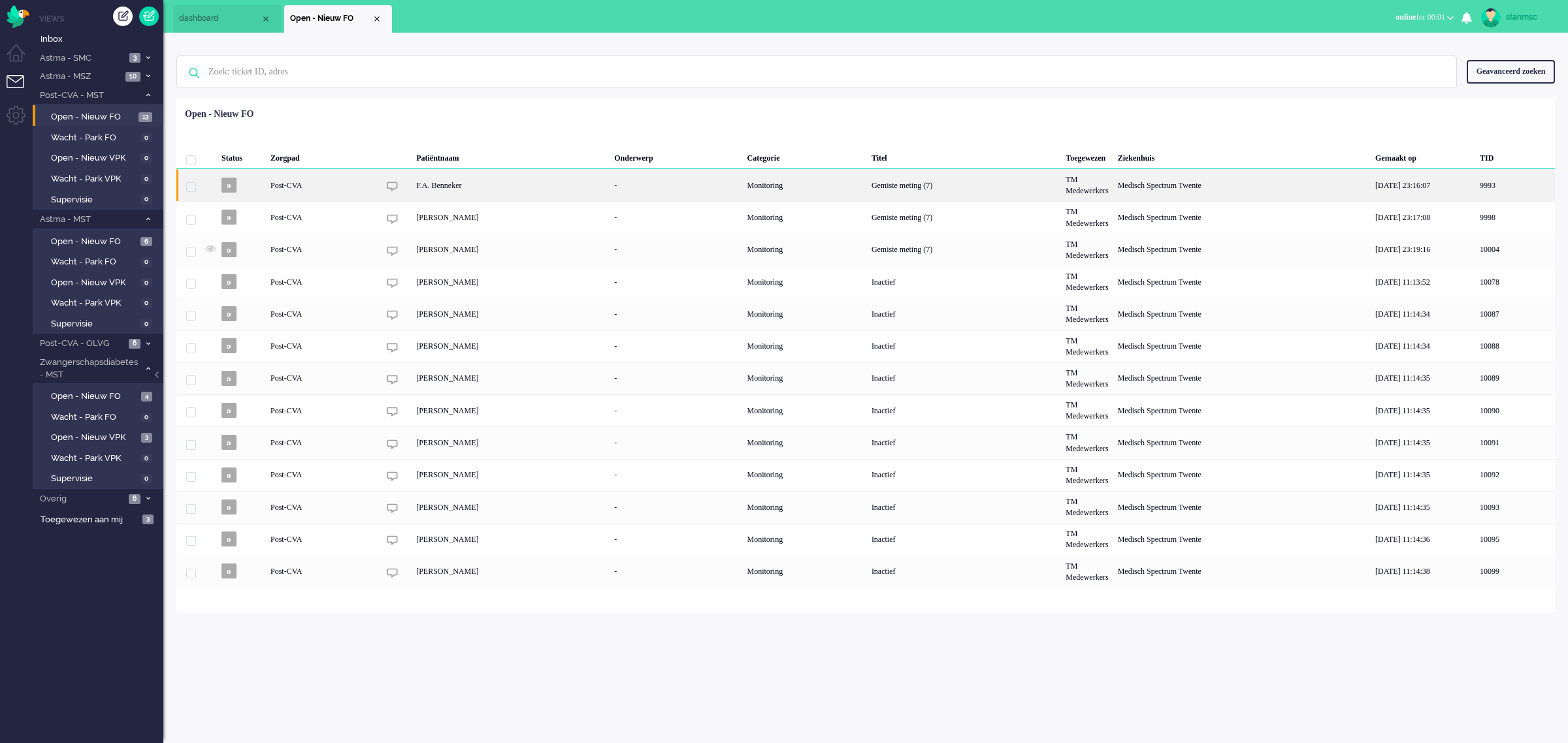
click at [452, 184] on div "F.A. Benneker" at bounding box center [510, 185] width 198 height 32
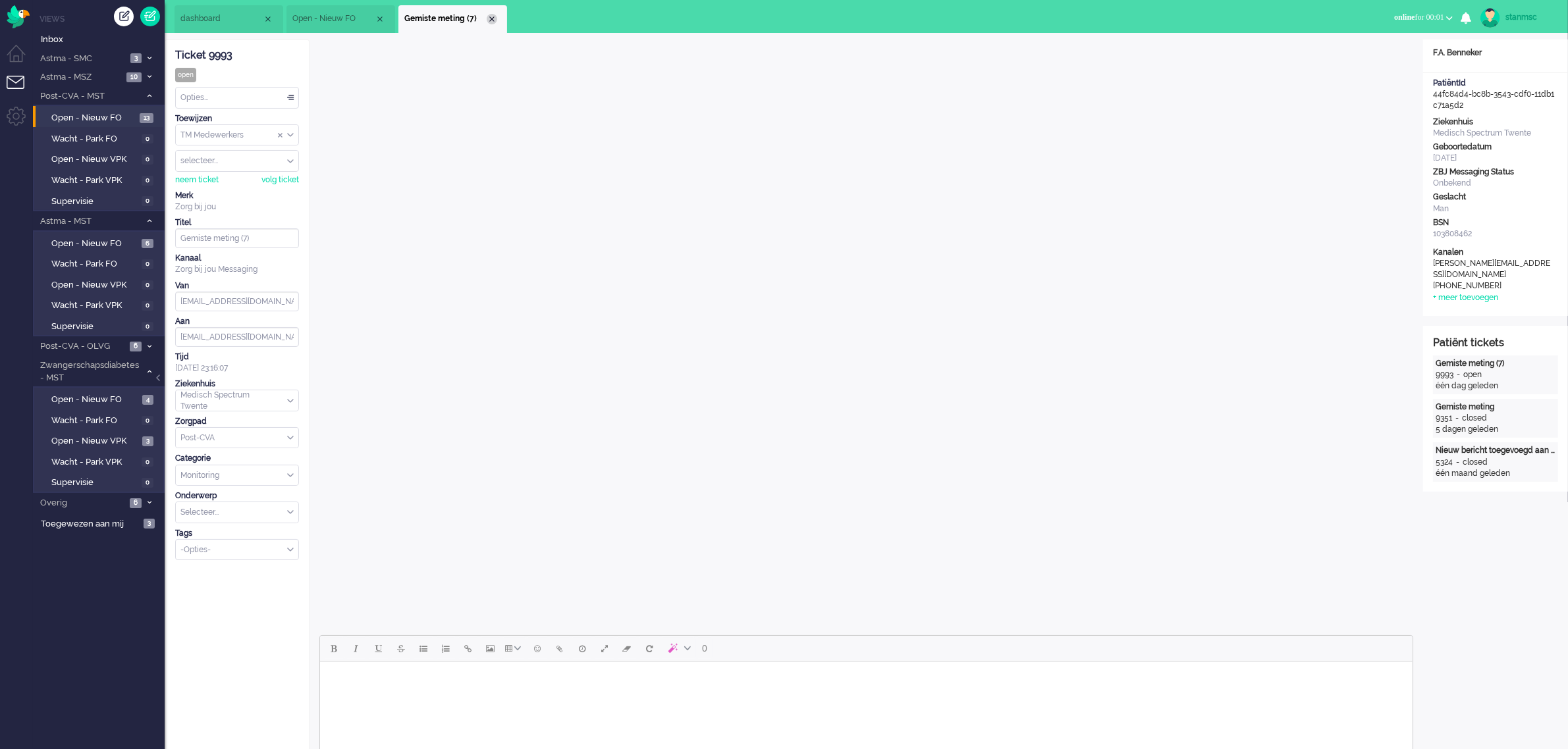
click at [491, 16] on div "Close tab" at bounding box center [492, 19] width 10 height 10
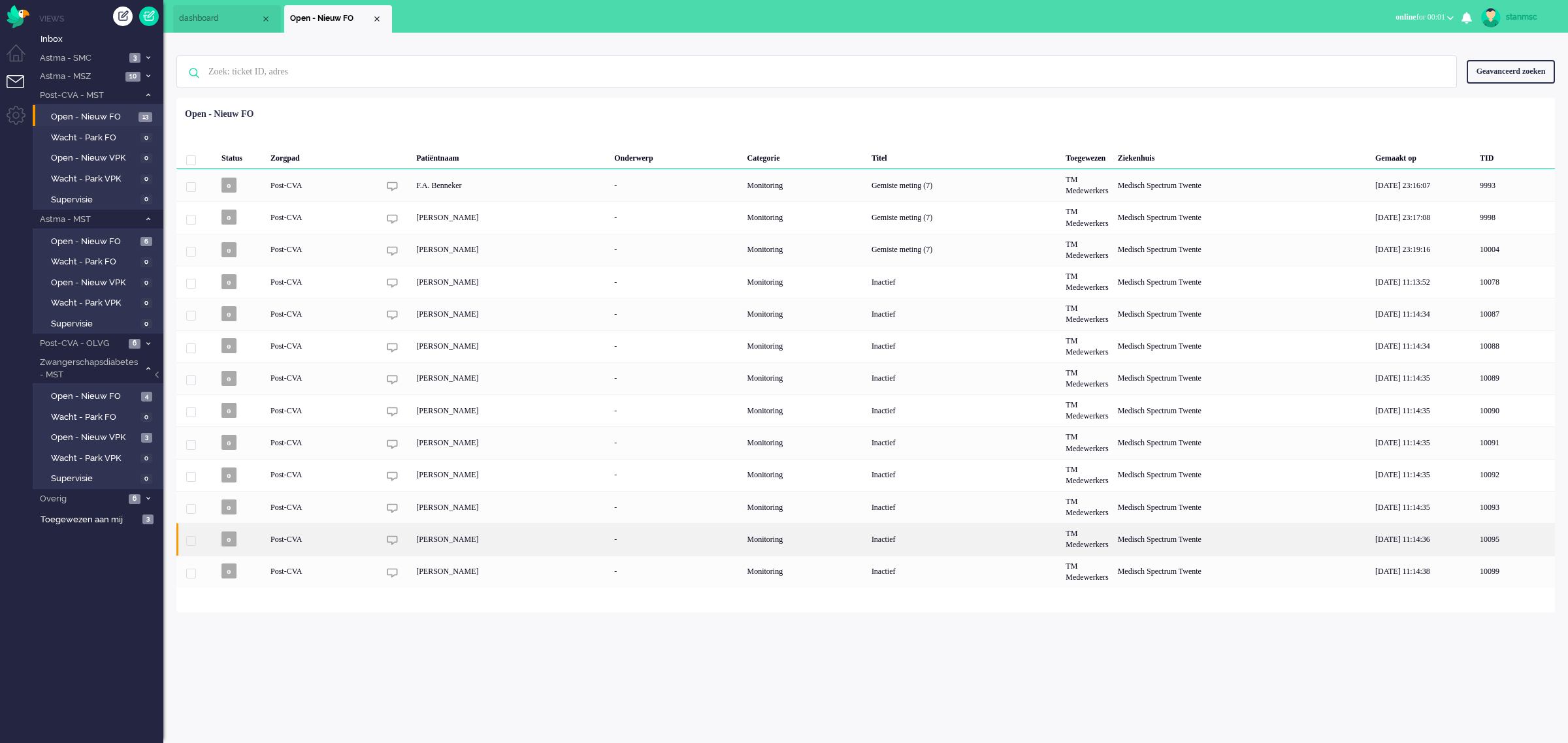
click at [465, 540] on div "[PERSON_NAME]" at bounding box center [510, 539] width 198 height 32
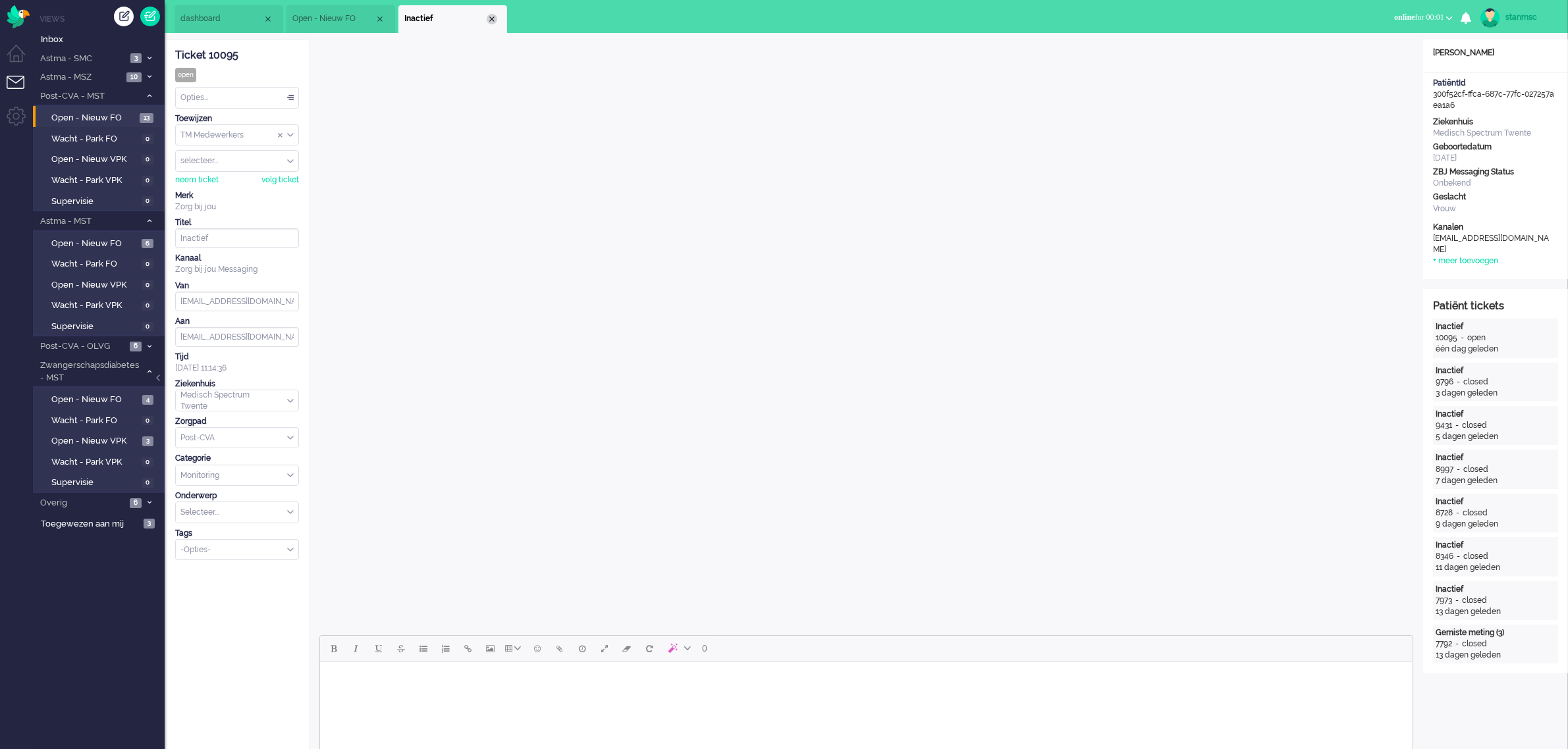
click at [492, 21] on div "Close tab" at bounding box center [492, 19] width 10 height 10
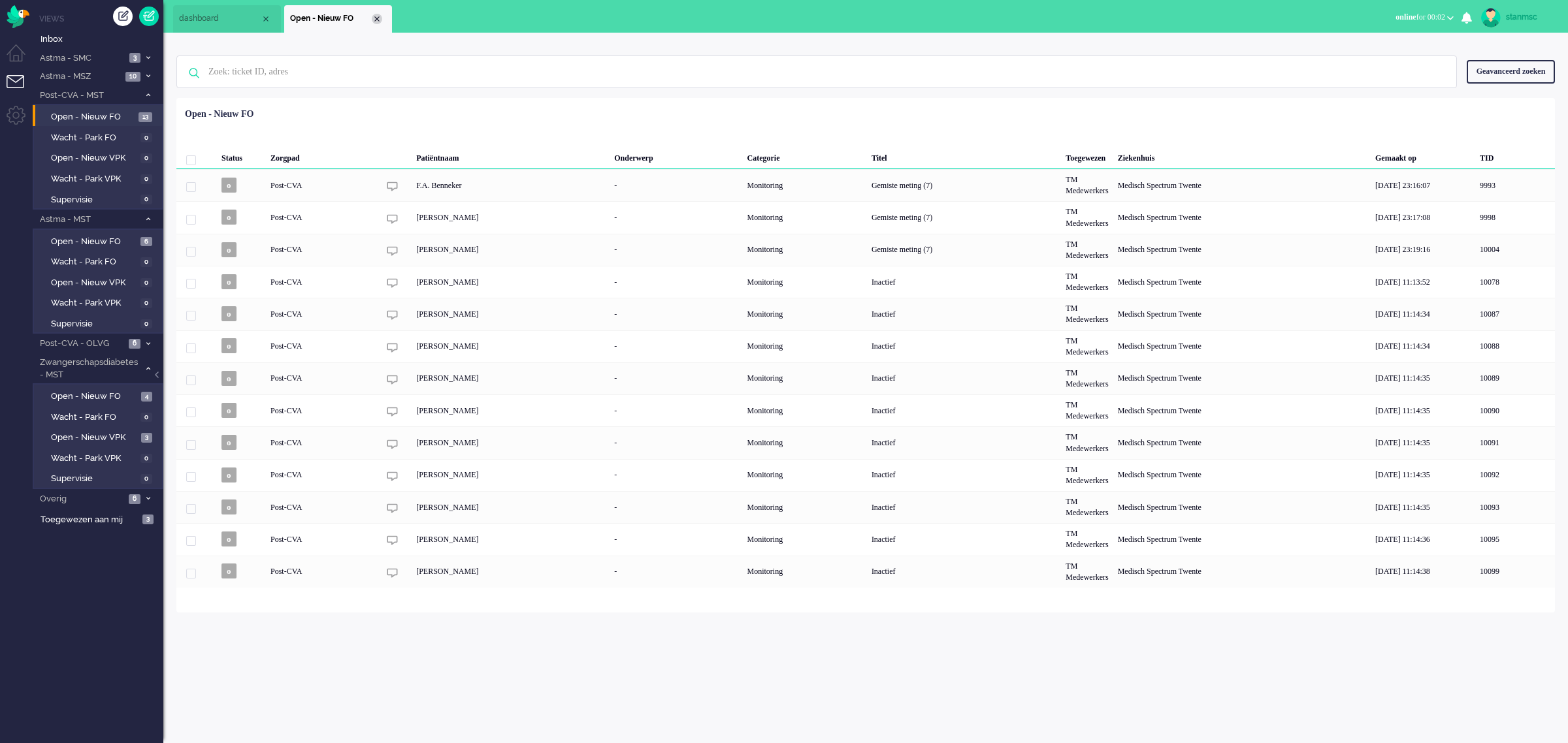
click at [377, 15] on div "Close tab" at bounding box center [377, 19] width 10 height 10
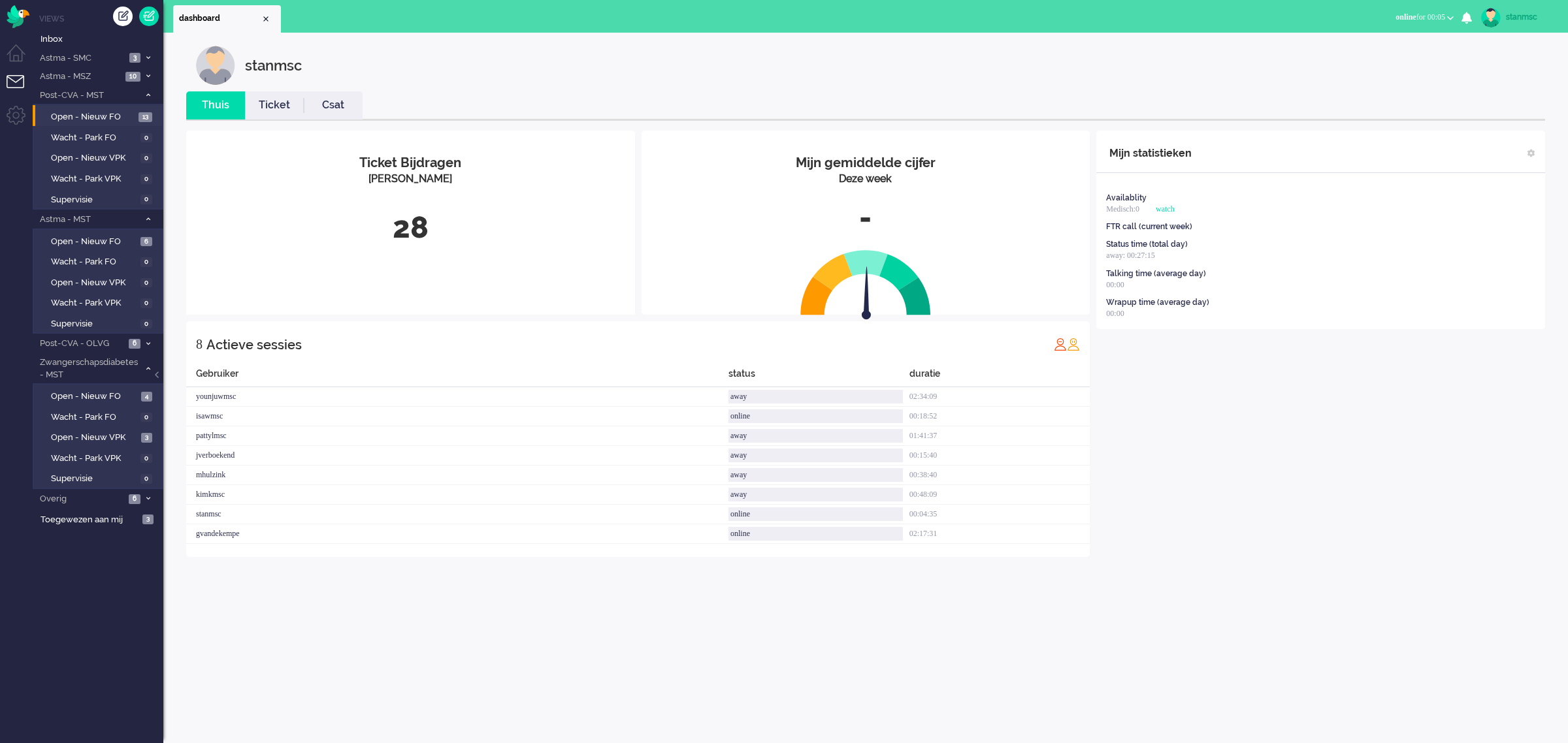
click at [1437, 21] on span "online for 00:05" at bounding box center [1420, 17] width 49 height 9
click at [1370, 44] on label "Away" at bounding box center [1398, 43] width 103 height 11
click at [1429, 16] on span "away for 00:06" at bounding box center [1421, 17] width 47 height 9
click at [1091, 82] on div "stanmsc" at bounding box center [875, 65] width 1358 height 39
click at [102, 436] on span "Open - Nieuw VPK" at bounding box center [94, 437] width 87 height 13
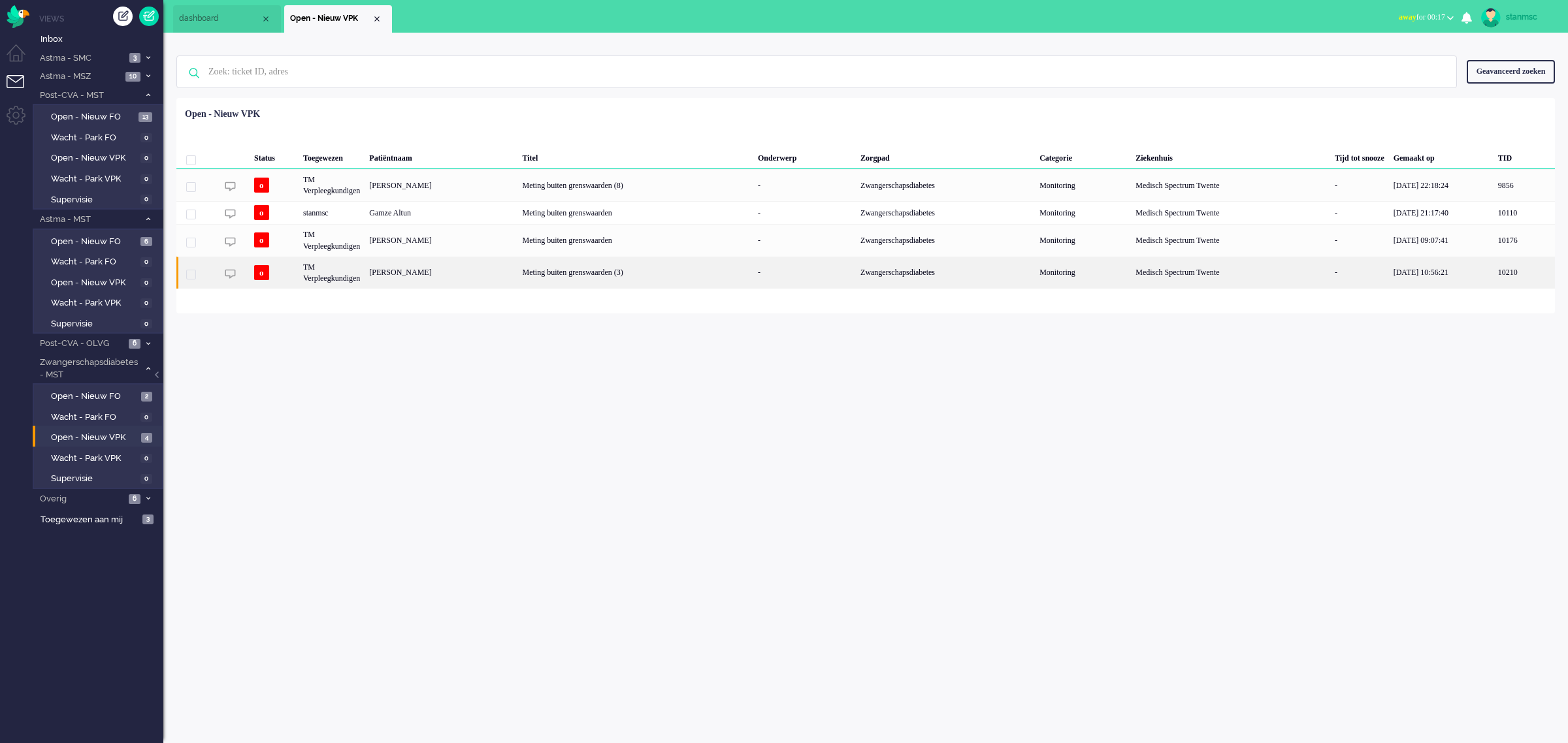
click at [465, 275] on div "[PERSON_NAME]" at bounding box center [441, 273] width 153 height 32
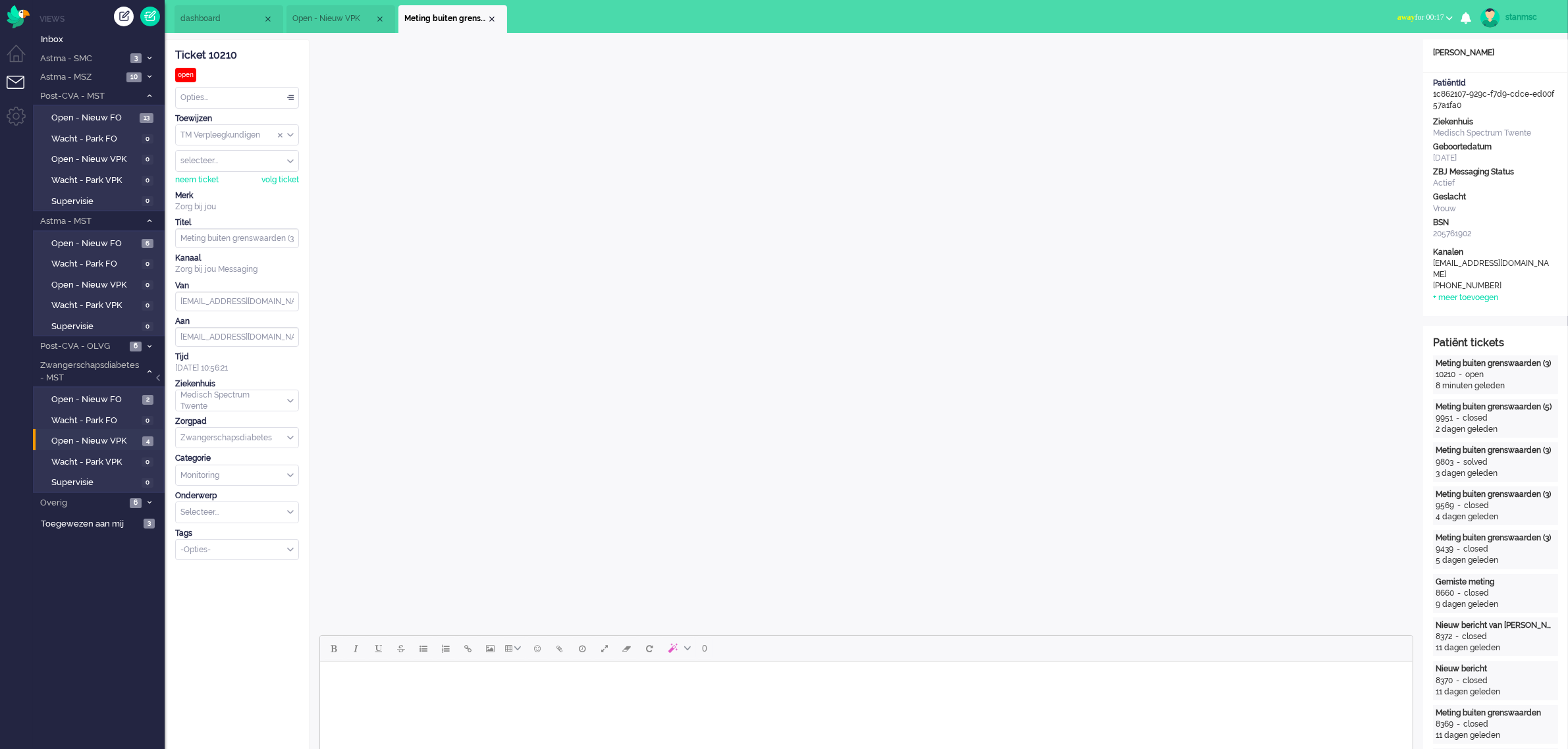
click at [343, 15] on span "Open - Nieuw VPK" at bounding box center [333, 18] width 82 height 11
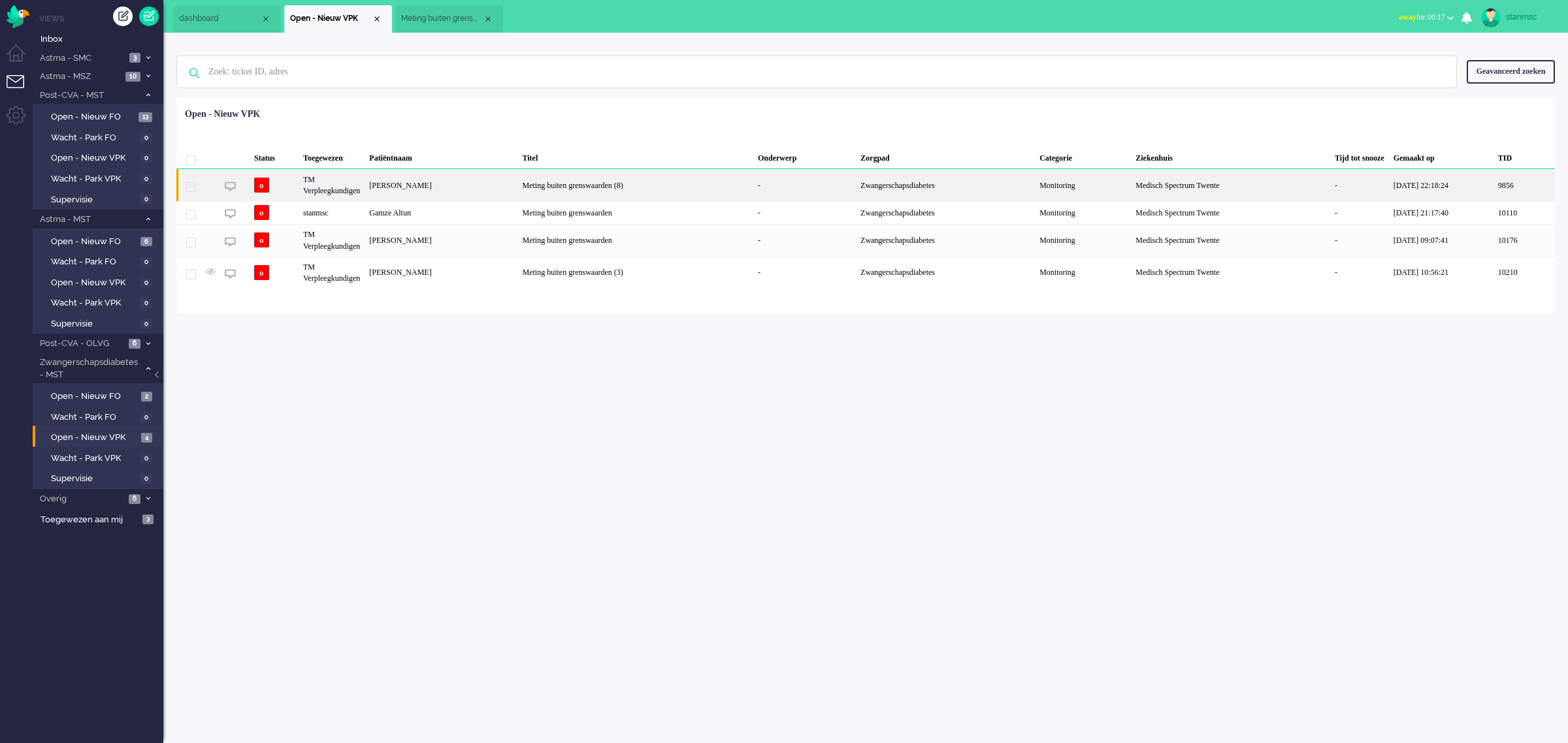
click at [455, 189] on div "[PERSON_NAME]" at bounding box center [441, 185] width 153 height 32
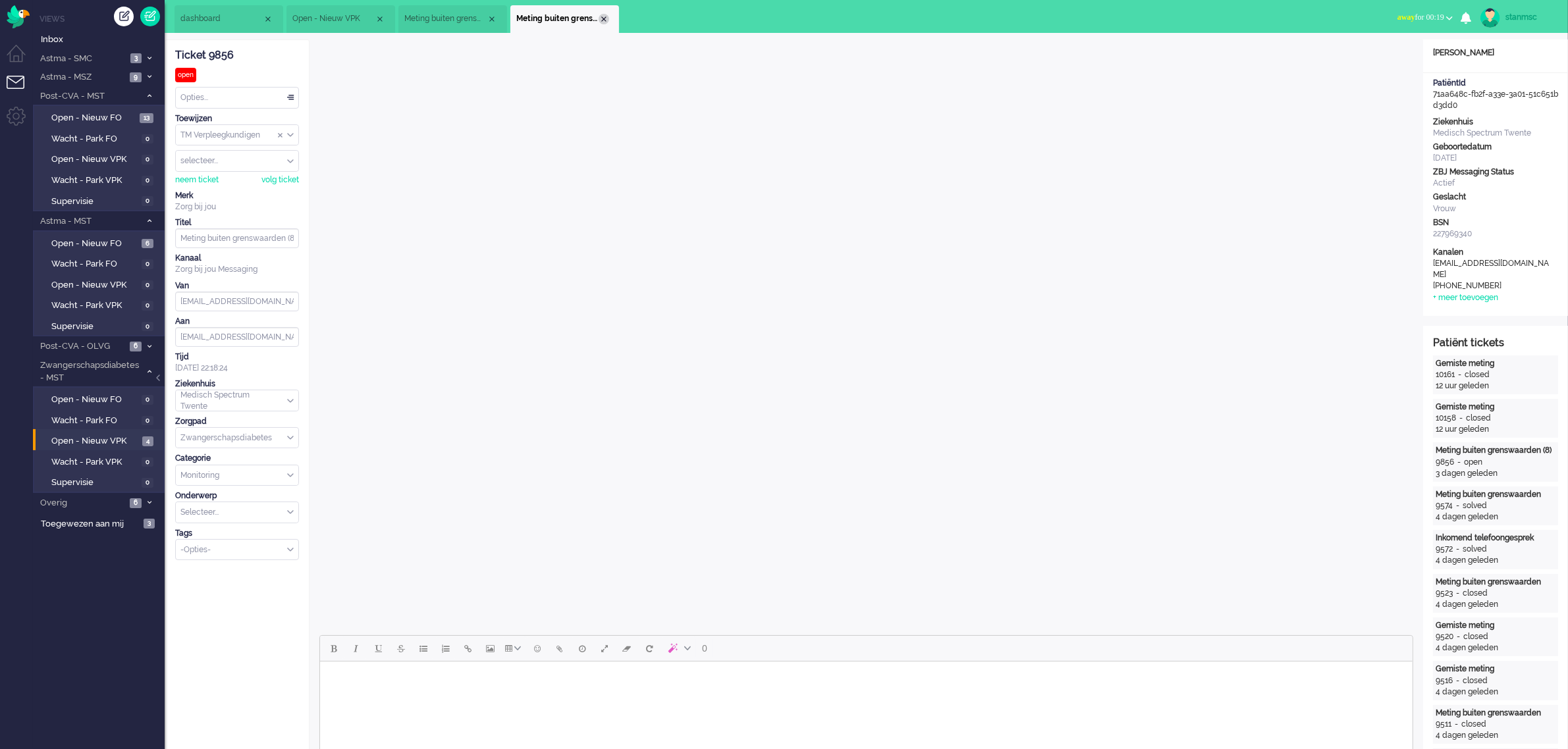
click at [604, 21] on div "Close tab" at bounding box center [604, 19] width 10 height 10
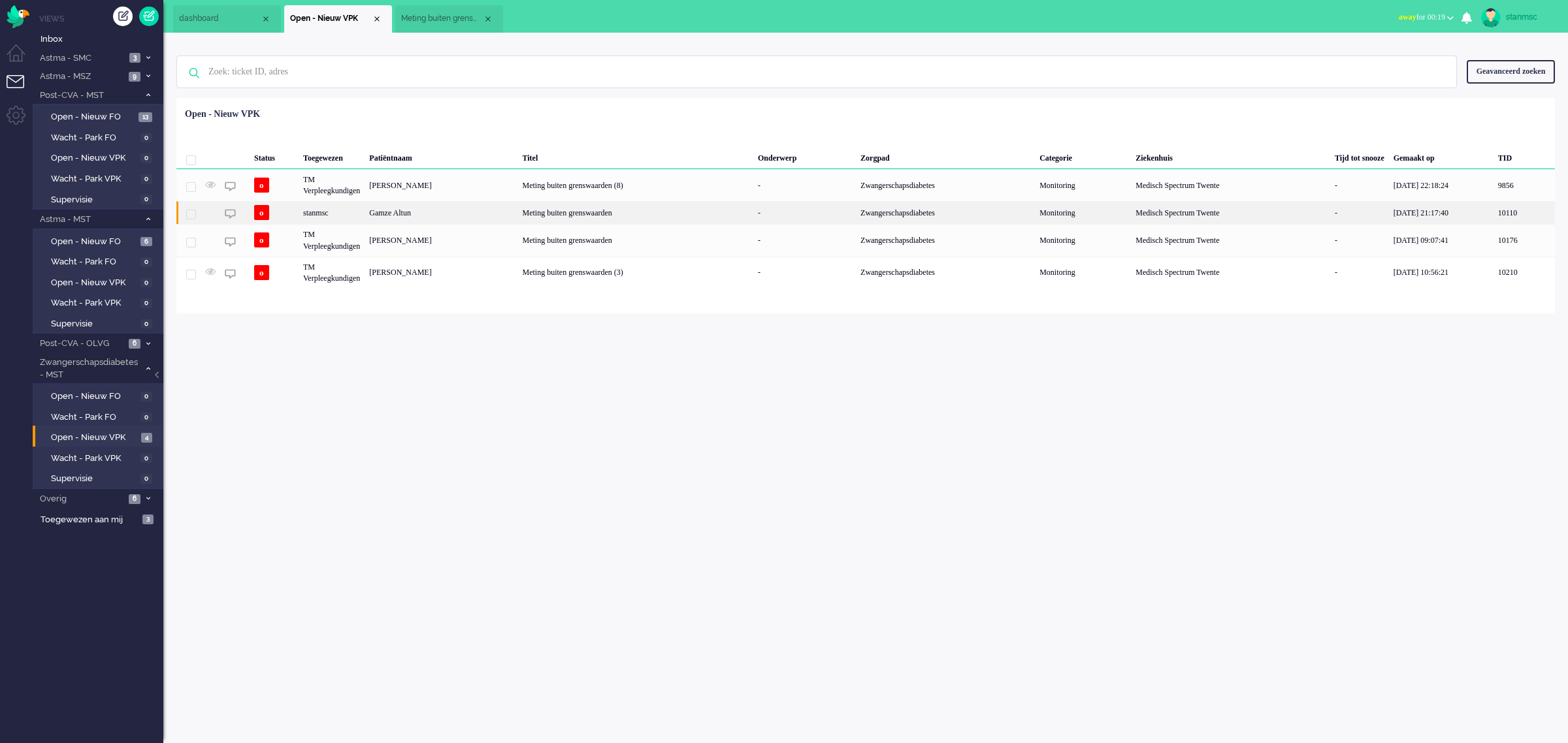
click at [440, 213] on div "Gamze Altun" at bounding box center [441, 212] width 153 height 23
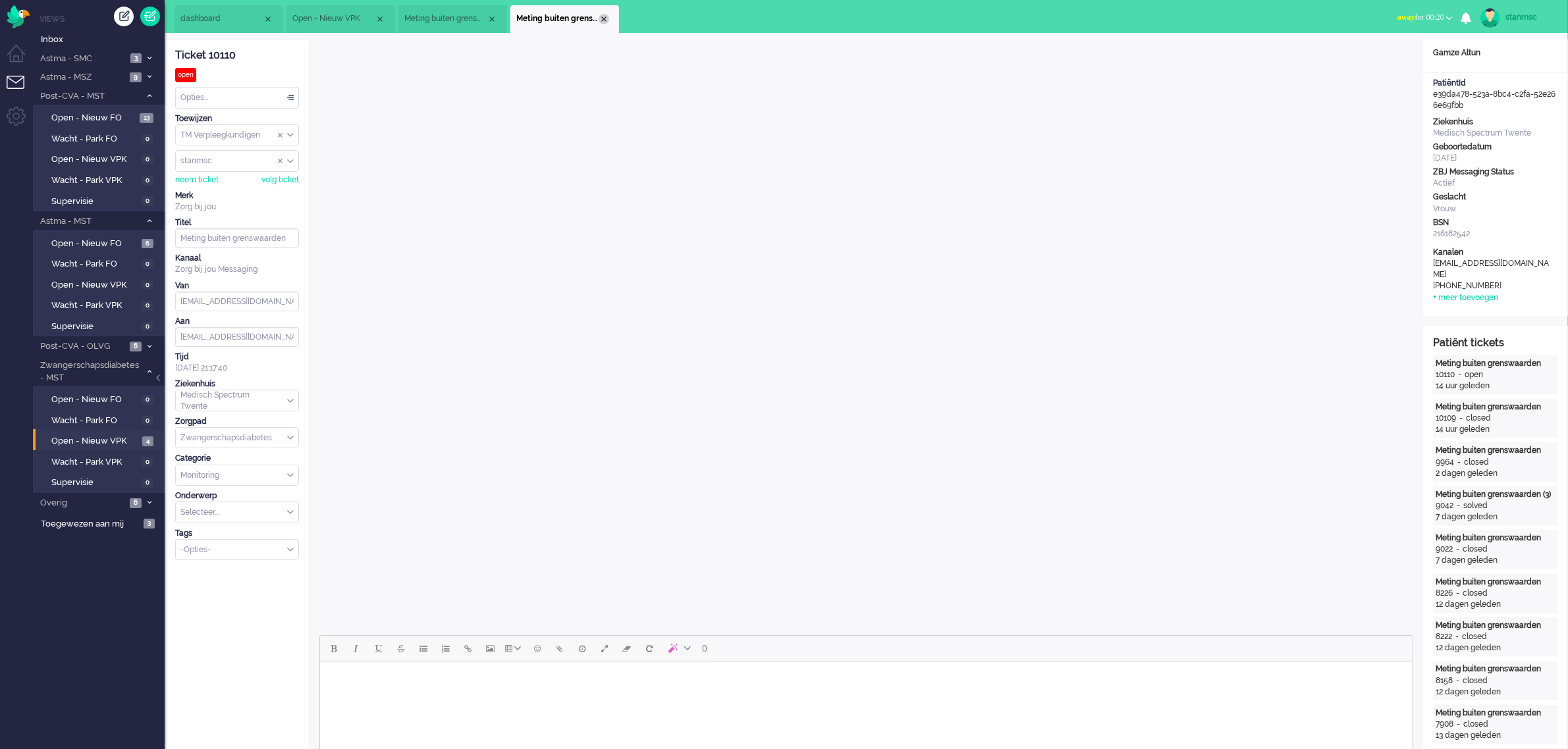
click at [604, 16] on div "Close tab" at bounding box center [604, 19] width 10 height 10
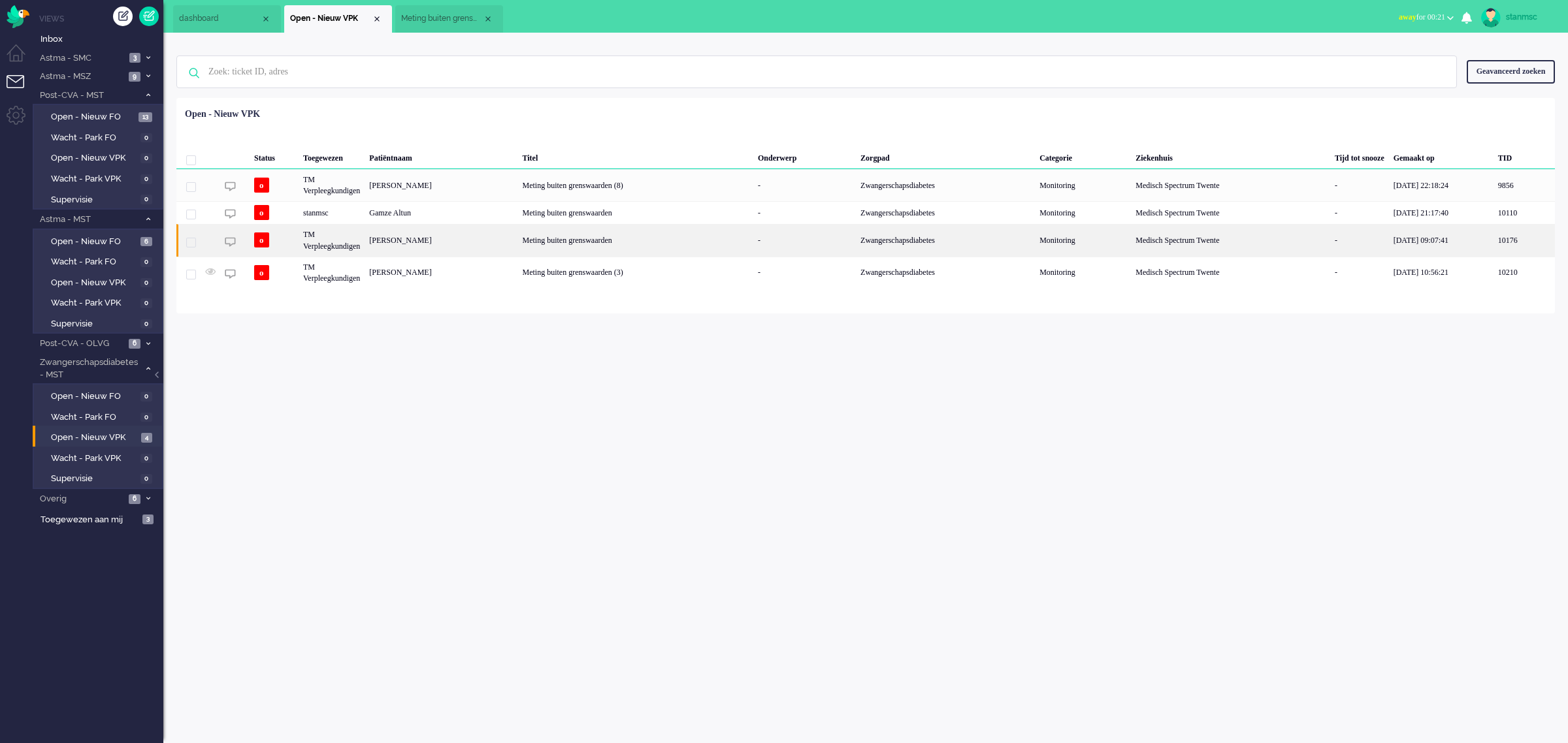
click at [432, 240] on div "[PERSON_NAME]" at bounding box center [441, 240] width 153 height 32
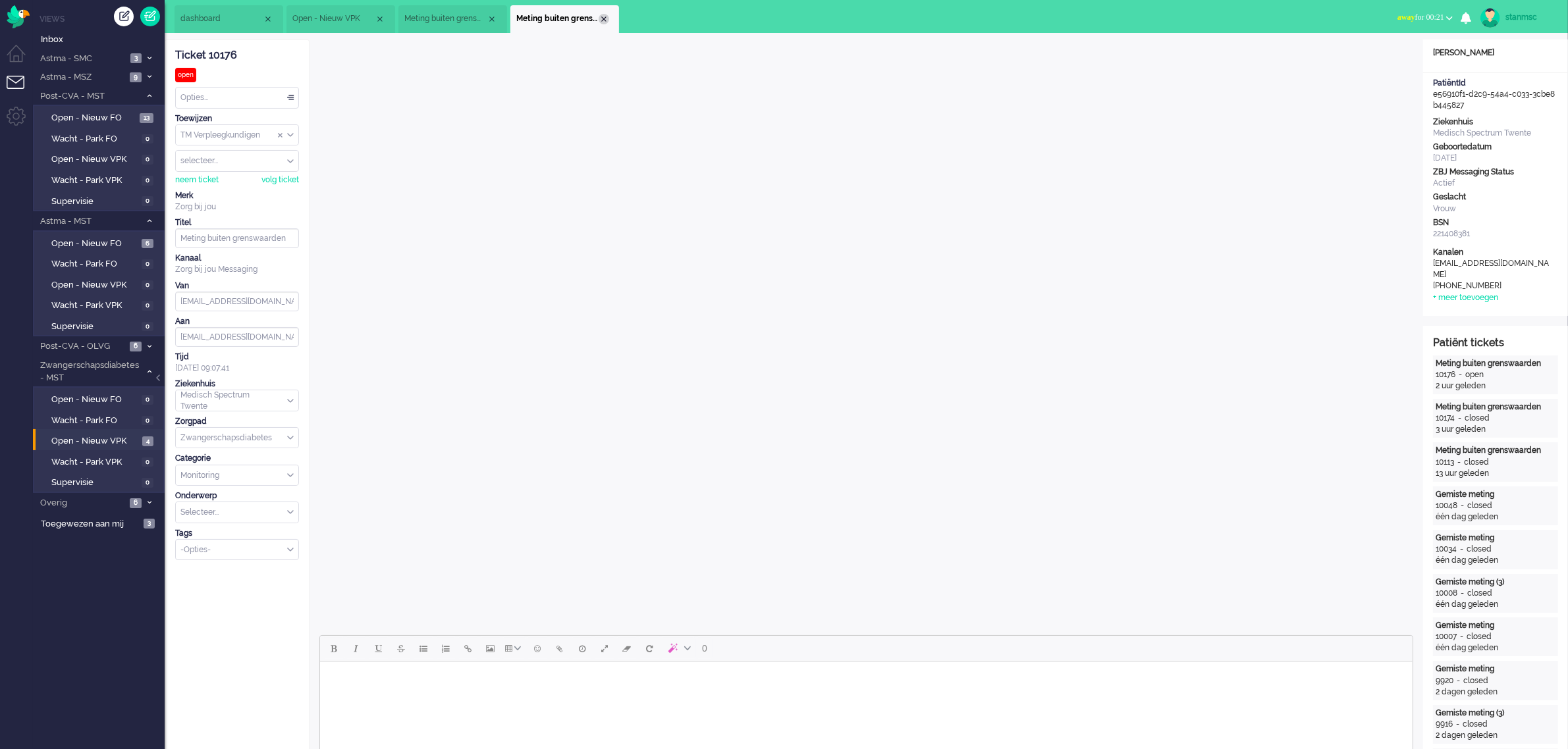
click at [603, 20] on div "Close tab" at bounding box center [604, 19] width 10 height 10
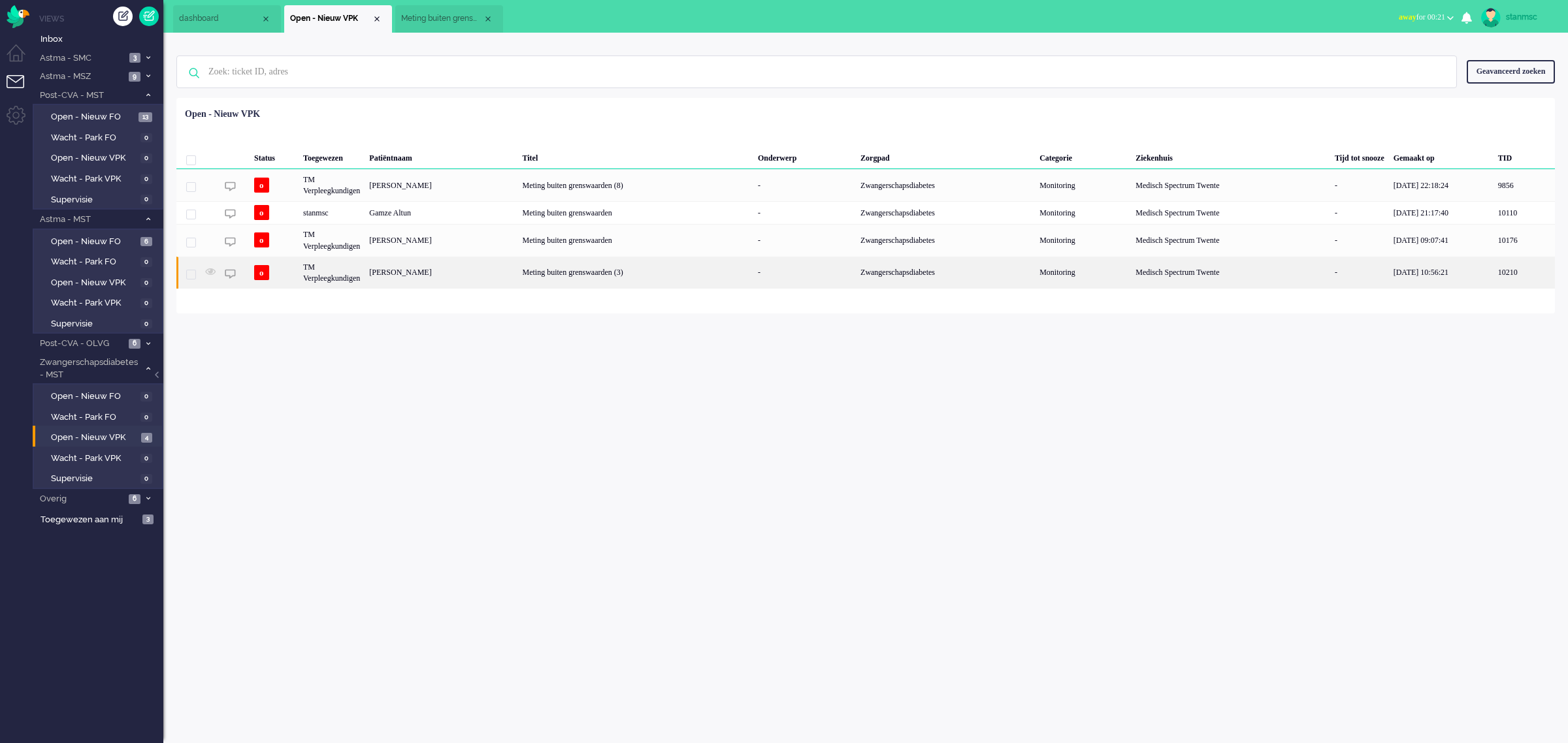
click at [429, 275] on div "[PERSON_NAME]" at bounding box center [441, 273] width 153 height 32
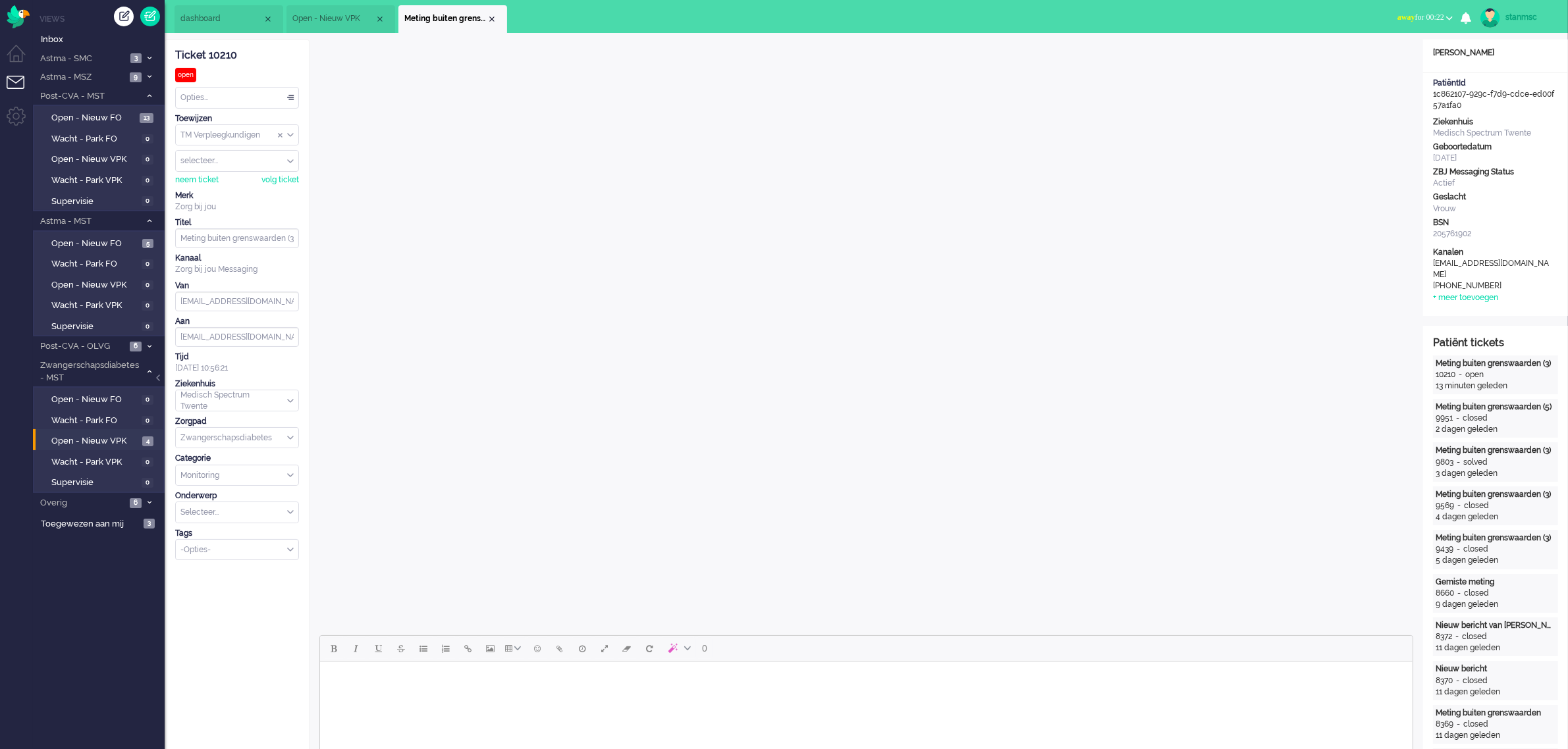
click at [491, 21] on div "Close tab" at bounding box center [492, 19] width 10 height 10
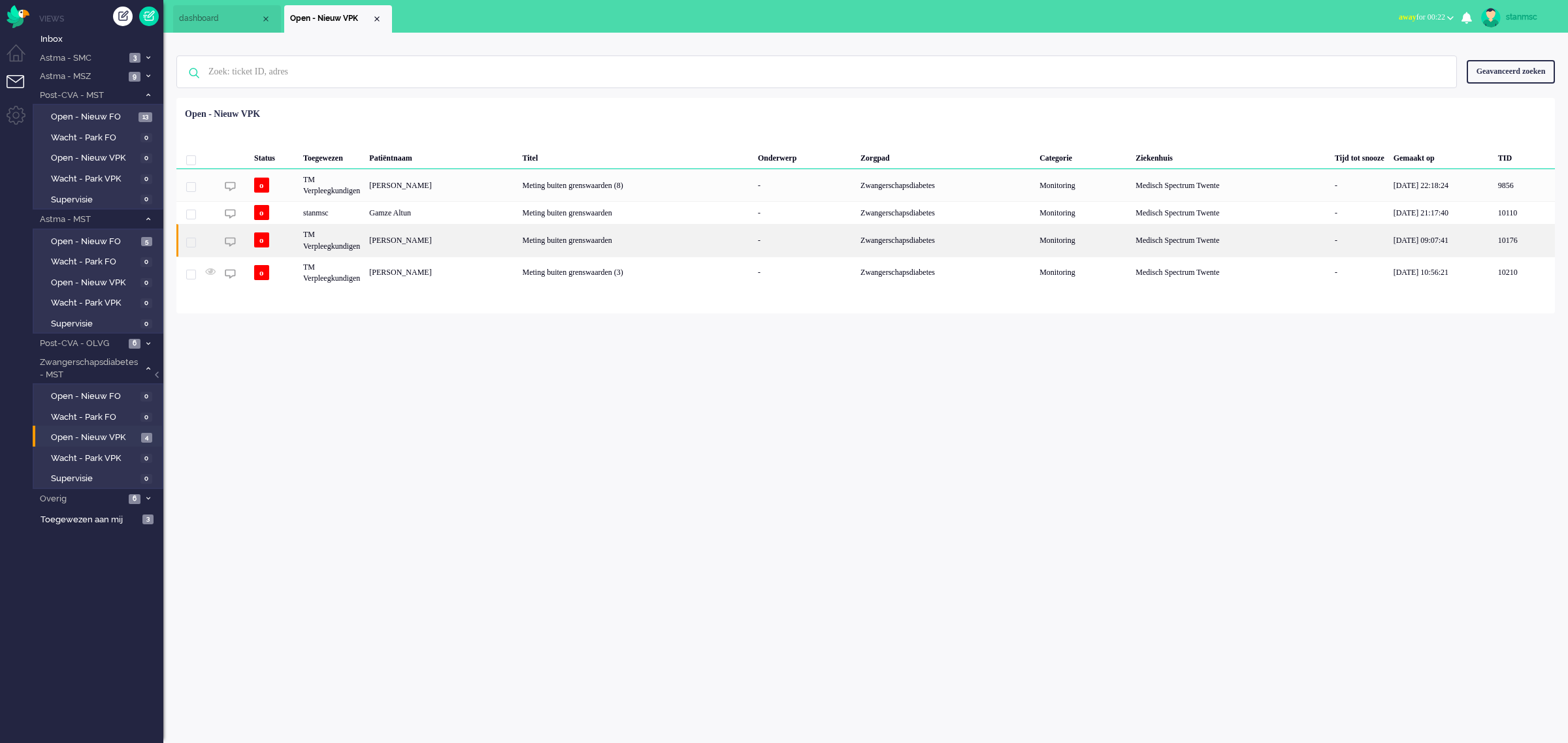
click at [435, 242] on div "[PERSON_NAME]" at bounding box center [441, 240] width 153 height 32
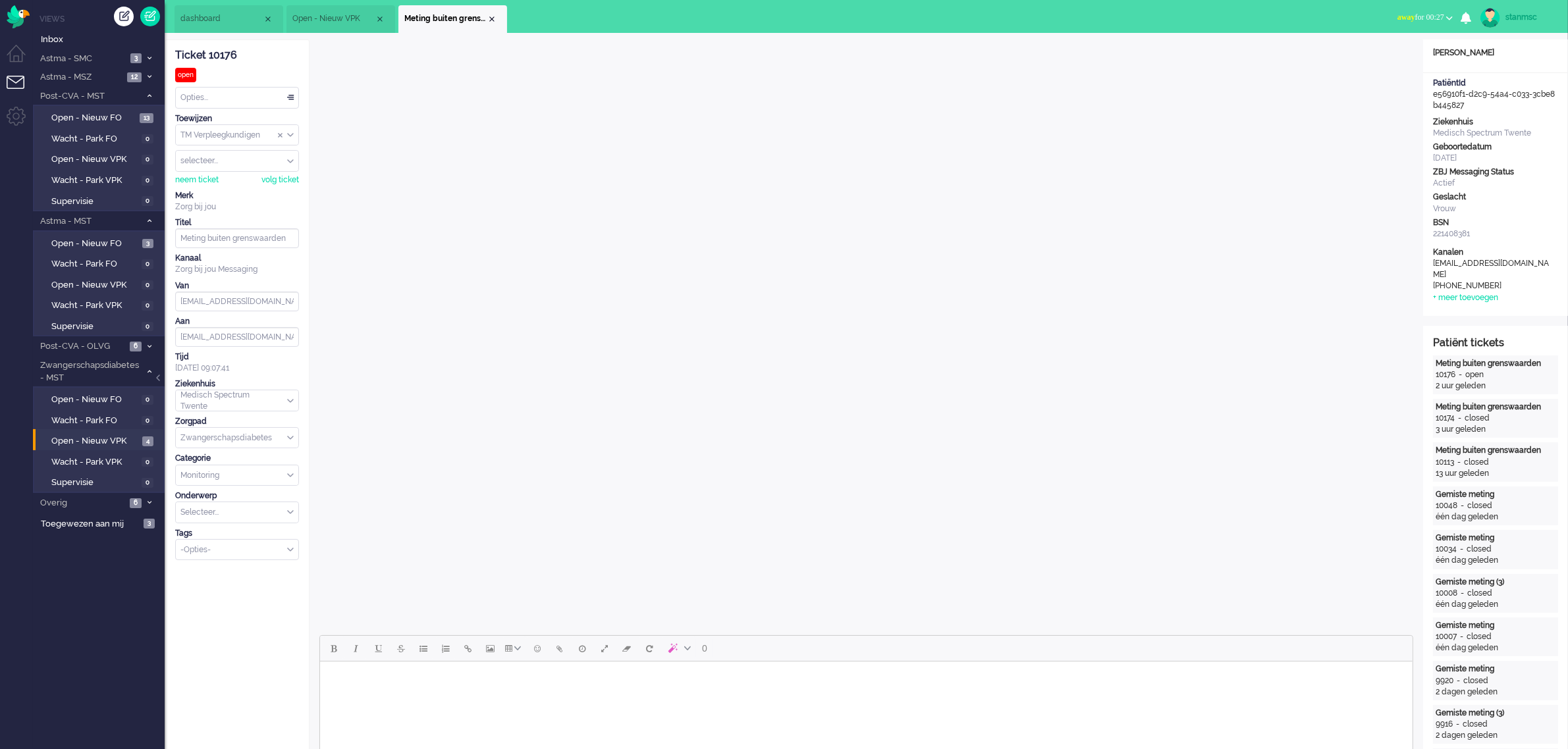
click at [326, 15] on span "Open - Nieuw VPK" at bounding box center [333, 18] width 82 height 11
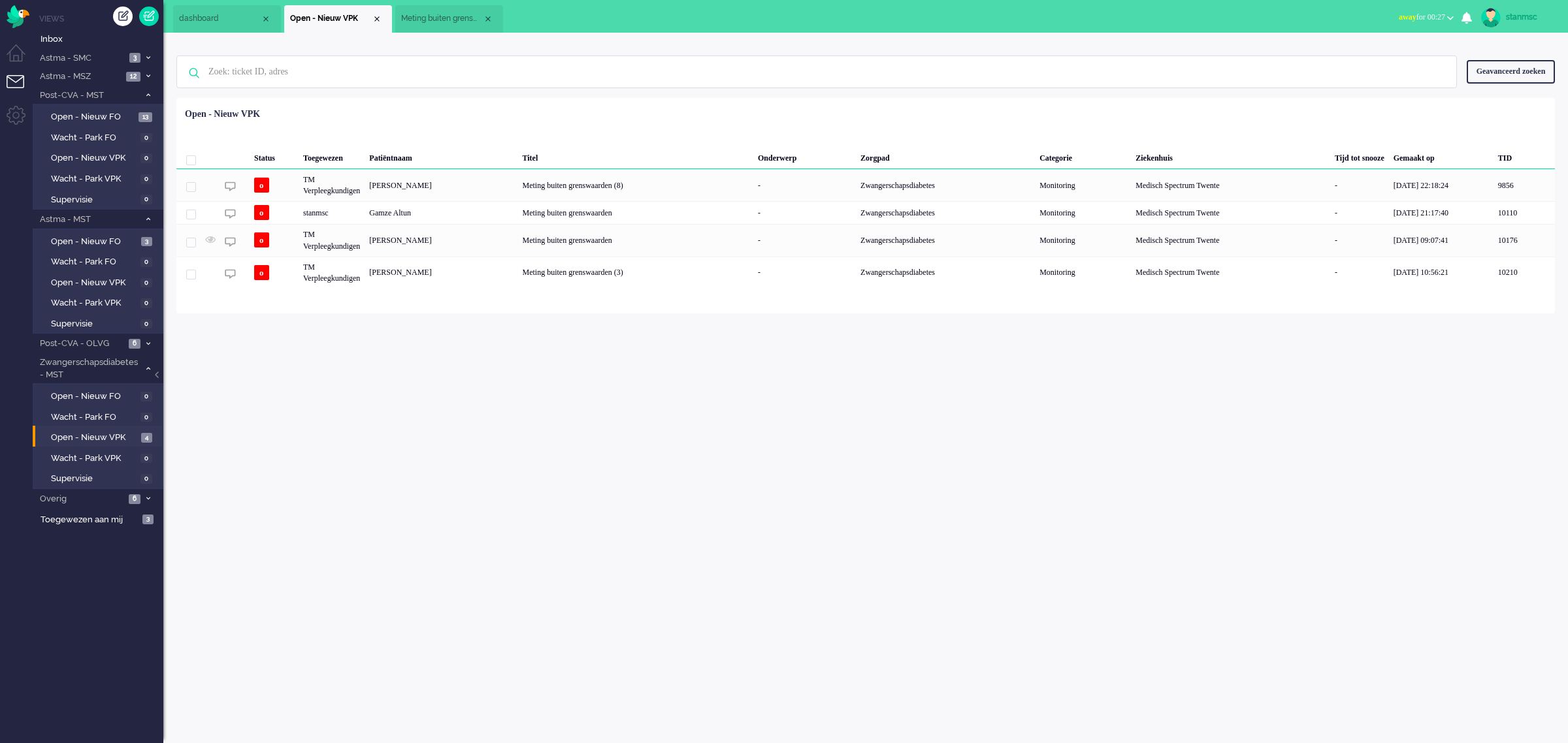
click at [422, 19] on span "Meting buiten grenswaarden" at bounding box center [442, 18] width 82 height 11
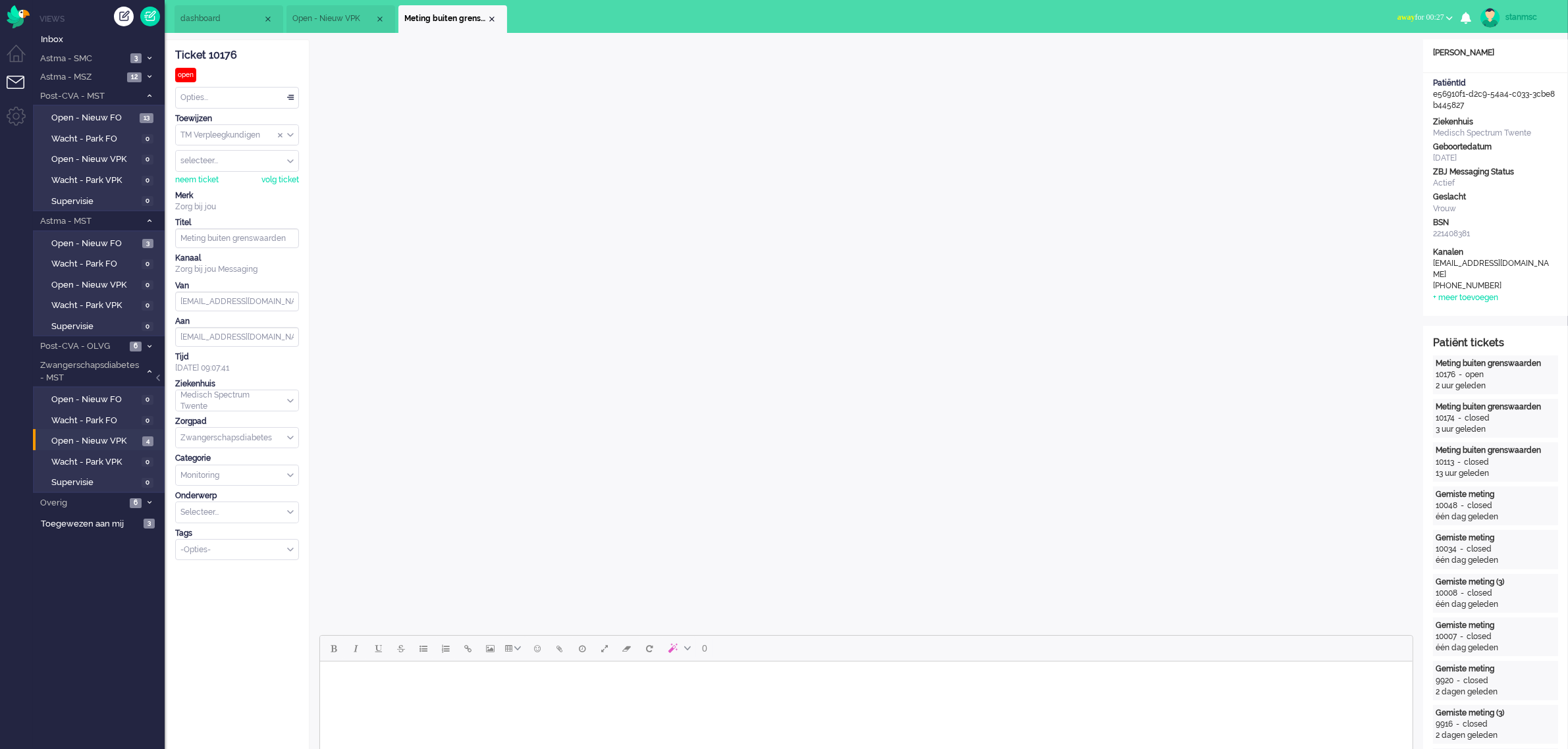
click at [463, 688] on body "Rich Text Area. Press ALT-0 for help." at bounding box center [865, 678] width 1082 height 23
click at [194, 181] on div "neem ticket" at bounding box center [197, 180] width 44 height 11
click at [343, 699] on body "Hoi Femke," at bounding box center [865, 688] width 1082 height 43
click at [569, 697] on body "Hoi Femke, Ik heb even met de diabetesverpleegkundige gesproken." at bounding box center [865, 688] width 1082 height 43
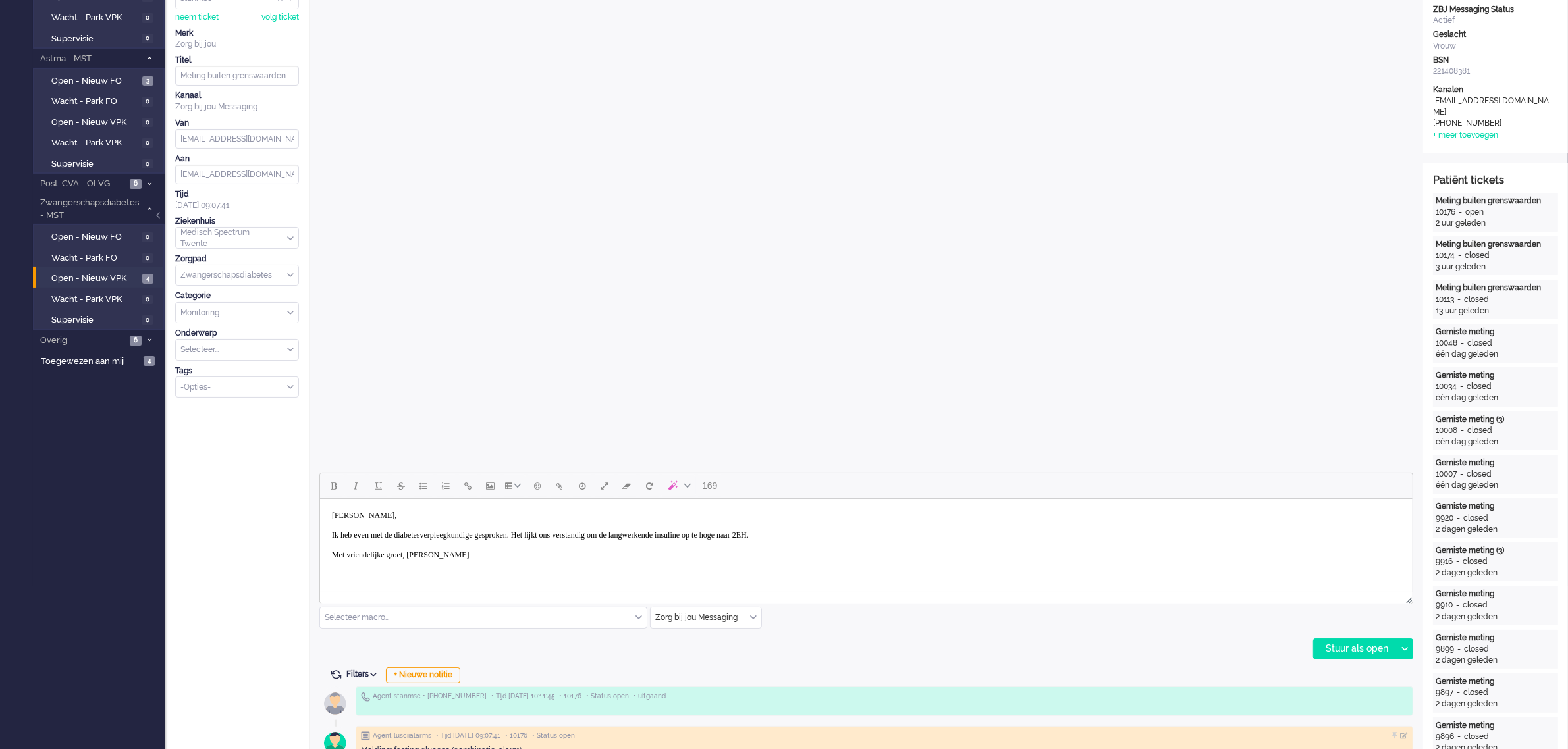
scroll to position [164, 0]
click at [1364, 645] on div "Stuur als open" at bounding box center [1355, 646] width 82 height 20
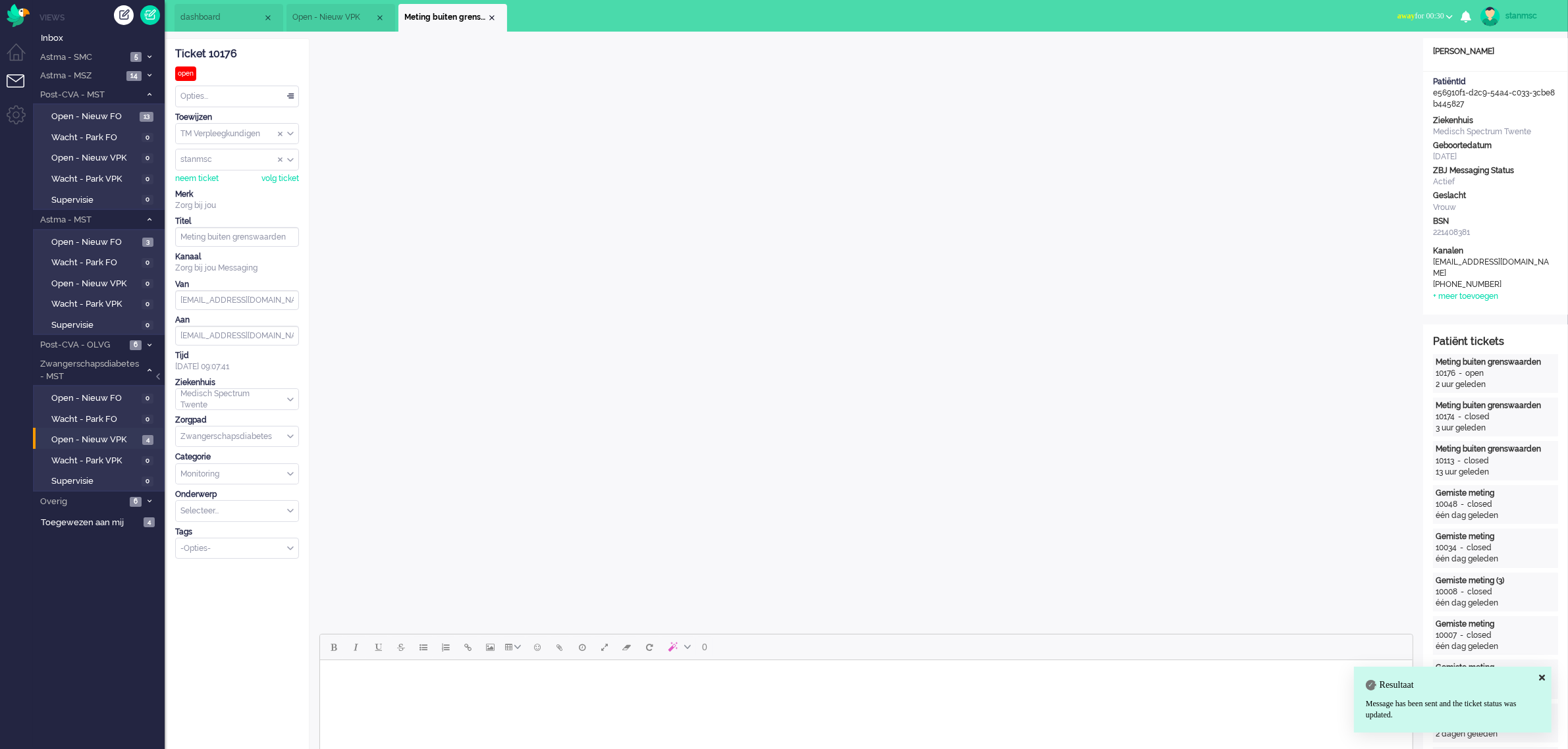
scroll to position [0, 0]
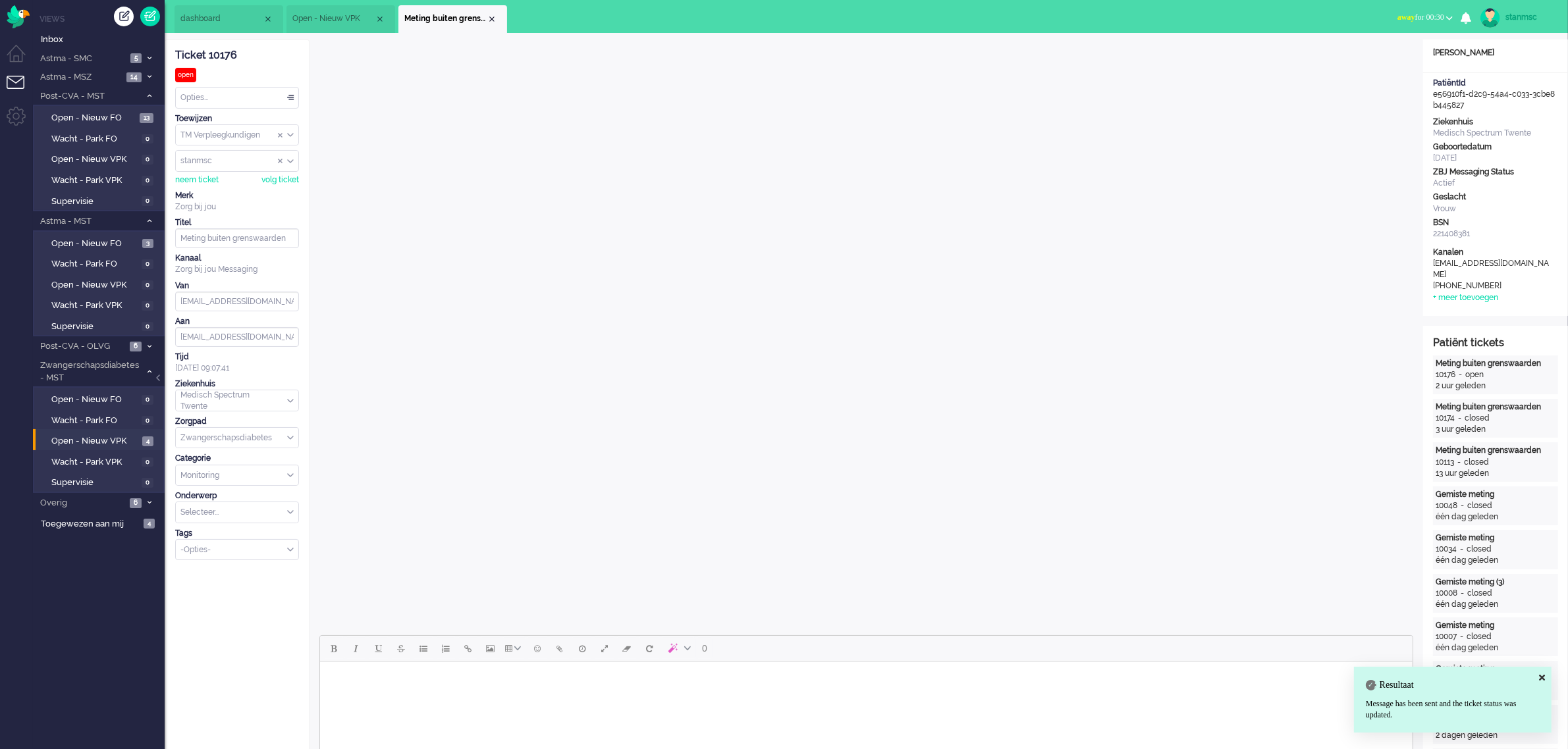
click at [231, 93] on div "Opties..." at bounding box center [236, 98] width 122 height 21
click at [218, 193] on li "Opgelost" at bounding box center [236, 191] width 122 height 19
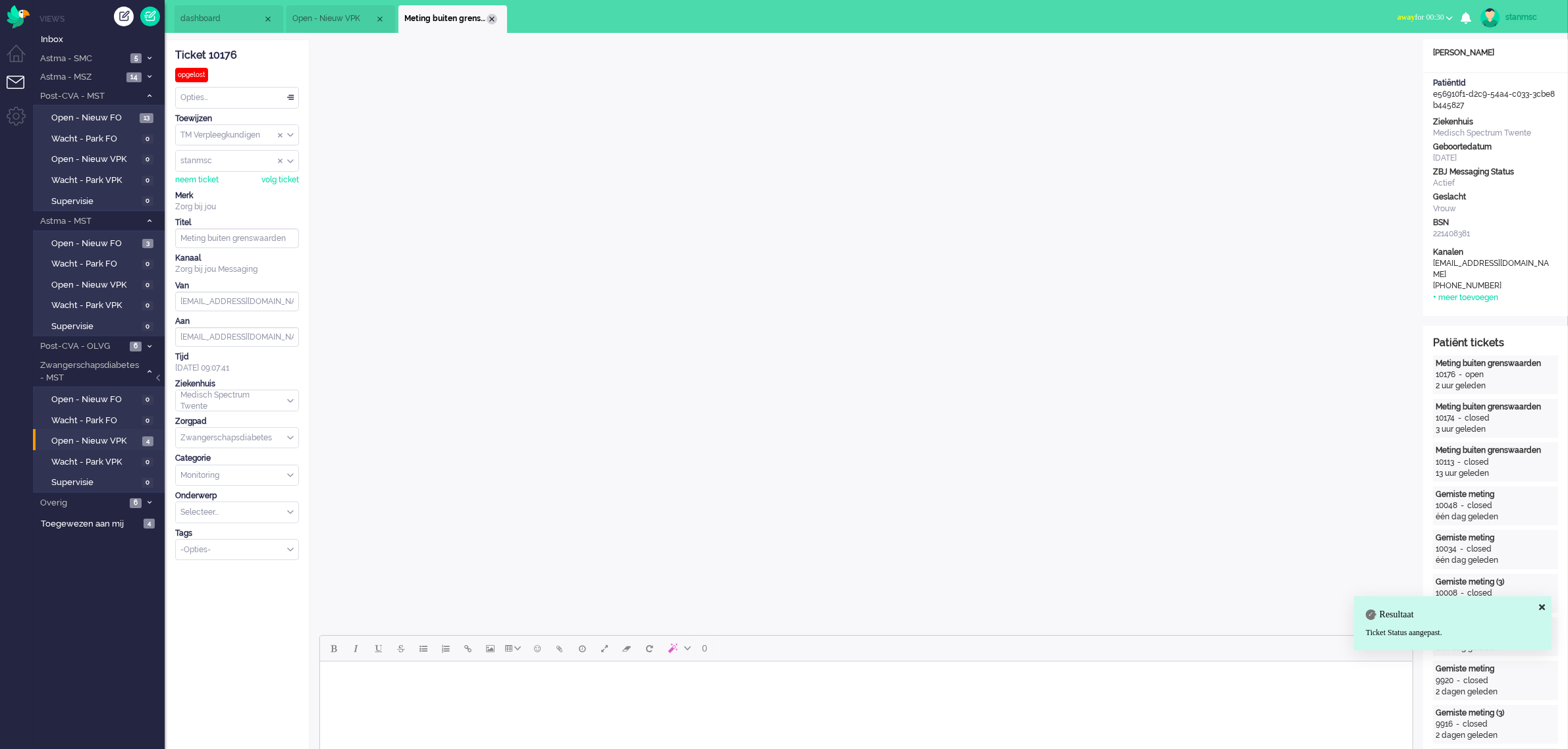
click at [491, 19] on div "Close tab" at bounding box center [492, 19] width 10 height 10
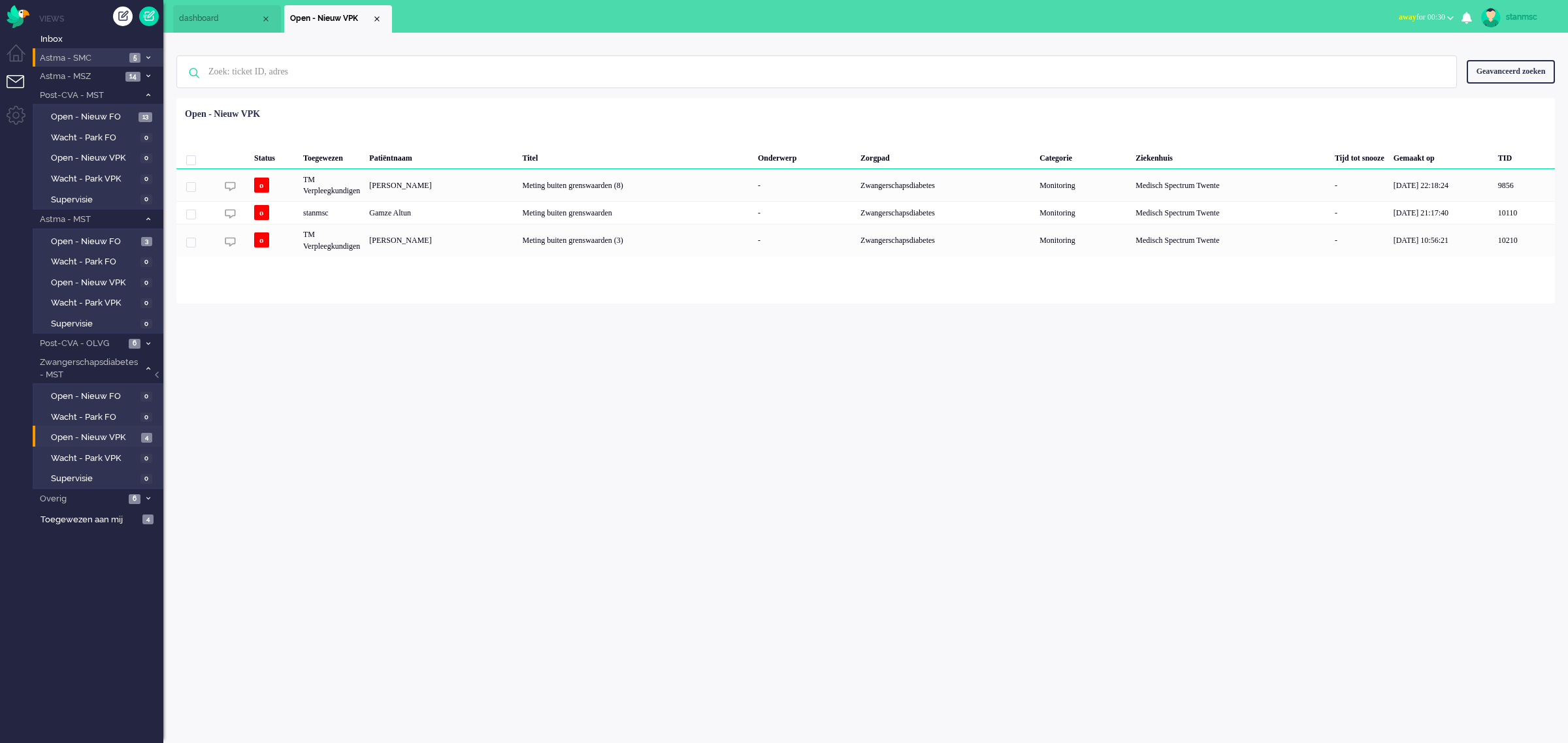
click at [93, 55] on span "Astma - SMC" at bounding box center [82, 59] width 87 height 13
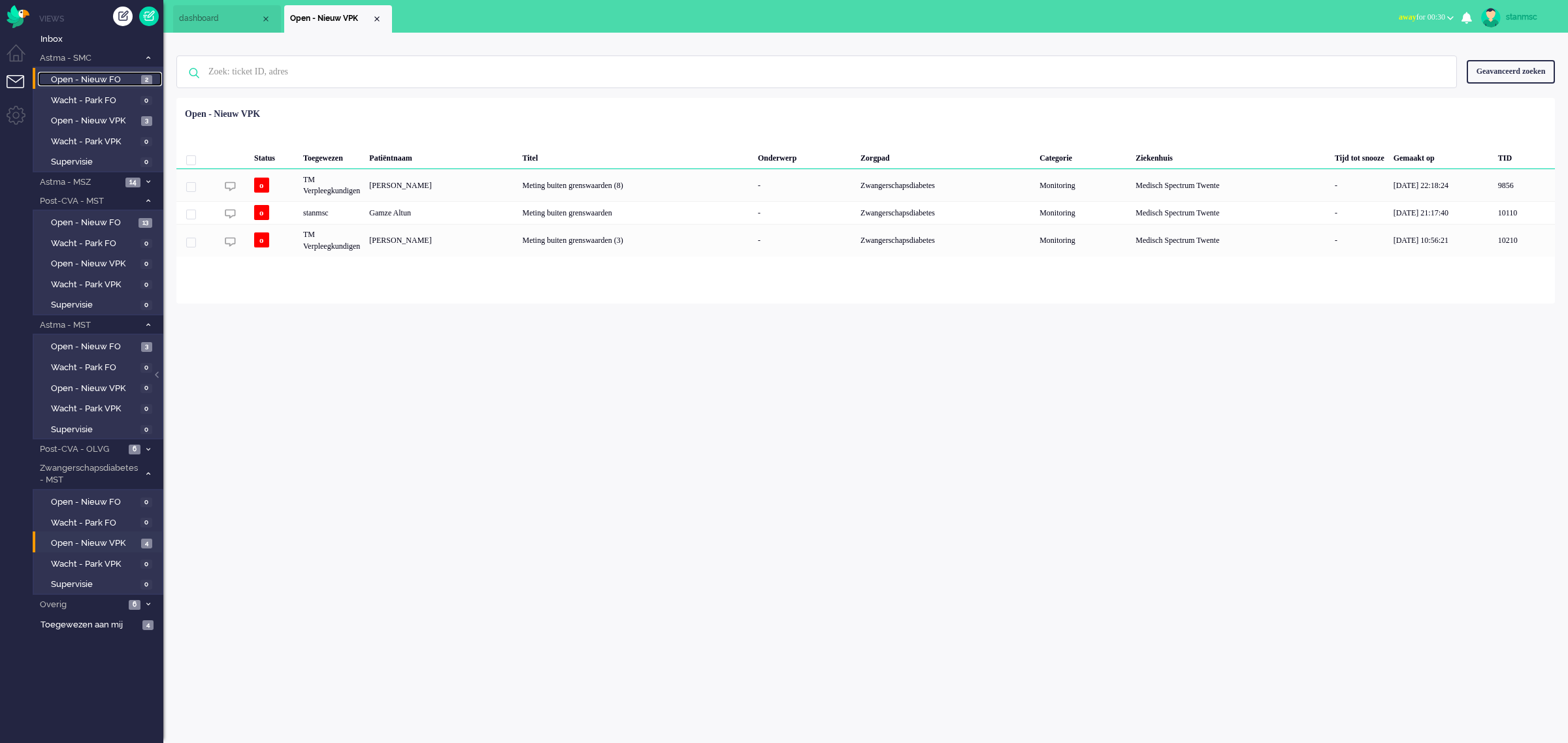
click at [99, 79] on span "Open - Nieuw FO" at bounding box center [94, 80] width 87 height 13
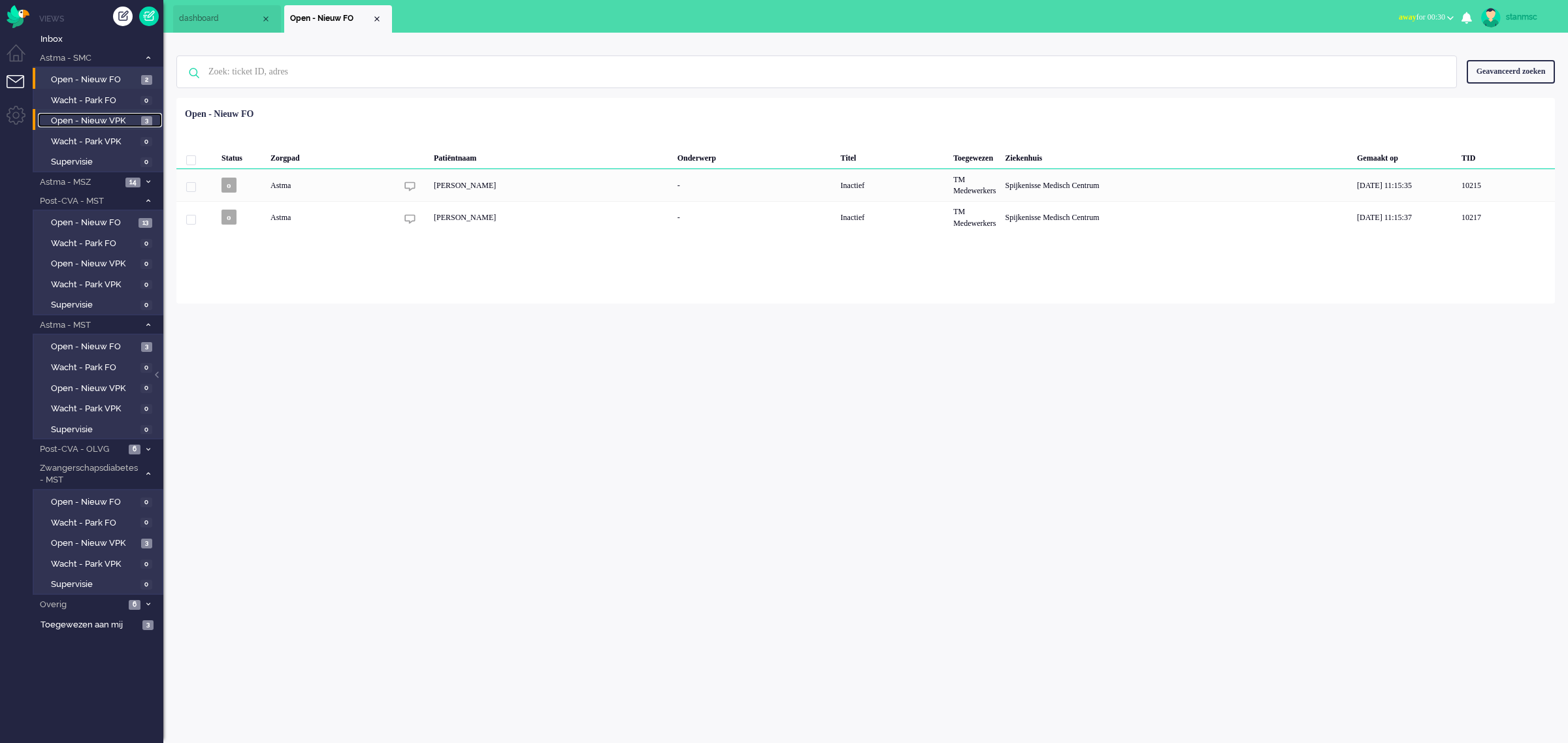
click at [106, 121] on span "Open - Nieuw VPK" at bounding box center [94, 121] width 87 height 13
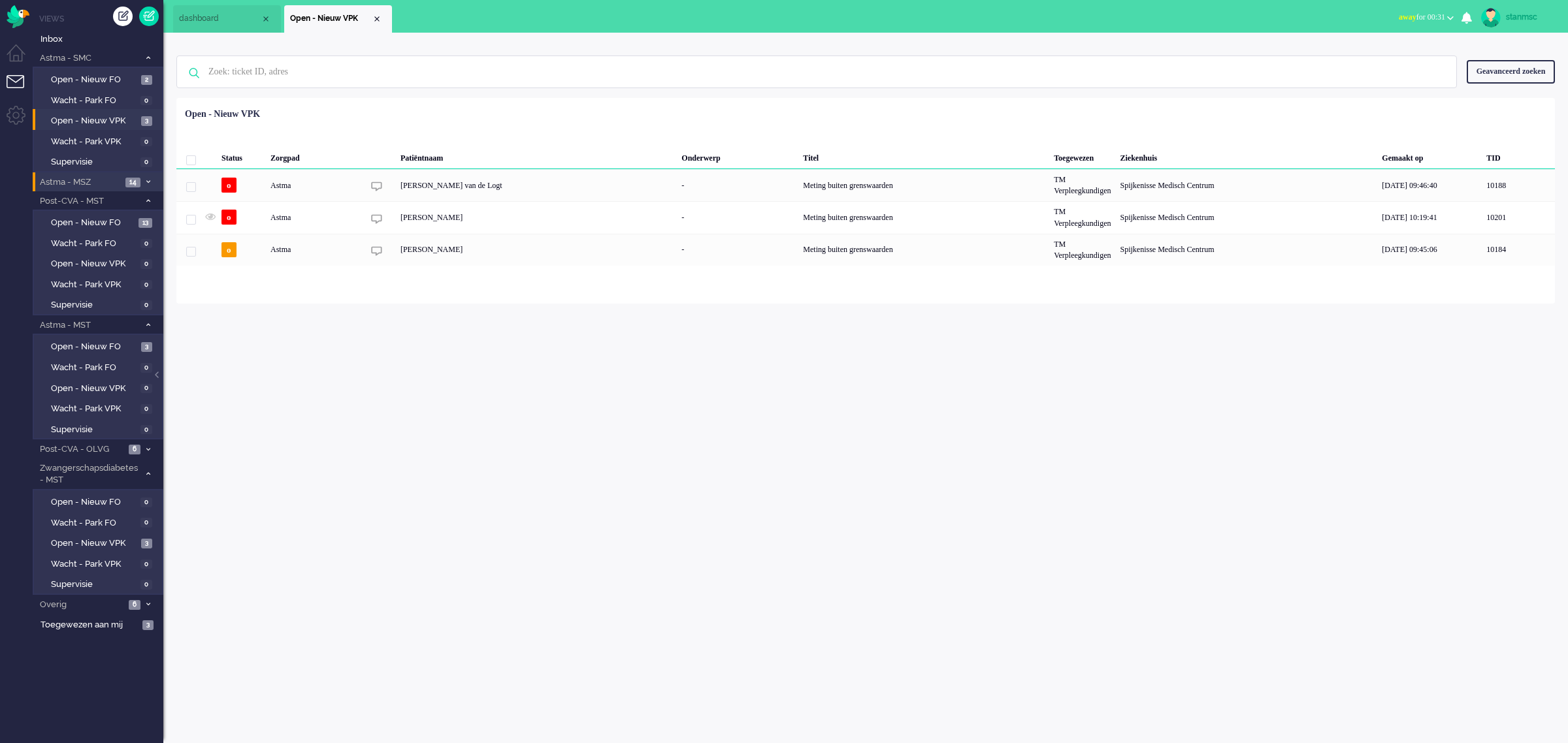
click at [87, 181] on span "Astma - MSZ" at bounding box center [80, 183] width 83 height 13
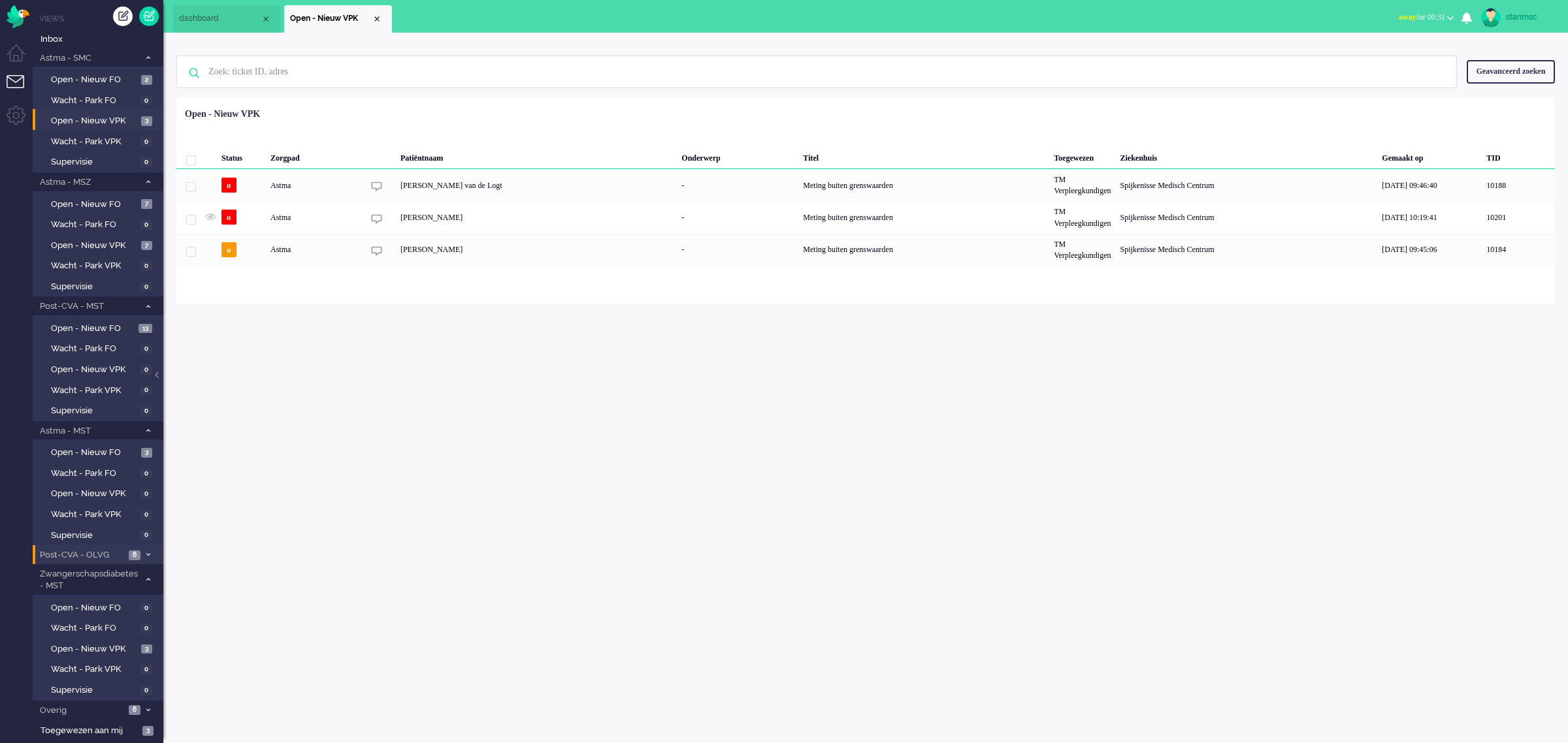
click at [96, 549] on span "Post-CVA - OLVG" at bounding box center [82, 555] width 87 height 13
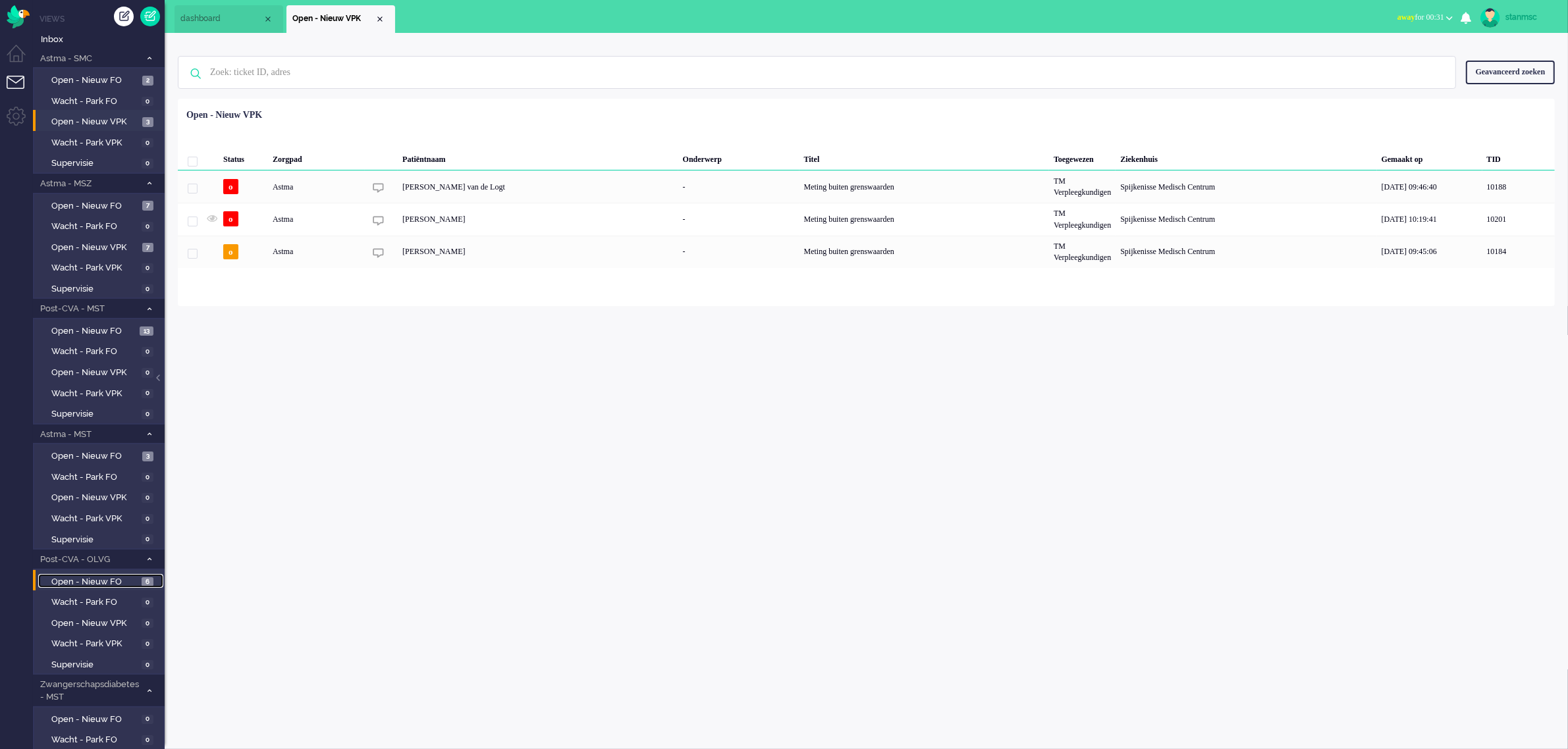
click at [104, 576] on span "Open - Nieuw FO" at bounding box center [95, 582] width 87 height 13
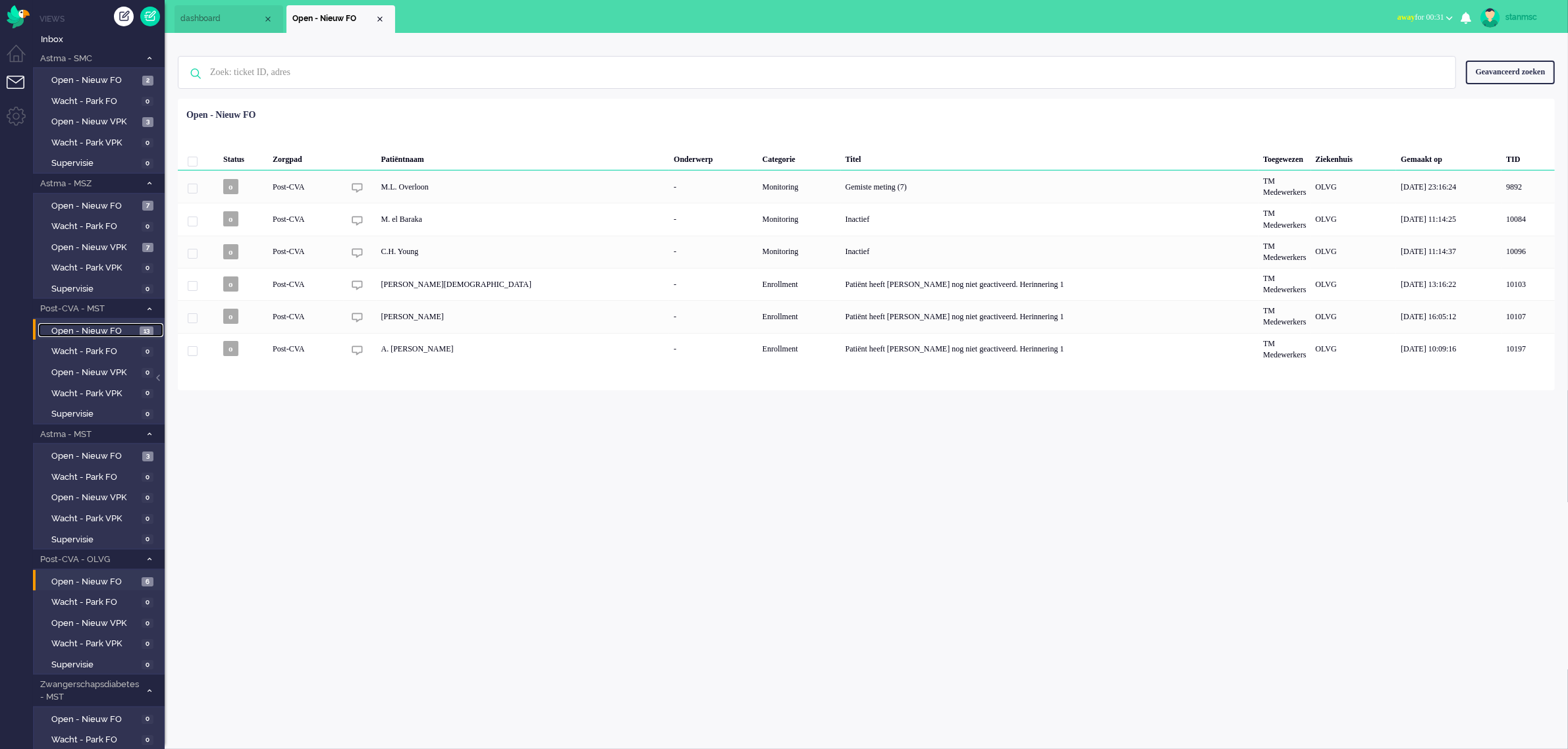
click at [110, 329] on span "Open - Nieuw FO" at bounding box center [93, 331] width 85 height 13
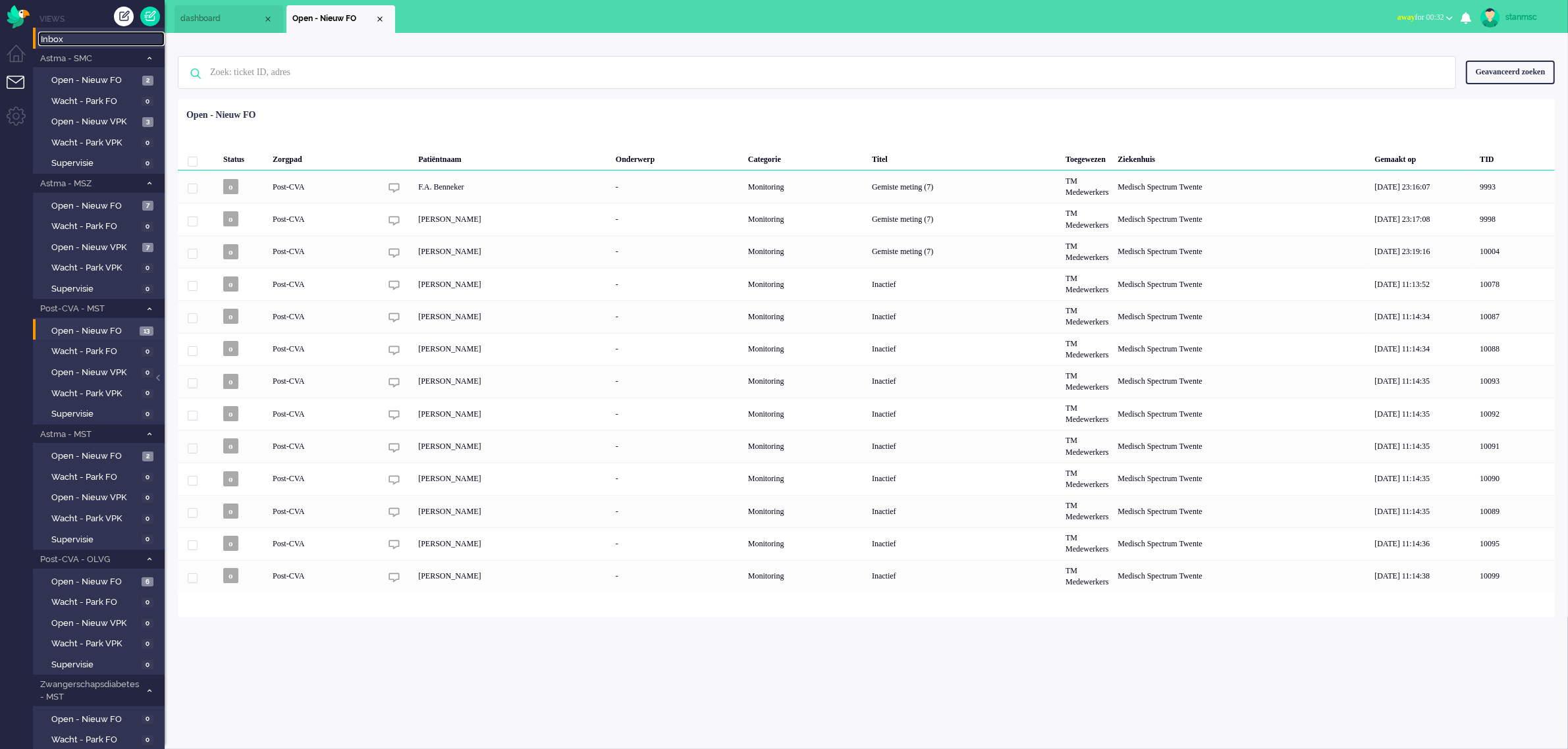
click at [76, 41] on span "Inbox" at bounding box center [103, 39] width 124 height 13
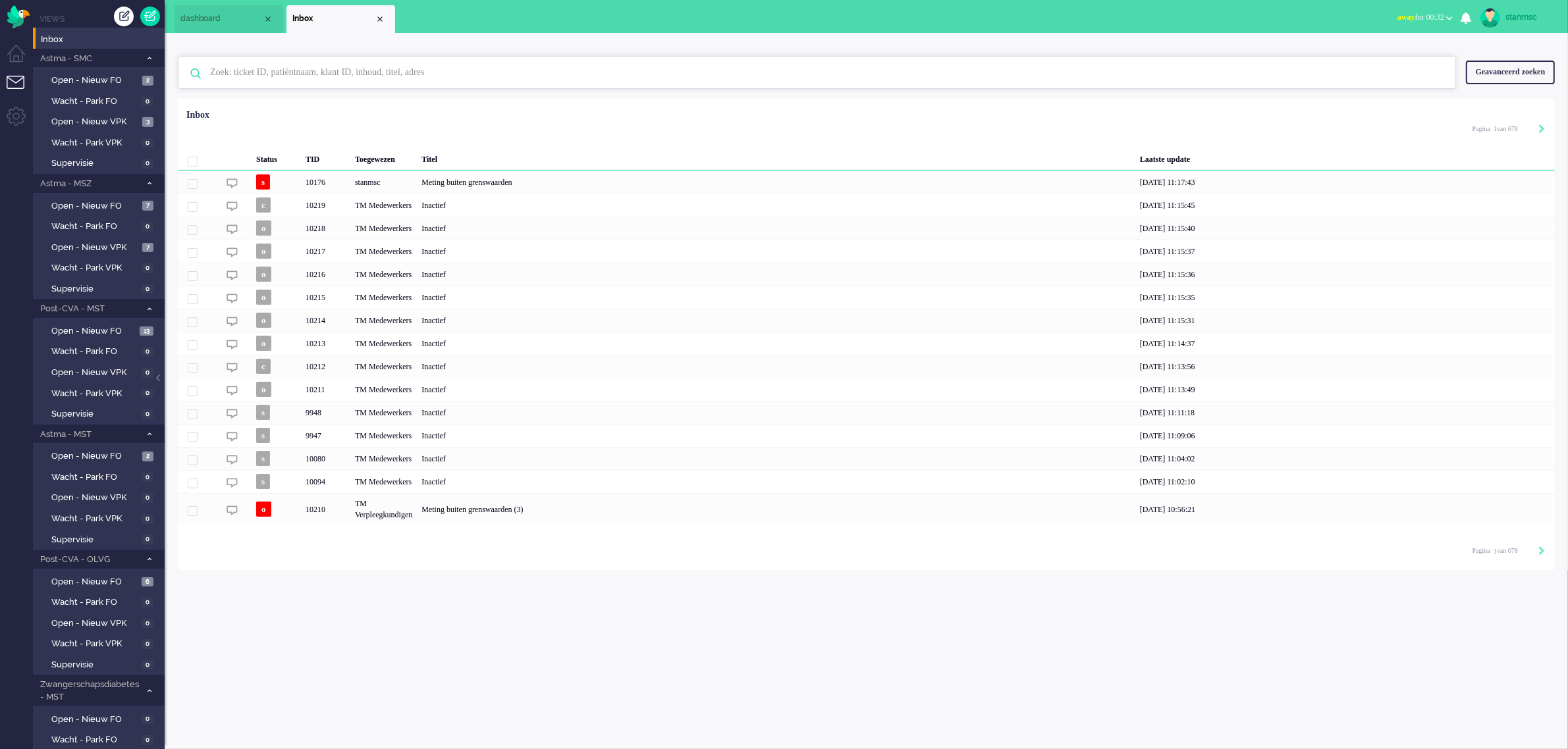
click at [272, 70] on input "text" at bounding box center [819, 72] width 1237 height 32
paste input "04390761"
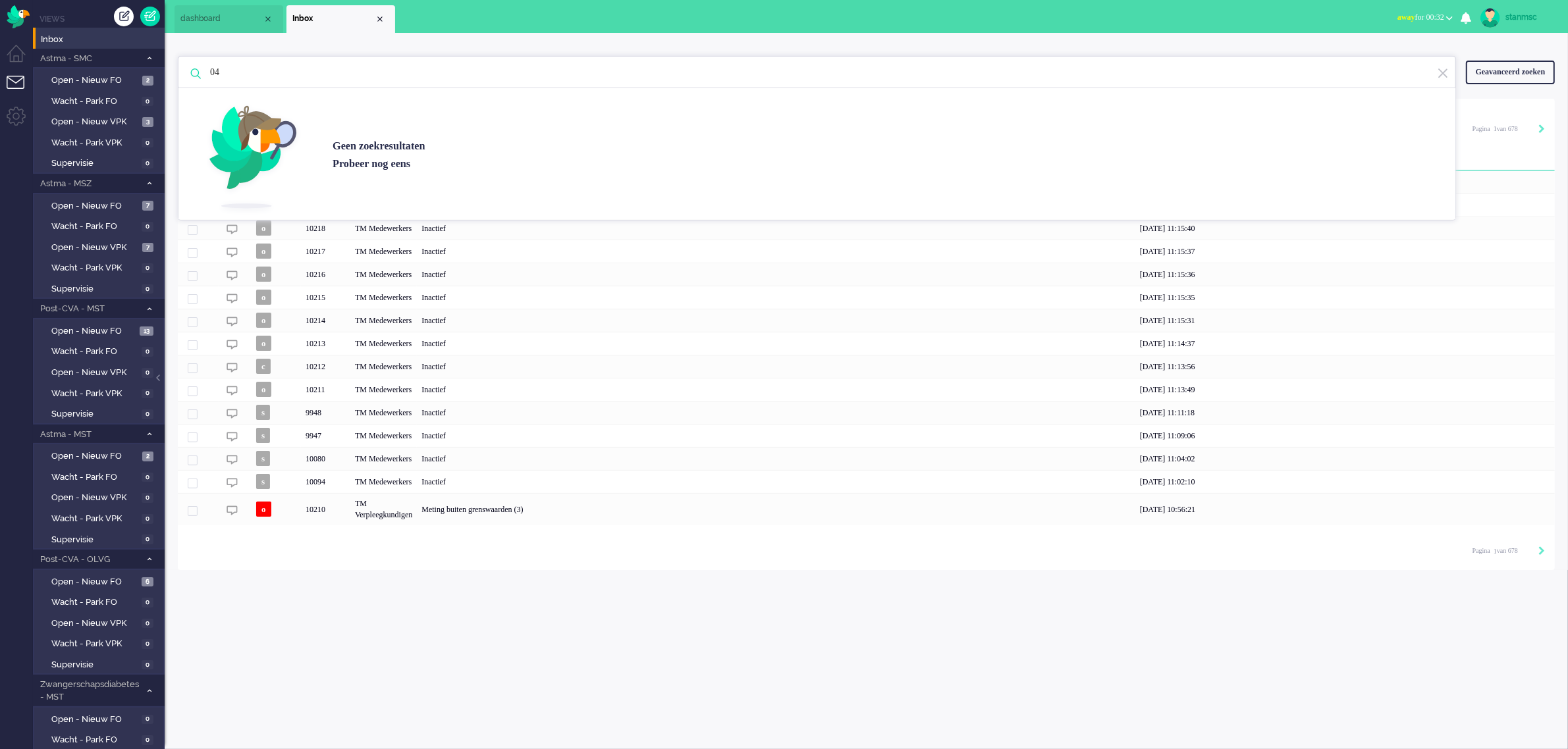
type input "0"
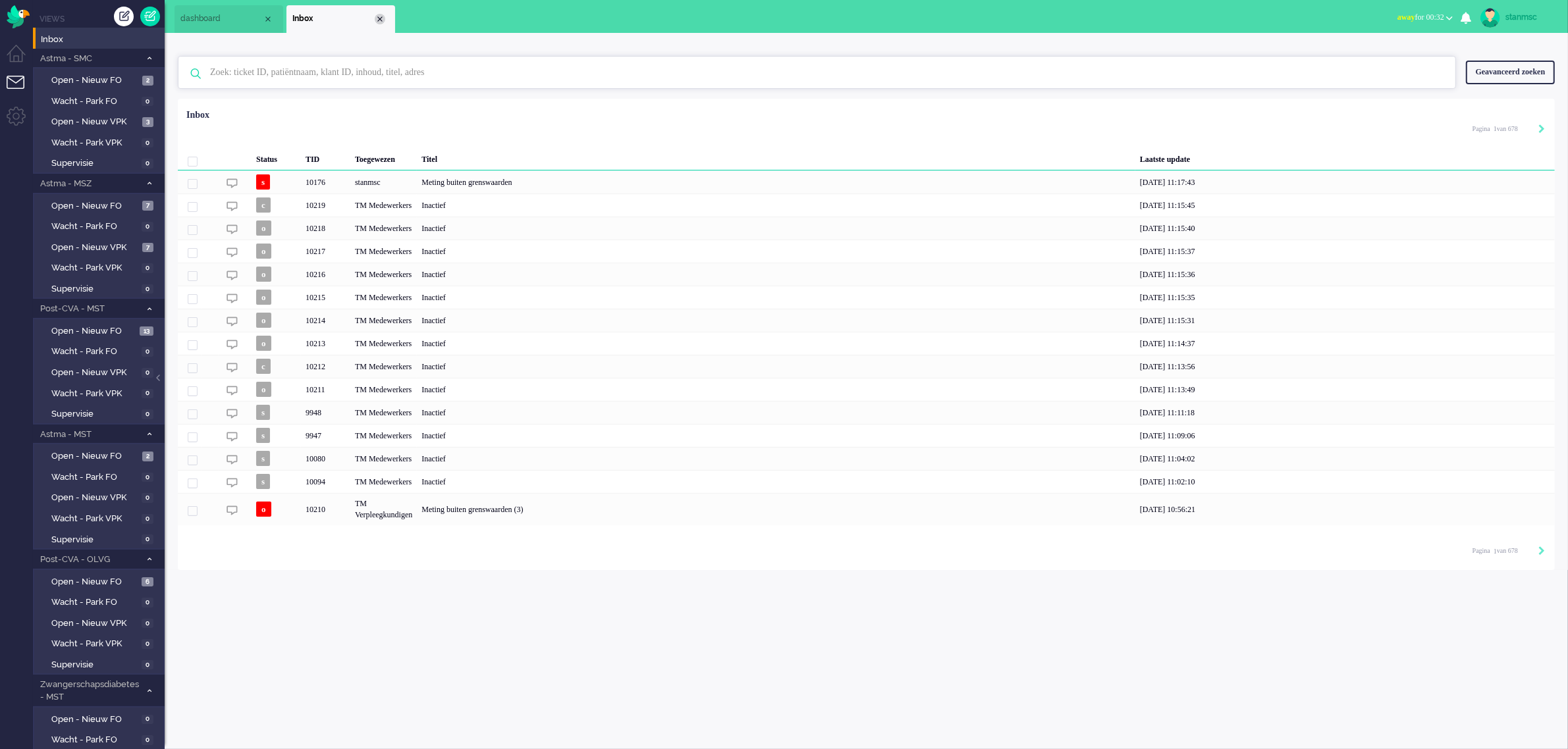
click at [383, 21] on div "Close tab" at bounding box center [380, 19] width 10 height 10
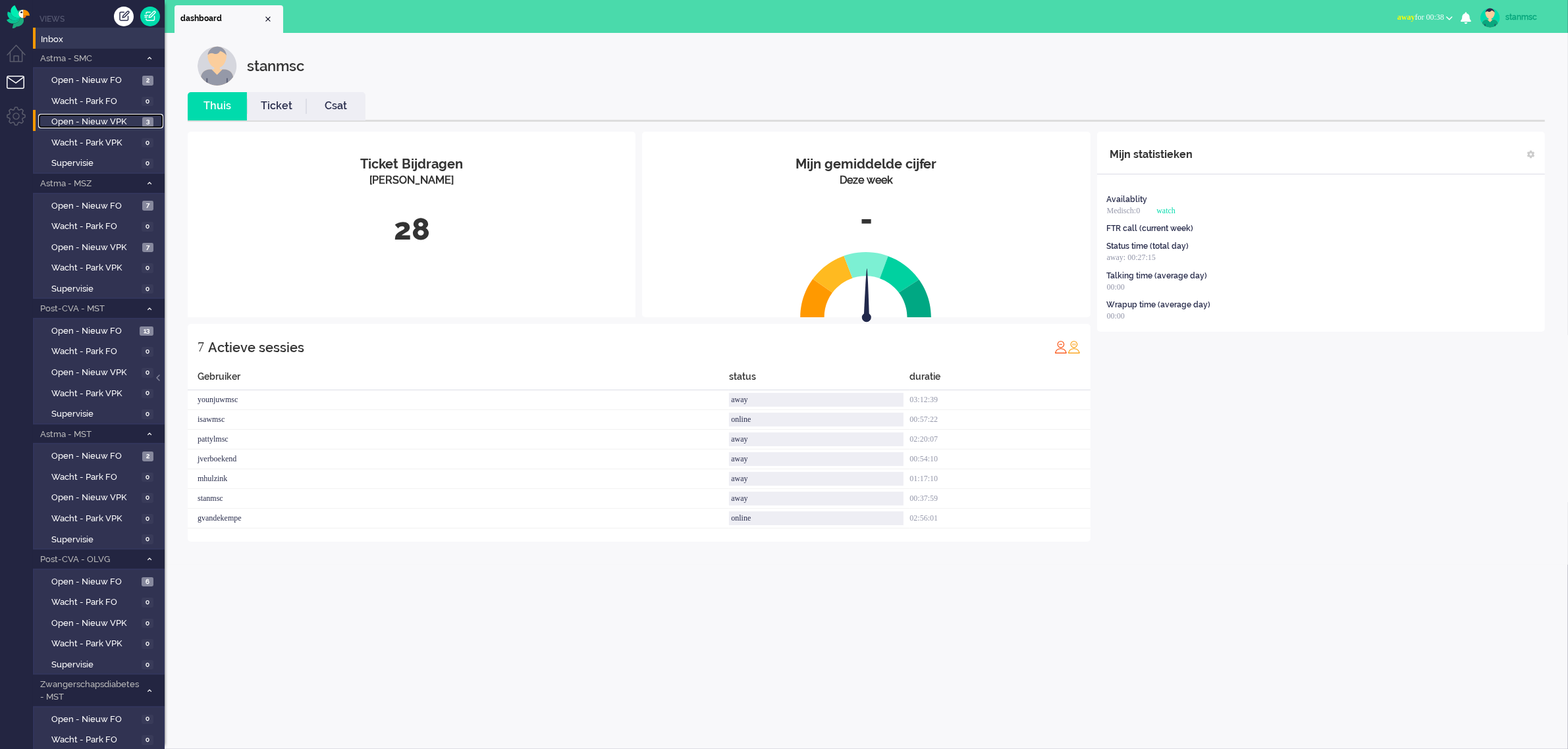
click at [107, 118] on span "Open - Nieuw VPK" at bounding box center [95, 122] width 87 height 13
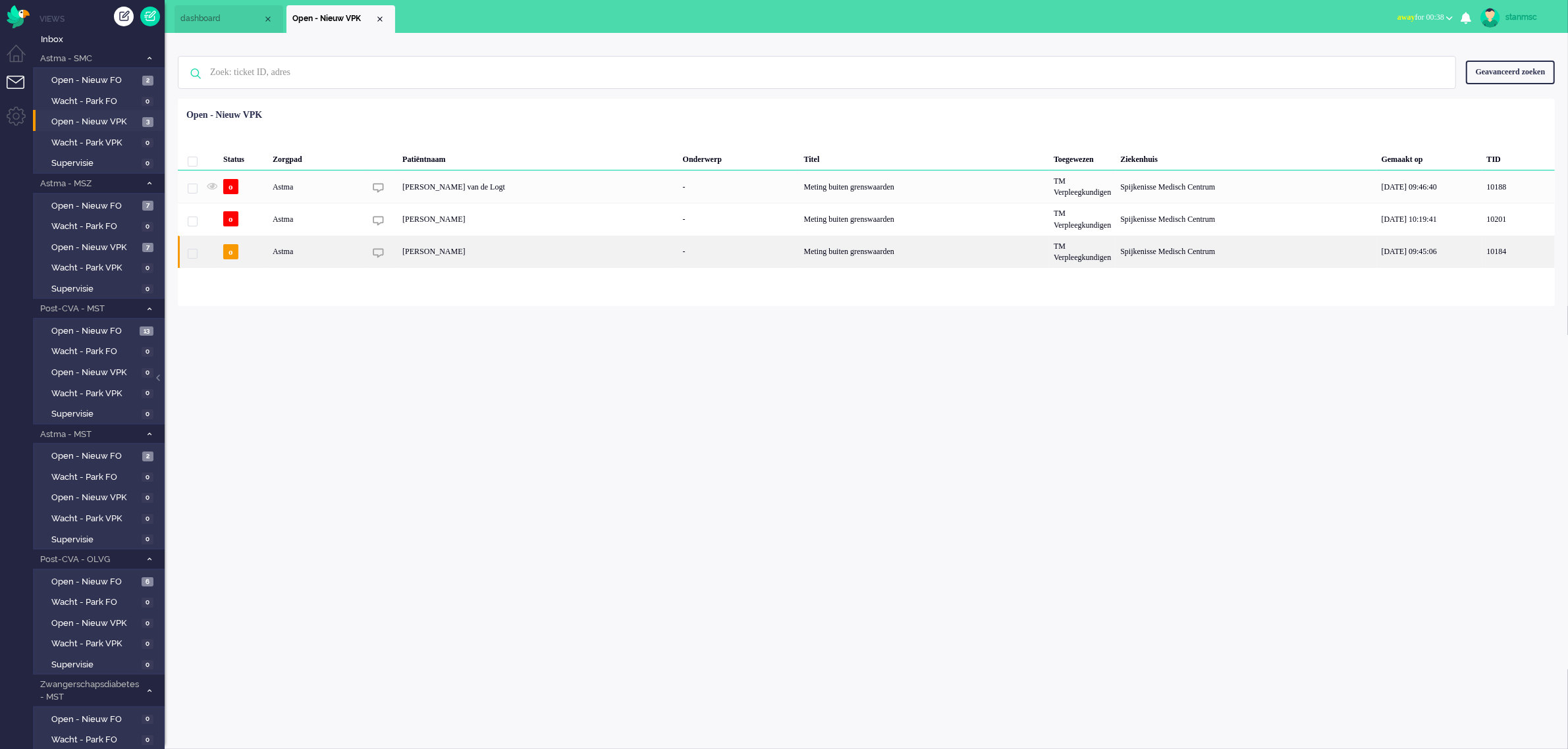
click at [430, 251] on div "Donna Romana Leyting" at bounding box center [538, 252] width 281 height 33
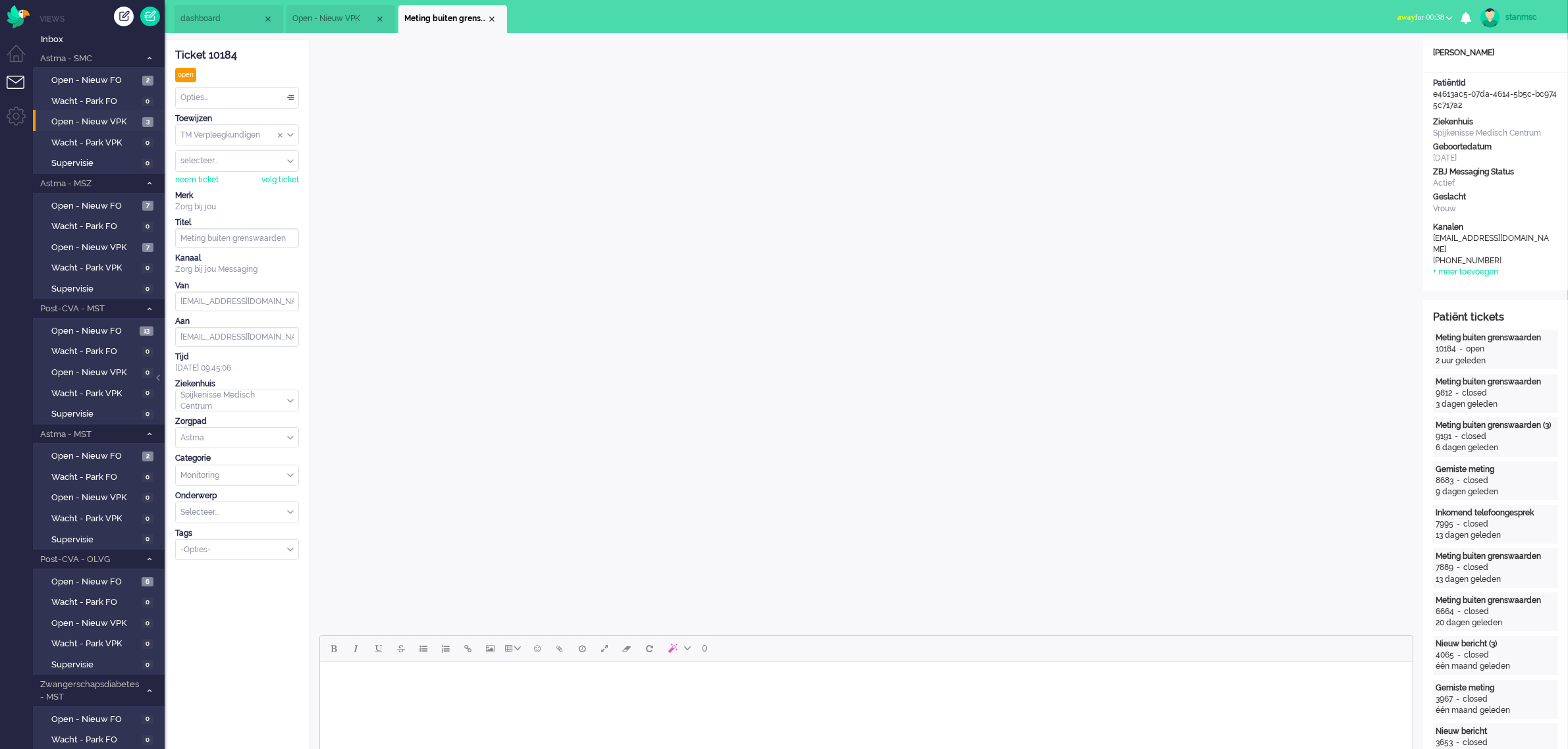
click at [1433, 13] on span "away for 00:38" at bounding box center [1421, 17] width 47 height 9
click at [1385, 55] on label "Online" at bounding box center [1398, 58] width 104 height 11
click at [216, 24] on span "dashboard" at bounding box center [222, 18] width 82 height 11
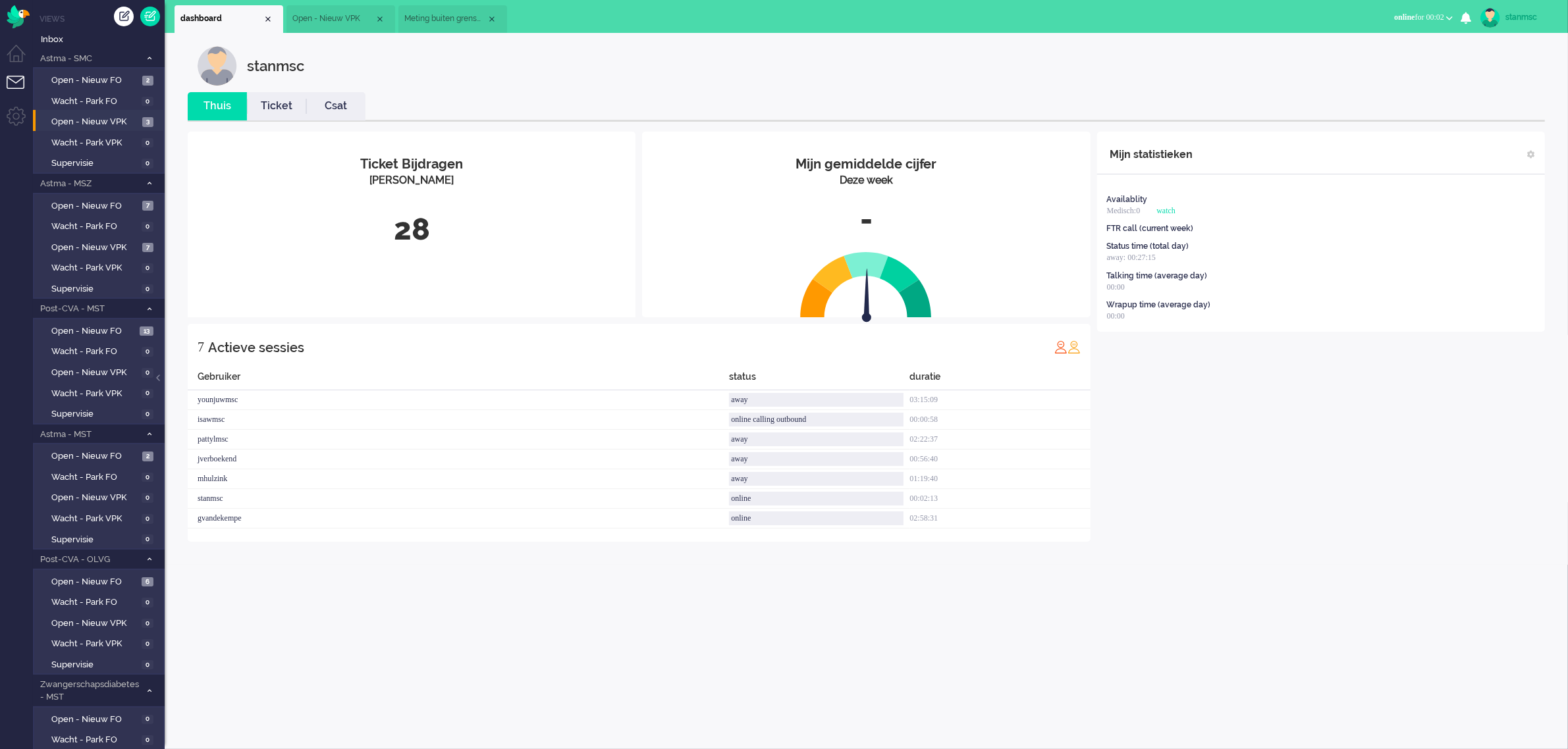
click at [452, 24] on span "Meting buiten grenswaarden" at bounding box center [445, 18] width 82 height 11
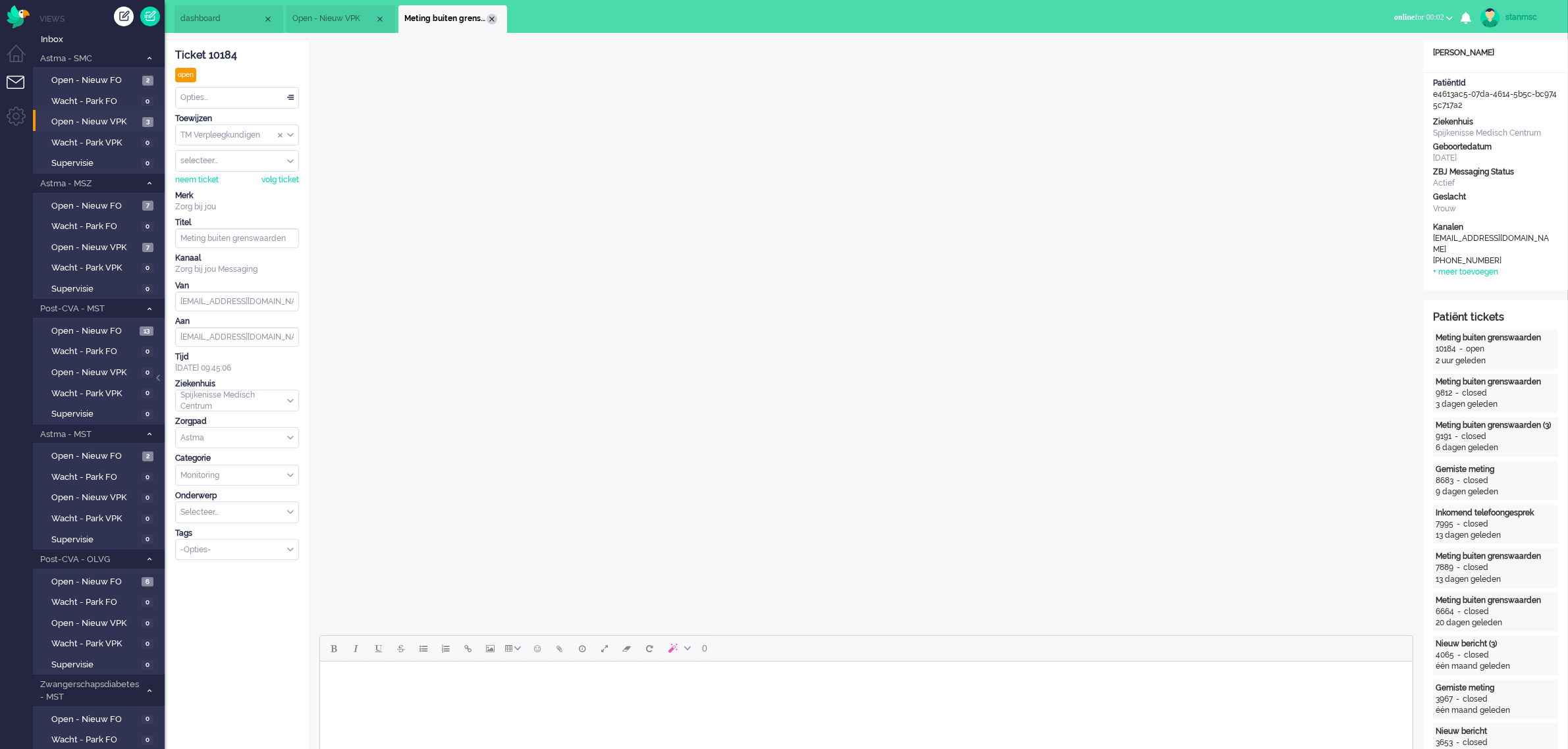
click at [492, 18] on div "Close tab" at bounding box center [492, 19] width 10 height 10
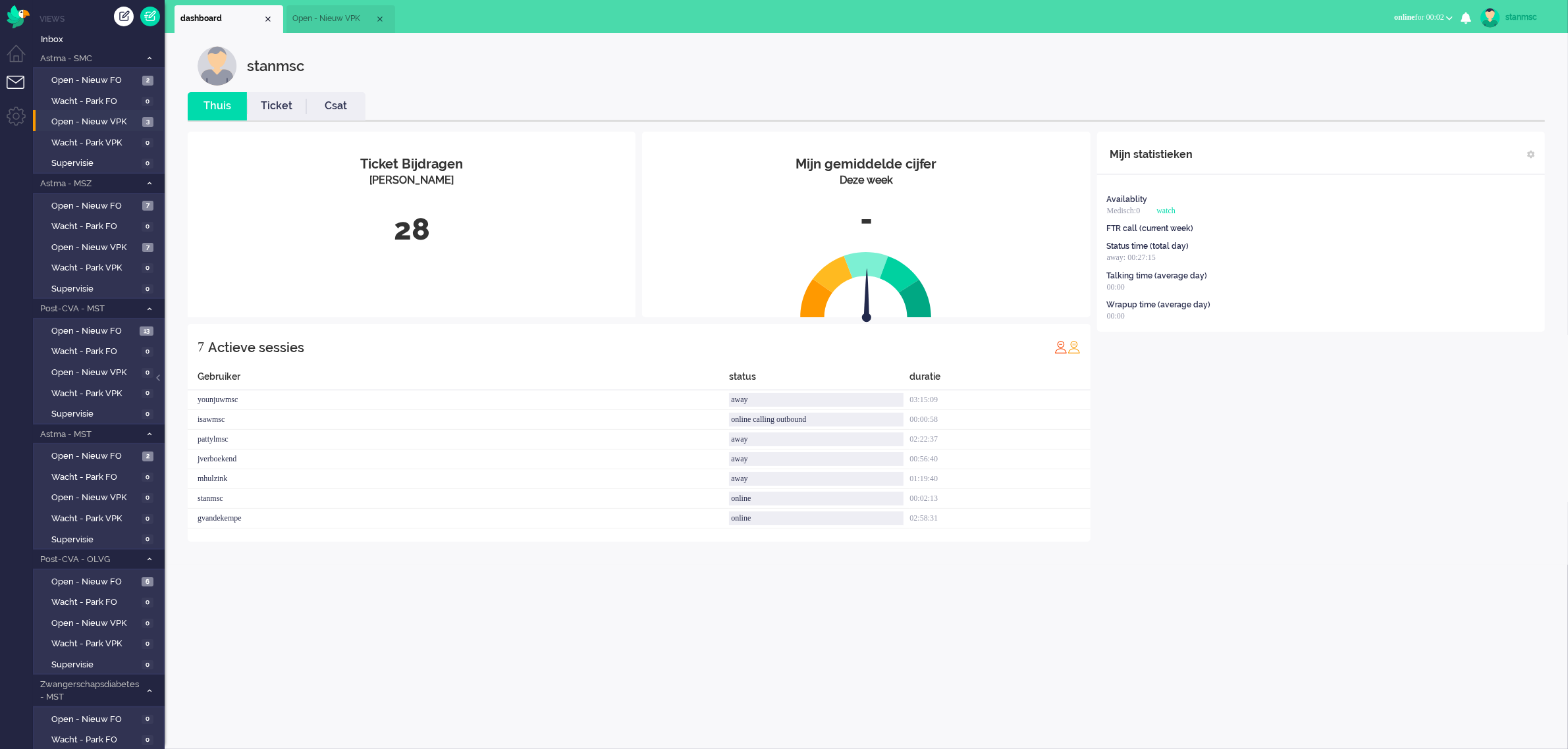
click at [328, 19] on span "Open - Nieuw VPK" at bounding box center [333, 18] width 82 height 11
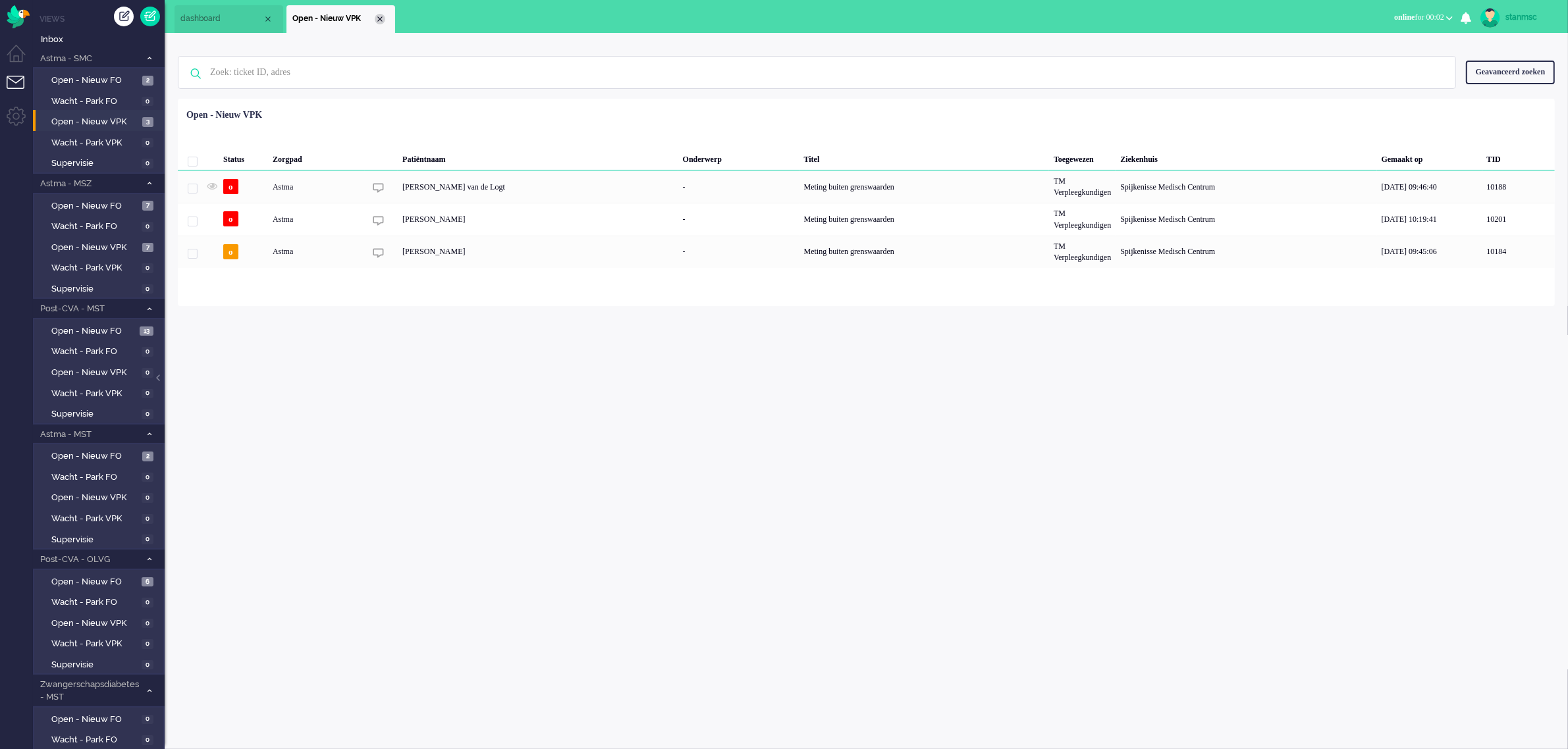
click at [380, 20] on div "Close tab" at bounding box center [380, 19] width 10 height 10
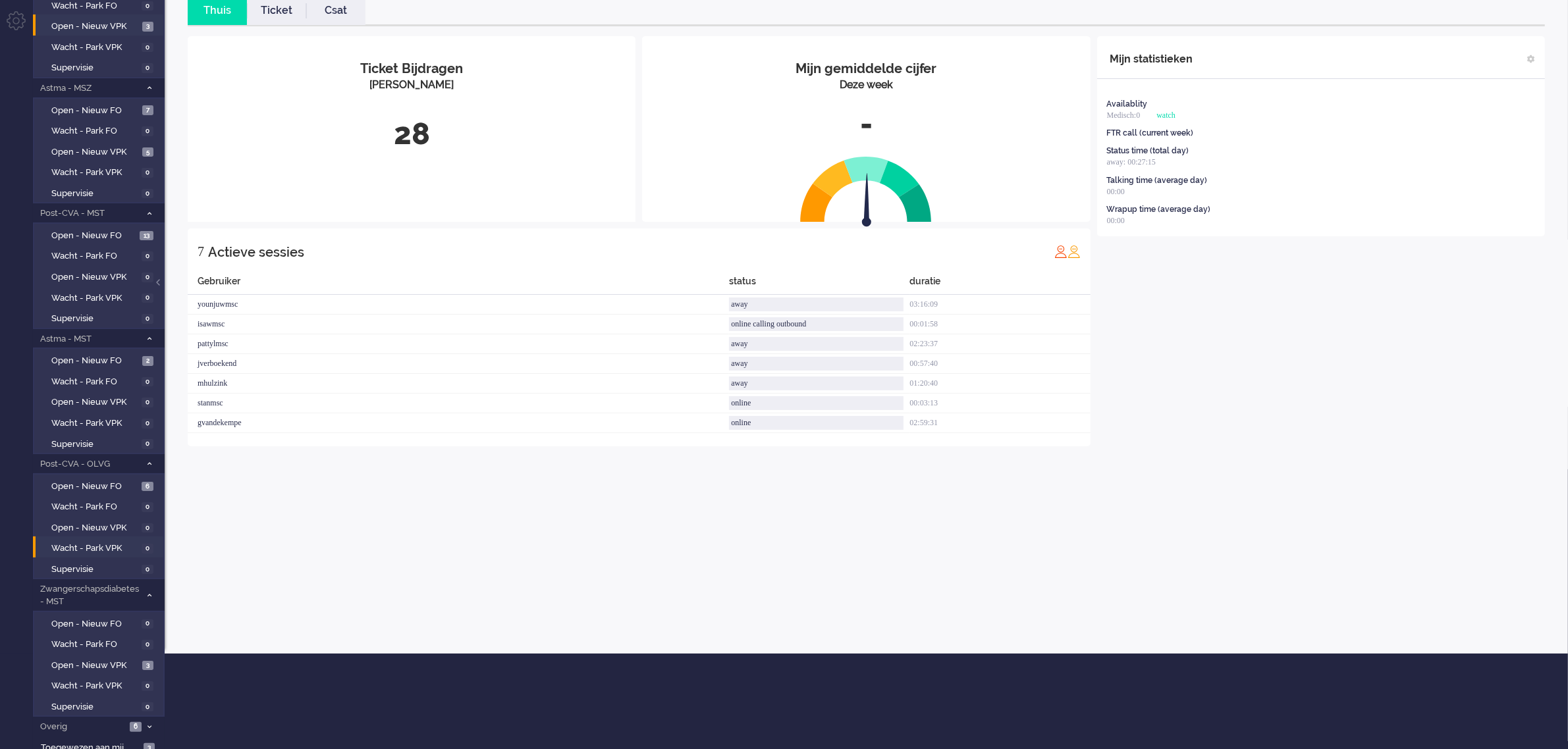
scroll to position [96, 0]
click at [104, 659] on span "Open - Nieuw VPK" at bounding box center [95, 665] width 87 height 13
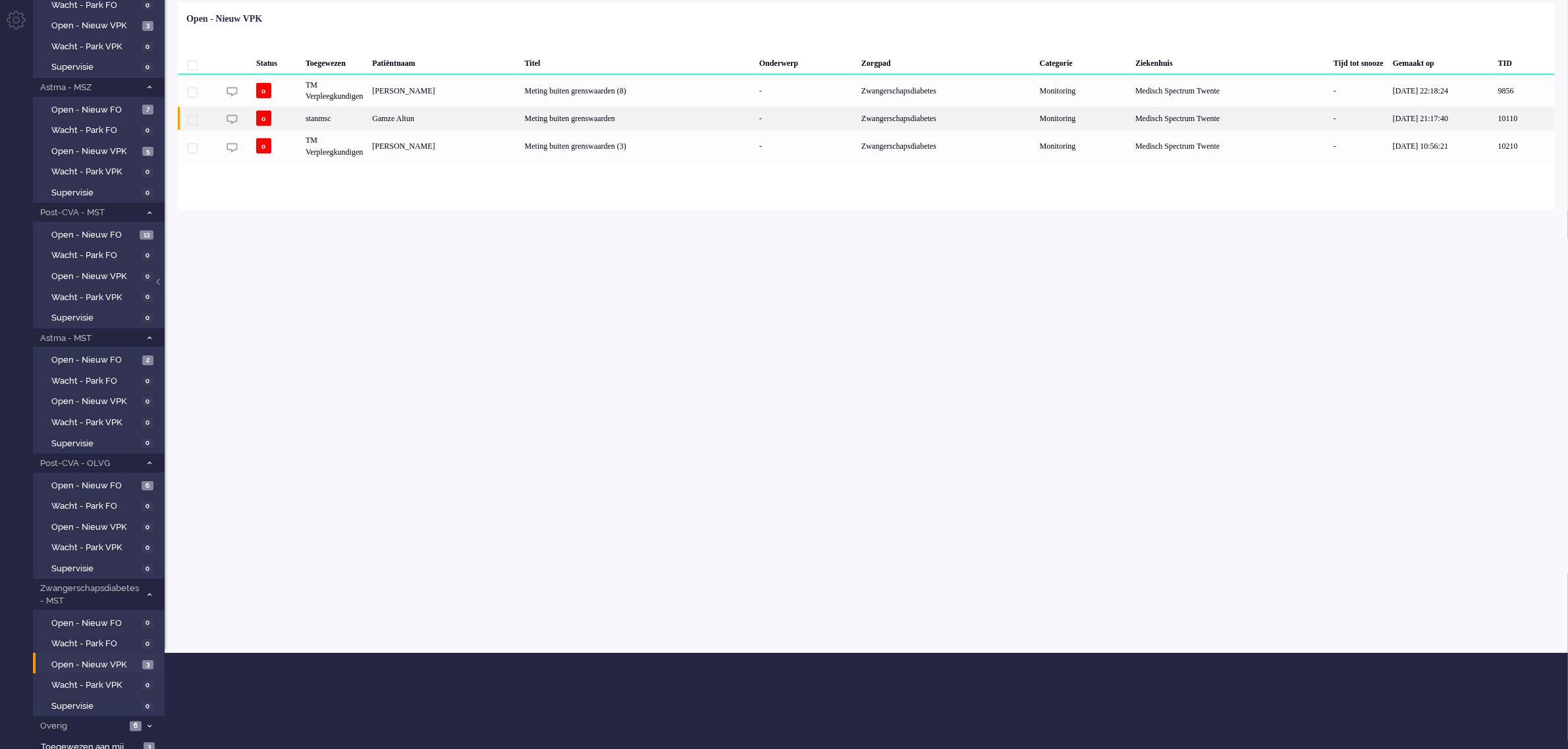
click at [367, 116] on div "stanmsc" at bounding box center [334, 118] width 67 height 23
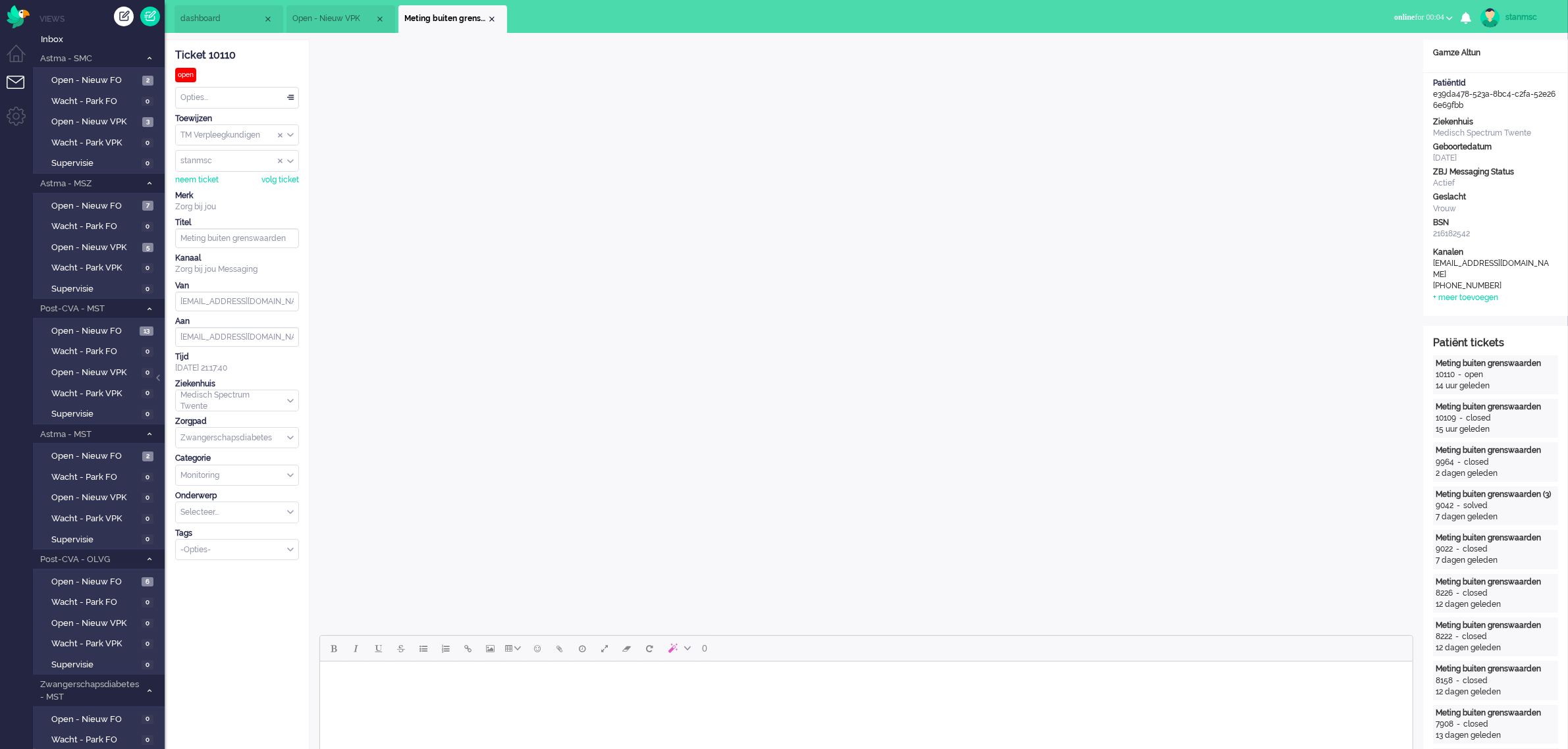
click at [1411, 19] on span "online for 00:04" at bounding box center [1419, 17] width 50 height 9
click at [1380, 47] on label "Away" at bounding box center [1398, 44] width 104 height 11
click at [492, 17] on div "Close tab" at bounding box center [492, 19] width 10 height 10
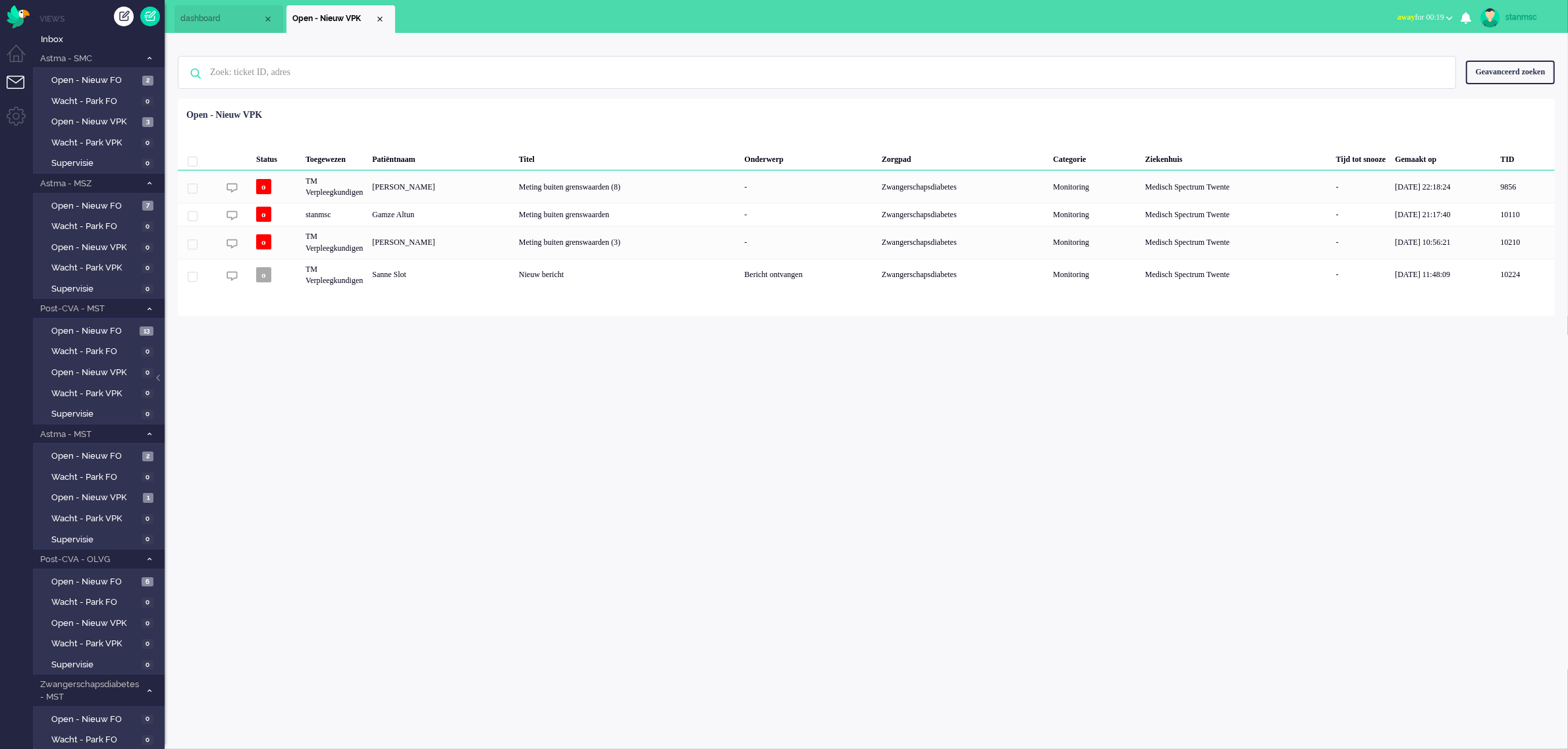
click at [1413, 10] on button "away for 00:19" at bounding box center [1425, 17] width 71 height 19
click at [1386, 53] on label "Online" at bounding box center [1398, 58] width 104 height 11
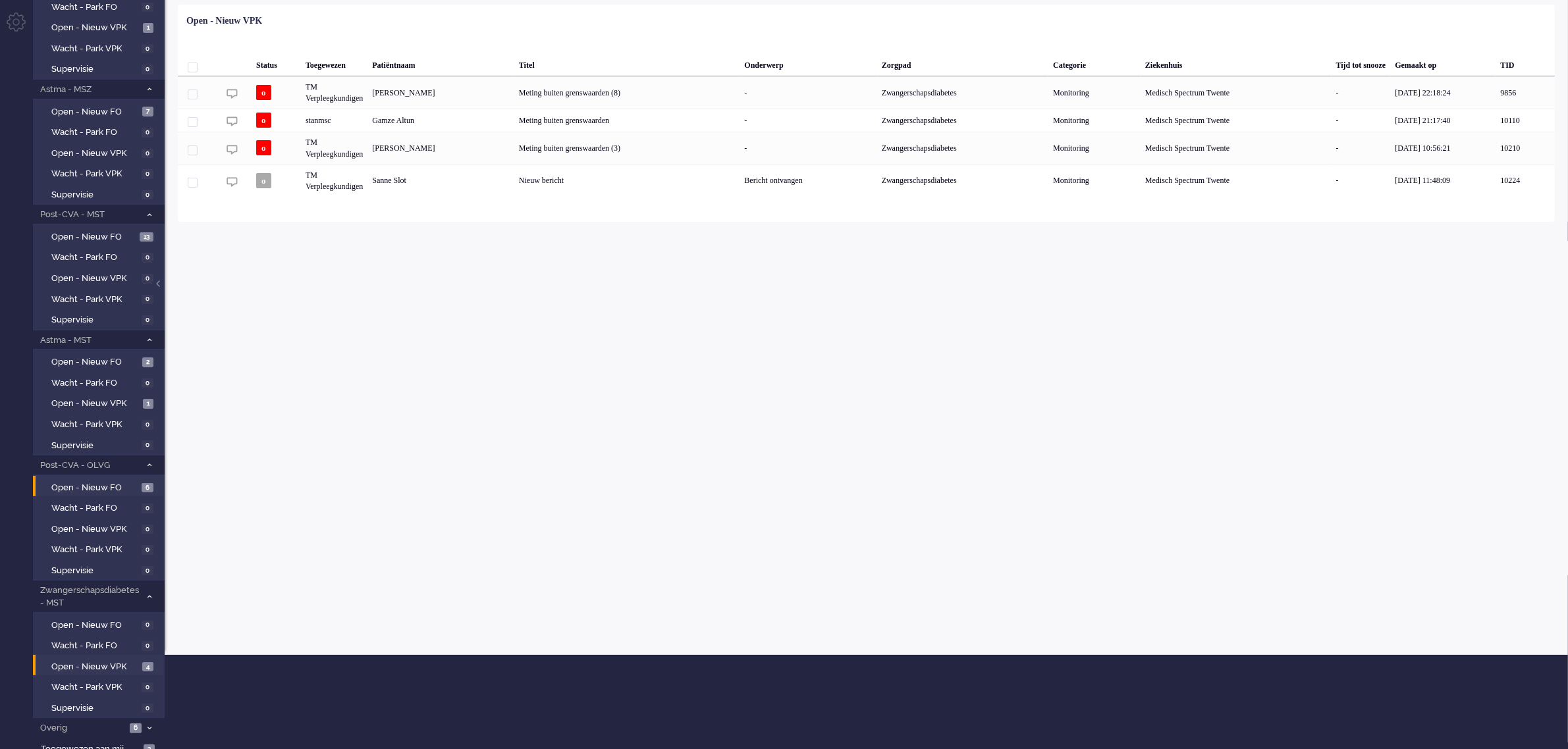
scroll to position [96, 0]
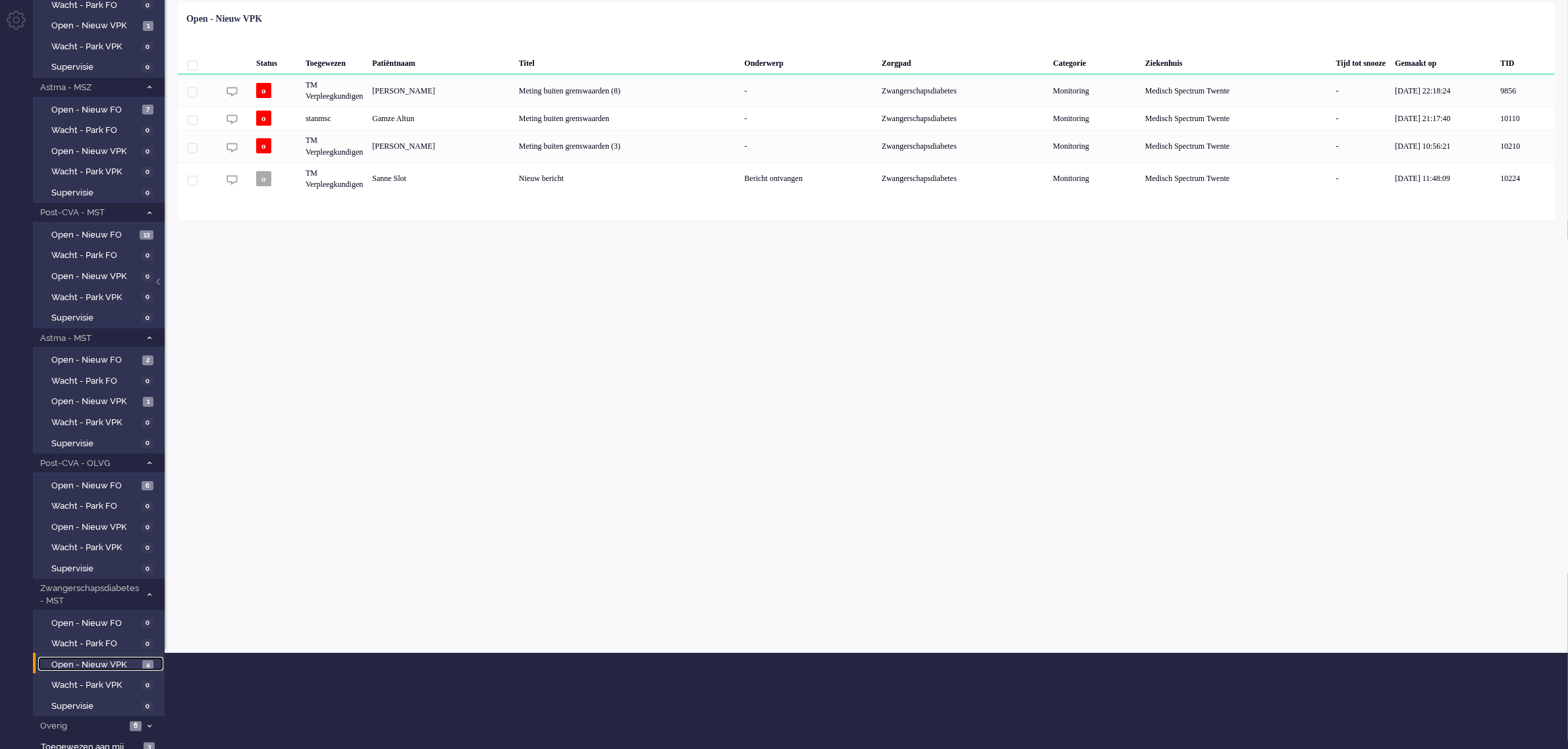
click at [96, 659] on span "Open - Nieuw VPK" at bounding box center [95, 665] width 87 height 13
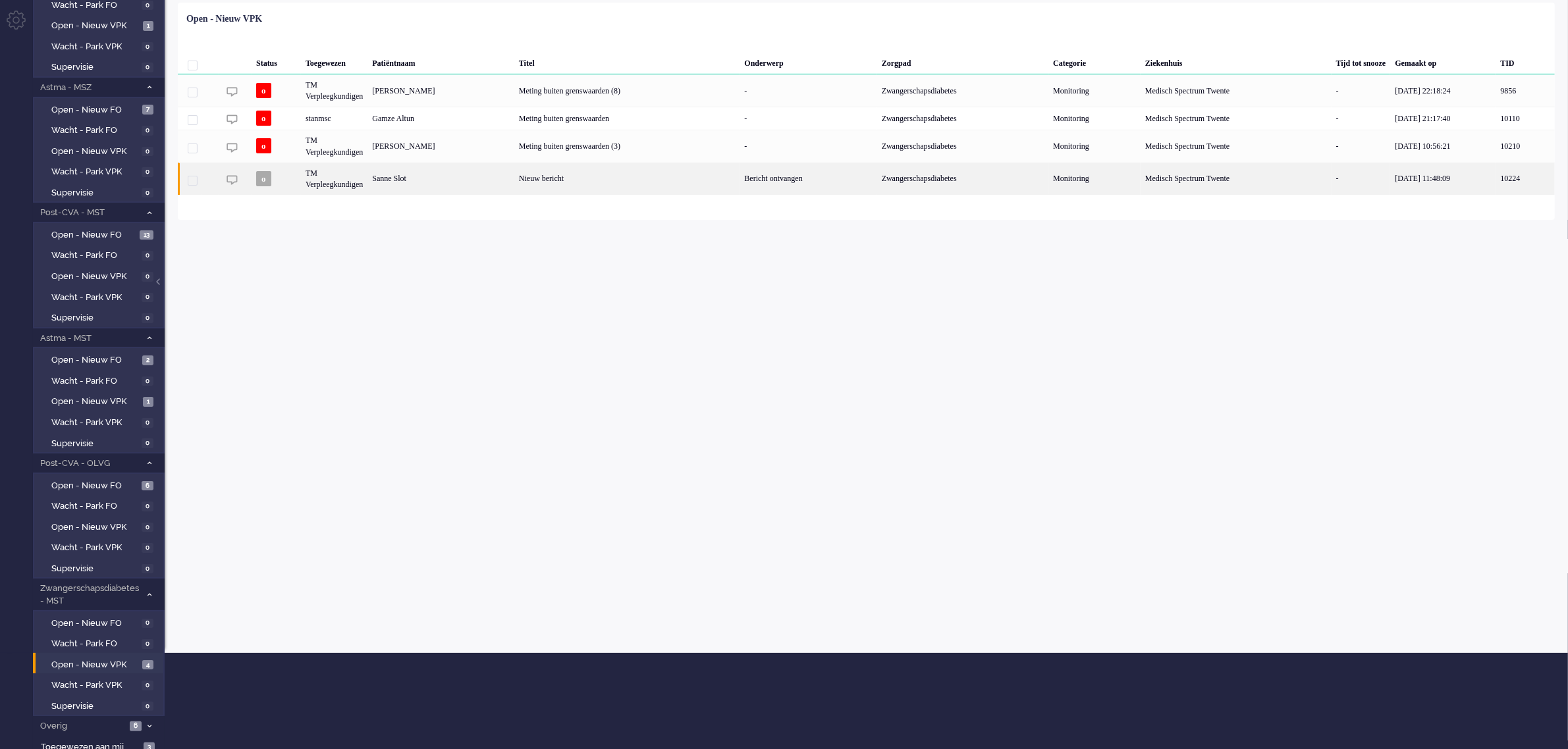
click at [472, 175] on div "Sanne Slot" at bounding box center [440, 179] width 146 height 33
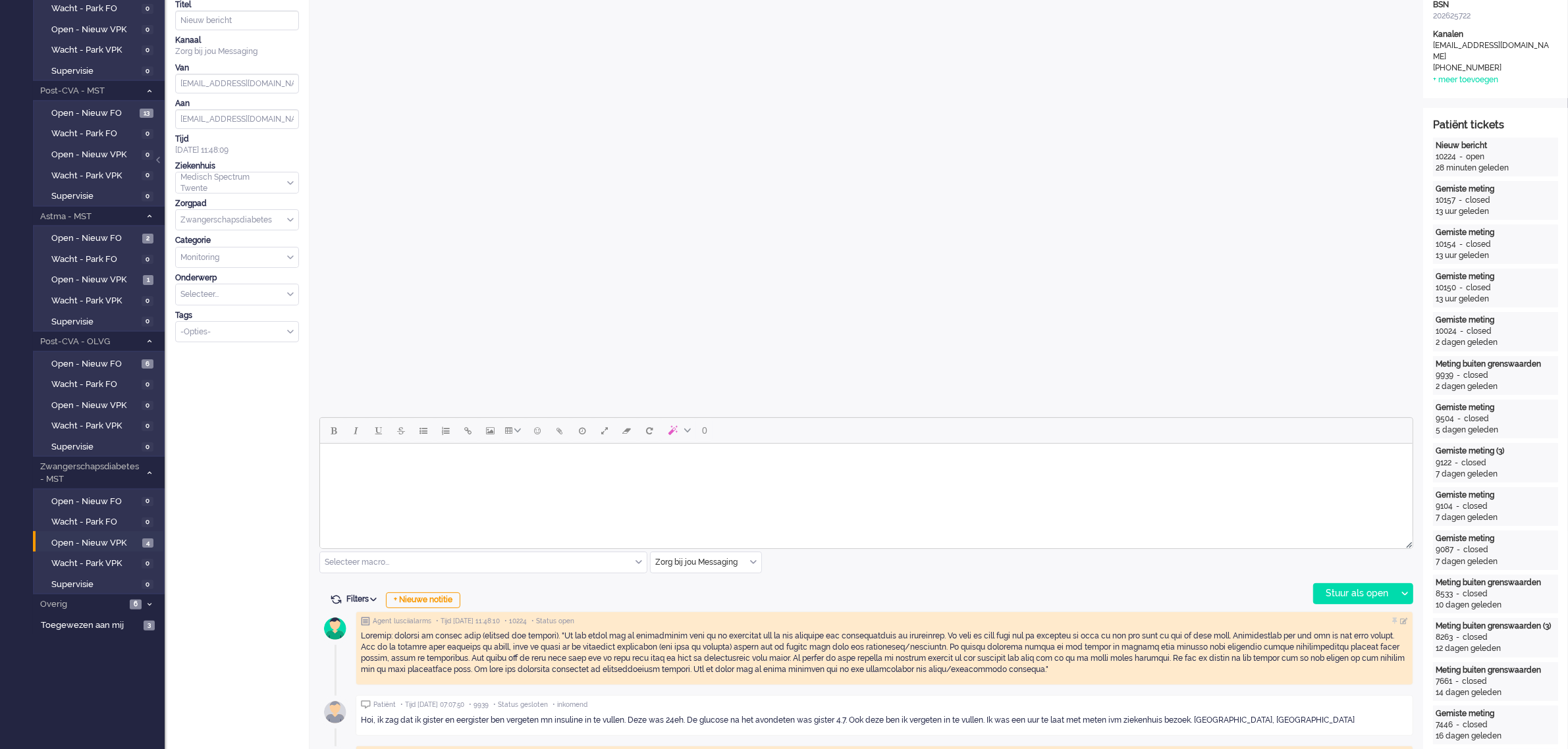
scroll to position [287, 0]
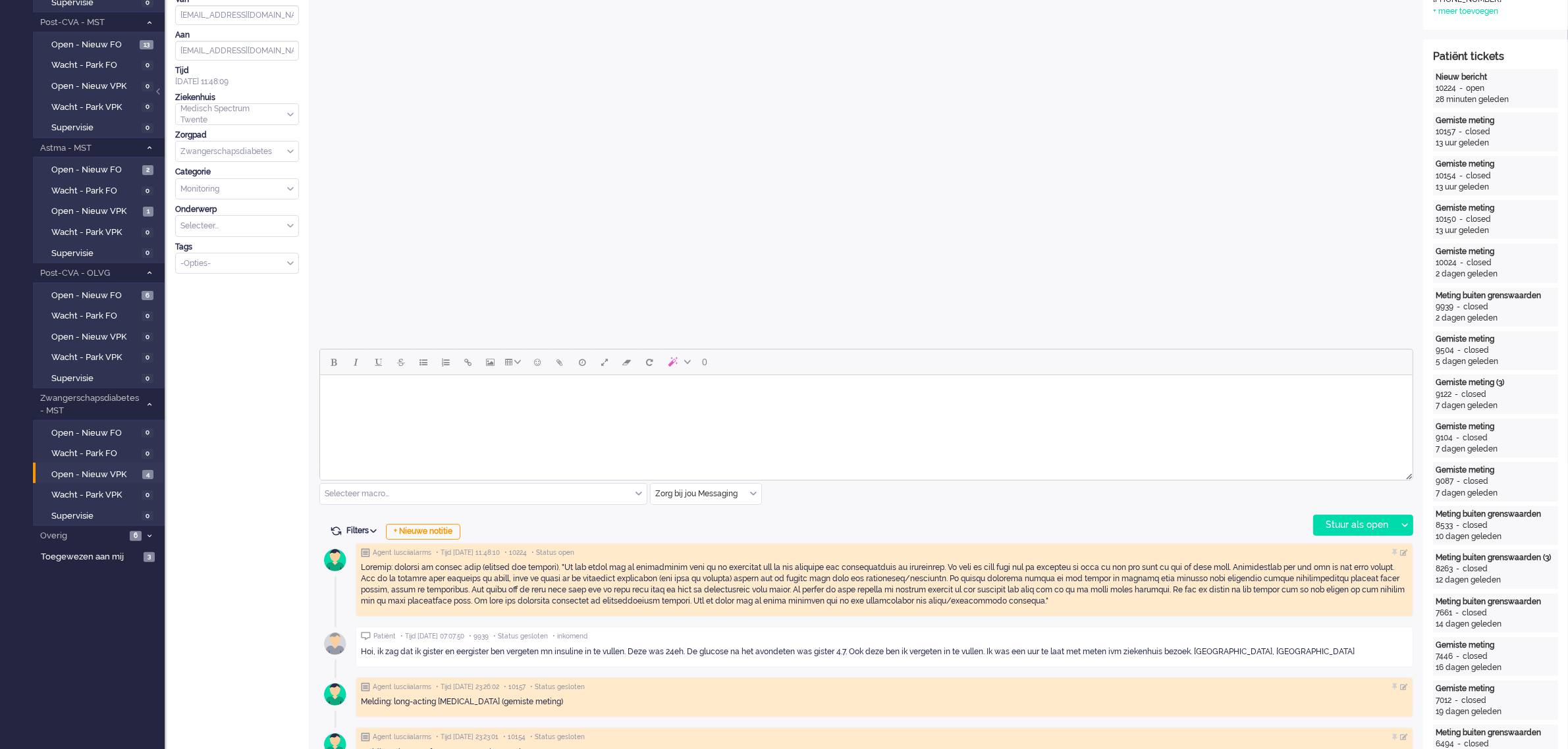
click at [507, 409] on html at bounding box center [866, 391] width 1093 height 33
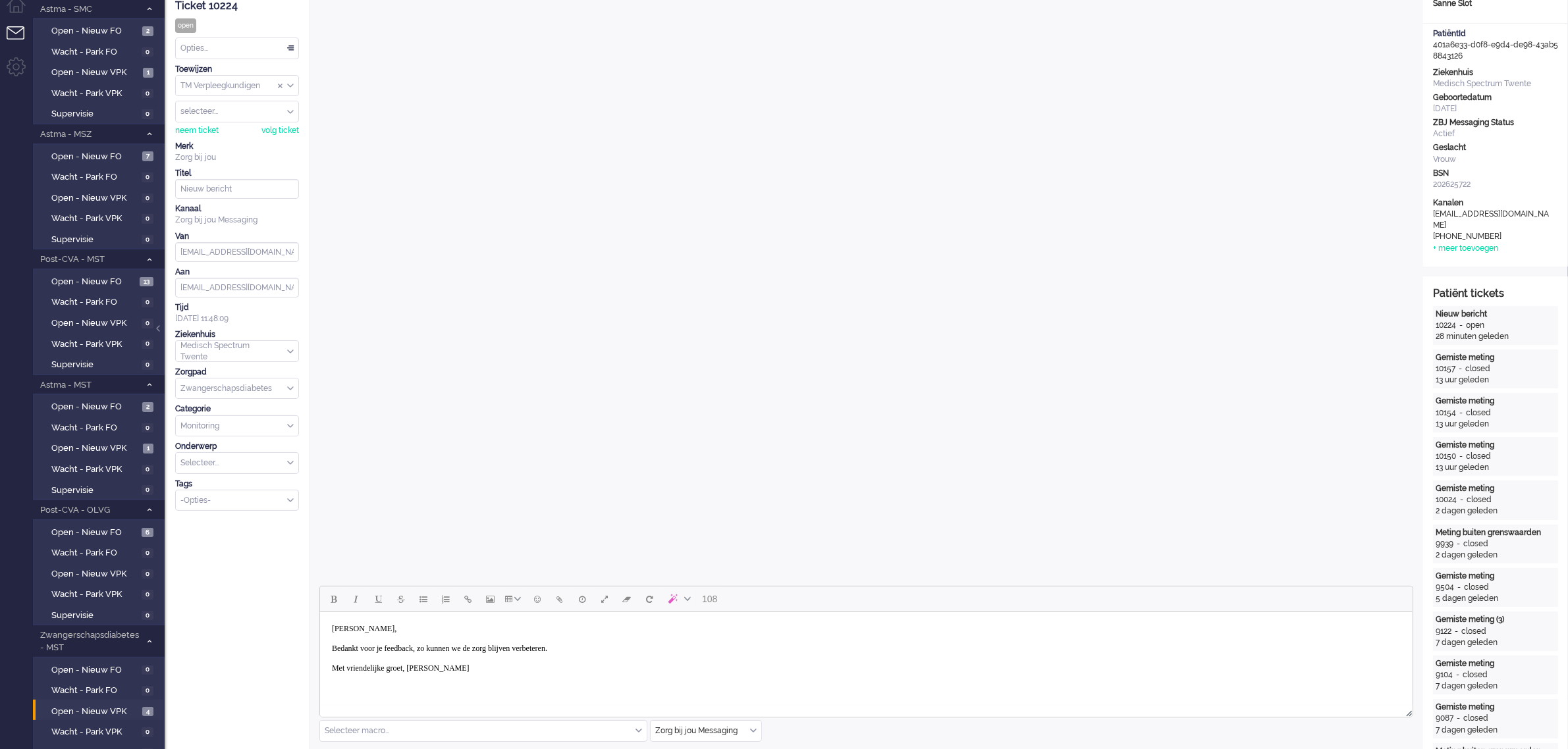
scroll to position [39, 0]
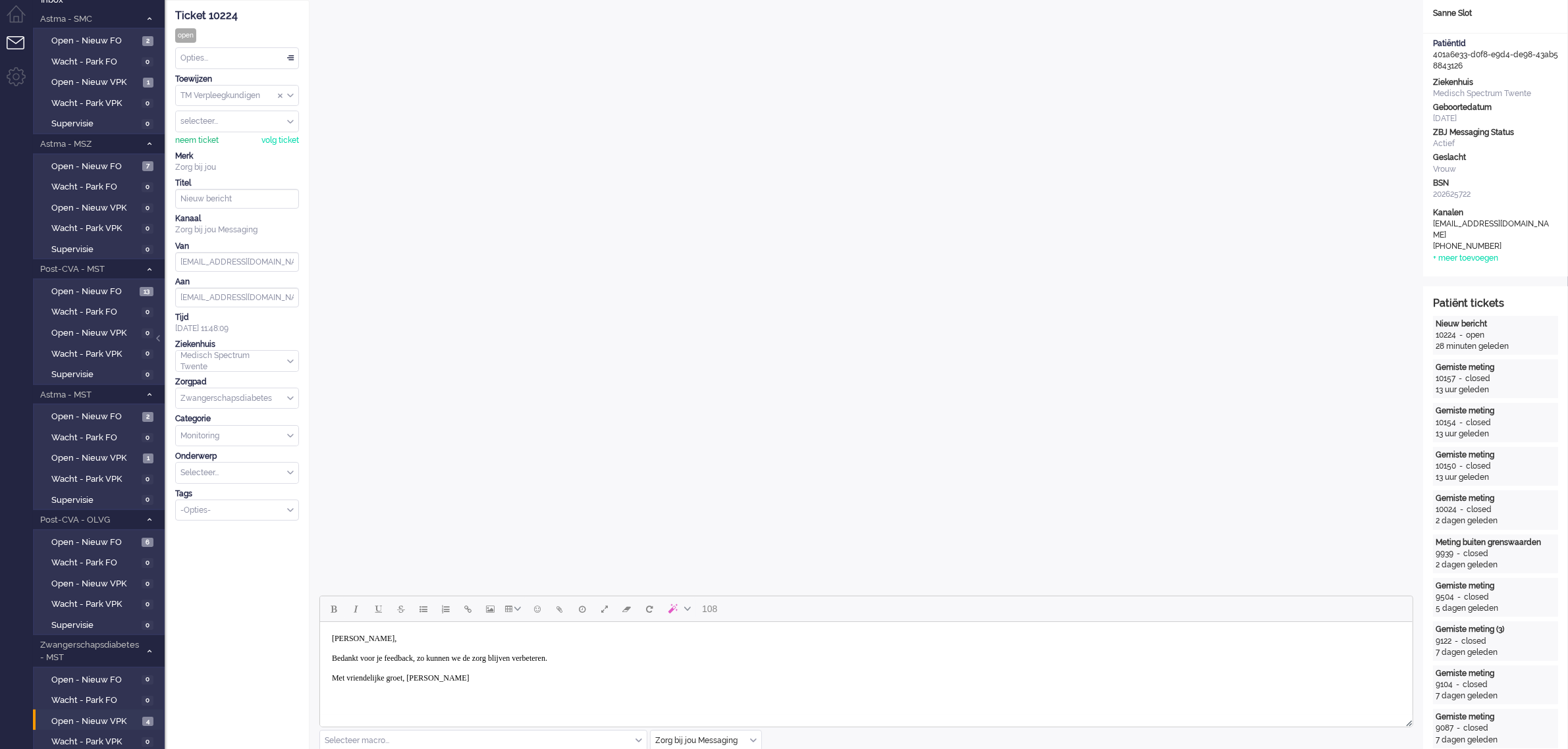
click at [212, 140] on div "neem ticket" at bounding box center [197, 140] width 44 height 11
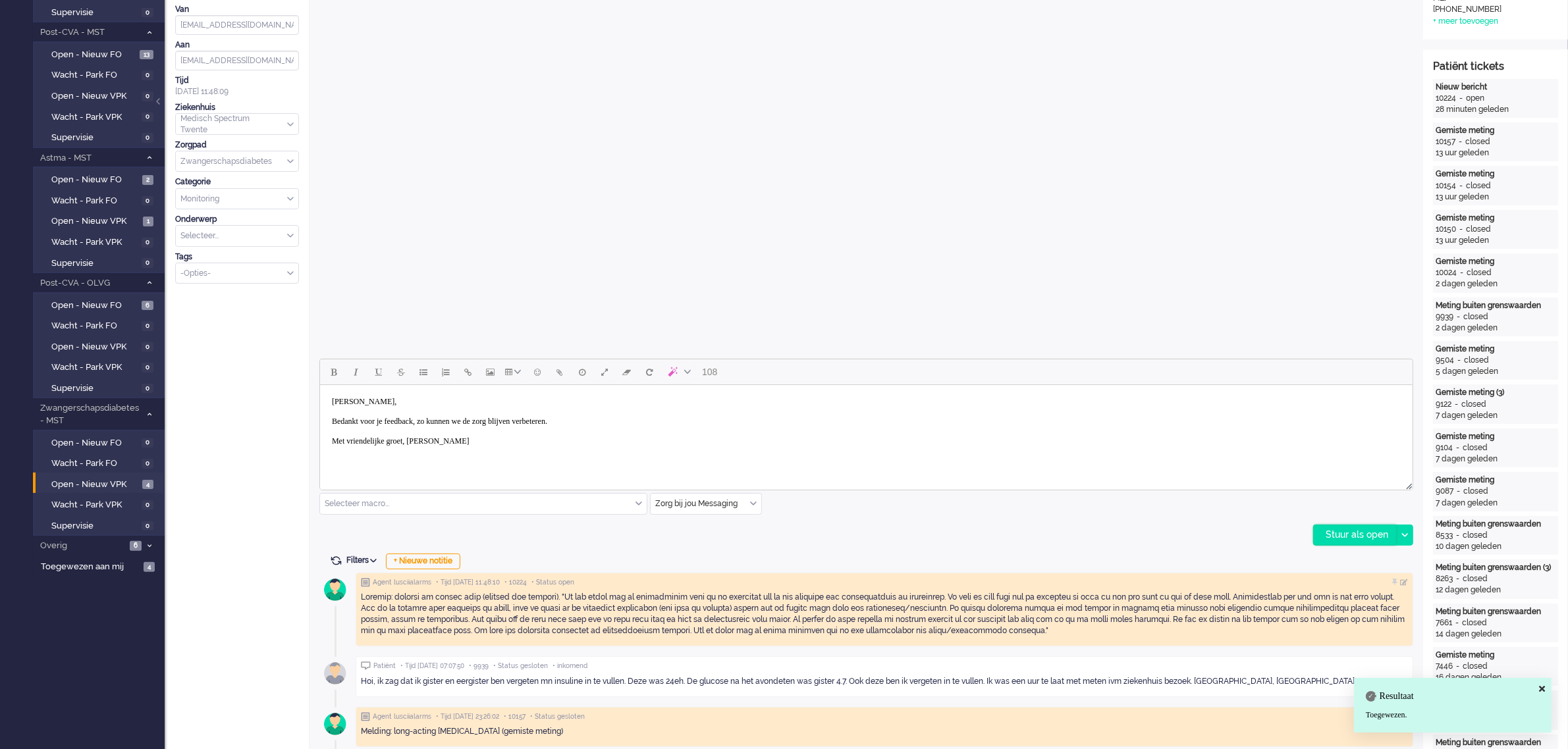
scroll to position [287, 0]
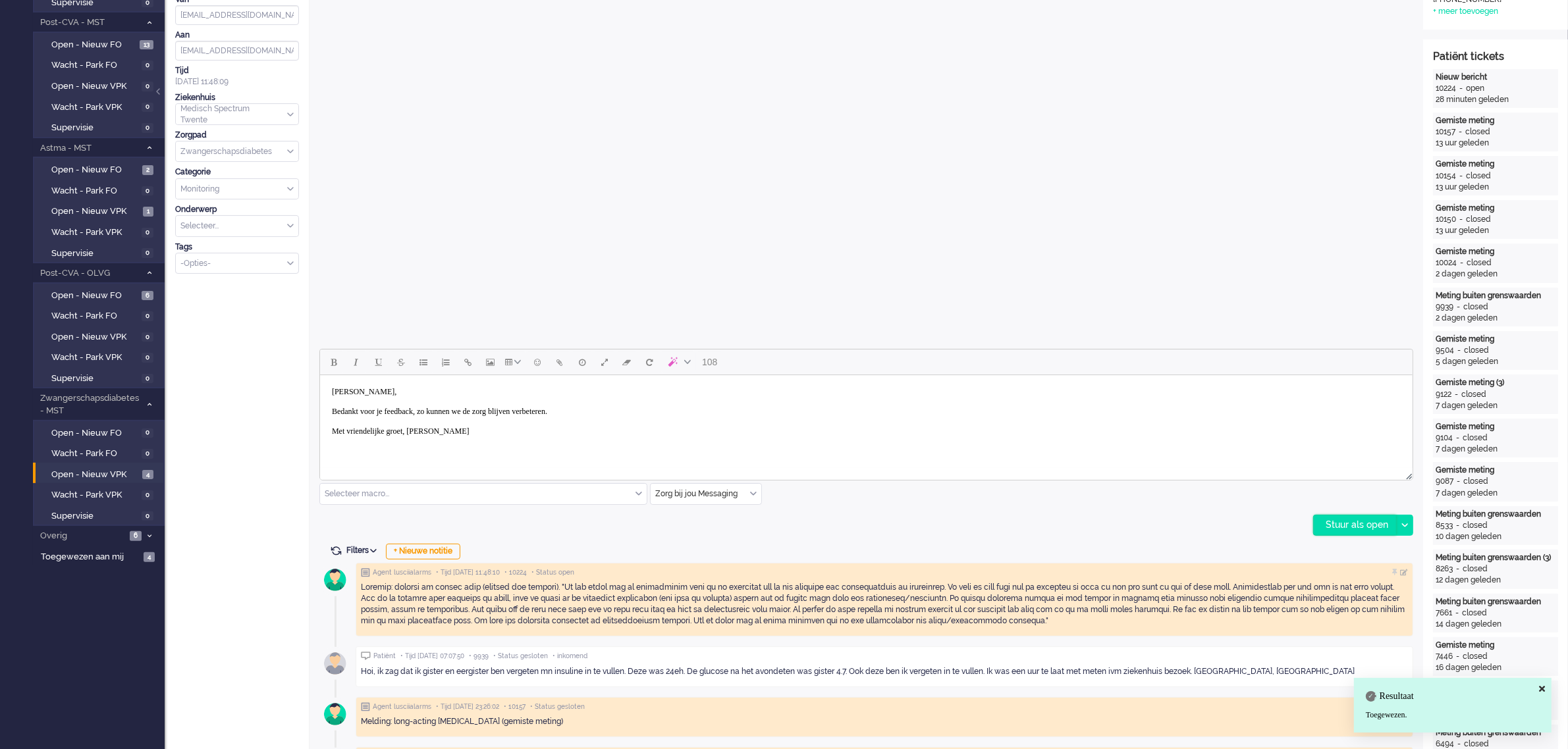
click at [1367, 526] on div "Stuur als open" at bounding box center [1355, 525] width 82 height 20
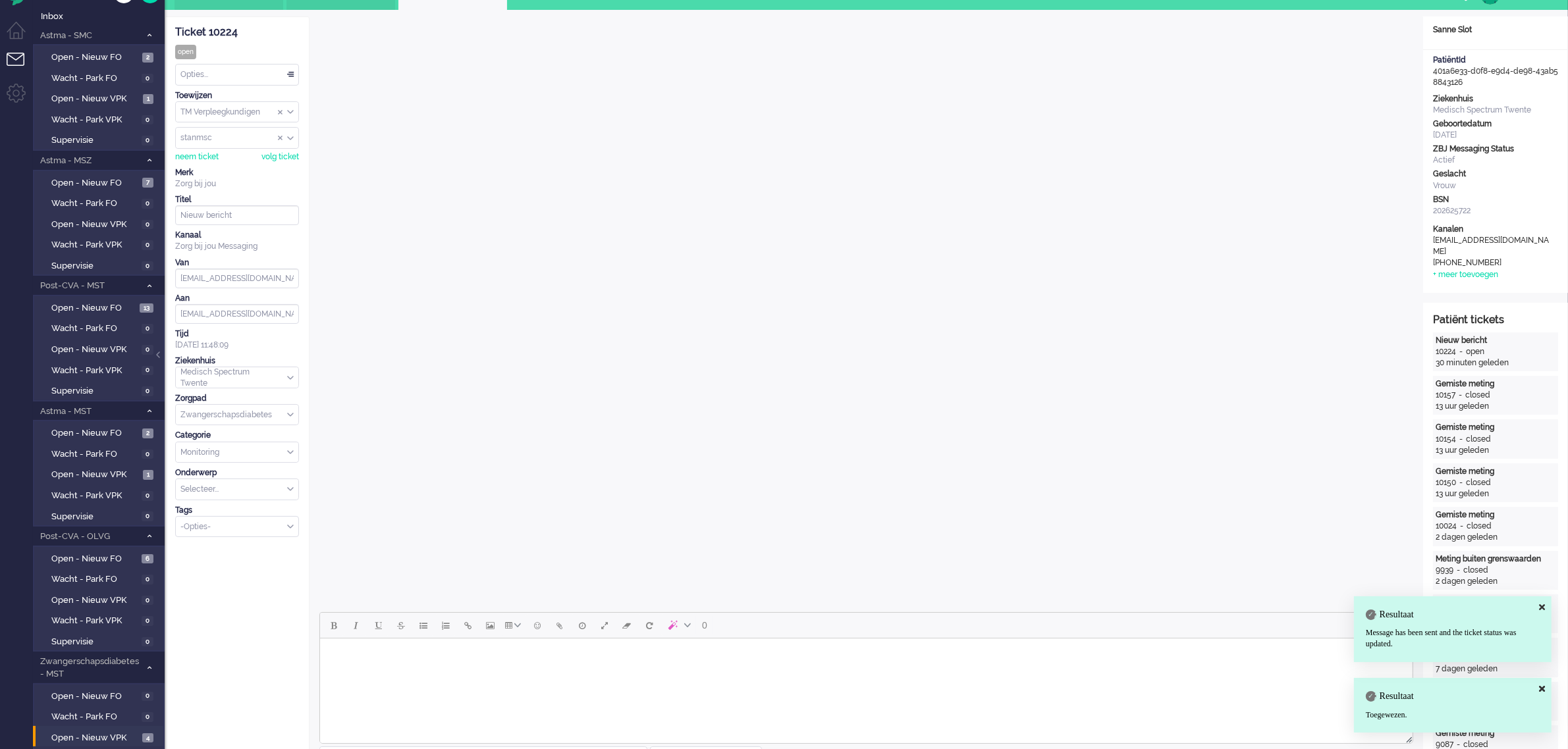
scroll to position [0, 0]
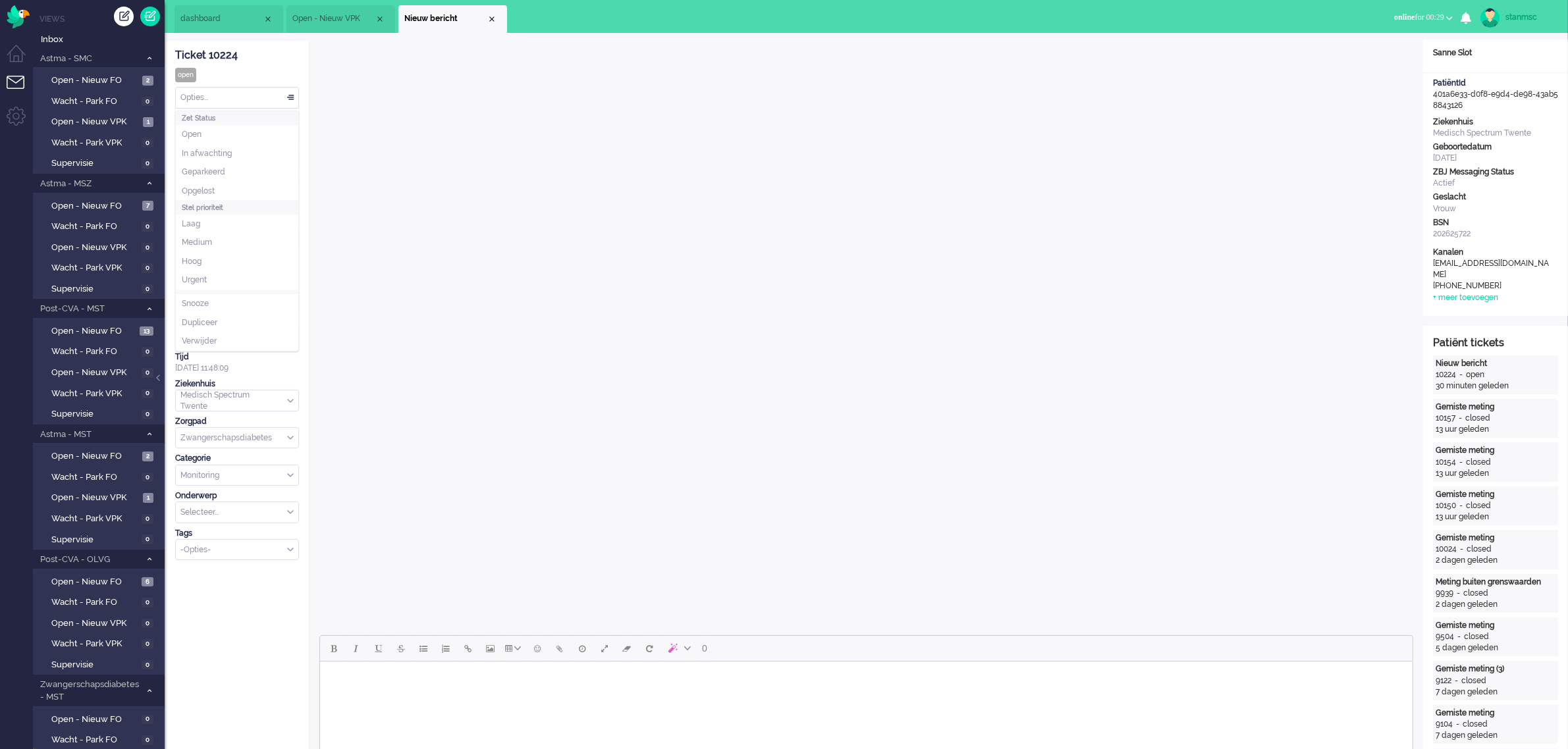
click at [275, 98] on div "Opties..." at bounding box center [236, 98] width 122 height 21
click at [218, 187] on li "Opgelost" at bounding box center [236, 191] width 122 height 19
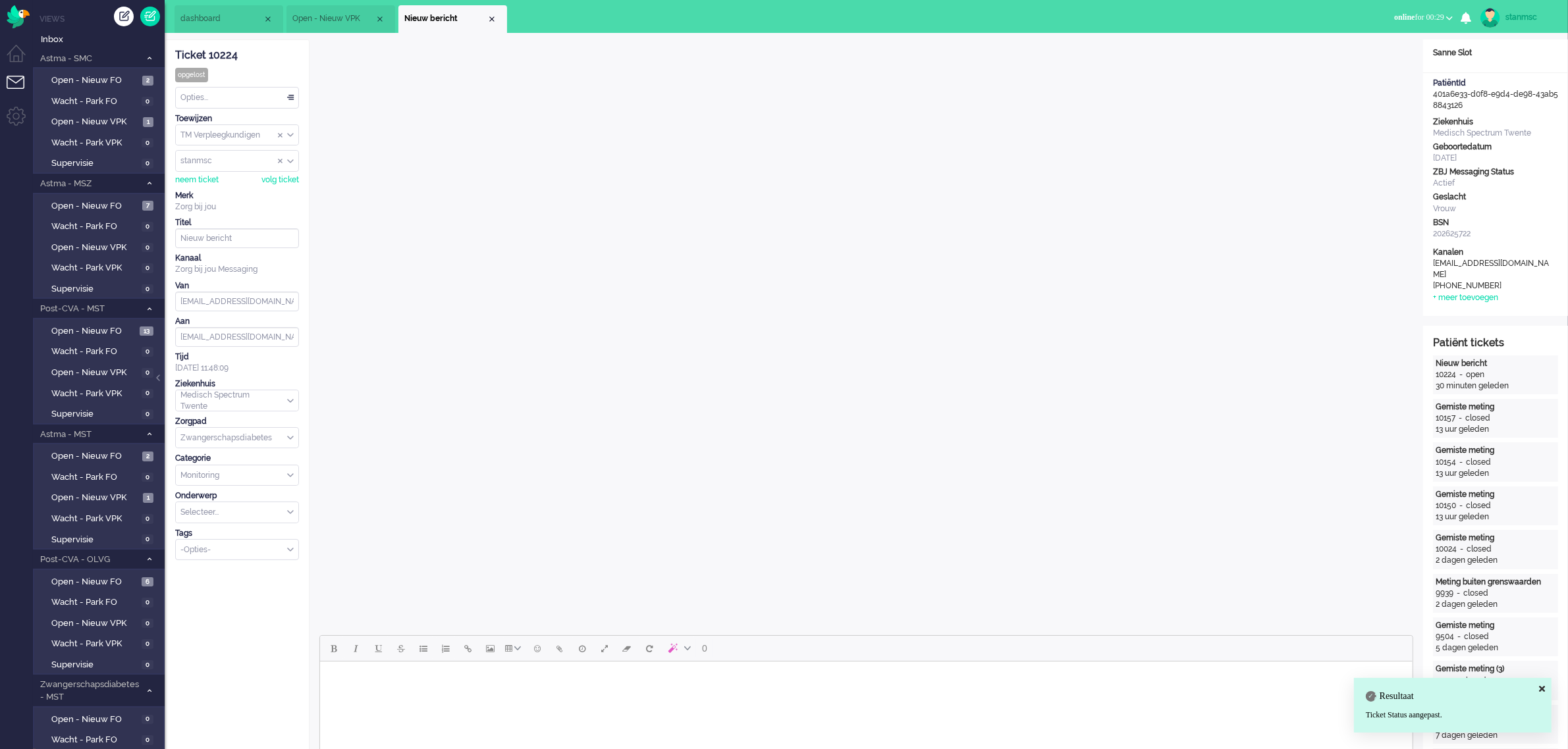
click at [494, 19] on div "Close tab" at bounding box center [492, 19] width 10 height 10
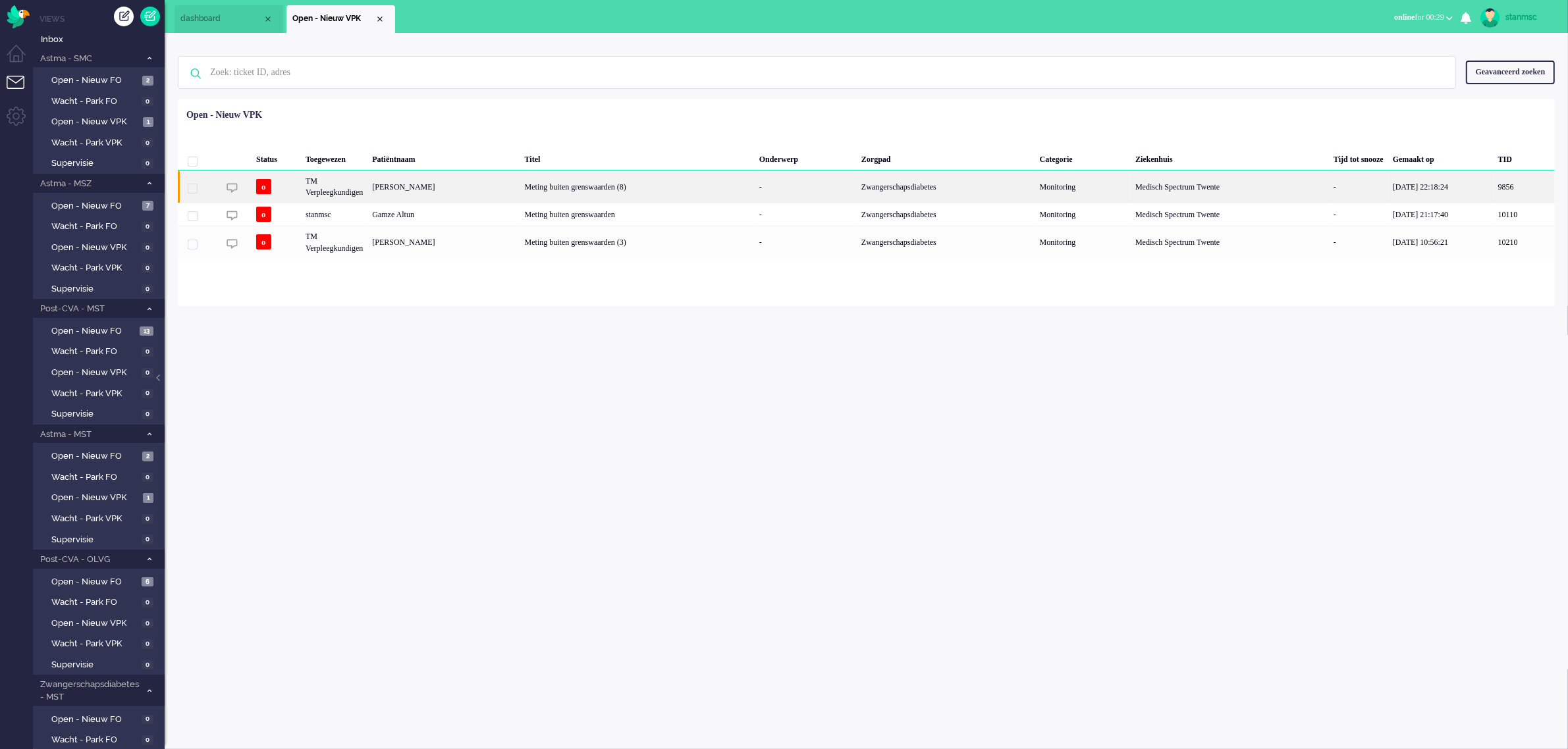
click at [432, 189] on div "[PERSON_NAME]" at bounding box center [444, 187] width 152 height 33
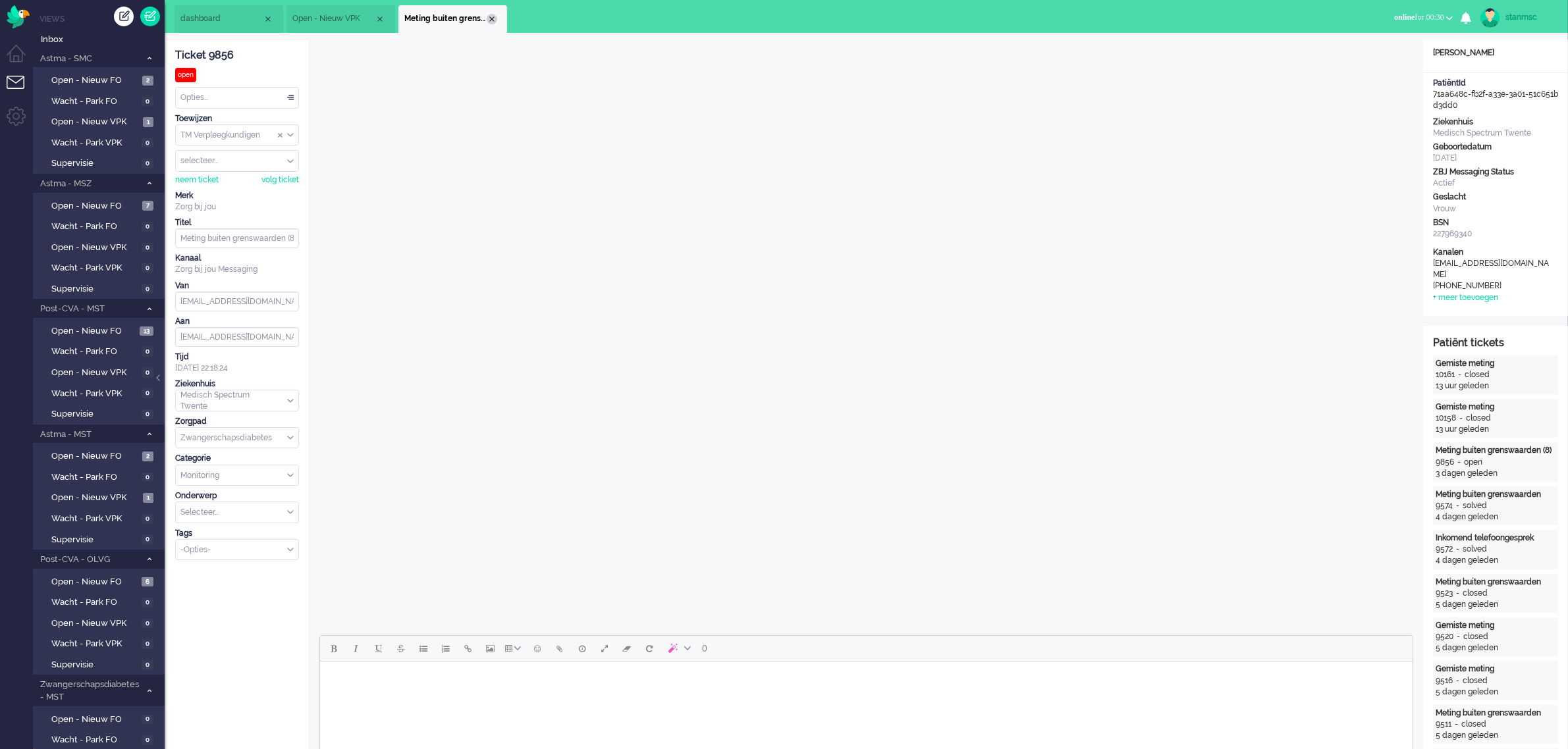
click at [491, 19] on div "Close tab" at bounding box center [492, 19] width 10 height 10
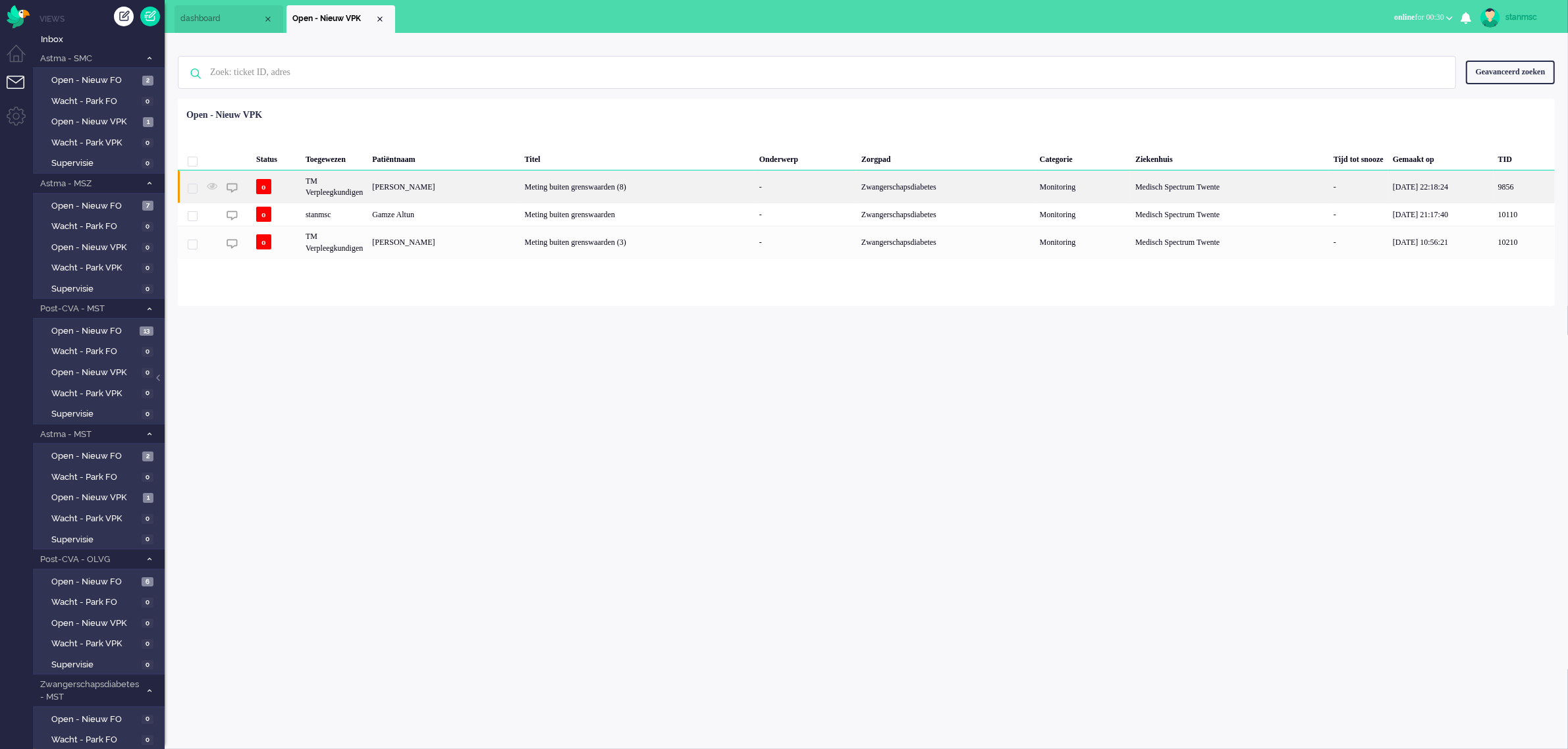
click at [353, 181] on div "TM Verpleegkundigen" at bounding box center [334, 187] width 67 height 33
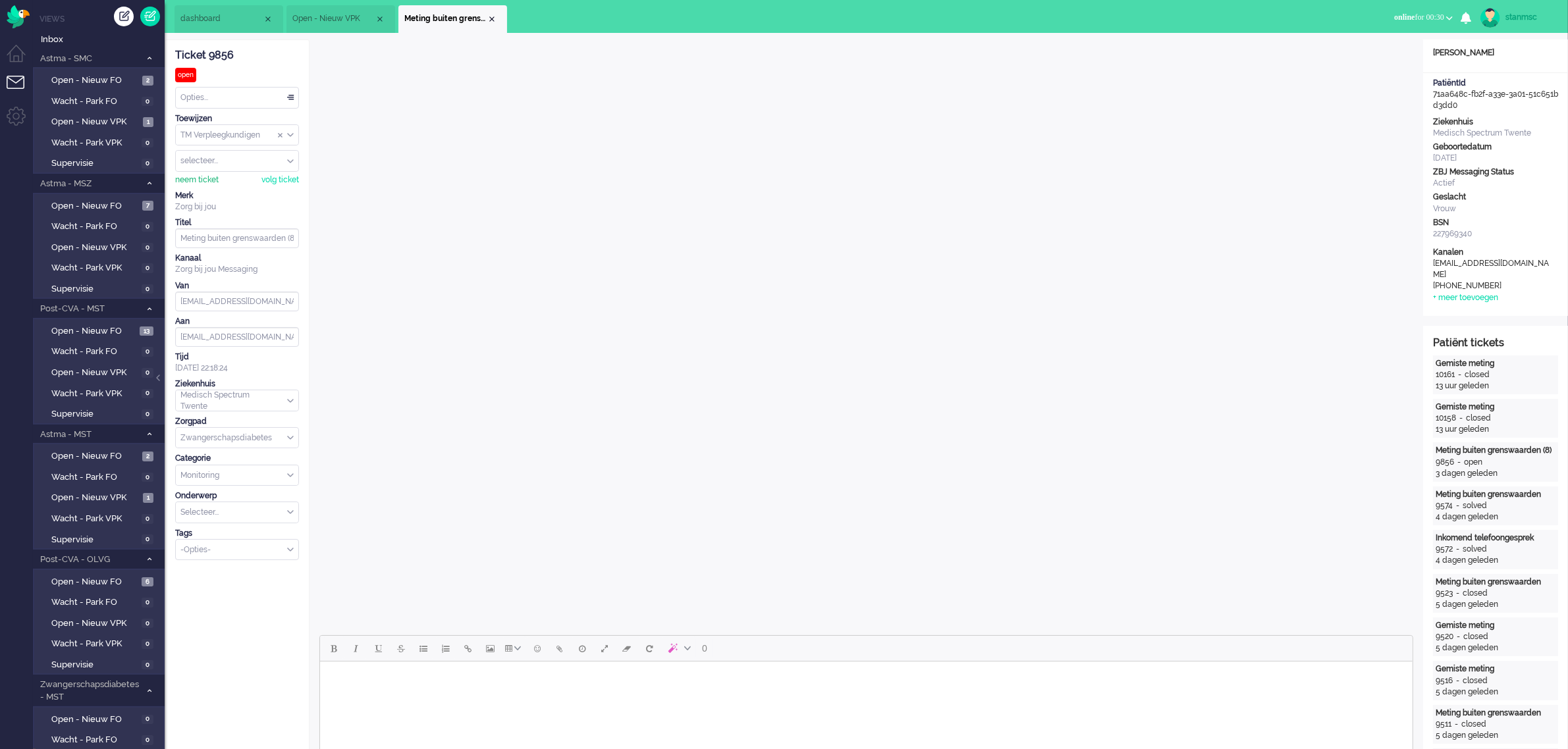
click at [203, 178] on div "neem ticket" at bounding box center [197, 180] width 44 height 11
click at [487, 16] on div "Close tab" at bounding box center [492, 19] width 10 height 10
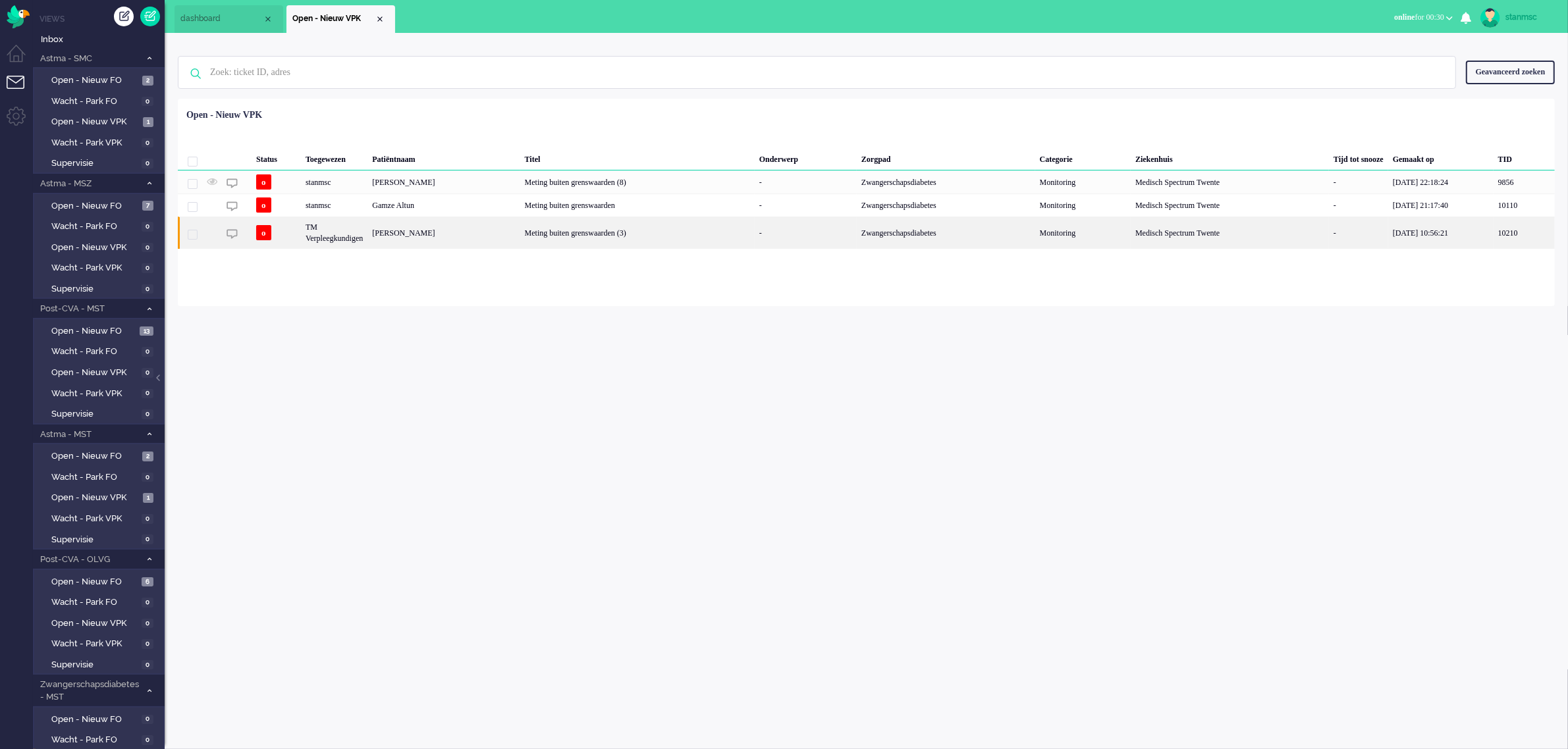
click at [367, 230] on div "TM Verpleegkundigen" at bounding box center [334, 233] width 67 height 33
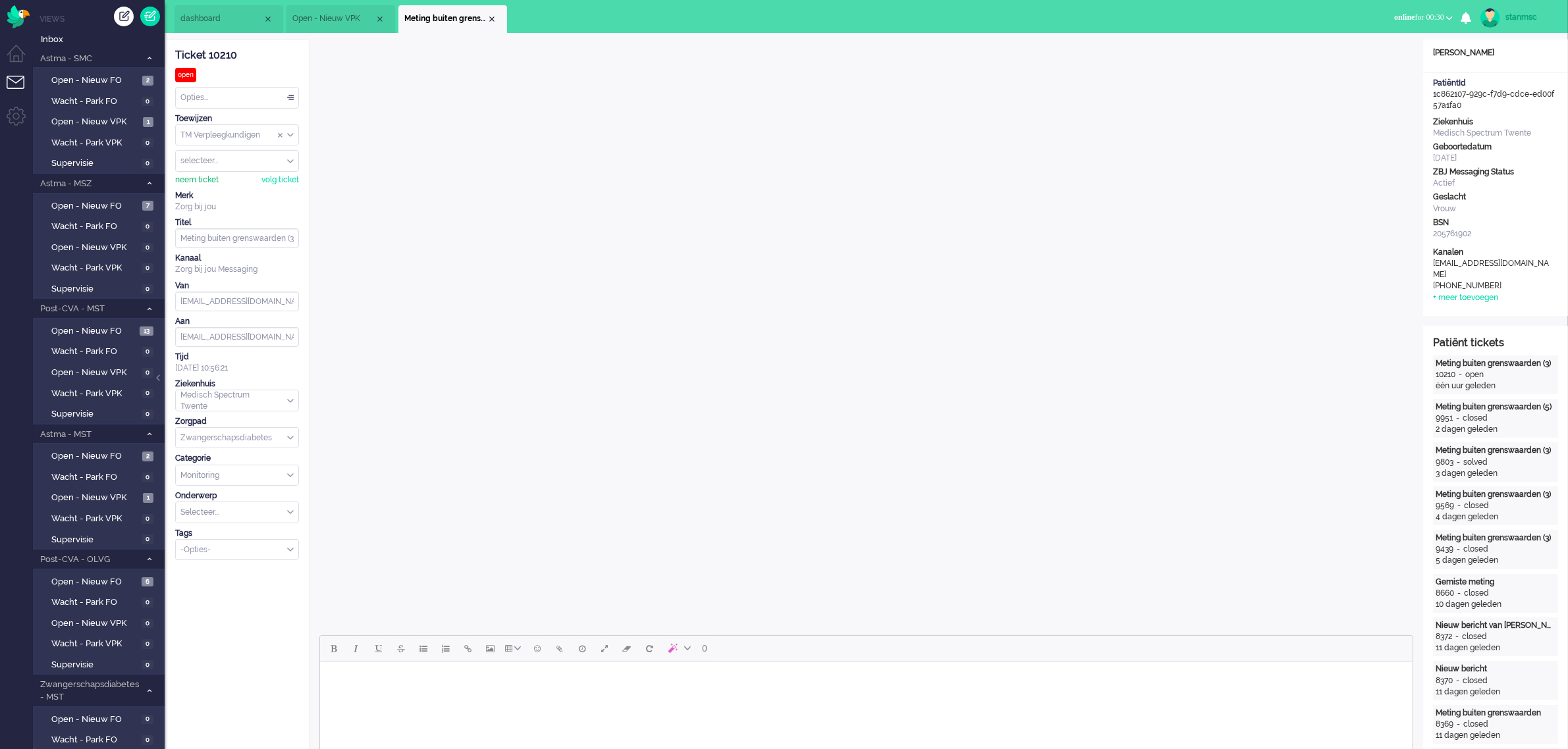
click at [206, 181] on div "neem ticket" at bounding box center [197, 180] width 44 height 11
click at [489, 20] on div "Close tab" at bounding box center [492, 19] width 10 height 10
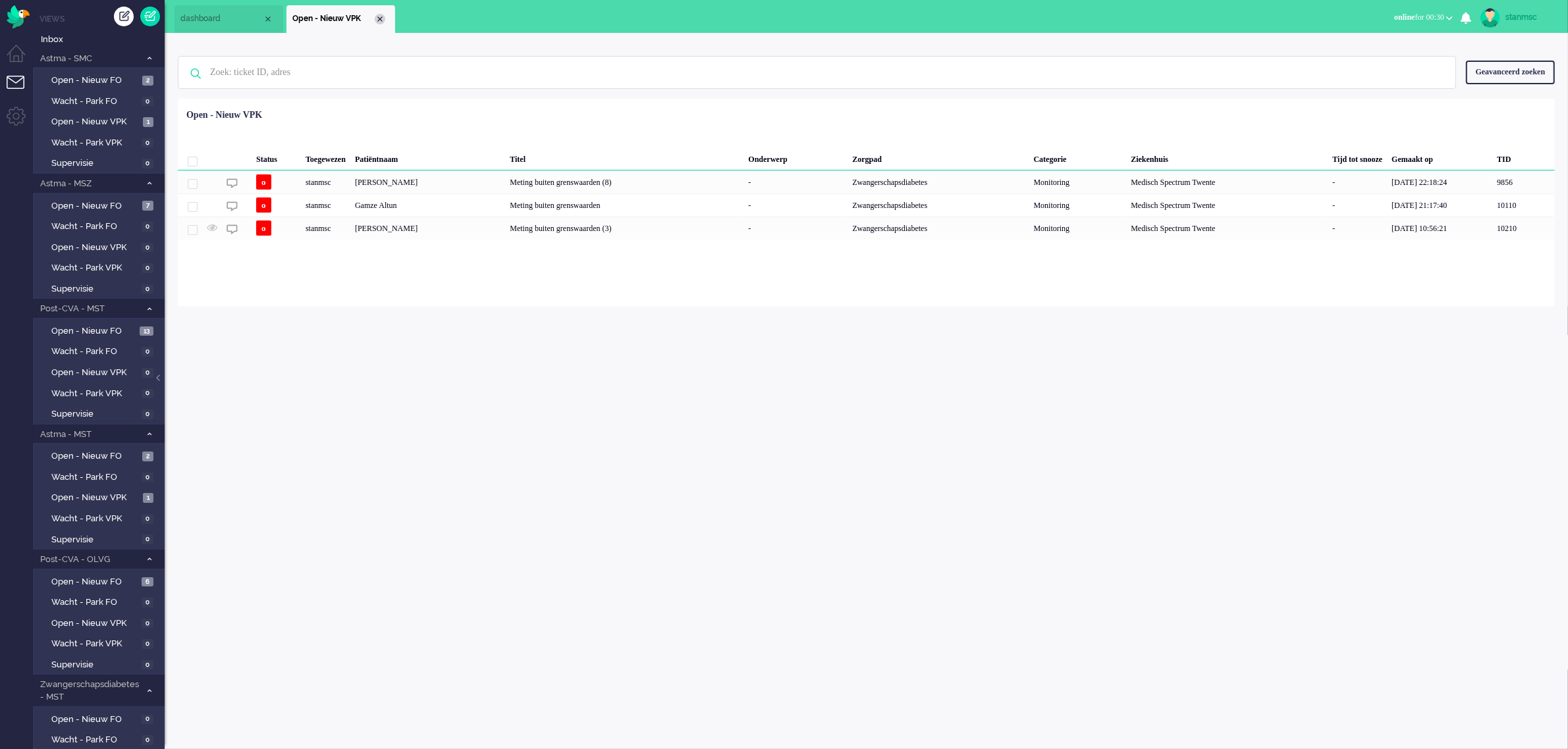
click at [376, 19] on div "Close tab" at bounding box center [380, 19] width 10 height 10
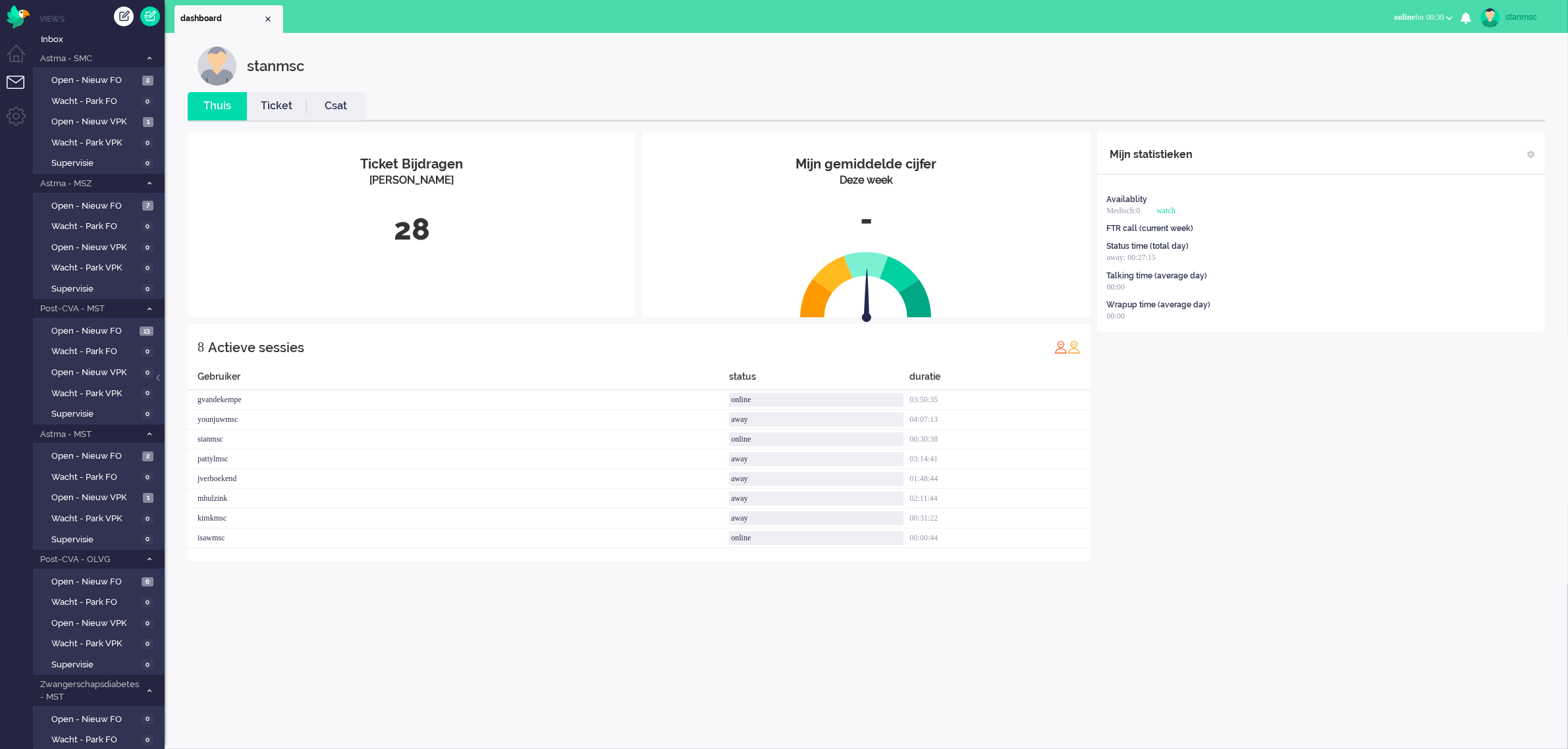
click at [275, 116] on li "Ticket" at bounding box center [276, 106] width 59 height 28
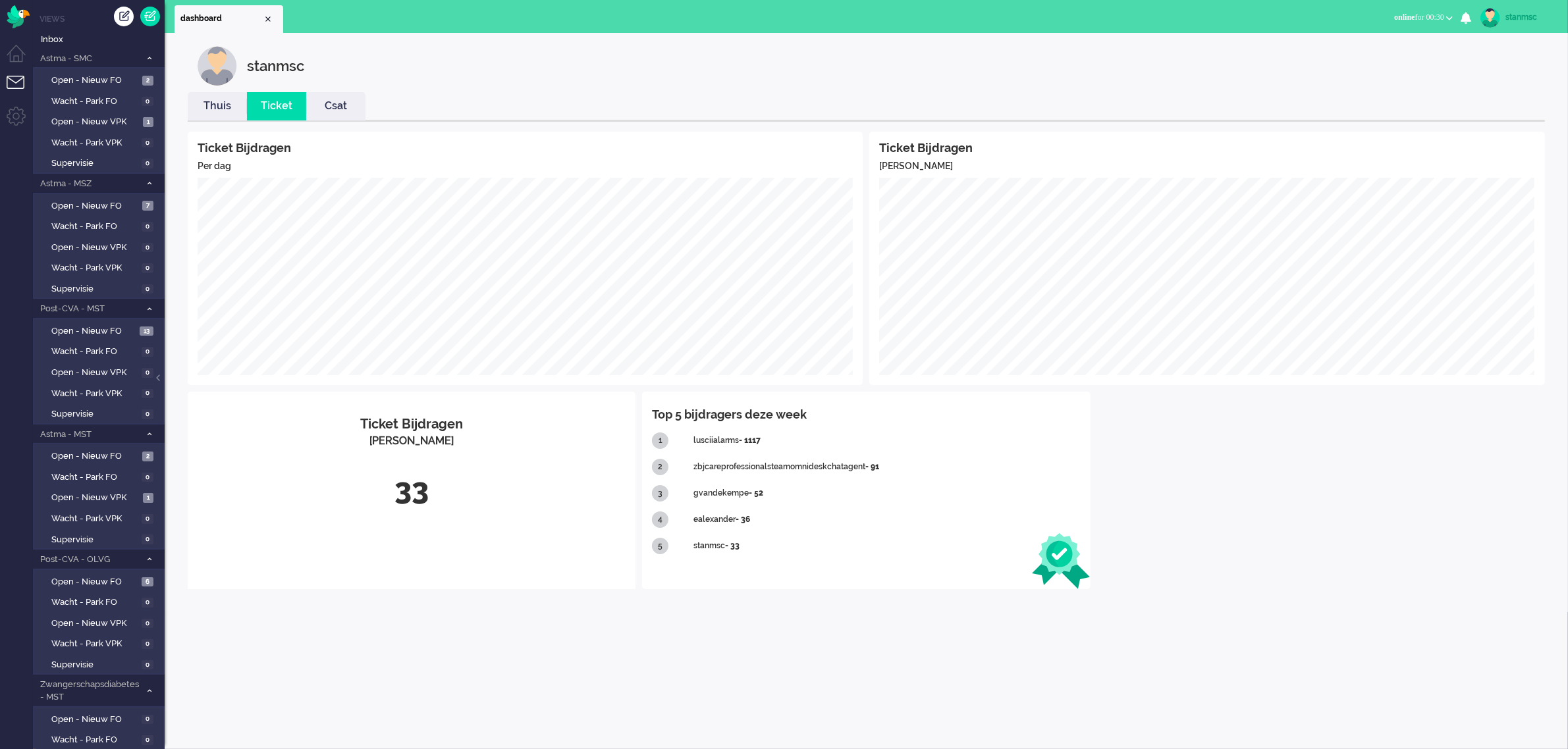
click at [206, 103] on link "Thuis" at bounding box center [217, 106] width 59 height 15
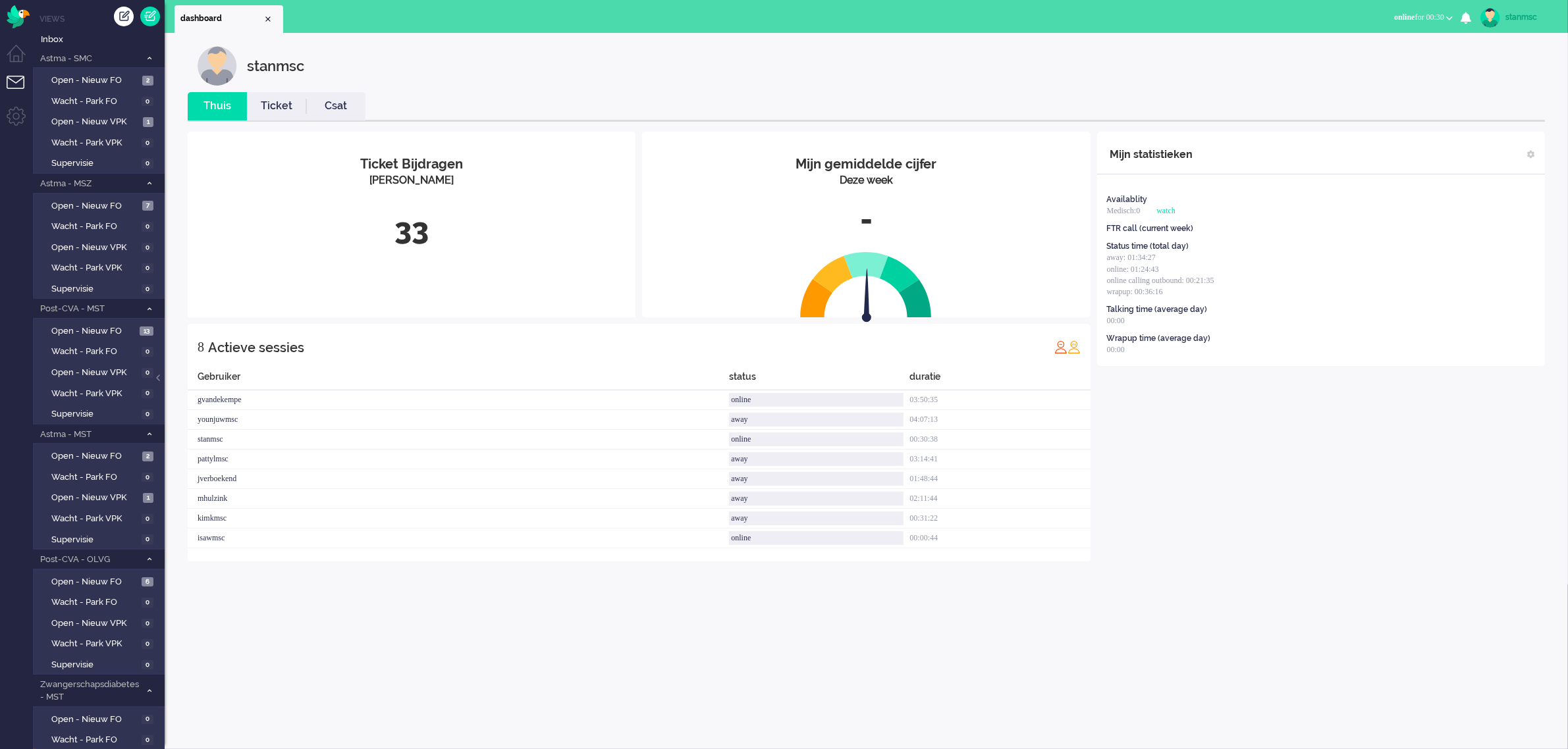
click at [275, 101] on link "Ticket" at bounding box center [276, 106] width 59 height 15
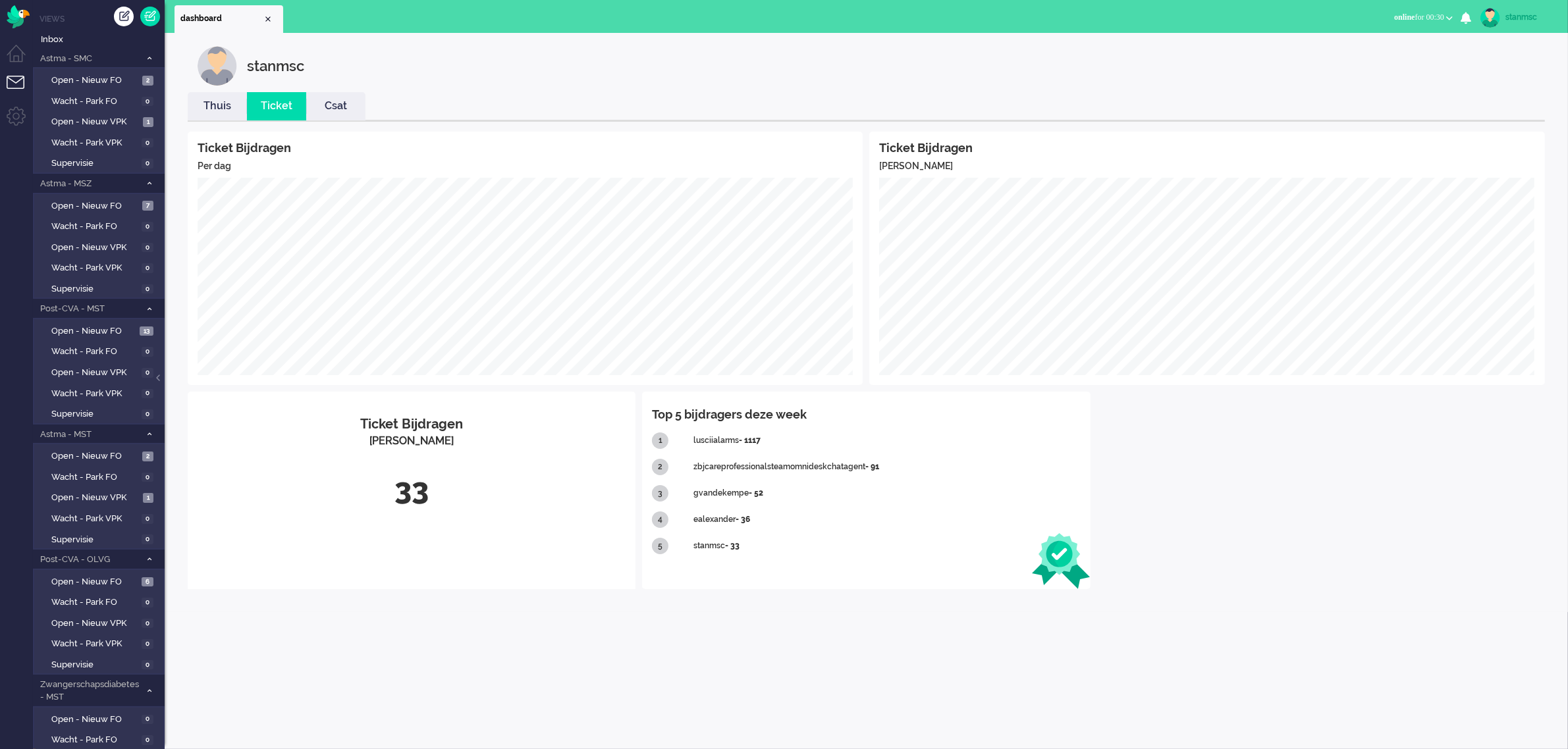
click at [209, 101] on link "Thuis" at bounding box center [217, 106] width 59 height 15
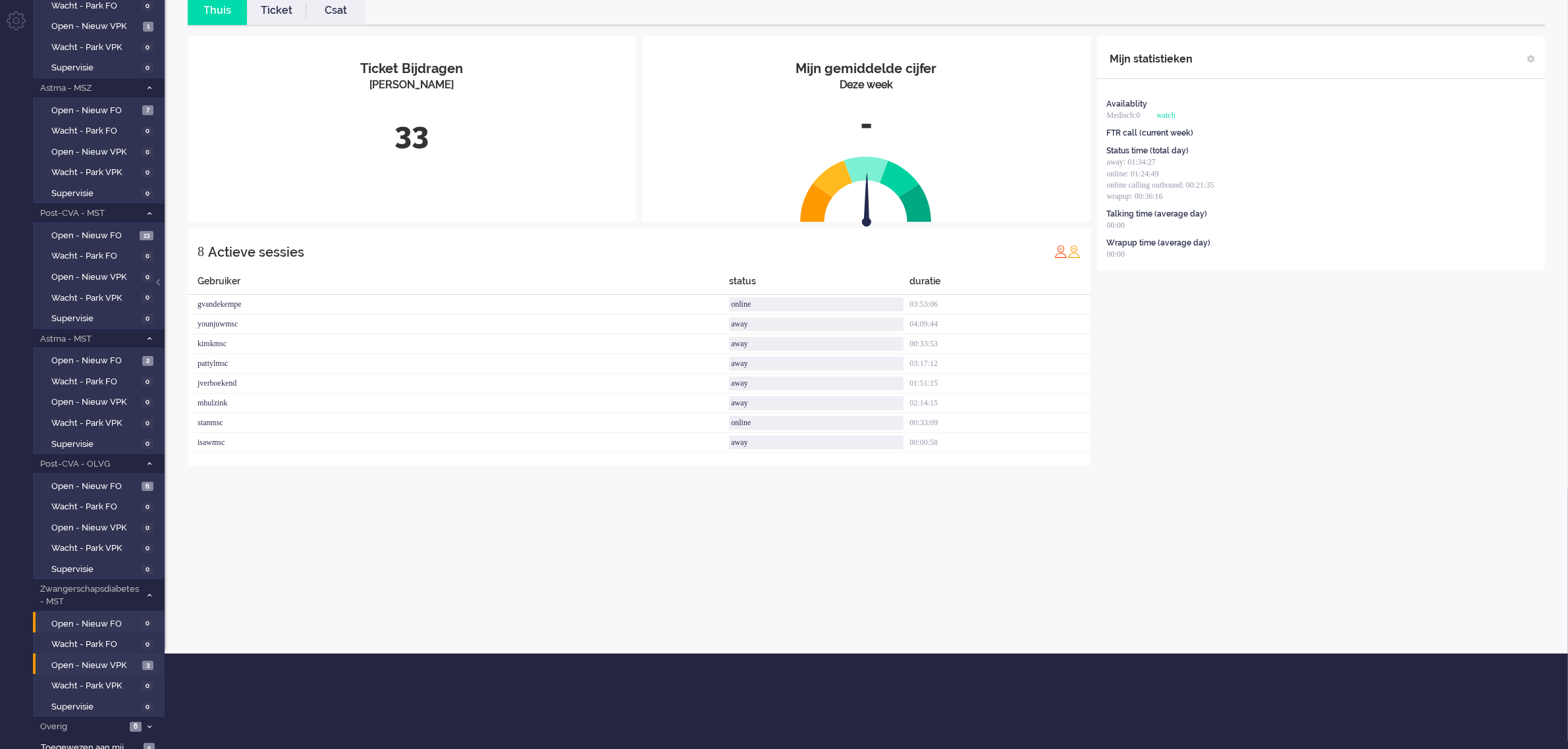
scroll to position [96, 0]
click at [110, 659] on span "Open - Nieuw VPK" at bounding box center [95, 665] width 87 height 13
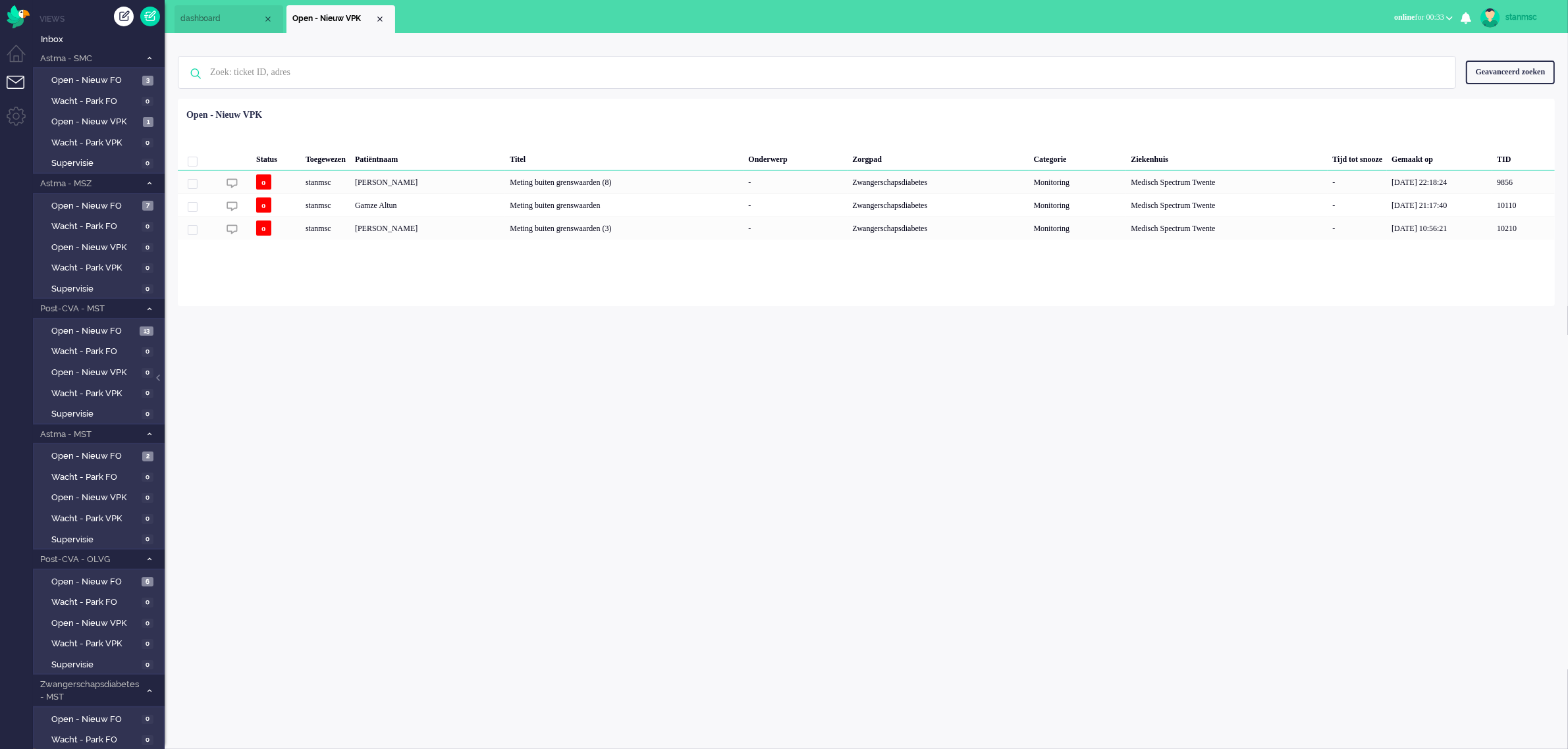
click at [224, 20] on span "dashboard" at bounding box center [222, 18] width 82 height 11
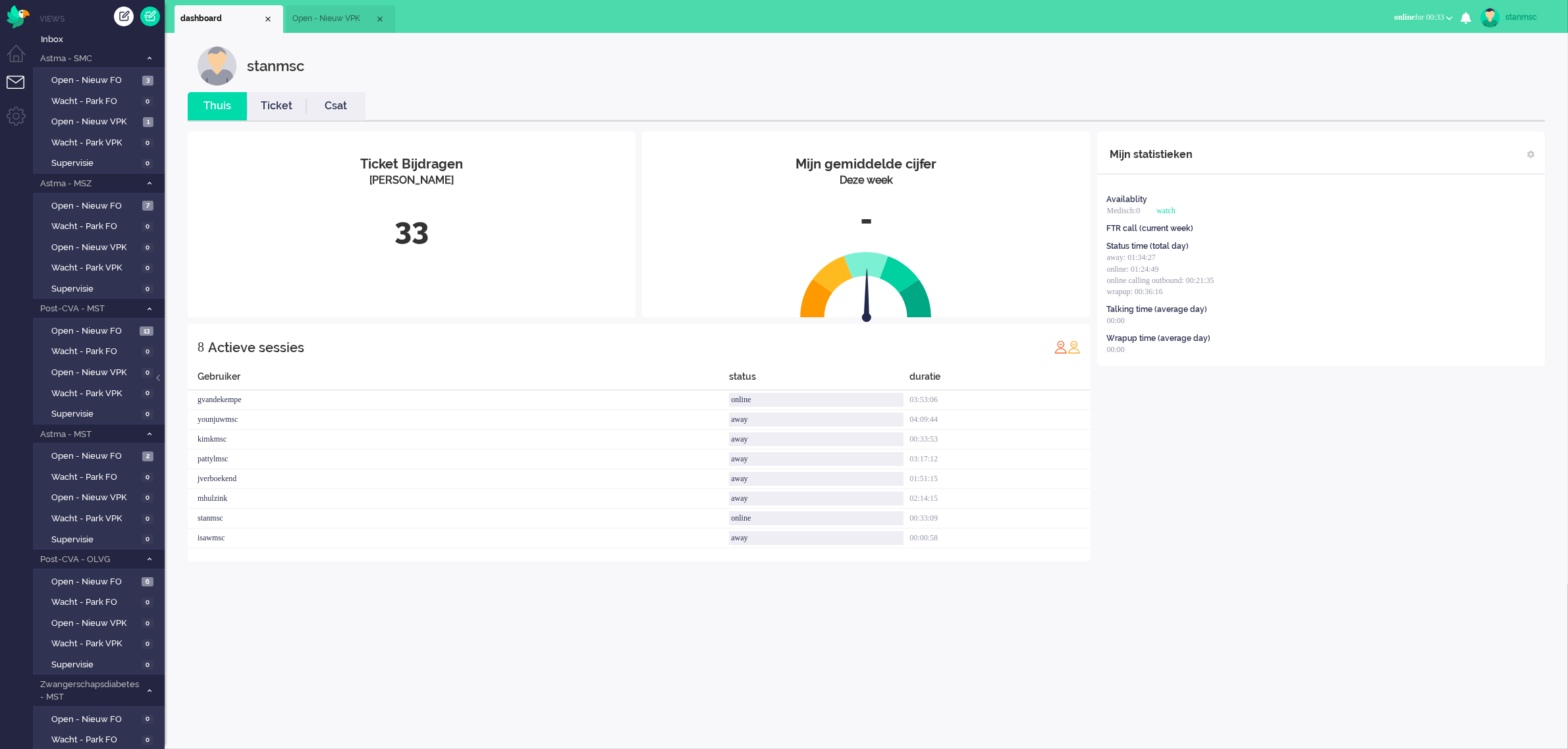
click at [1518, 15] on div "stanmsc" at bounding box center [1530, 16] width 50 height 13
click at [1496, 86] on link "Instellingen" at bounding box center [1515, 88] width 91 height 13
select select "nl"
select select "nl_NL"
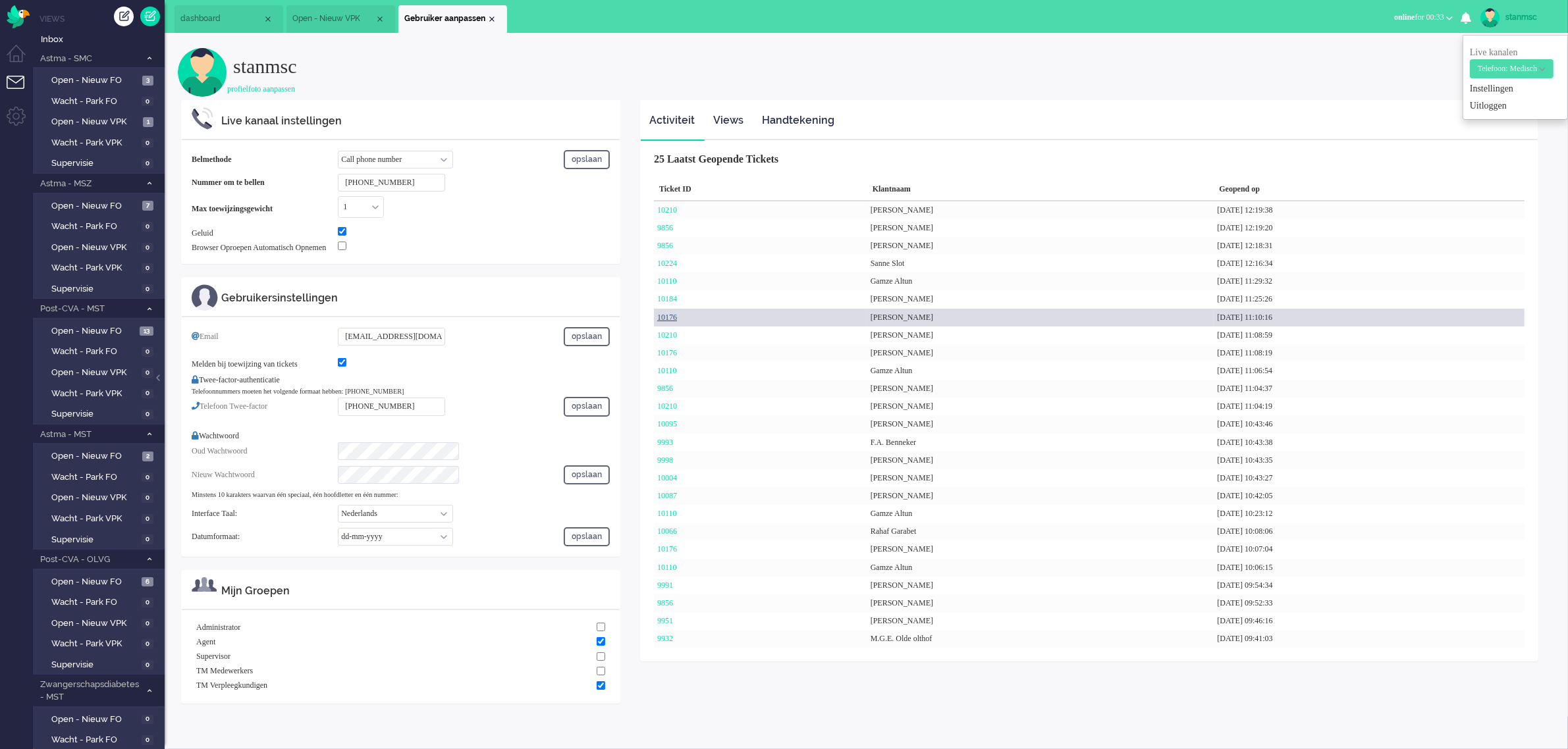
click at [667, 318] on link "10176" at bounding box center [666, 317] width 20 height 9
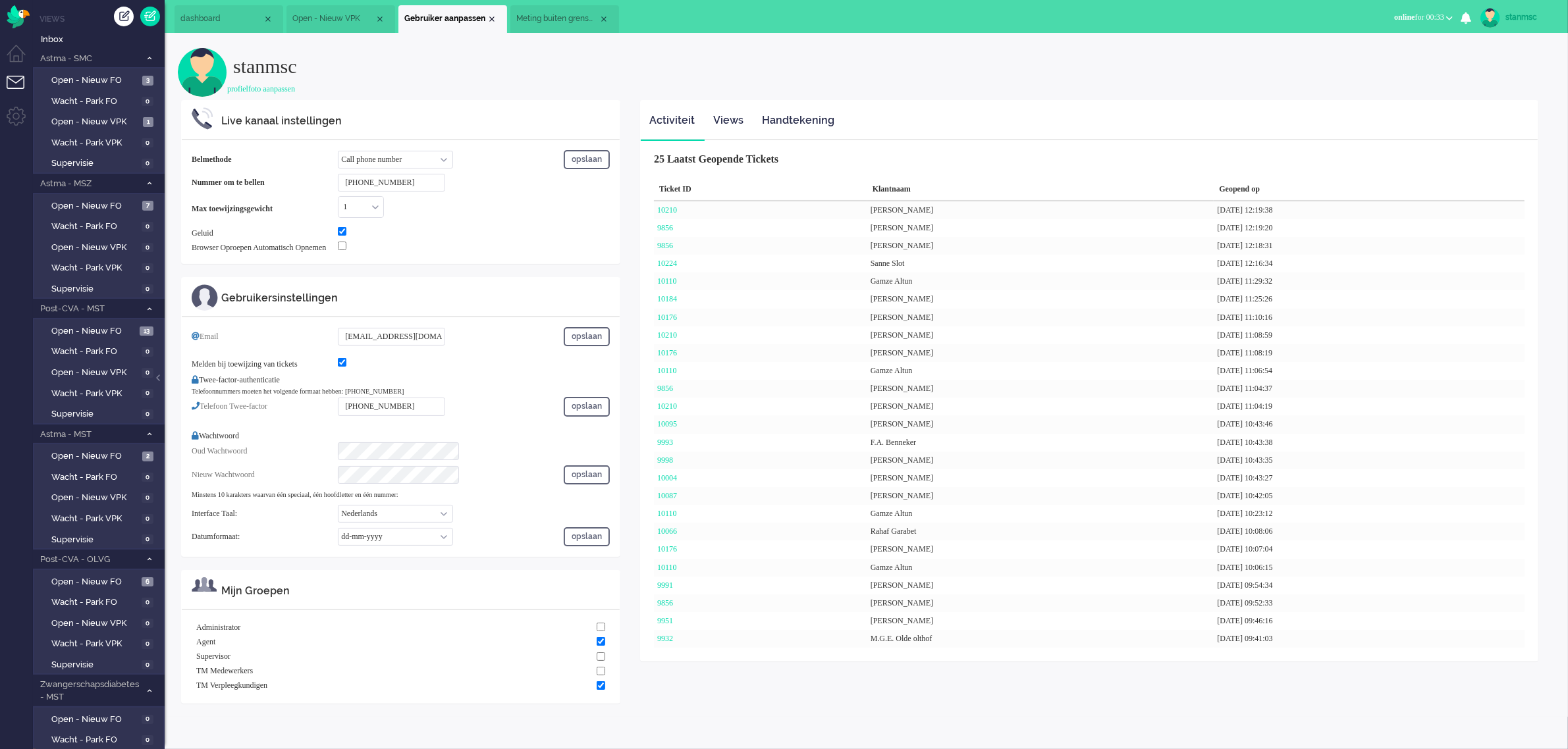
click at [553, 13] on span "Meting buiten grenswaarden" at bounding box center [557, 18] width 82 height 11
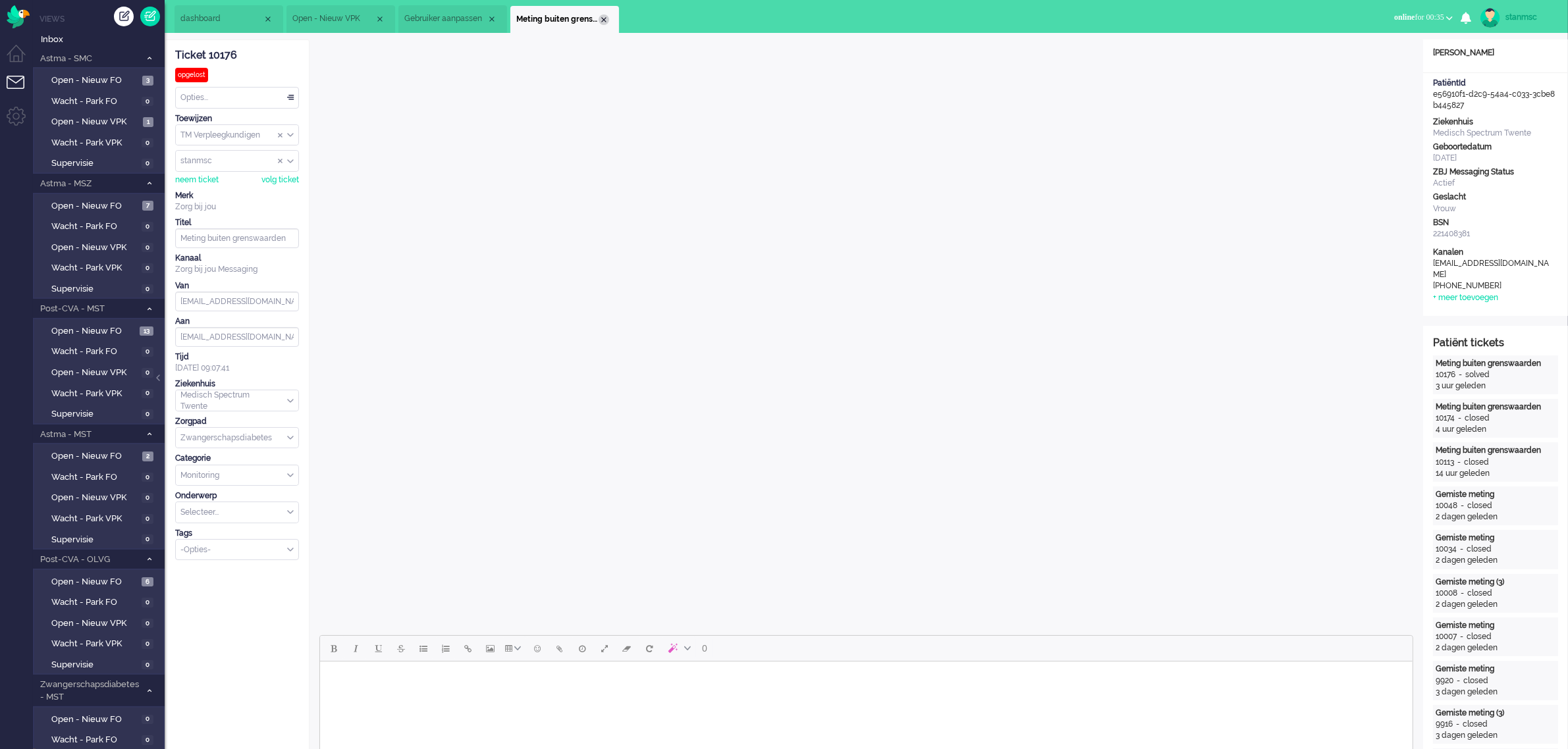
click at [605, 16] on div "Close tab" at bounding box center [604, 20] width 10 height 10
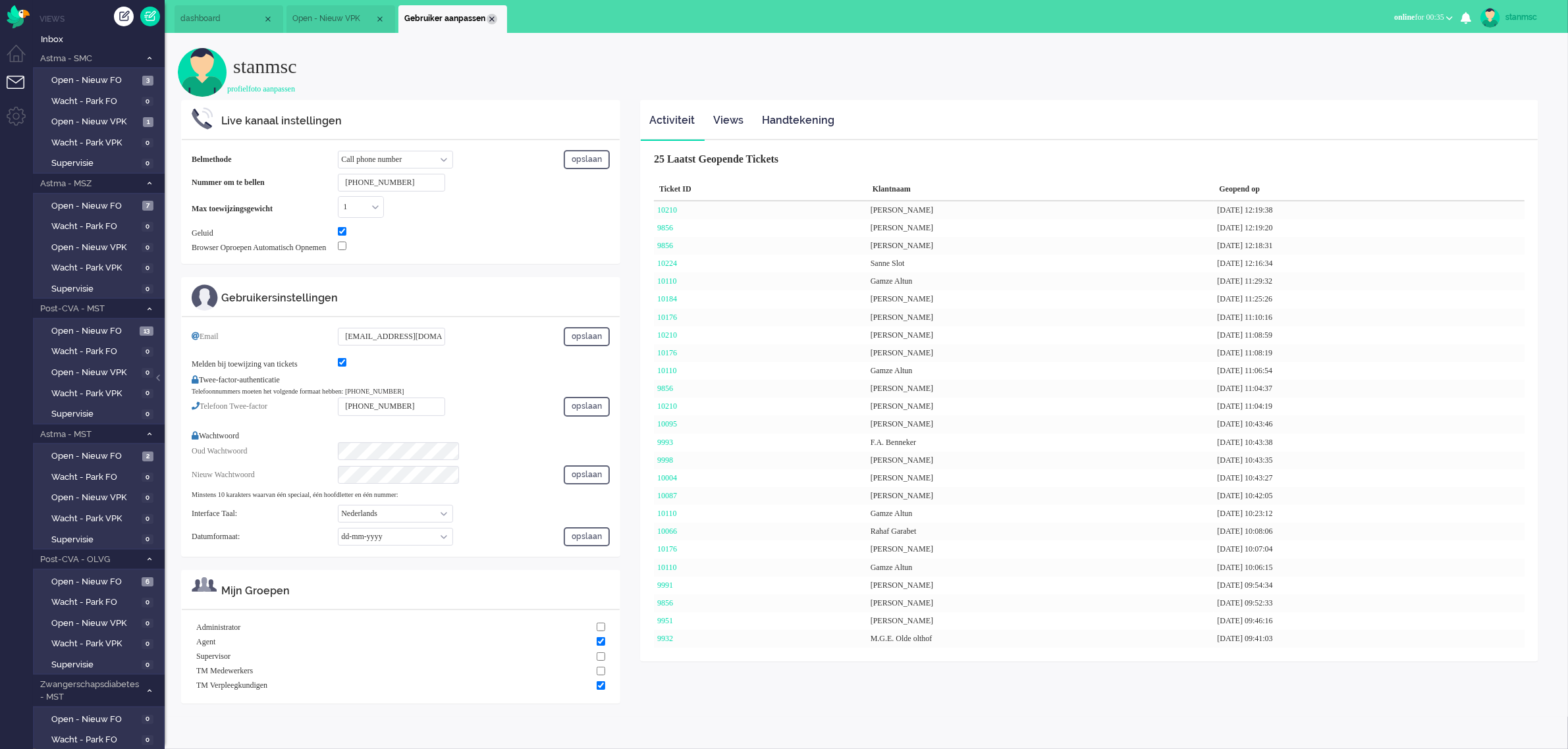
click at [489, 17] on div "Close tab" at bounding box center [492, 19] width 10 height 10
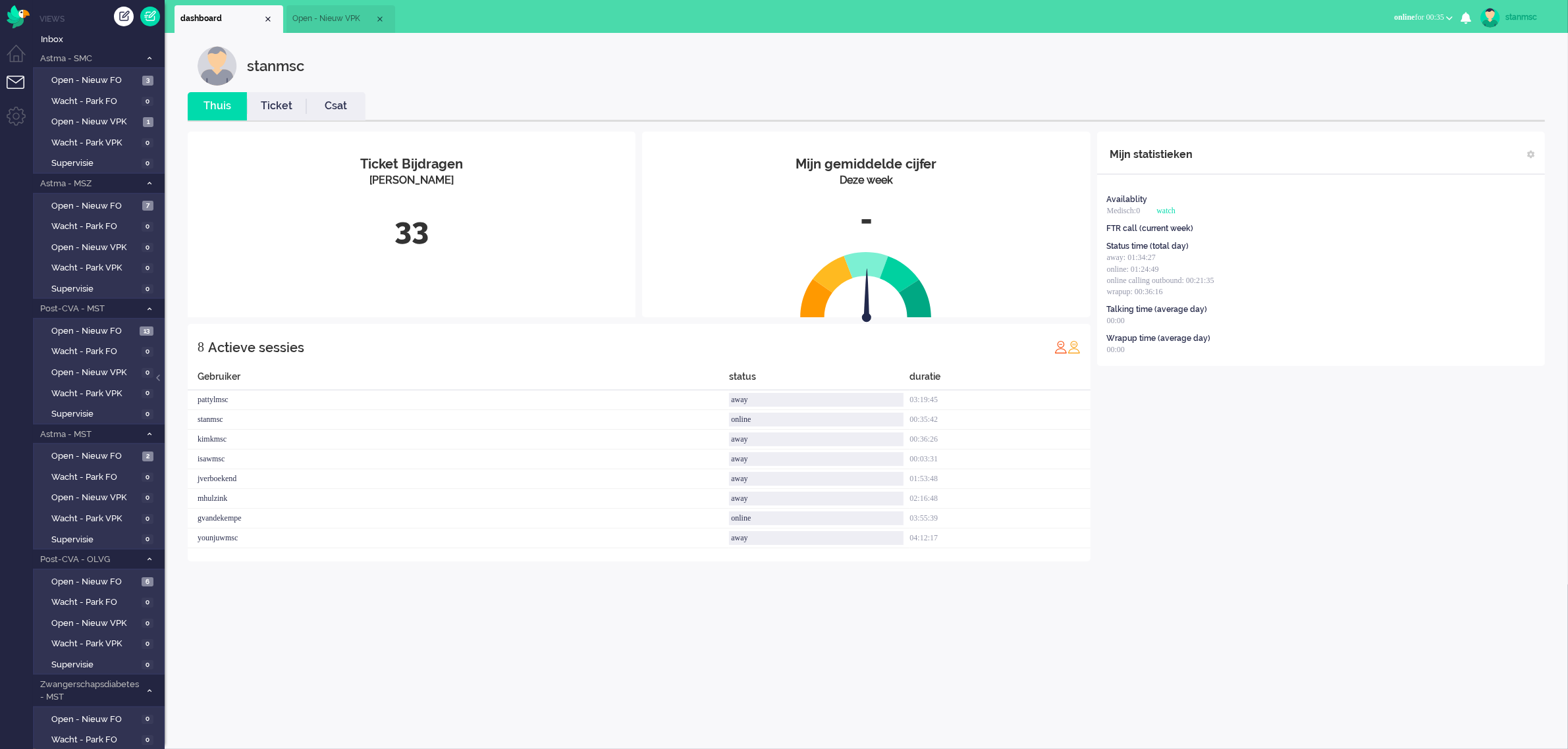
click at [341, 18] on span "Open - Nieuw VPK" at bounding box center [333, 18] width 82 height 11
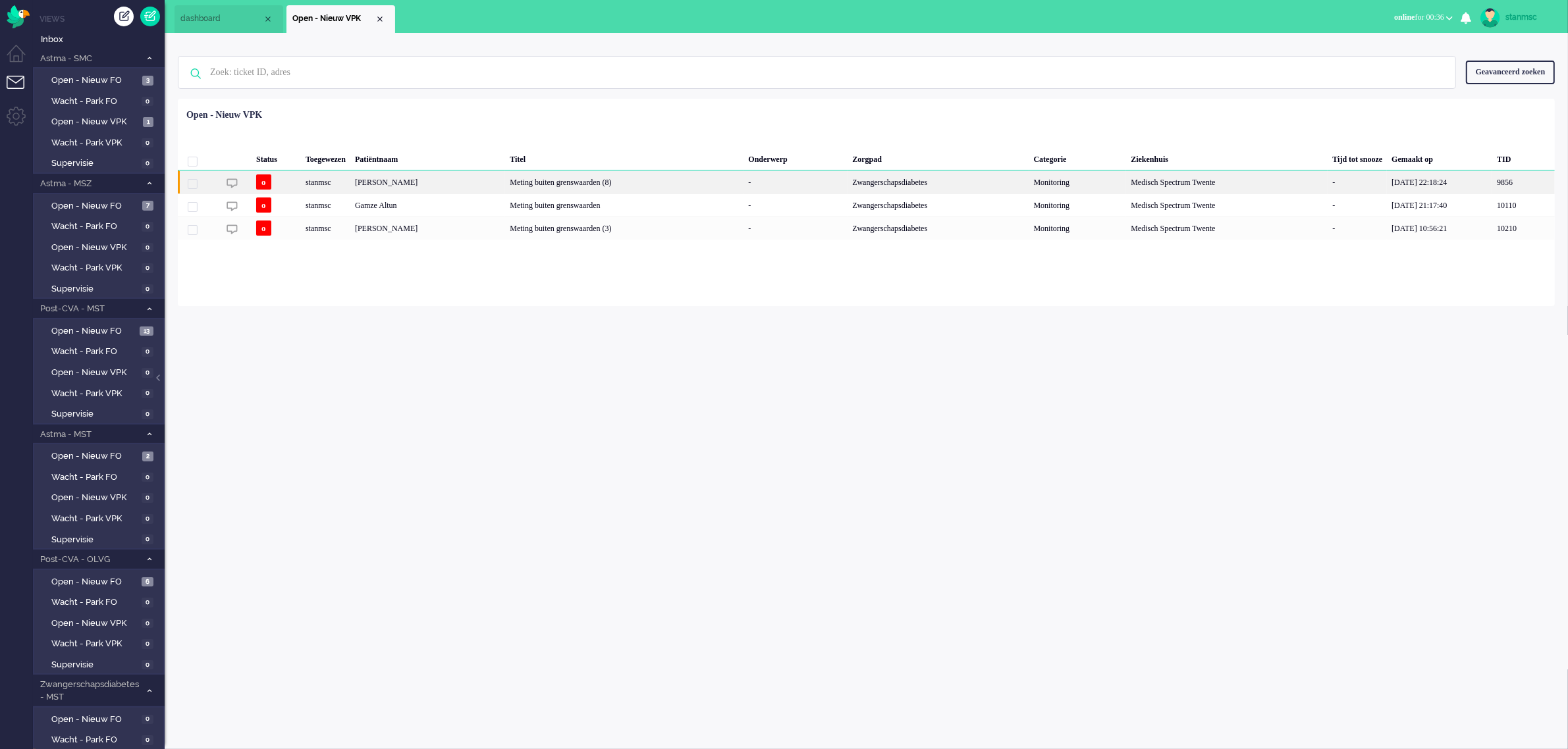
click at [441, 178] on div "[PERSON_NAME]" at bounding box center [427, 181] width 155 height 23
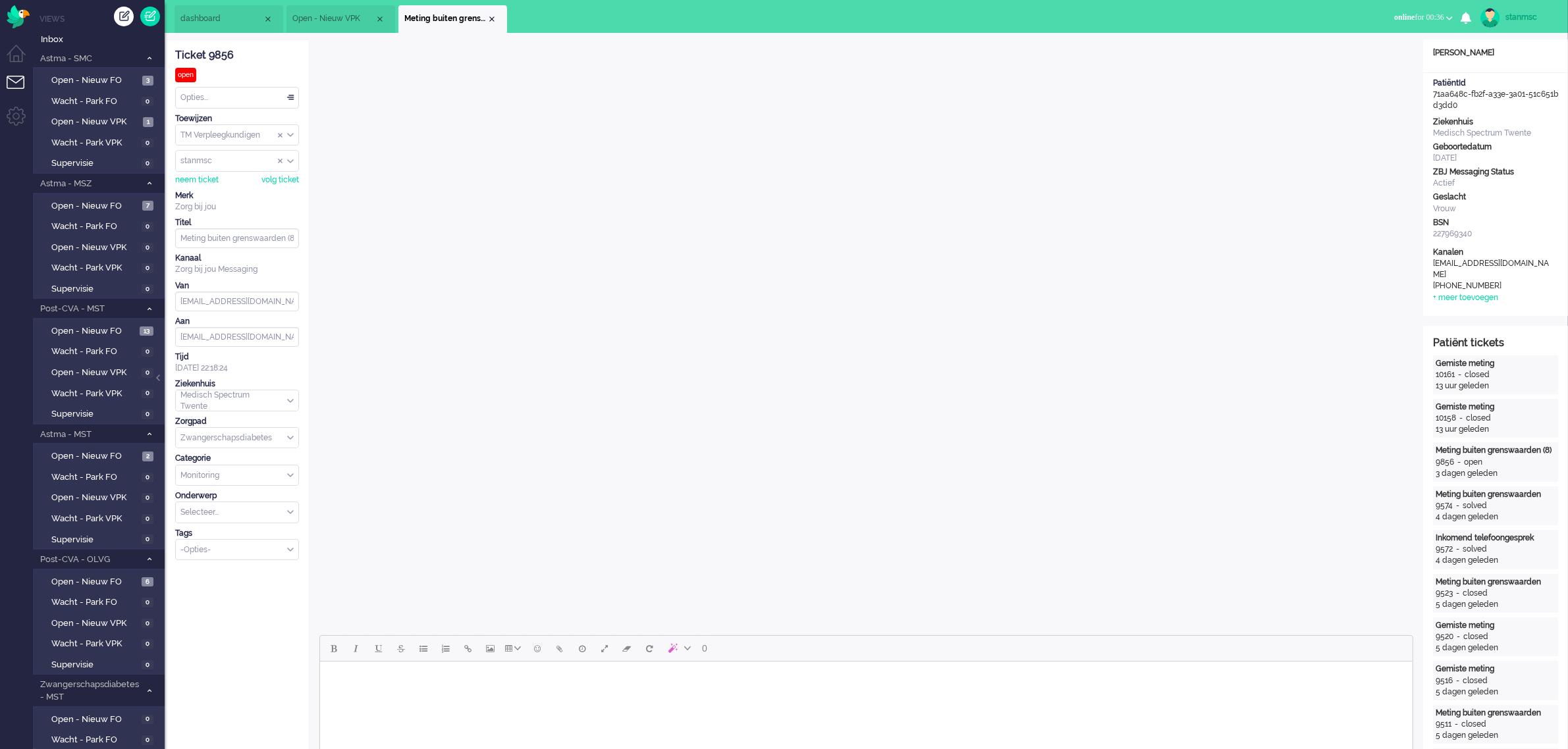
click at [356, 17] on span "Open - Nieuw VPK" at bounding box center [333, 18] width 82 height 11
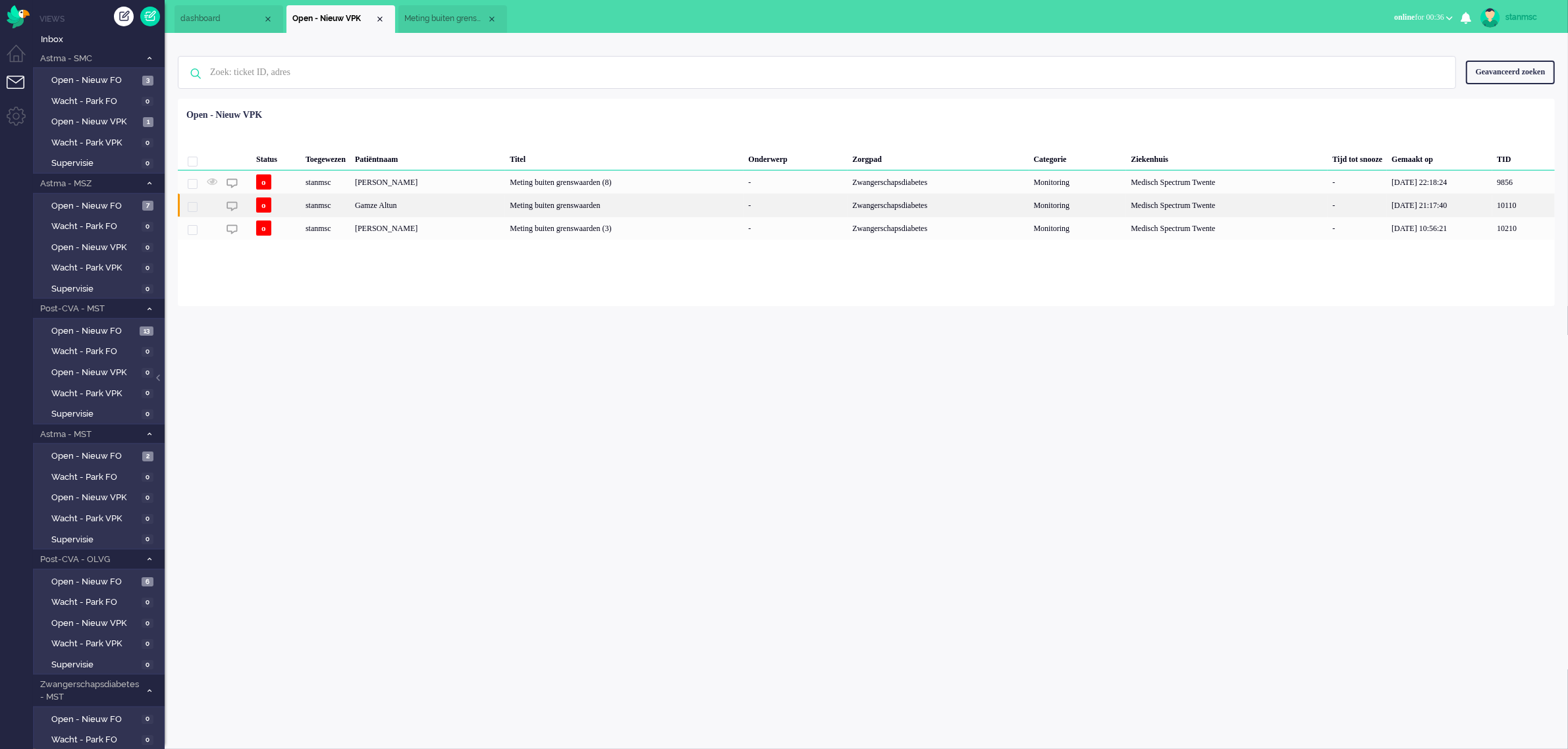
click at [446, 202] on div "Gamze Altun" at bounding box center [427, 205] width 155 height 23
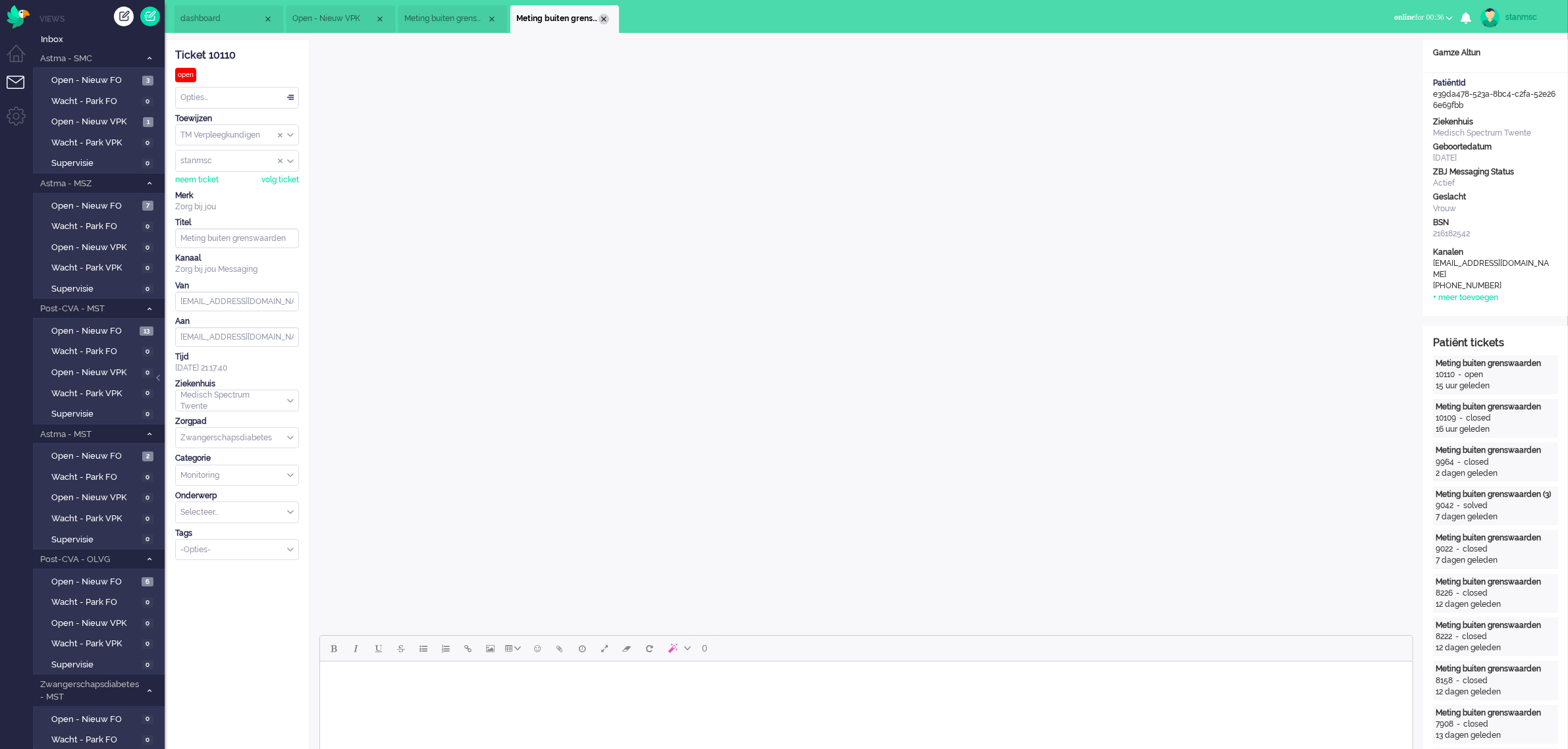
click at [600, 16] on div "Close tab" at bounding box center [604, 19] width 10 height 10
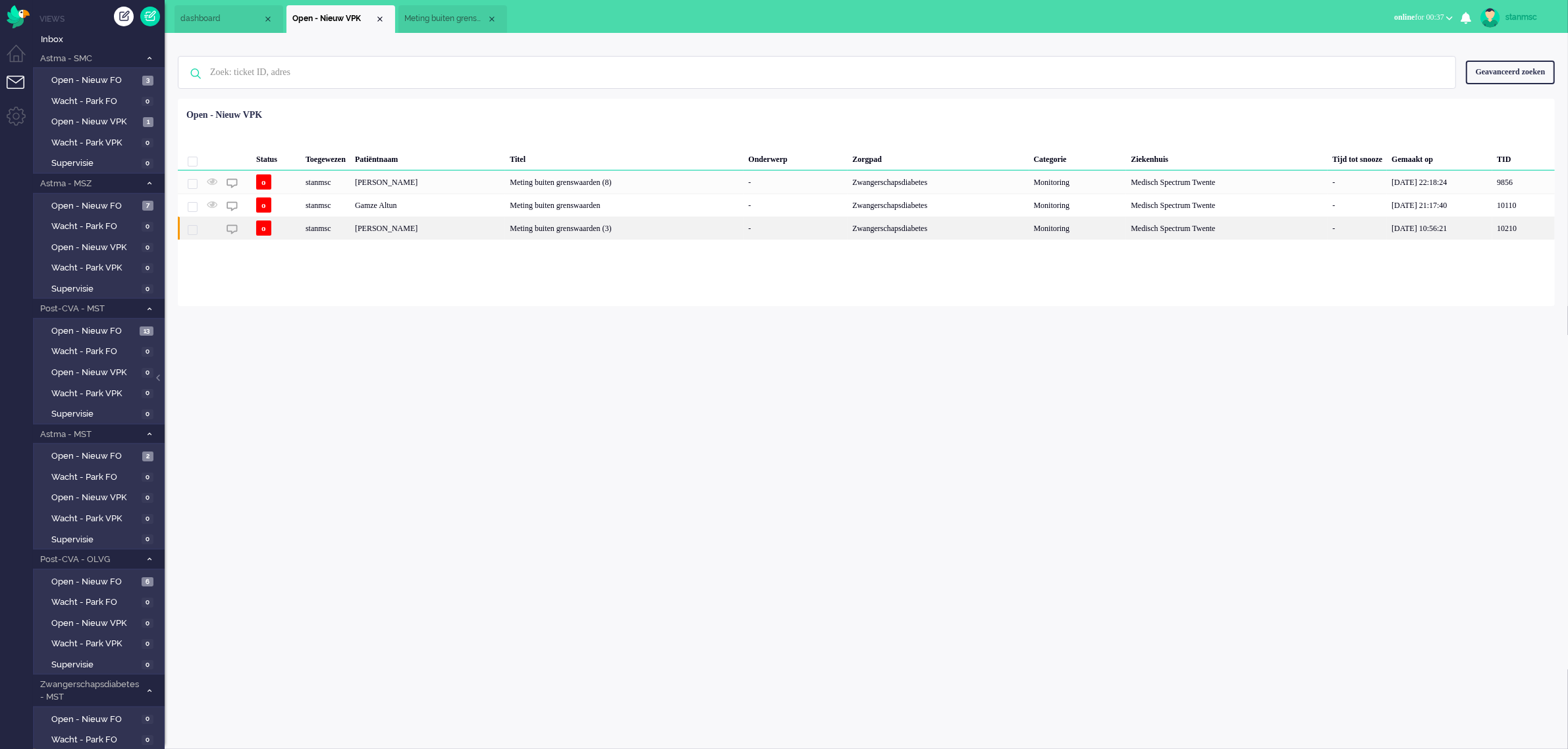
click at [406, 231] on div "[PERSON_NAME]" at bounding box center [427, 228] width 155 height 23
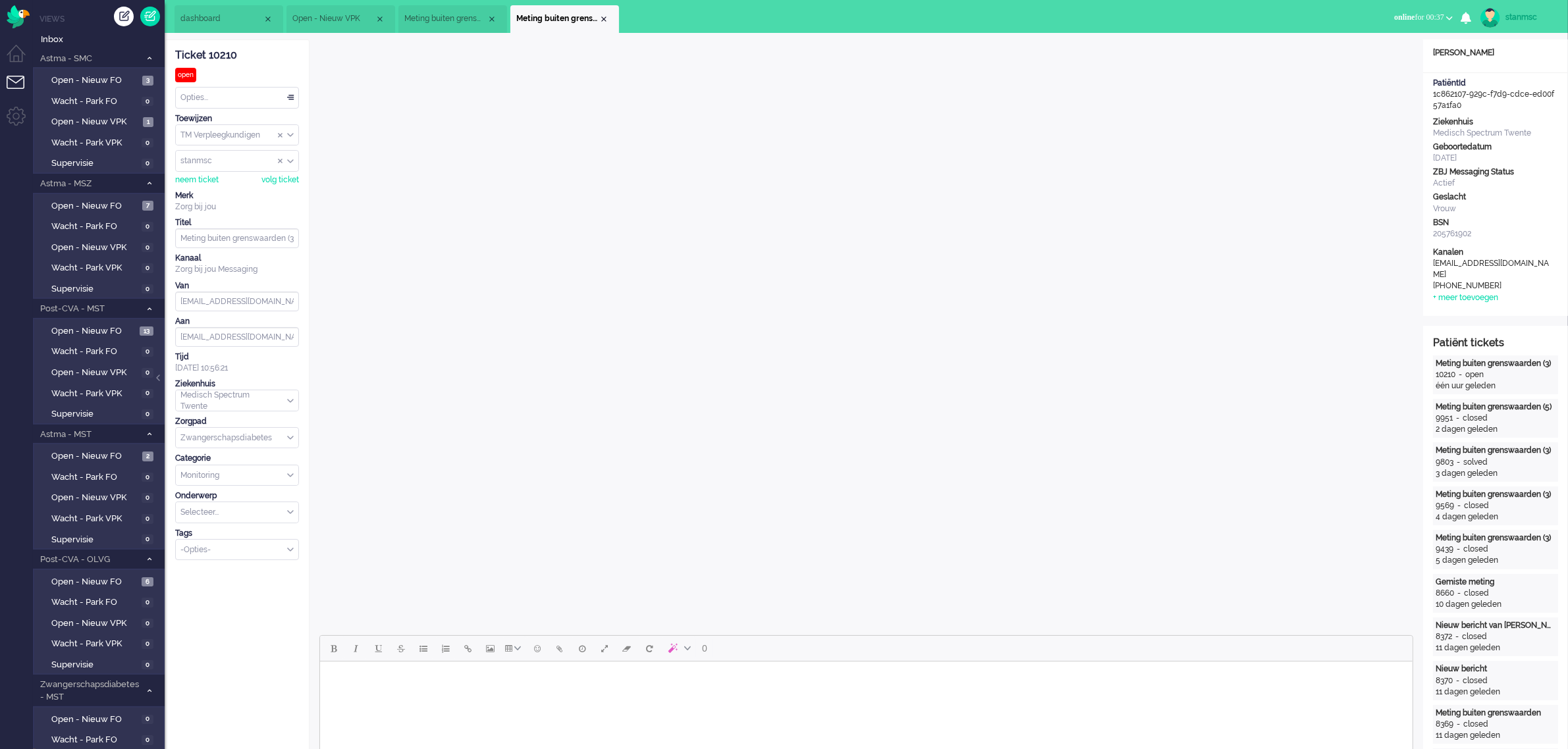
click at [466, 16] on span "Meting buiten grenswaarden (8)" at bounding box center [445, 18] width 82 height 11
click at [489, 17] on div "Close tab" at bounding box center [492, 19] width 10 height 10
click at [129, 122] on span "Open - Nieuw VPK" at bounding box center [95, 122] width 88 height 13
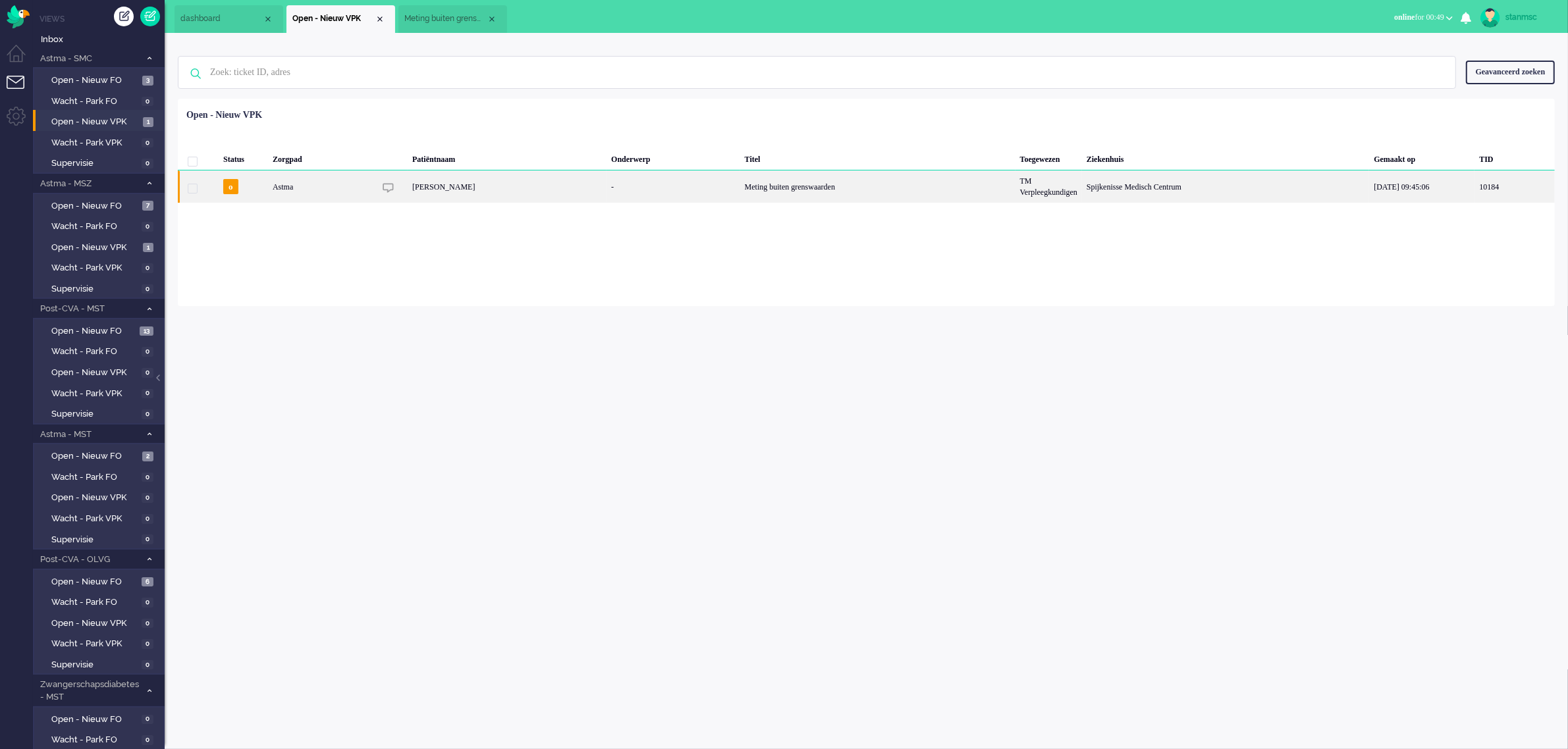
click at [520, 178] on div "Donna Romana Leyting" at bounding box center [507, 187] width 199 height 33
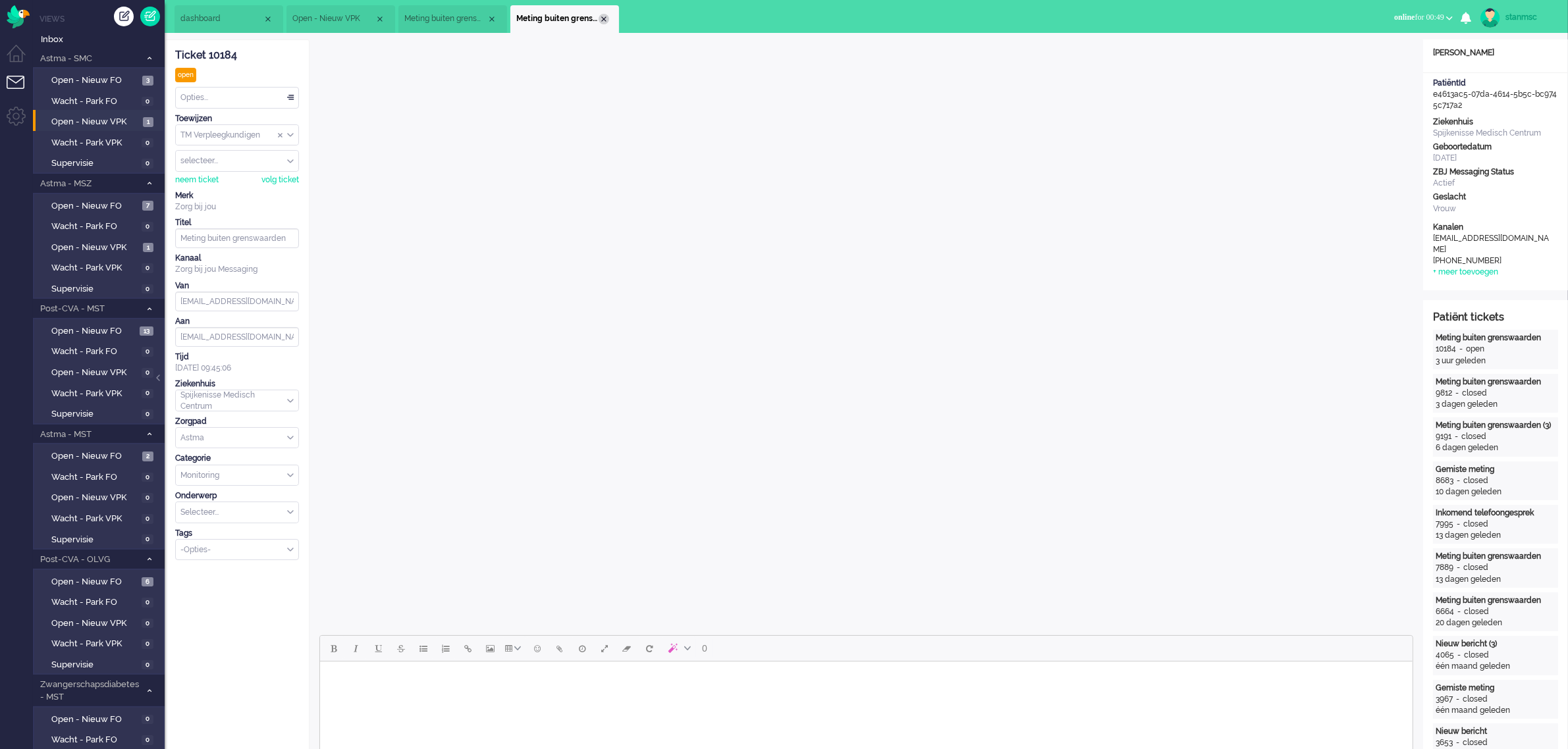
click at [603, 18] on div "Close tab" at bounding box center [604, 19] width 10 height 10
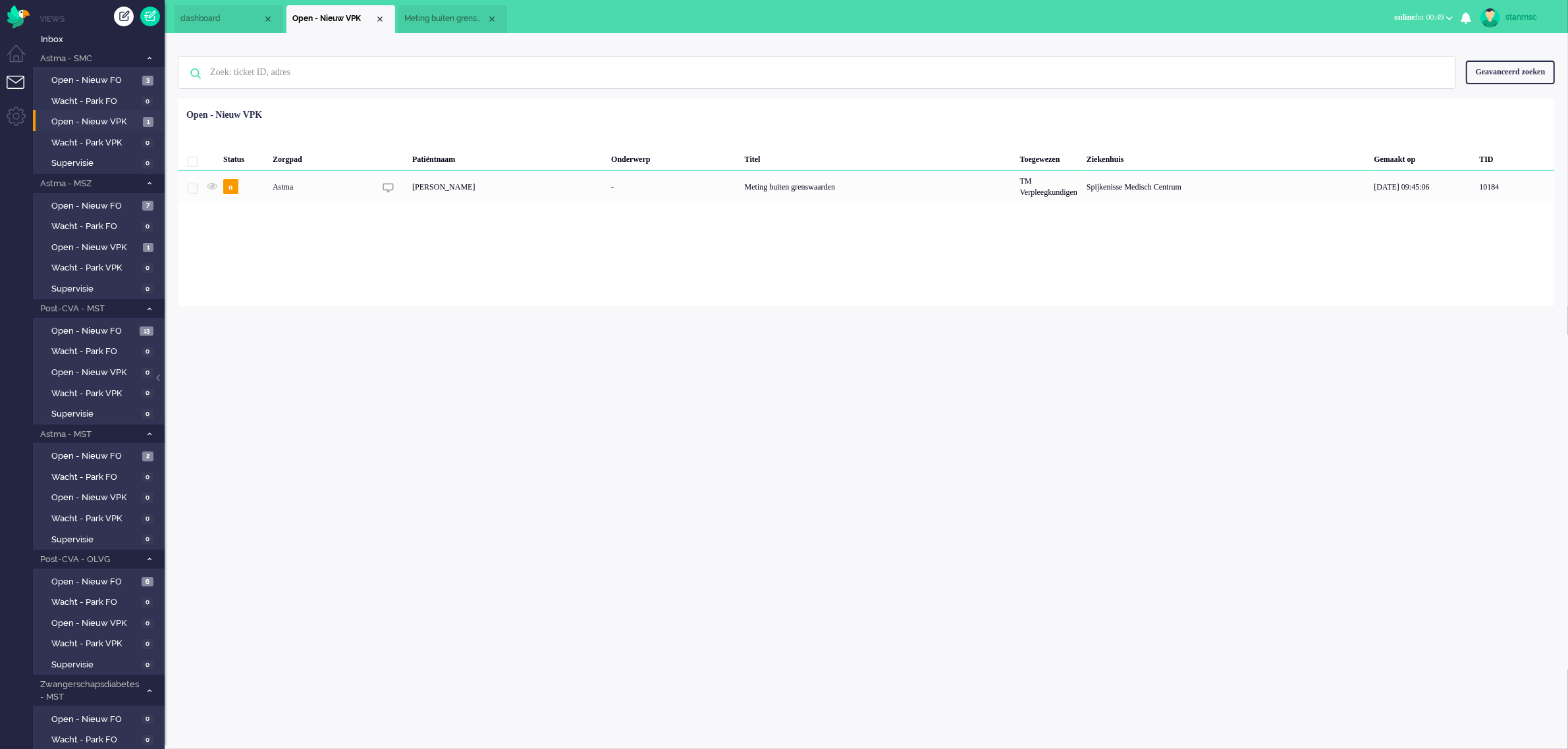
click at [450, 17] on span "Meting buiten grenswaarden (3)" at bounding box center [445, 18] width 82 height 11
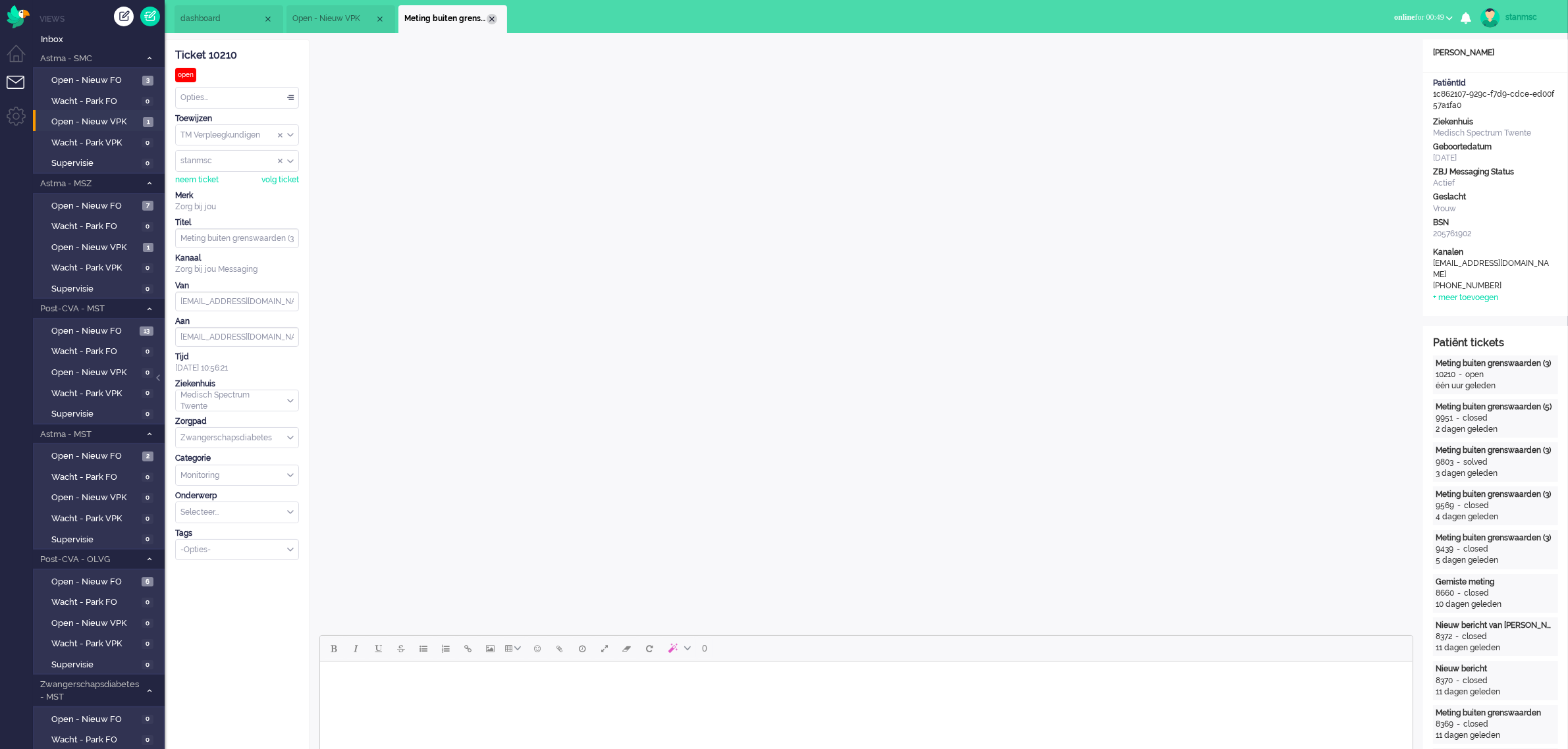
click at [496, 21] on div "Close tab" at bounding box center [492, 19] width 10 height 10
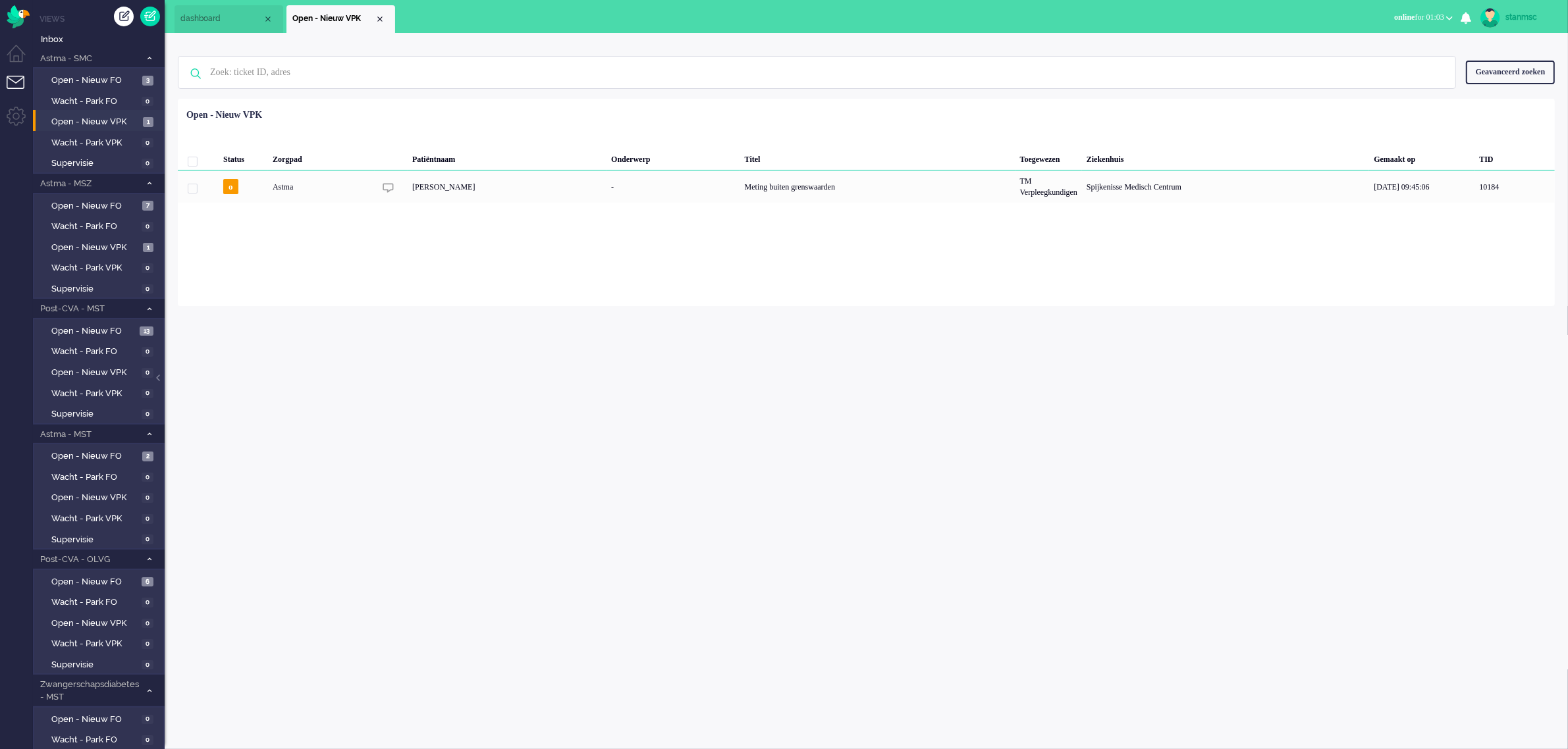
click at [1433, 15] on span "online for 01:03" at bounding box center [1419, 17] width 50 height 9
click at [1369, 45] on label "Away" at bounding box center [1398, 44] width 104 height 11
click at [1497, 19] on img at bounding box center [1490, 17] width 20 height 20
click at [1493, 110] on link "Uitloggen" at bounding box center [1515, 105] width 91 height 13
